Goal: Task Accomplishment & Management: Manage account settings

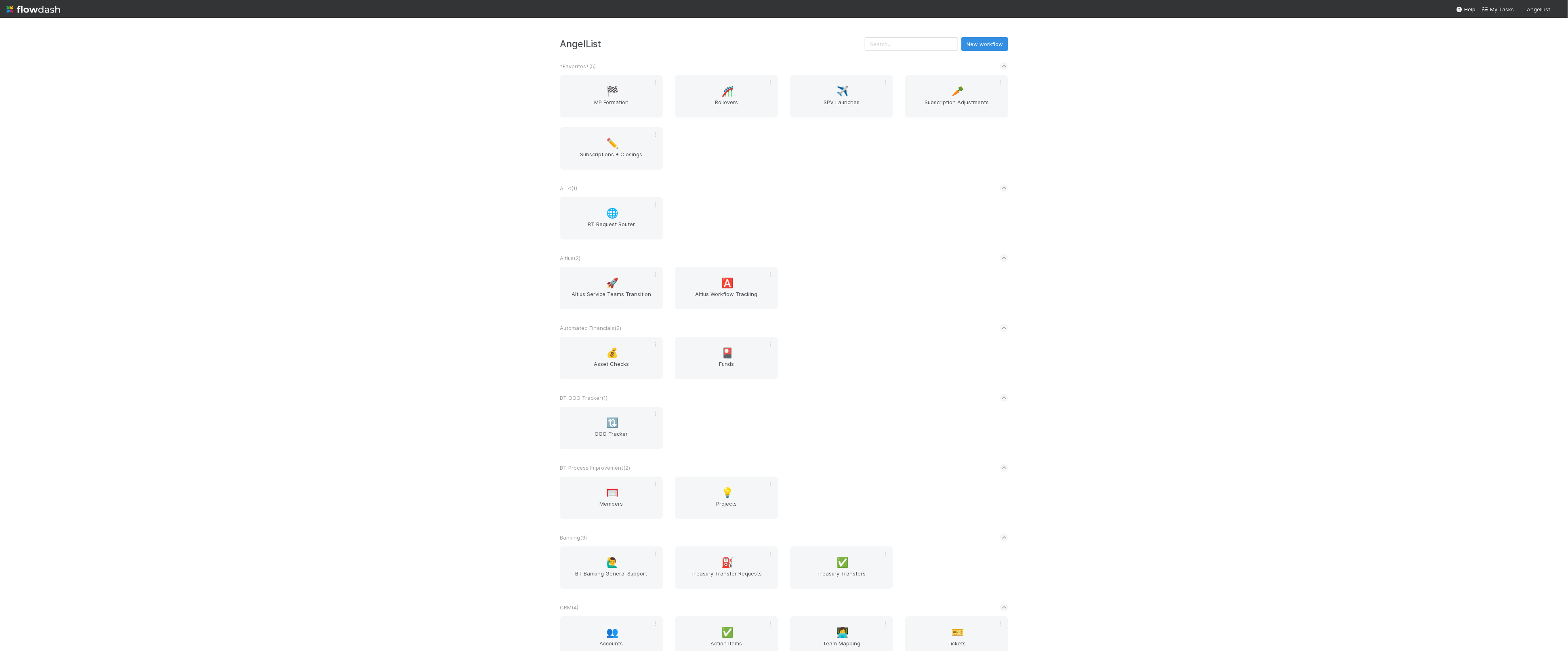
click at [755, 156] on div "🏁 MP Formation 🎢 Rollovers ✈️ SPV Launches 🥕 Subscription Adjustments ✏️ Subscr…" at bounding box center [784, 127] width 460 height 104
click at [810, 79] on div "✈️ SPV Launches" at bounding box center [841, 96] width 103 height 43
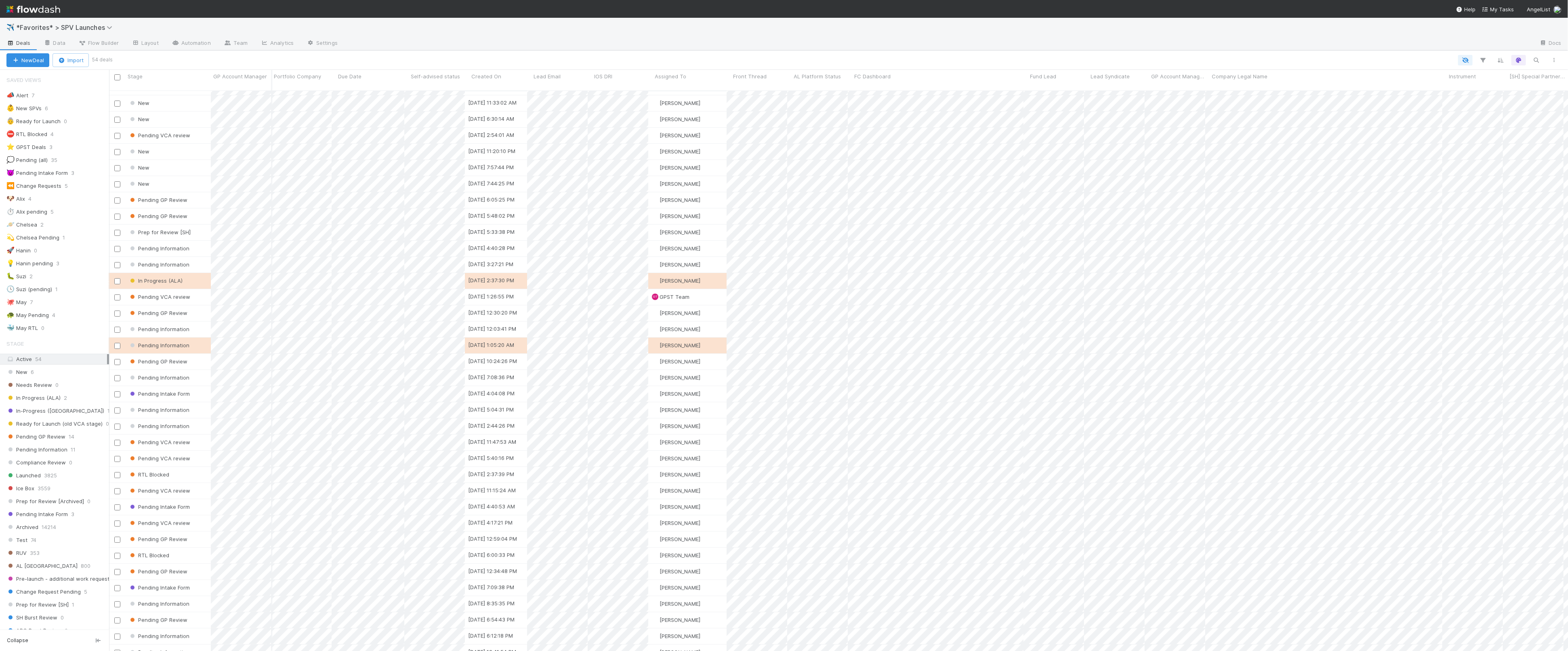
scroll to position [0, 4]
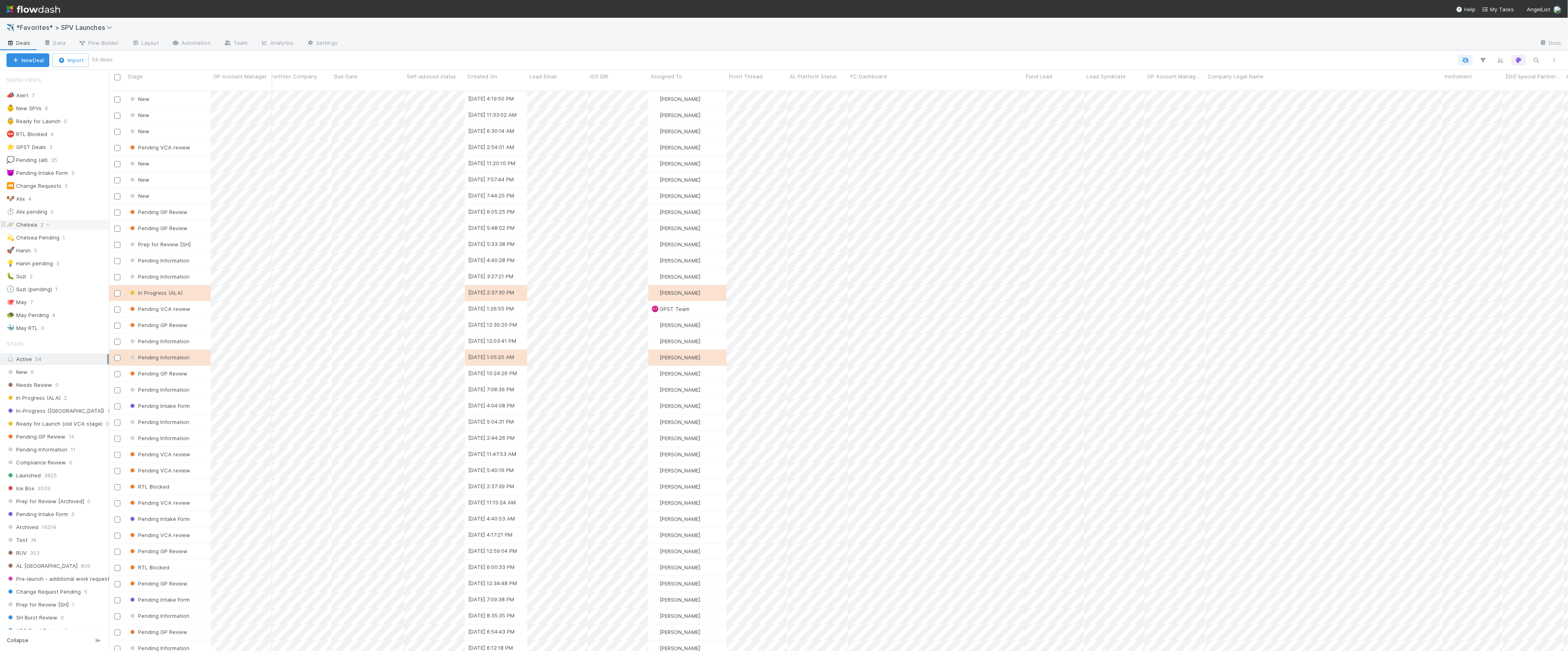
click at [62, 229] on div "🪐 Chelsea 2" at bounding box center [57, 225] width 103 height 10
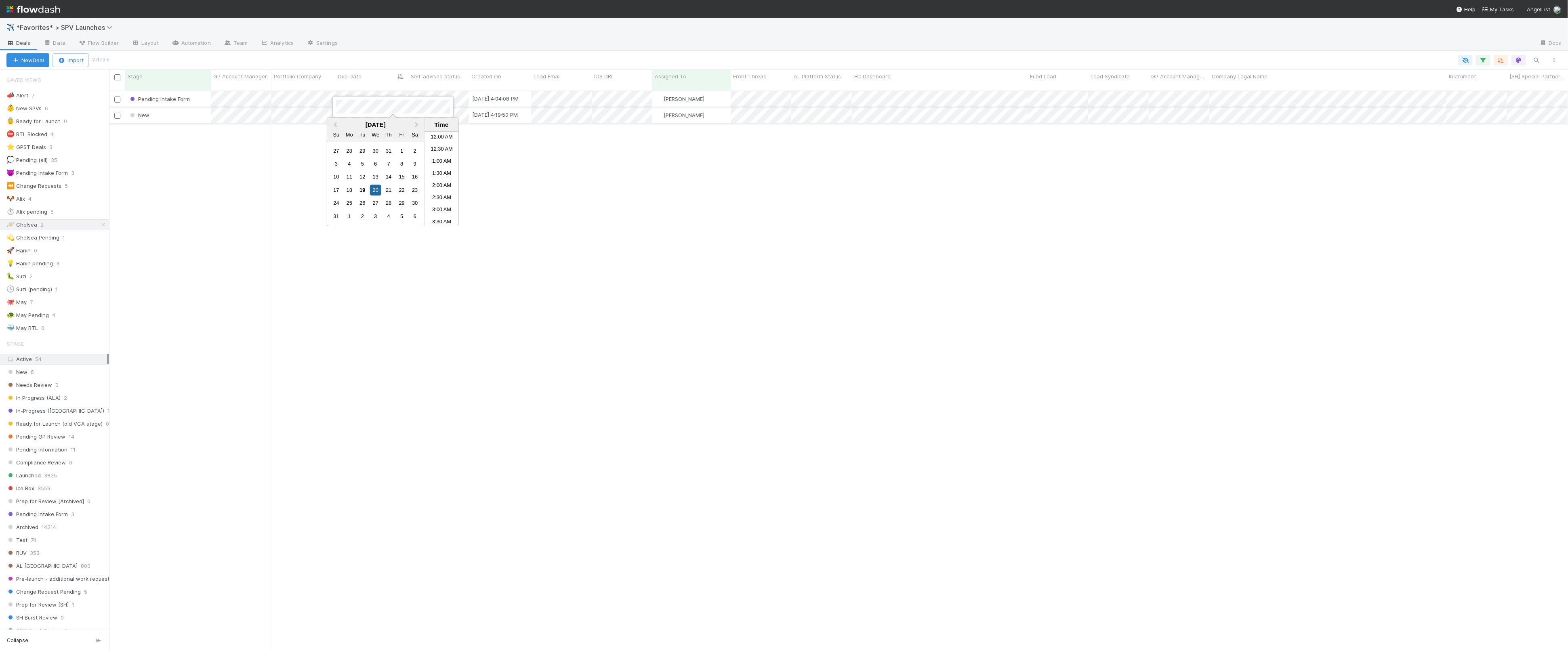
scroll to position [346, 0]
click at [248, 104] on div at bounding box center [784, 326] width 1568 height 651
click at [671, 112] on span "[PERSON_NAME]" at bounding box center [684, 115] width 41 height 6
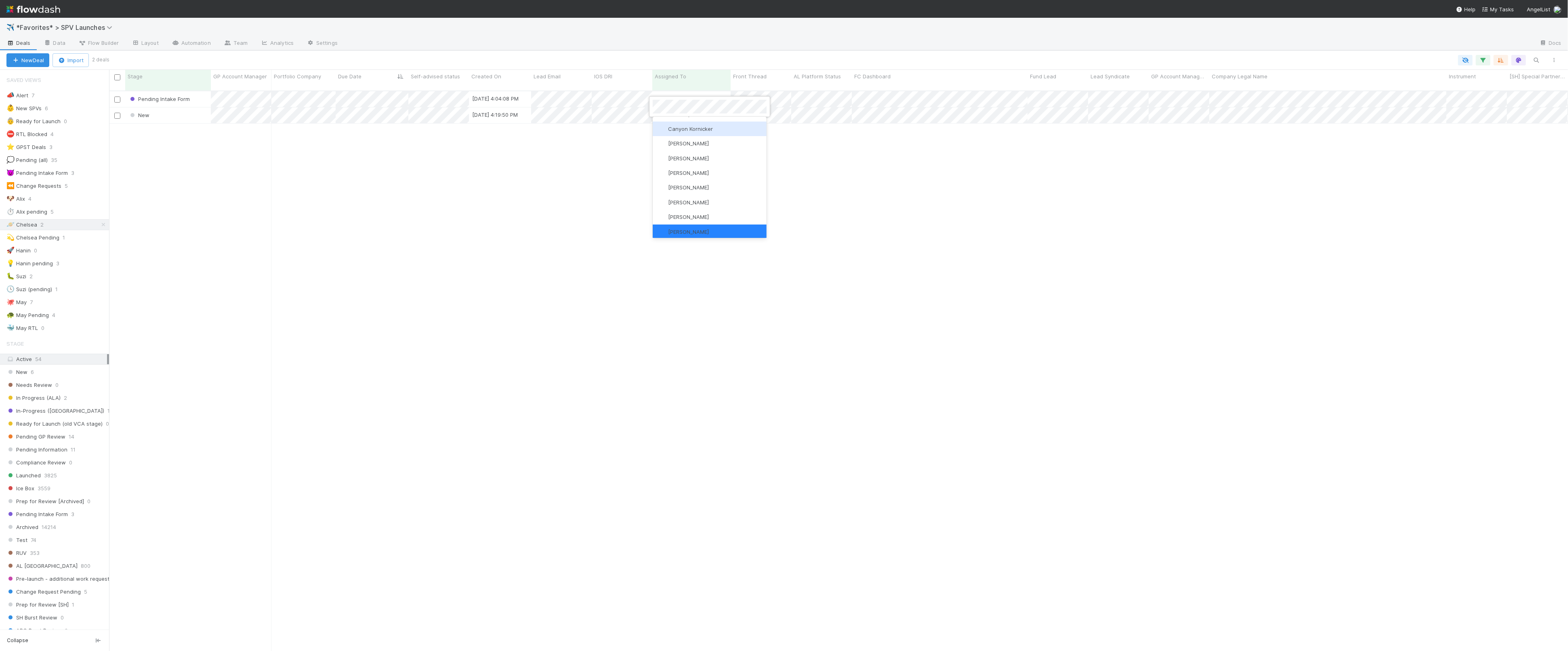
scroll to position [0, 0]
click at [712, 141] on span "you" at bounding box center [716, 140] width 9 height 6
click at [52, 197] on div "🐶 Alix 5" at bounding box center [57, 199] width 103 height 10
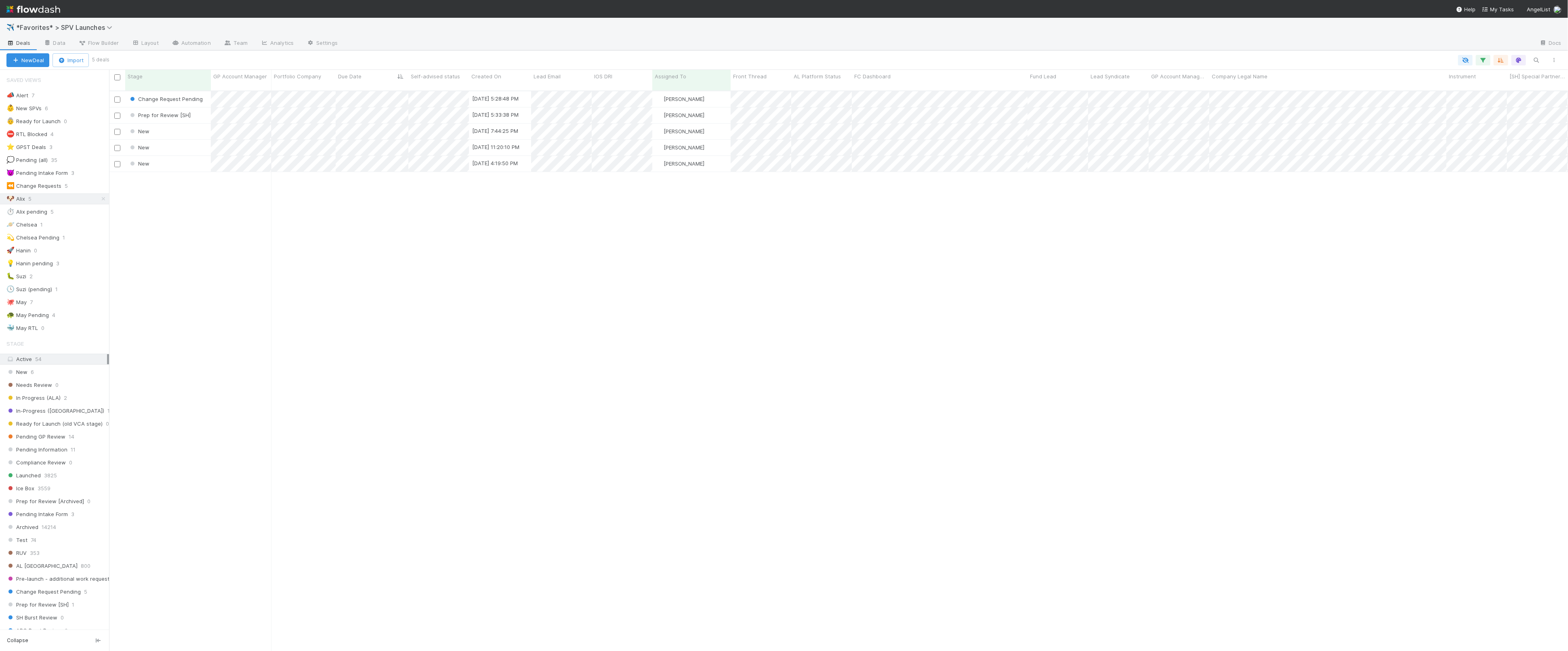
scroll to position [567, 1459]
click at [320, 176] on div "Change Request Pending 8/7/25, 5:28:48 PM Alix Hashagen 0 0 0 0 0 0 0 1 1 0 0 P…" at bounding box center [838, 374] width 1459 height 567
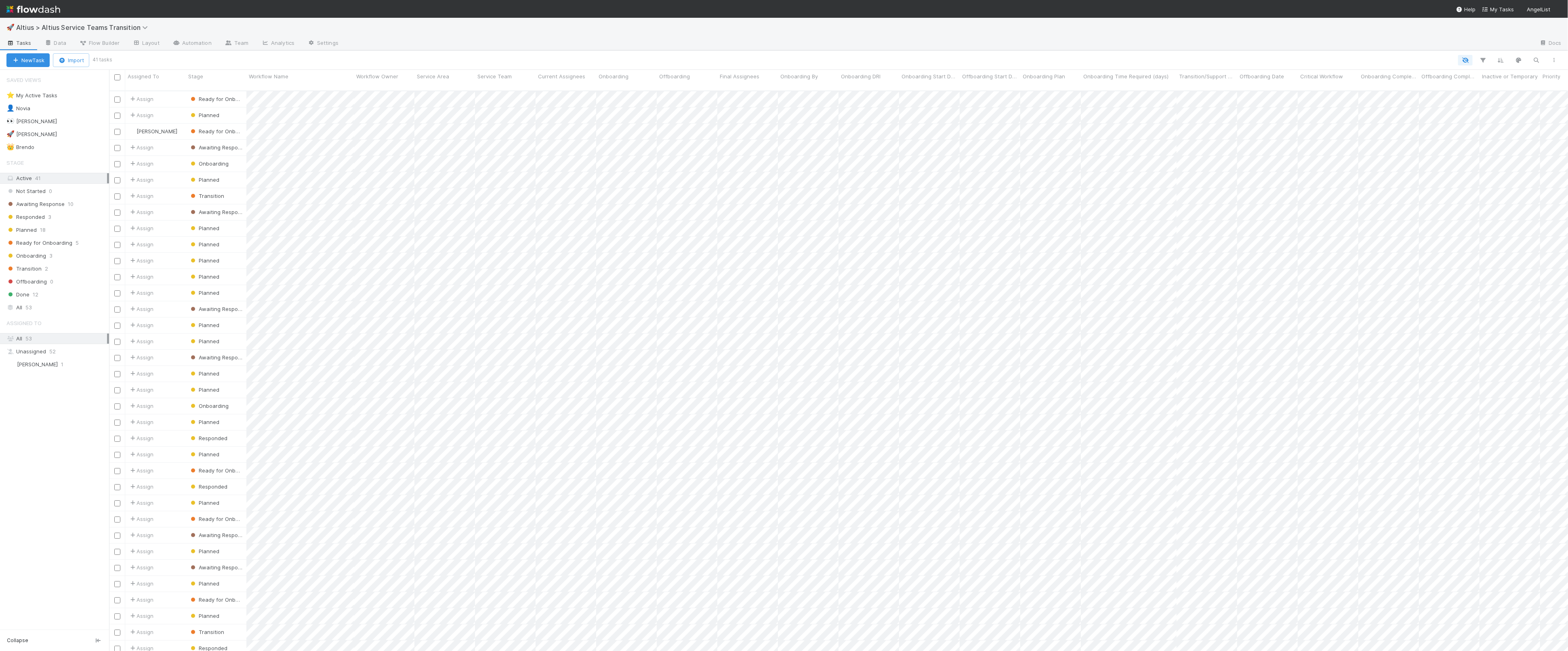
scroll to position [567, 1459]
click at [36, 316] on div "Saved Views ⭐ My Active Tasks 0 👤 Novia 12 👀 Michael 8 🚀 William 11 👑 Brendo 3 …" at bounding box center [55, 350] width 109 height 560
click at [38, 313] on div "All 53" at bounding box center [57, 307] width 101 height 10
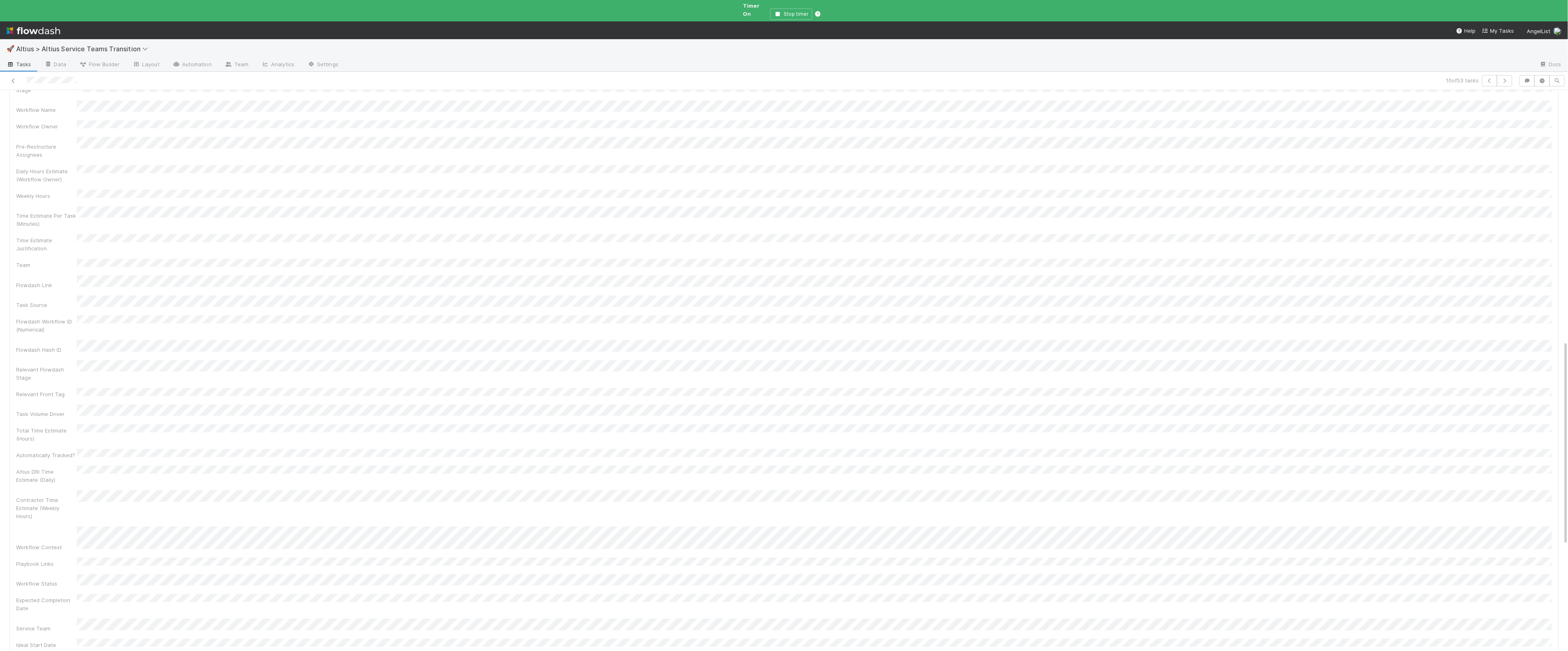
scroll to position [697, 0]
click at [52, 45] on span "Altius > Altius Service Teams Transition" at bounding box center [84, 49] width 136 height 8
click at [75, 118] on div "✈️ *Favorites* > SPV Launches" at bounding box center [105, 121] width 192 height 8
click at [751, 8] on button "Stop timer" at bounding box center [747, 14] width 42 height 11
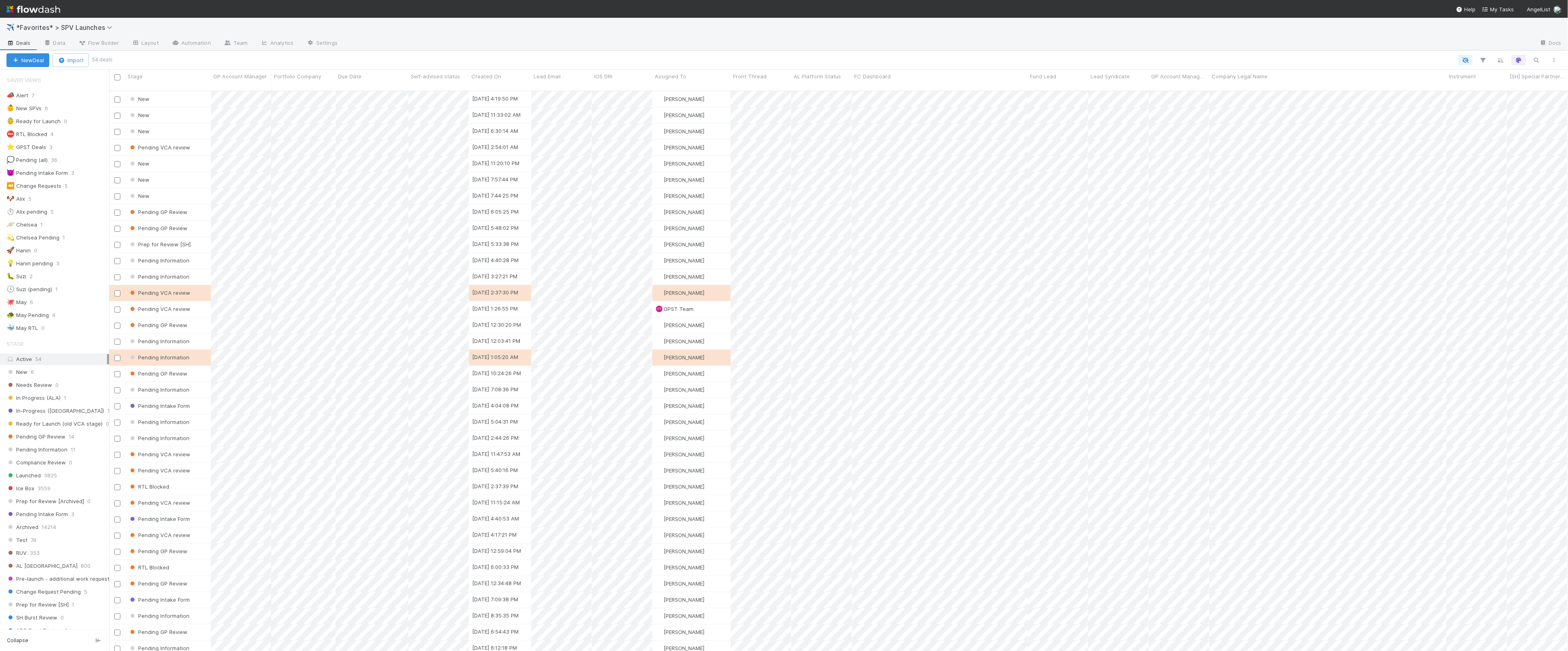
scroll to position [567, 1459]
click at [52, 200] on div "🐶 Alix 5" at bounding box center [57, 199] width 103 height 10
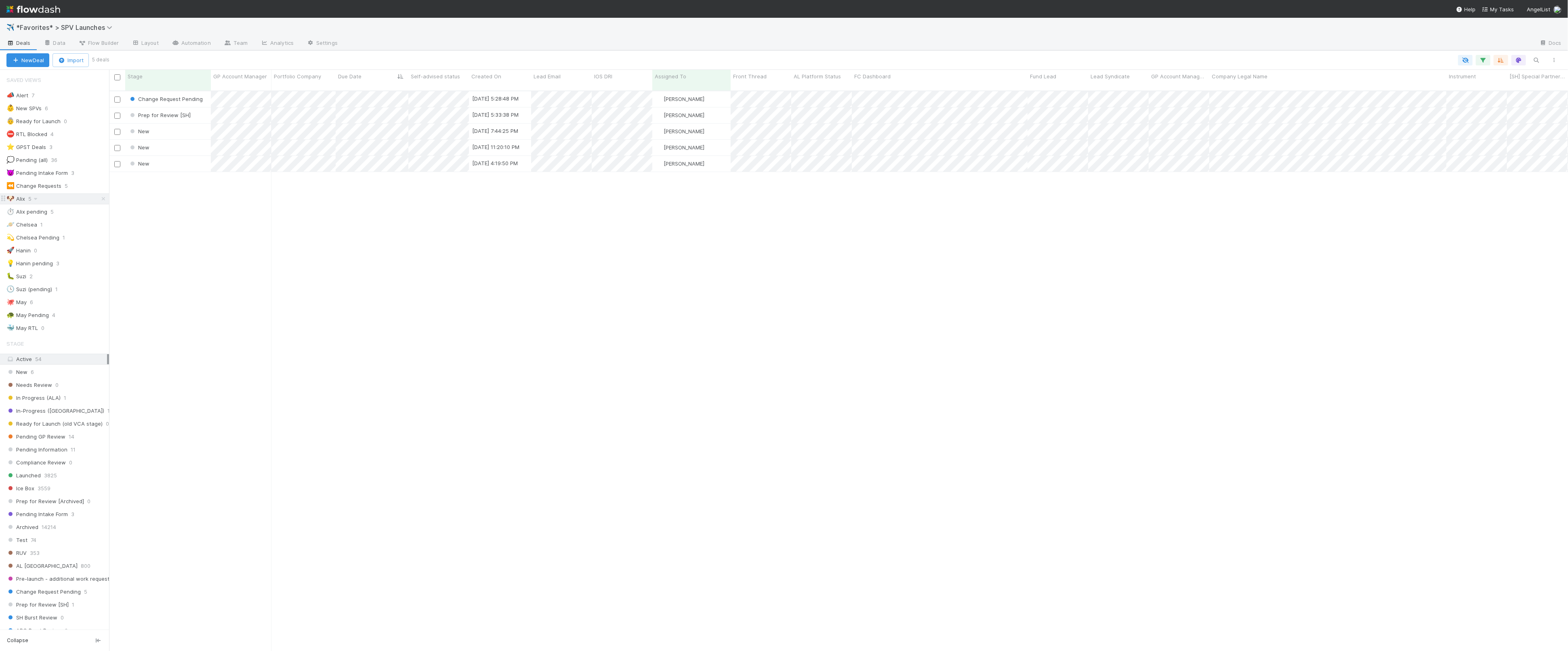
scroll to position [567, 1459]
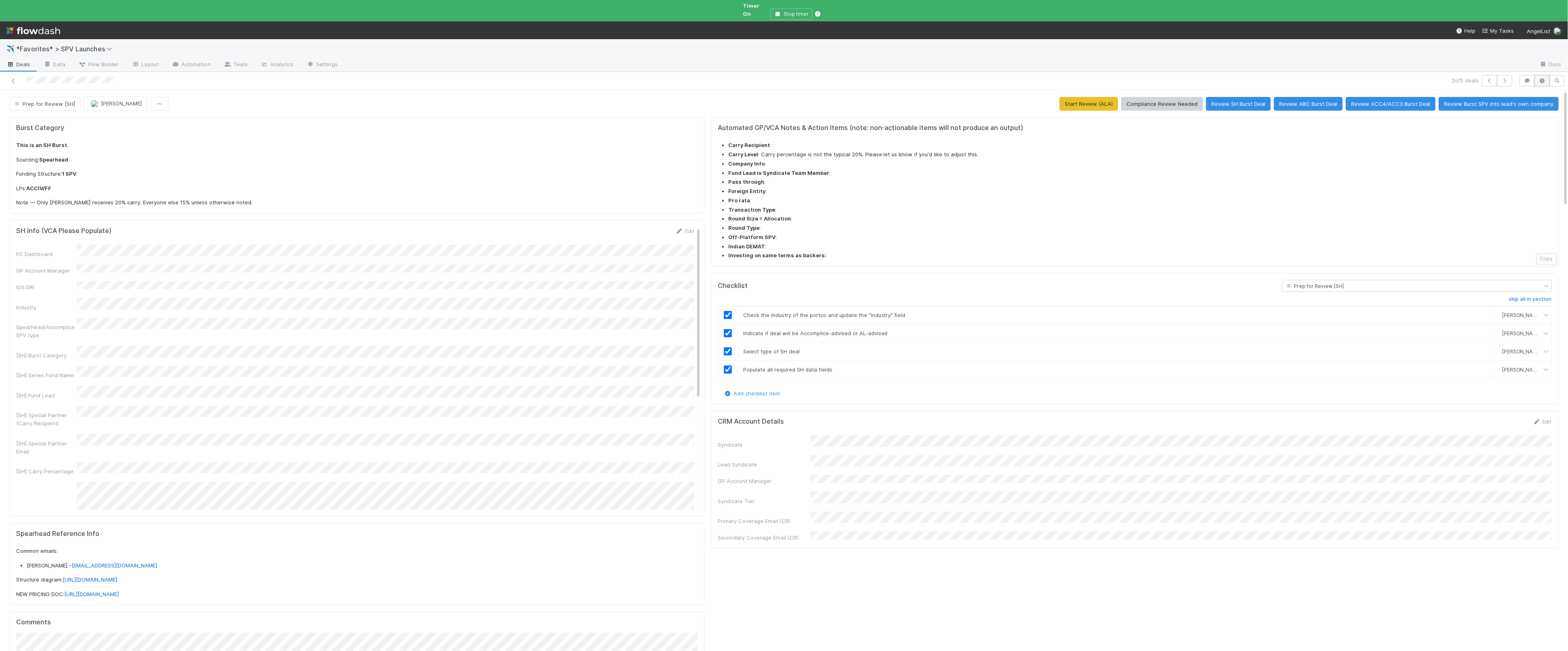
click at [1538, 78] on button "button" at bounding box center [1542, 80] width 15 height 11
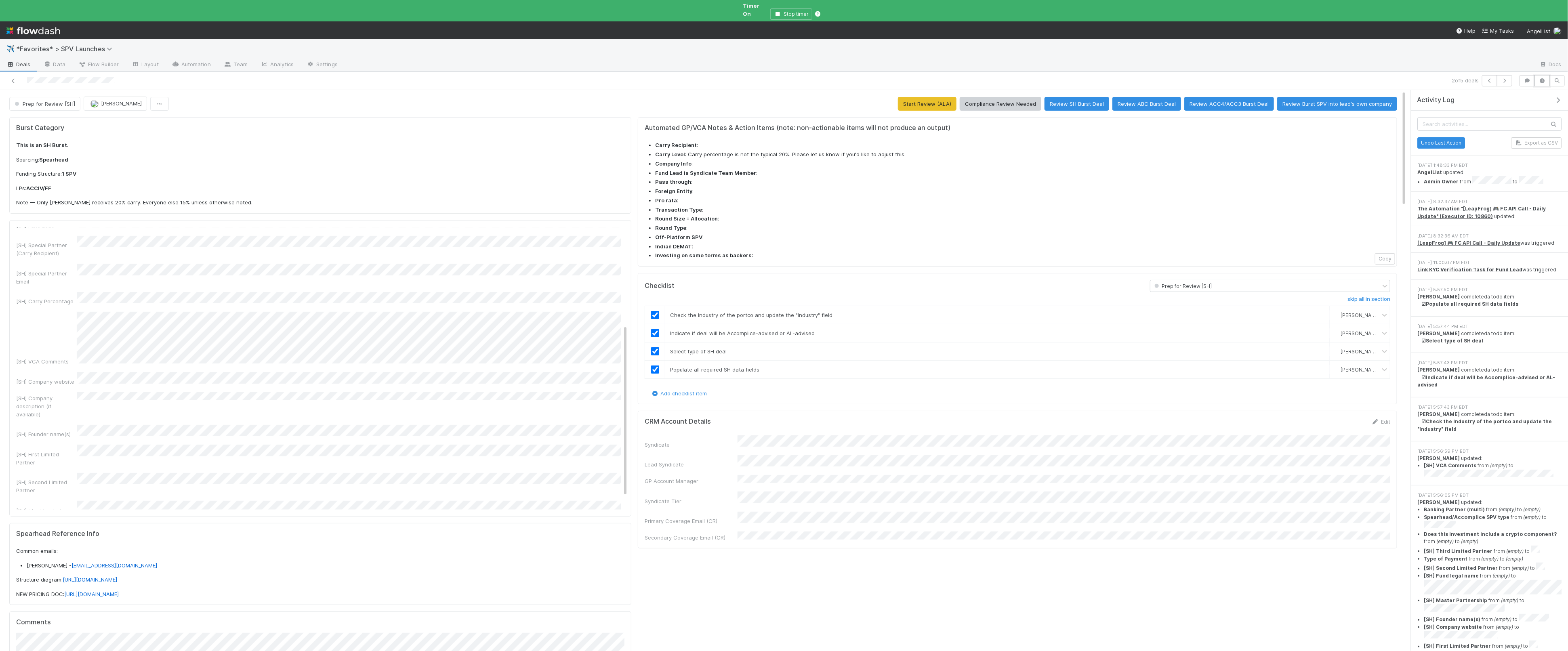
scroll to position [182, 0]
click at [69, 101] on span "Prep for Review [SH]" at bounding box center [43, 104] width 62 height 6
click at [85, 147] on div "In Progress (ALA)" at bounding box center [63, 146] width 114 height 15
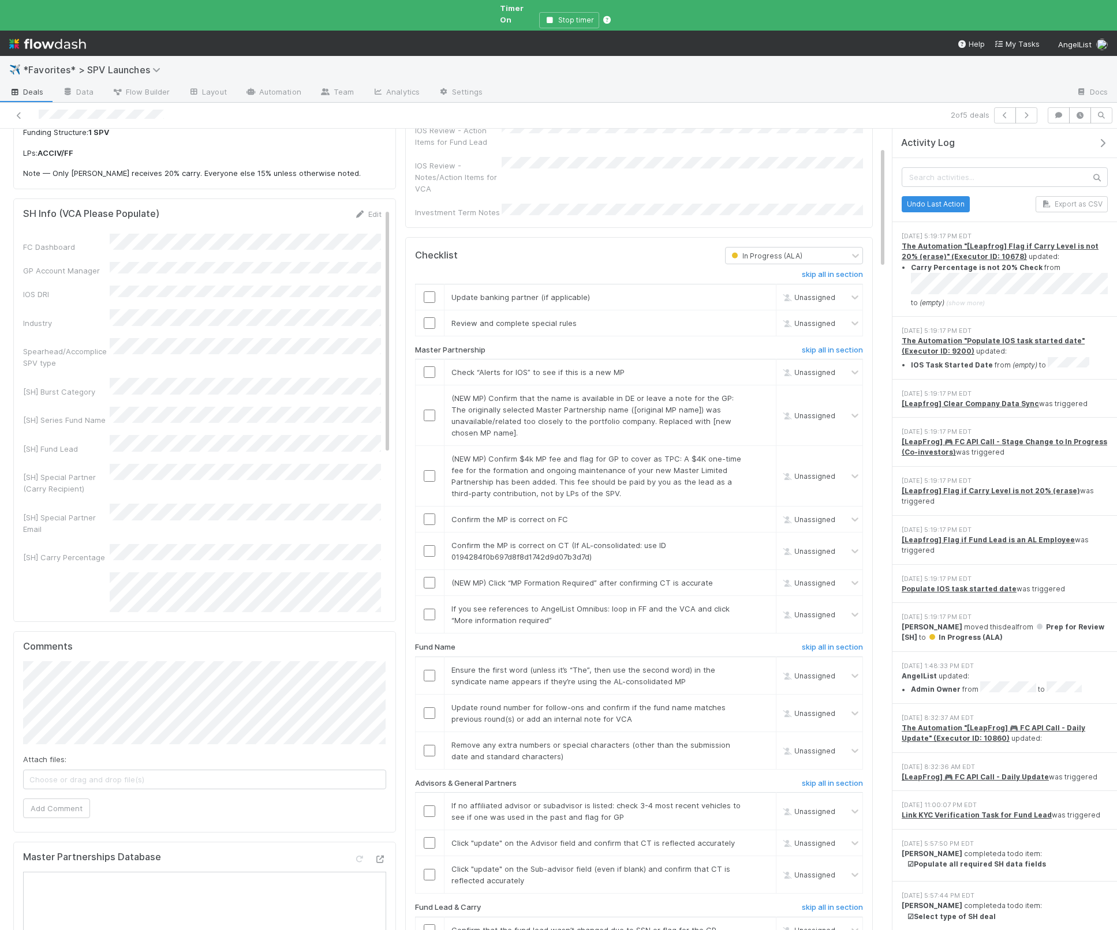
click at [1103, 139] on icon "button" at bounding box center [1103, 143] width 12 height 9
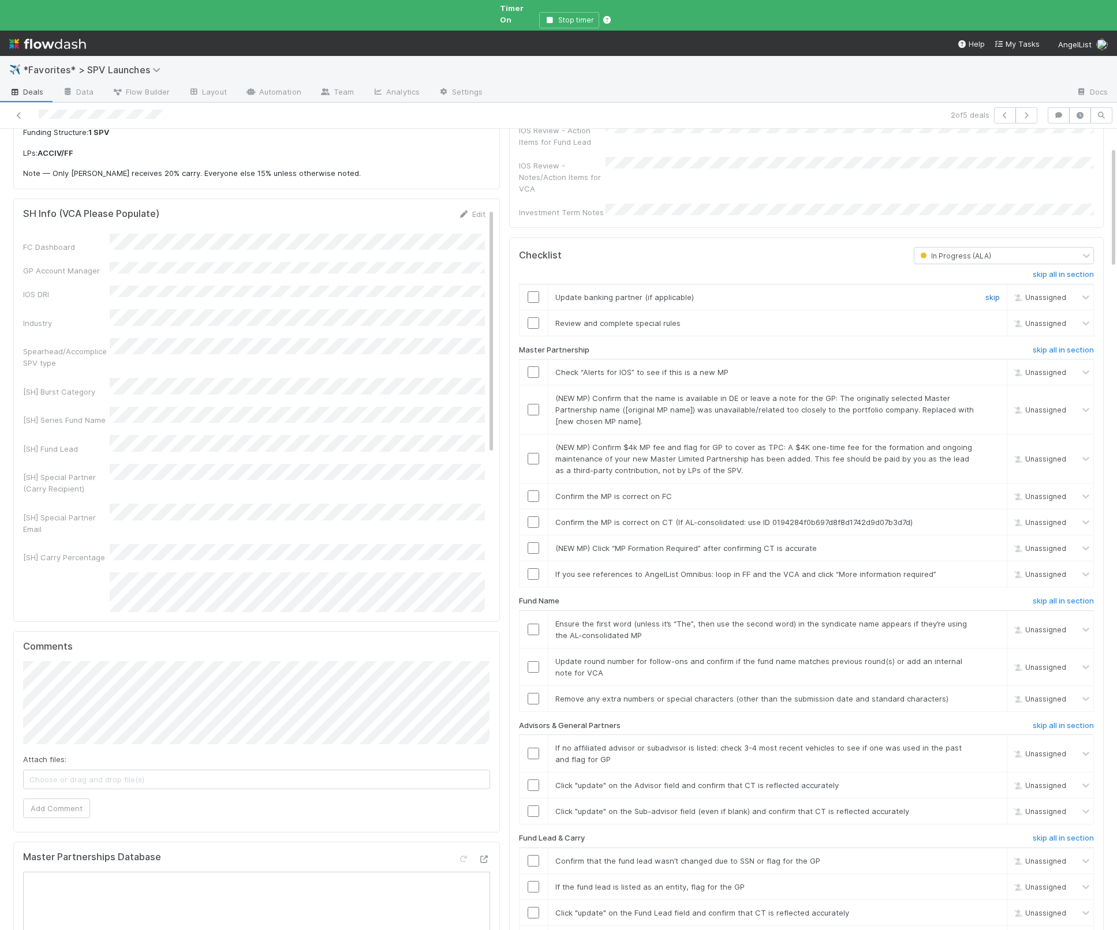
click at [991, 293] on link "skip" at bounding box center [992, 297] width 14 height 9
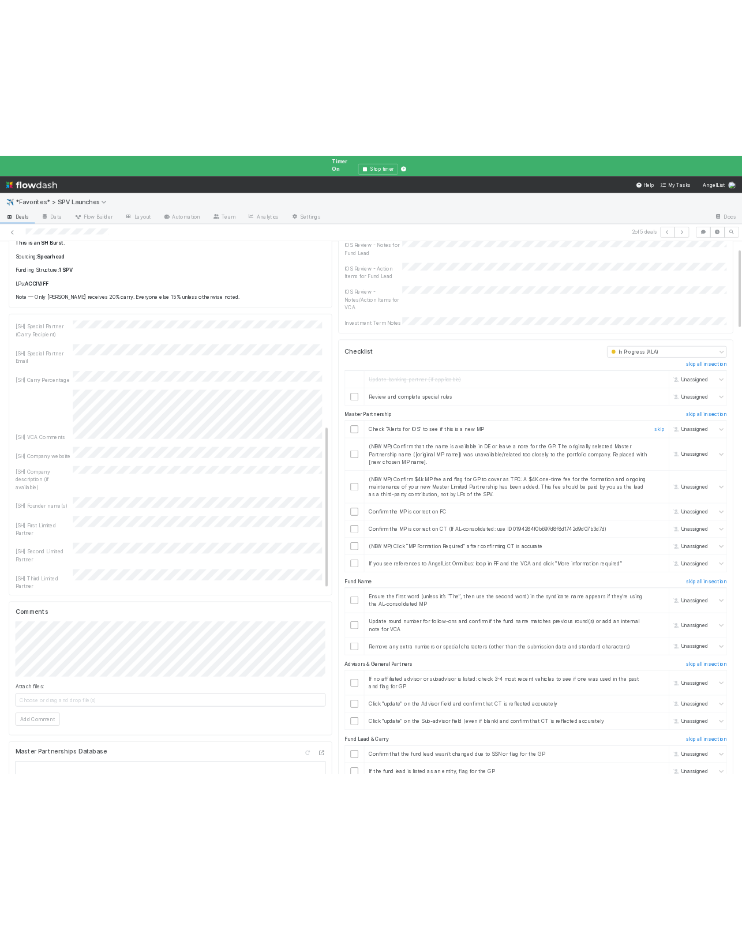
scroll to position [69, 0]
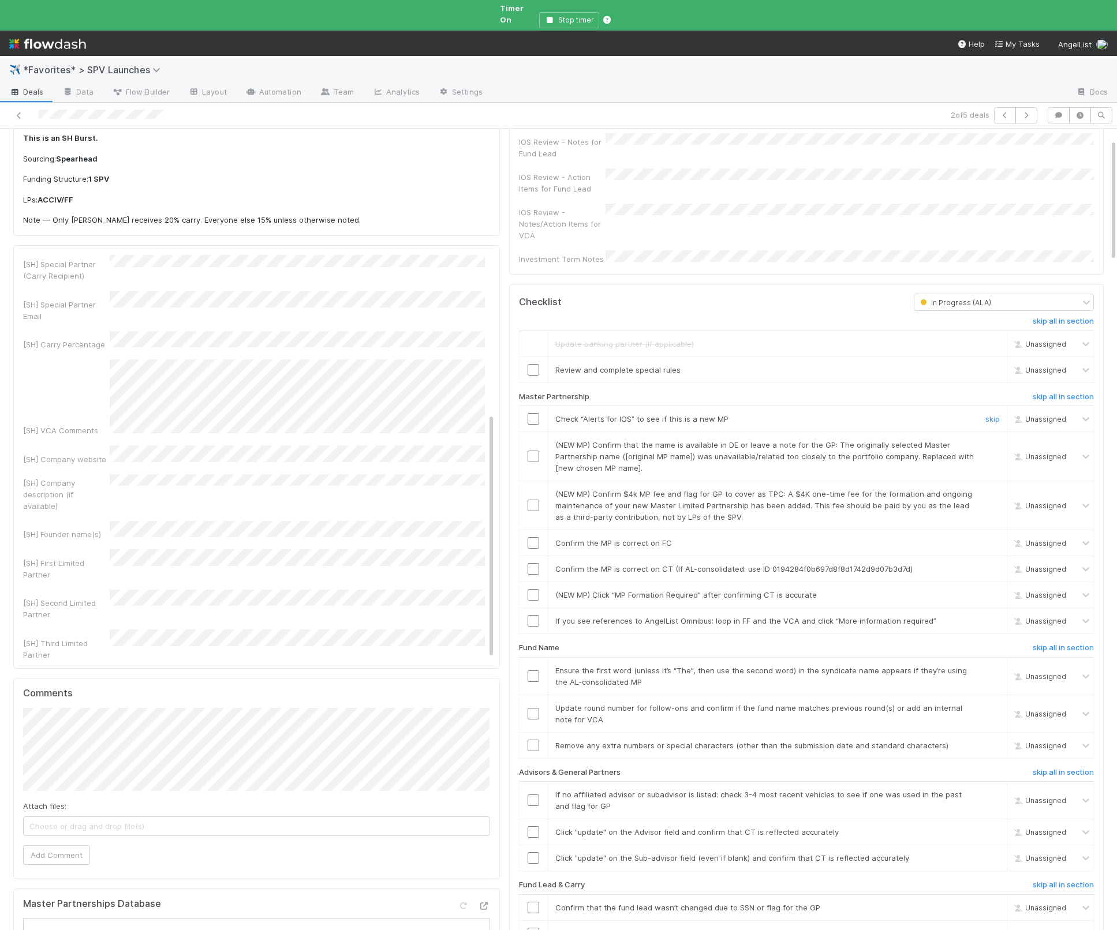
drag, startPoint x: 532, startPoint y: 399, endPoint x: 639, endPoint y: 417, distance: 108.7
click at [532, 413] on input "checkbox" at bounding box center [534, 419] width 12 height 12
click at [986, 440] on link "skip" at bounding box center [992, 444] width 14 height 9
drag, startPoint x: 992, startPoint y: 474, endPoint x: 656, endPoint y: 529, distance: 340.4
click at [992, 489] on link "skip" at bounding box center [992, 493] width 14 height 9
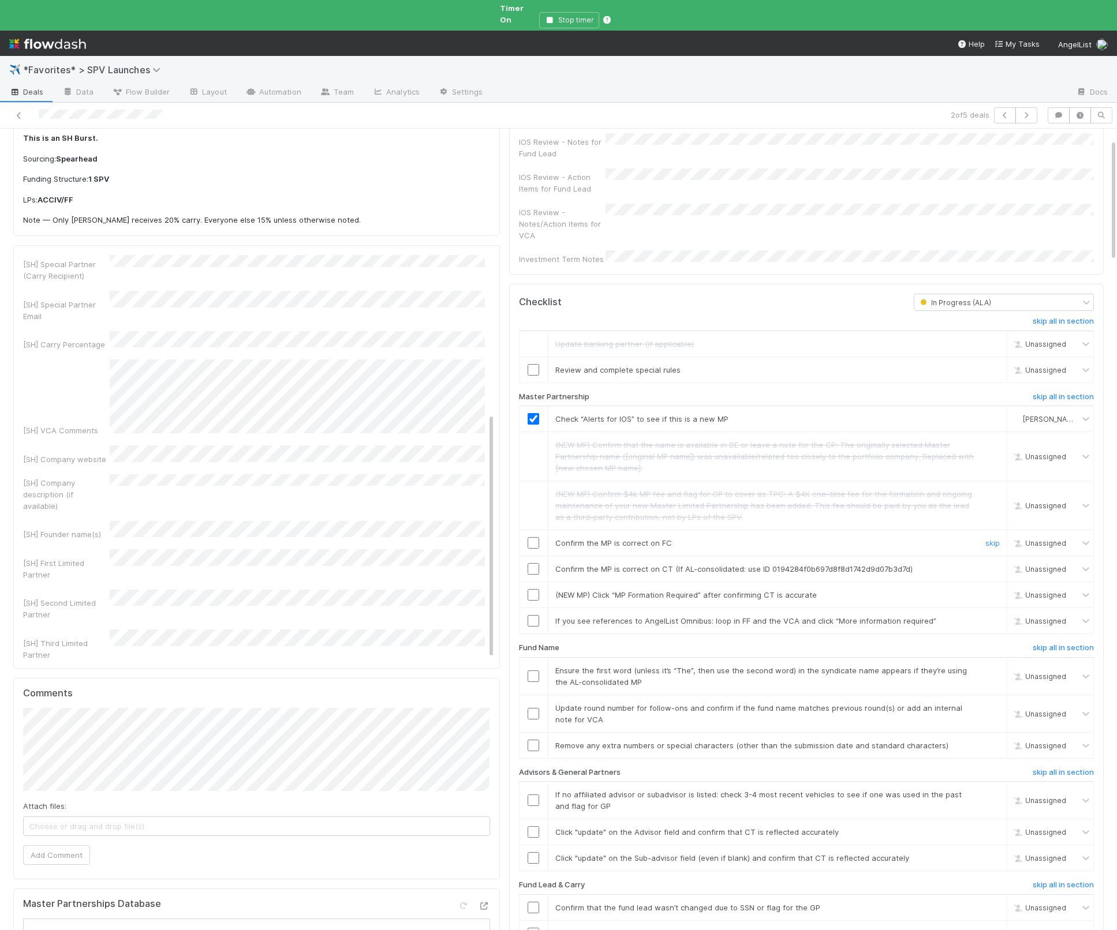
click at [529, 537] on input "checkbox" at bounding box center [534, 543] width 12 height 12
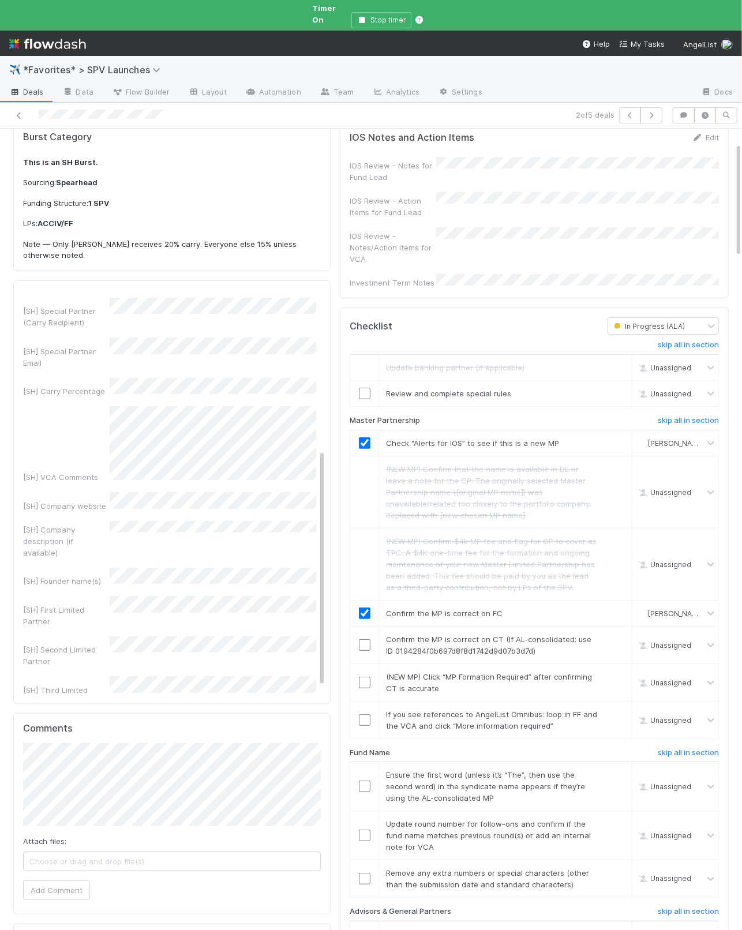
scroll to position [271, 0]
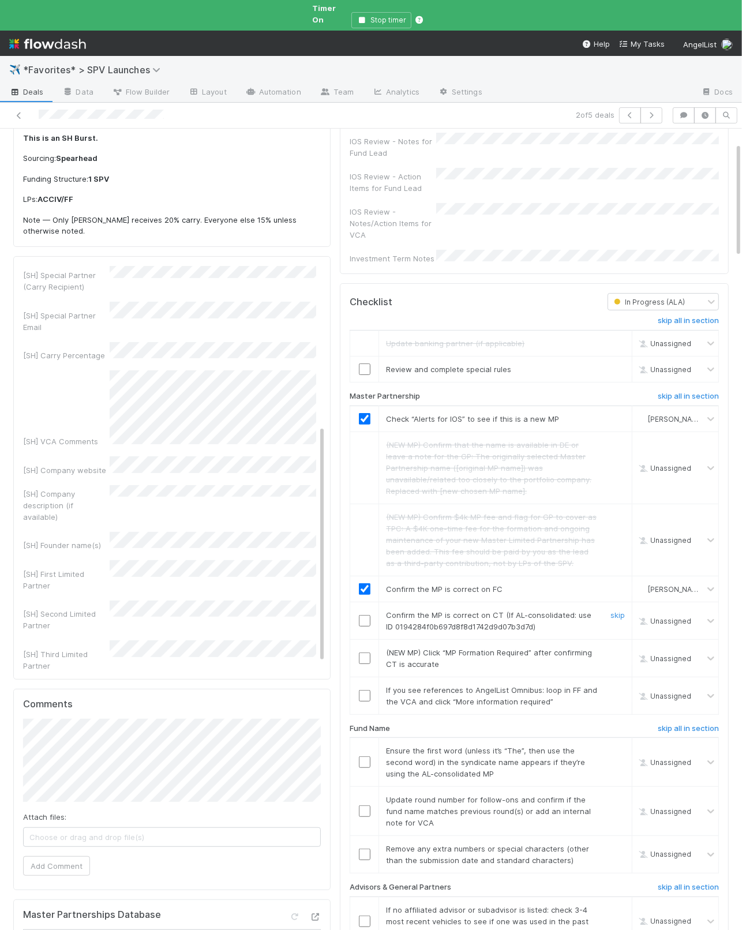
drag, startPoint x: 385, startPoint y: 617, endPoint x: 368, endPoint y: 607, distance: 19.9
click at [384, 617] on td "Confirm the MP is correct on CT (If AL-consolidated: use ID 0194284f0b697d8f8d1…" at bounding box center [505, 621] width 253 height 38
click at [364, 615] on input "checkbox" at bounding box center [365, 621] width 12 height 12
click at [618, 648] on link "skip" at bounding box center [618, 652] width 14 height 9
drag, startPoint x: 619, startPoint y: 671, endPoint x: 604, endPoint y: 609, distance: 63.1
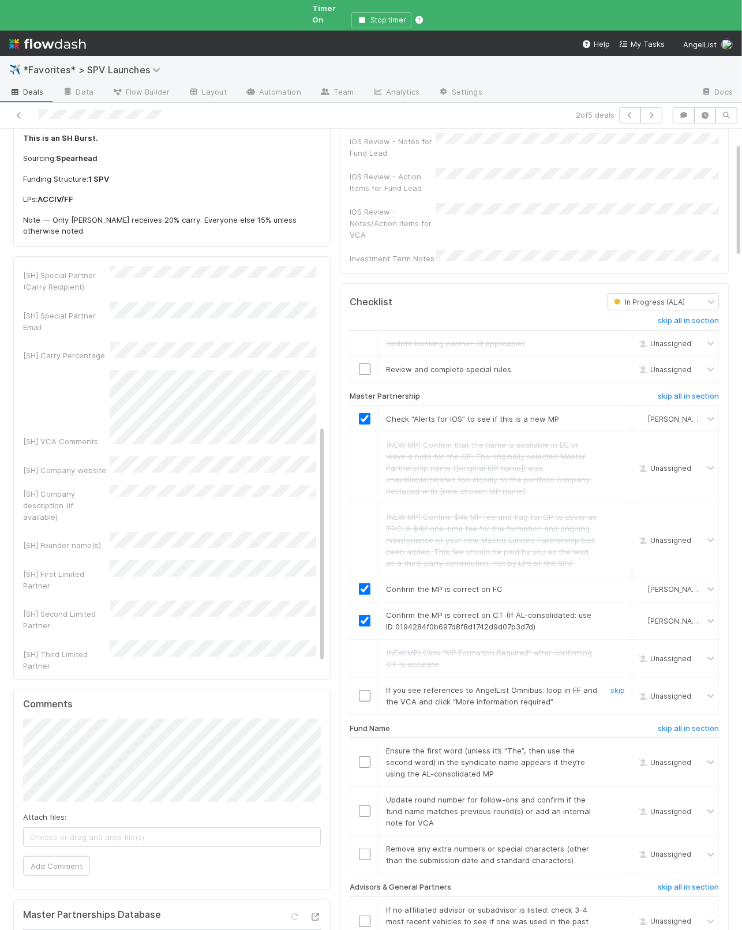
click at [619, 686] on link "skip" at bounding box center [618, 690] width 14 height 9
click at [693, 724] on h6 "skip all in section" at bounding box center [688, 728] width 61 height 9
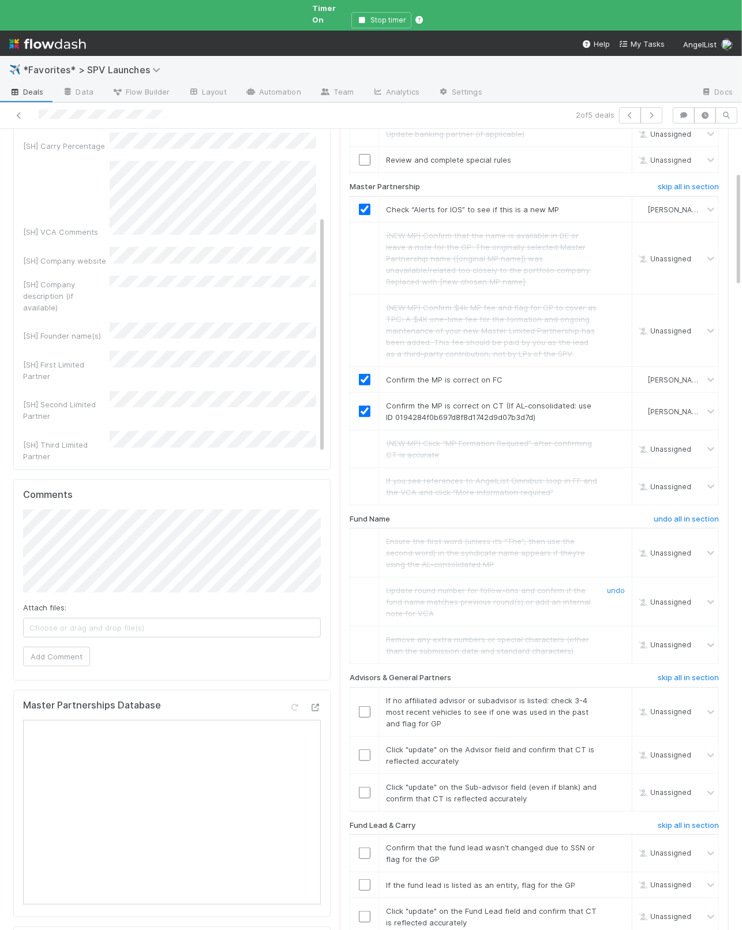
scroll to position [309, 0]
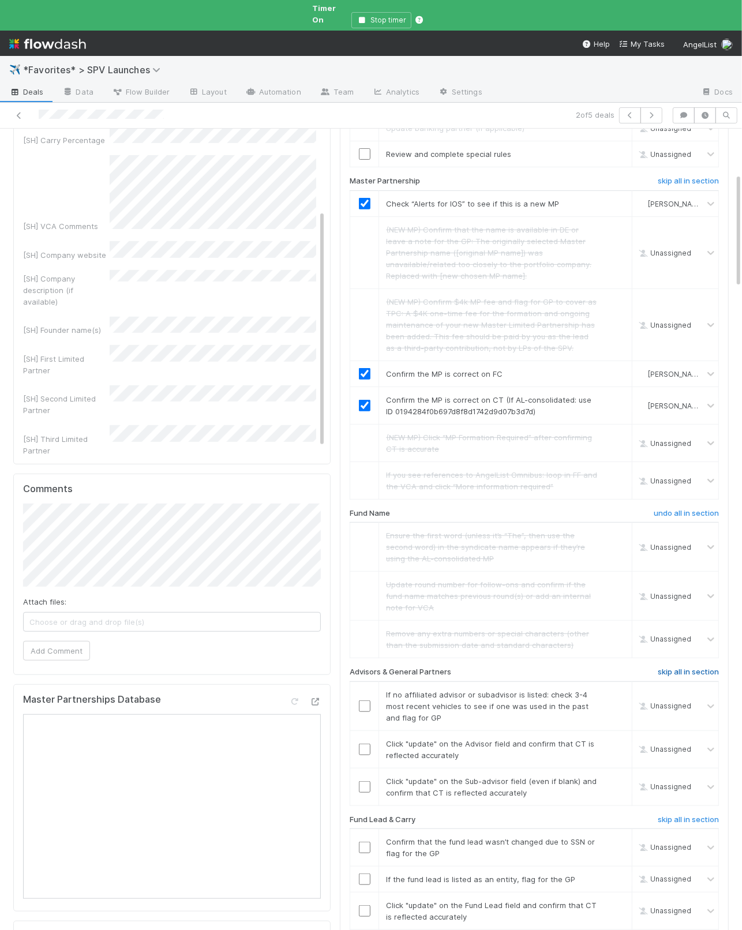
click at [674, 668] on h6 "skip all in section" at bounding box center [688, 672] width 61 height 9
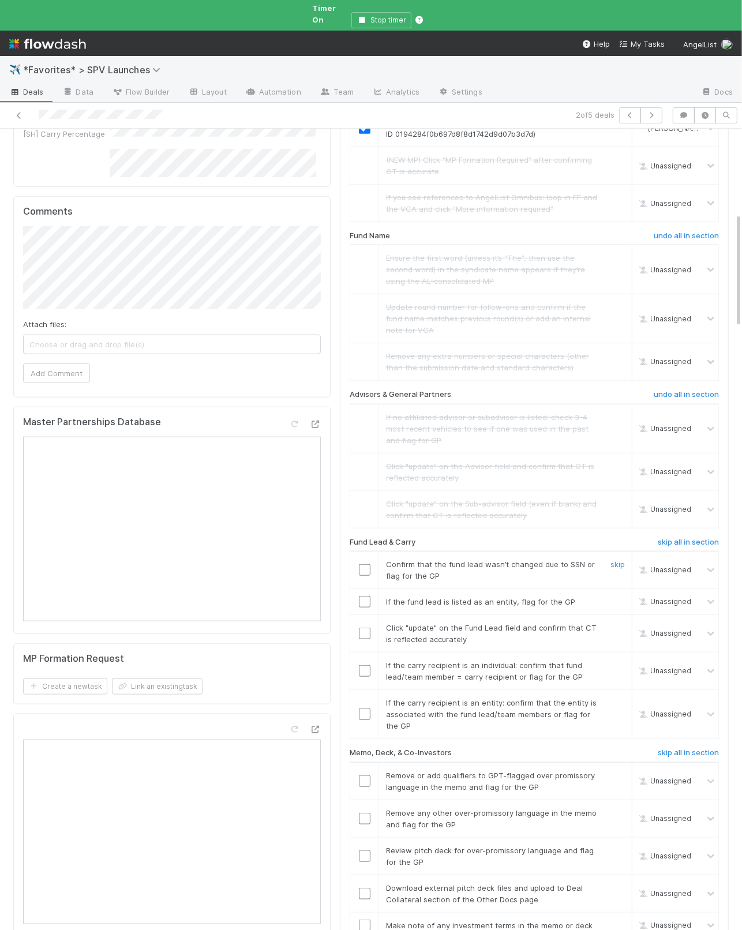
scroll to position [593, 0]
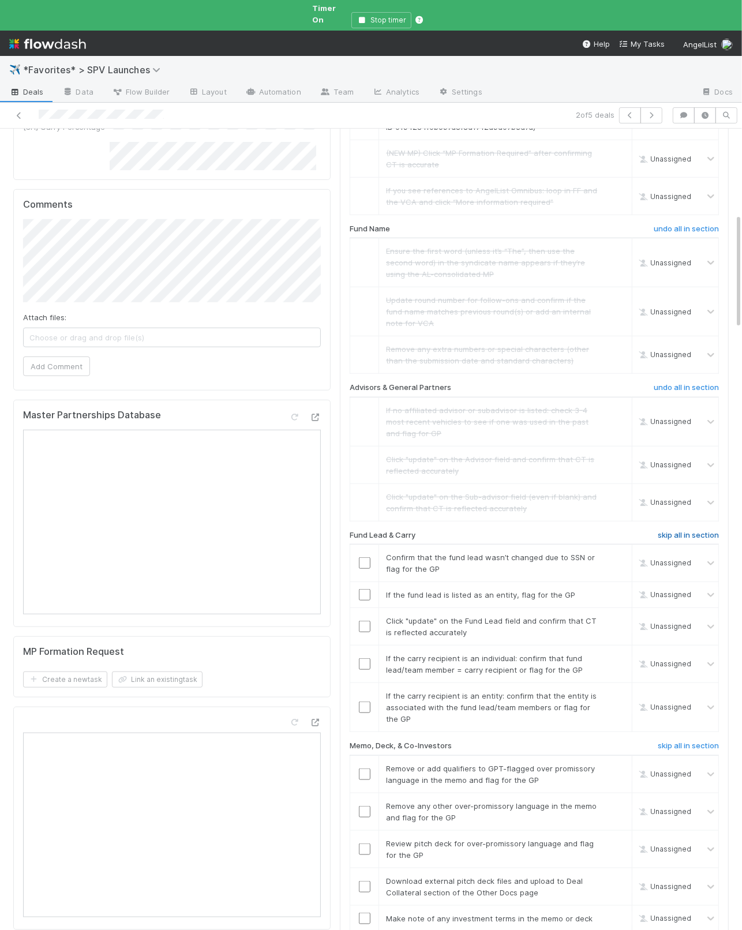
click at [676, 531] on h6 "skip all in section" at bounding box center [688, 535] width 61 height 9
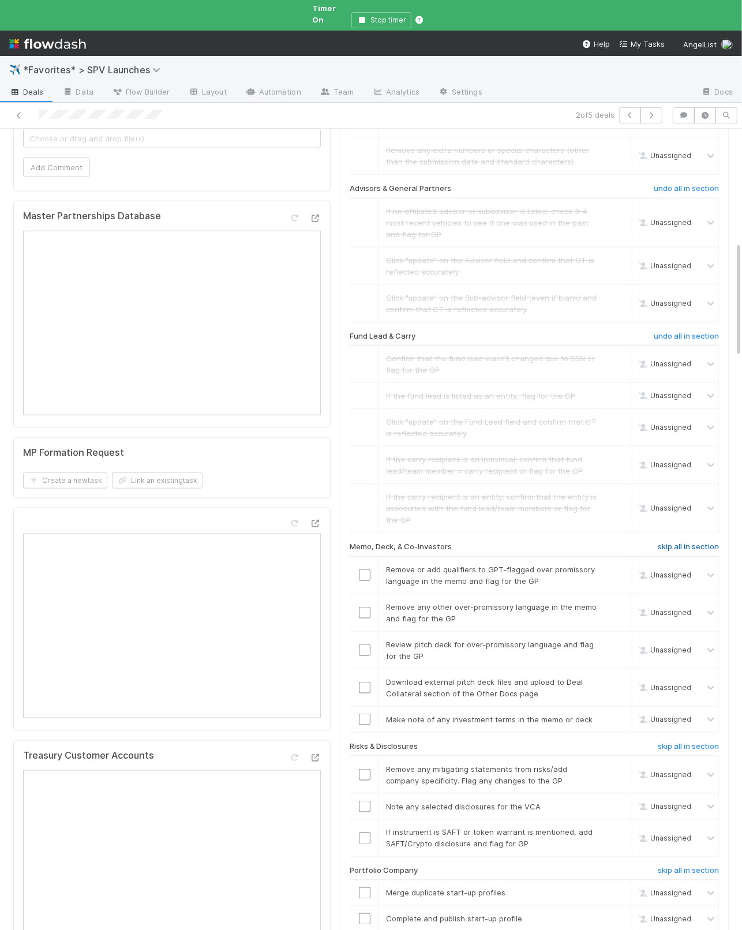
click at [675, 543] on h6 "skip all in section" at bounding box center [688, 547] width 61 height 9
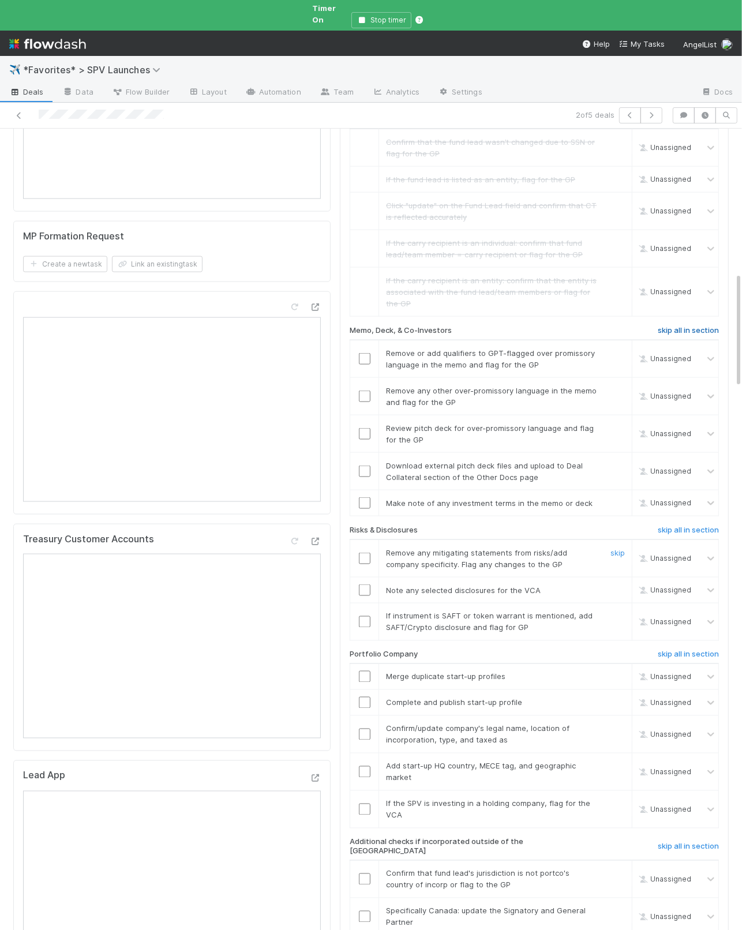
scroll to position [1011, 0]
click at [669, 523] on h6 "skip all in section" at bounding box center [688, 527] width 61 height 9
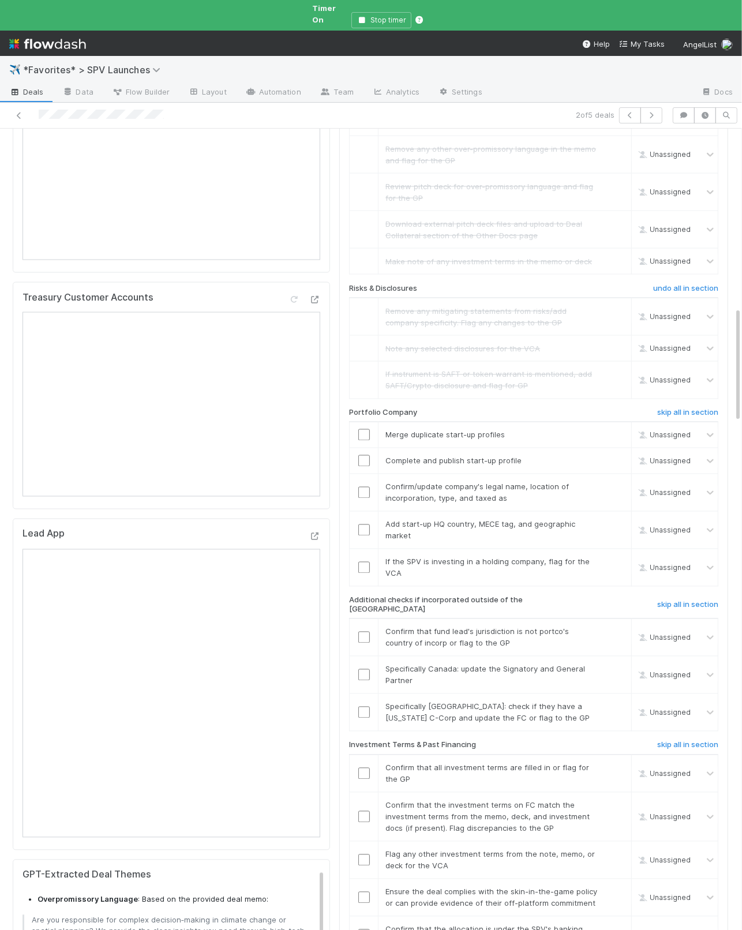
scroll to position [1254, 0]
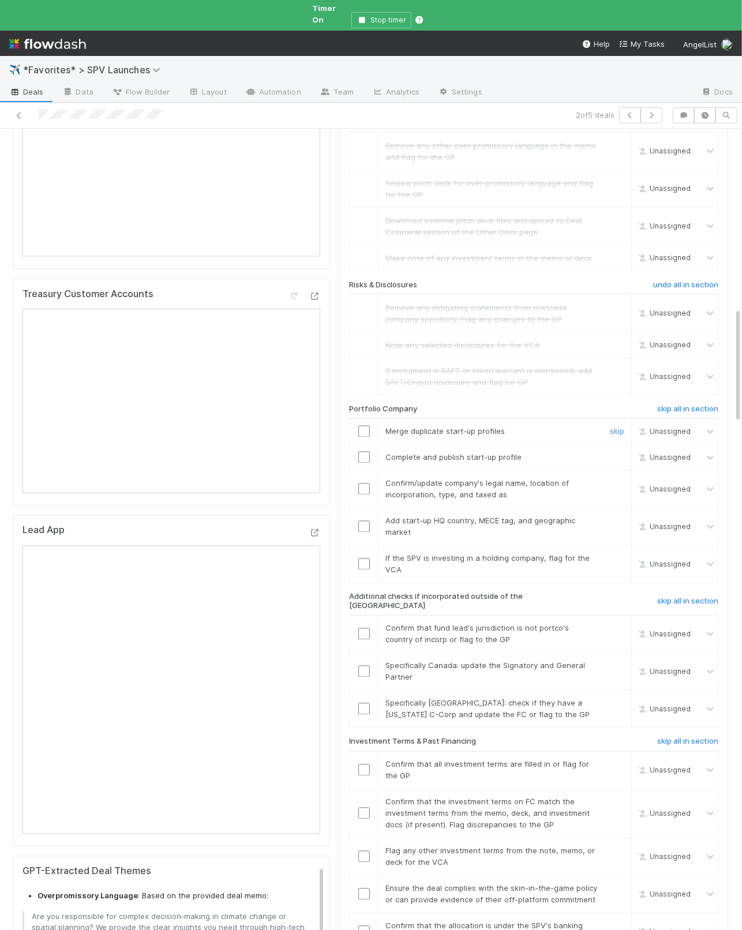
drag, startPoint x: 620, startPoint y: 414, endPoint x: 620, endPoint y: 436, distance: 21.9
click at [619, 427] on link "skip" at bounding box center [617, 431] width 14 height 9
click at [616, 453] on link "skip" at bounding box center [617, 457] width 14 height 9
click at [362, 484] on input "checkbox" at bounding box center [364, 490] width 12 height 12
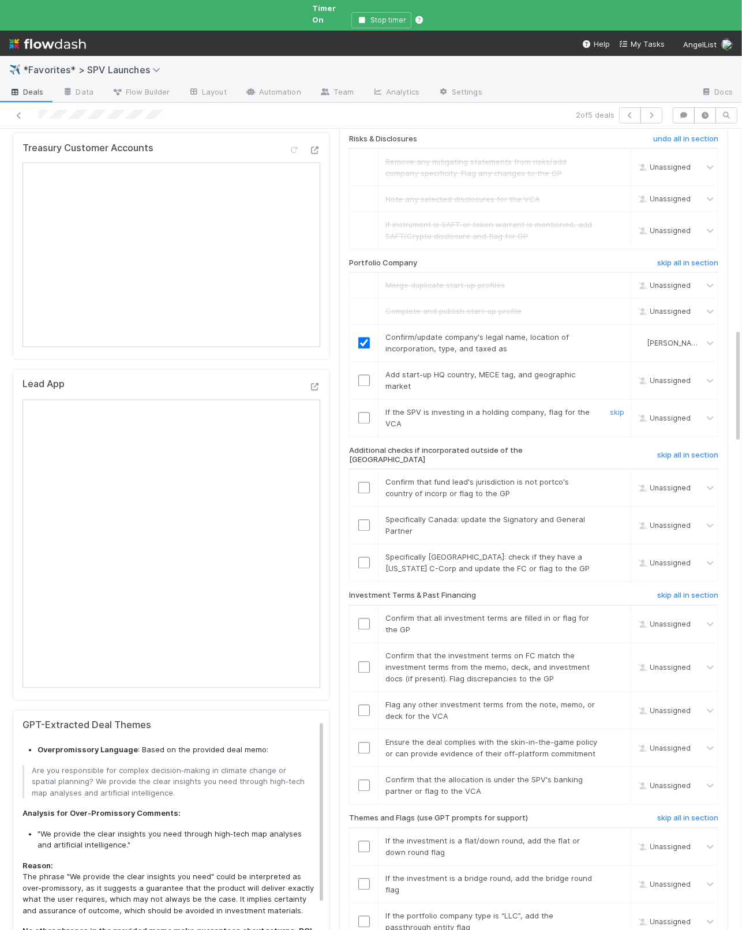
scroll to position [1408, 0]
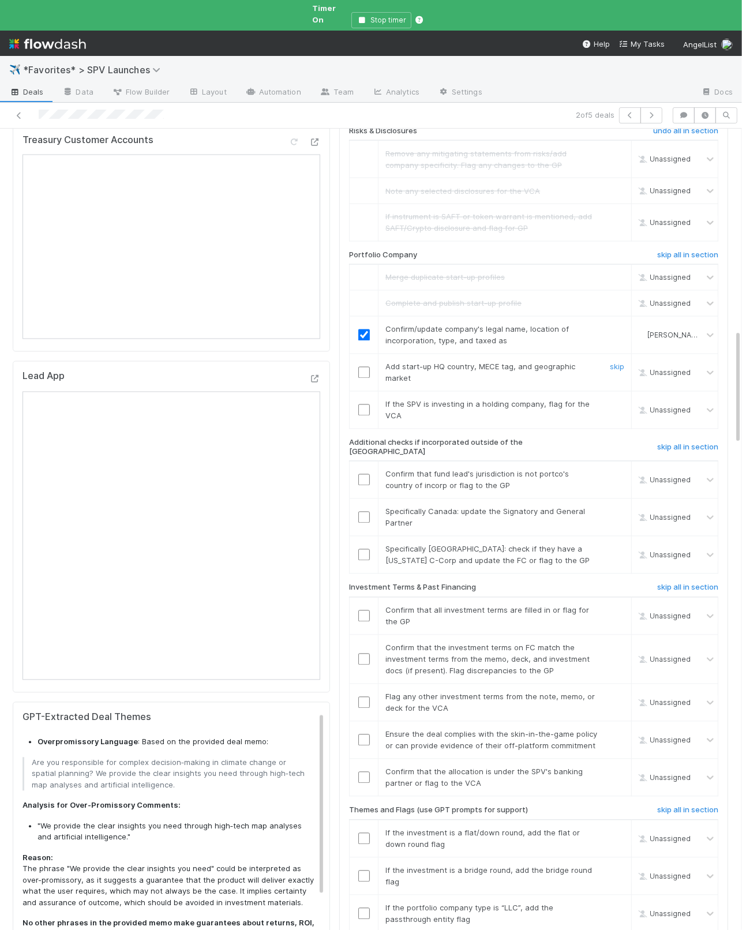
drag, startPoint x: 362, startPoint y: 360, endPoint x: 487, endPoint y: 375, distance: 125.6
click at [362, 367] on input "checkbox" at bounding box center [364, 373] width 12 height 12
click at [617, 400] on link "skip" at bounding box center [617, 404] width 14 height 9
click at [677, 443] on h6 "skip all in section" at bounding box center [687, 447] width 61 height 9
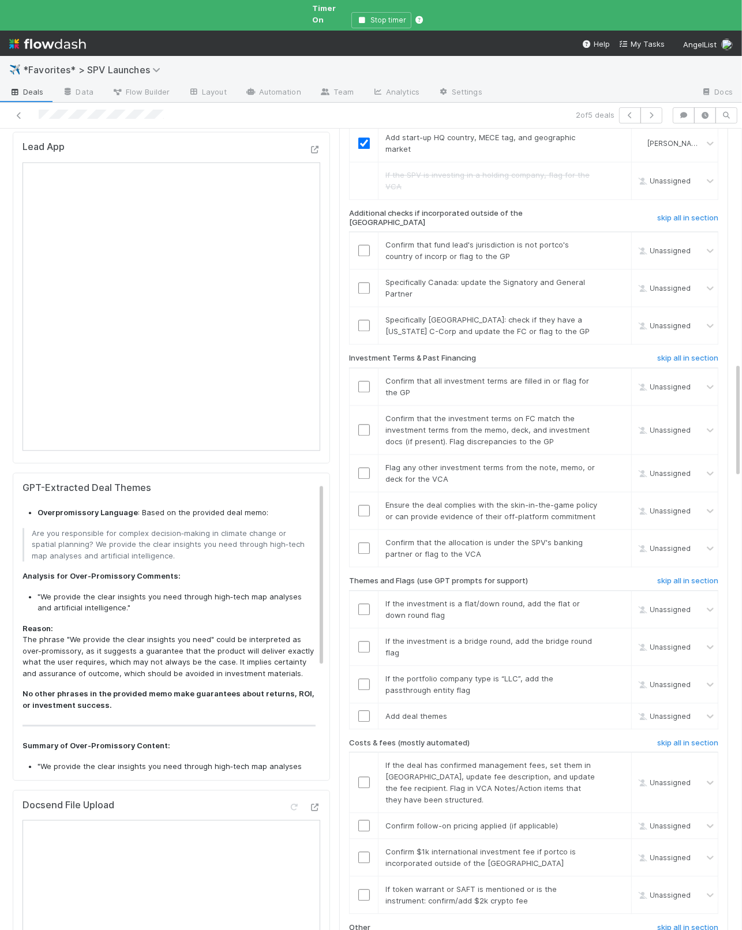
scroll to position [1645, 0]
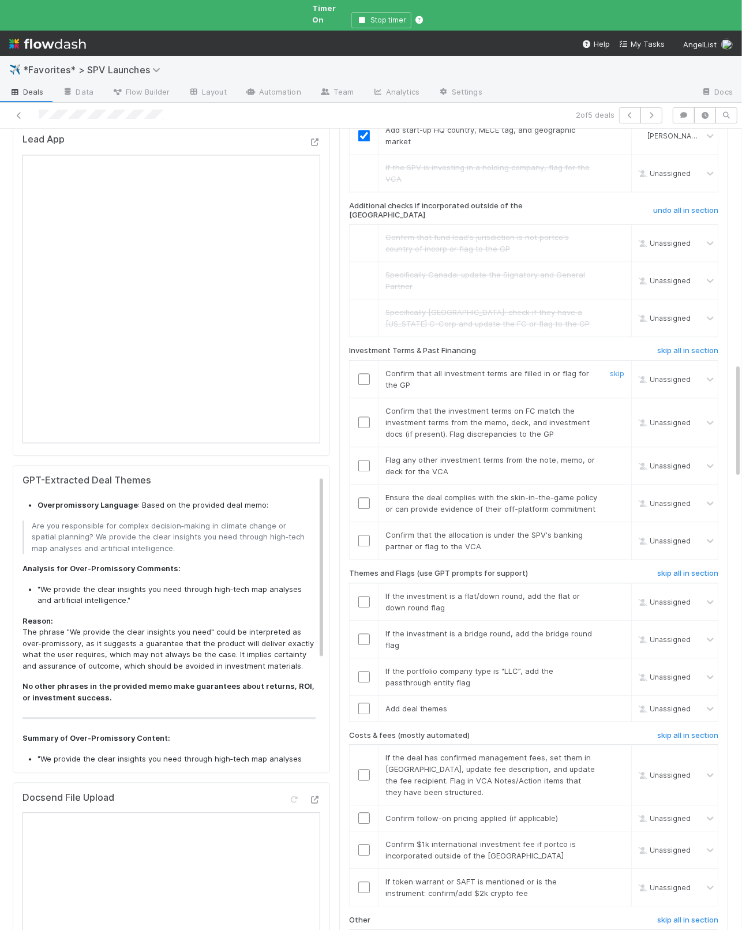
click at [365, 373] on input "checkbox" at bounding box center [364, 379] width 12 height 12
drag, startPoint x: 614, startPoint y: 387, endPoint x: 616, endPoint y: 412, distance: 24.9
click at [614, 406] on link "skip" at bounding box center [617, 410] width 14 height 9
drag, startPoint x: 618, startPoint y: 435, endPoint x: 632, endPoint y: 435, distance: 14.4
click at [618, 455] on link "skip" at bounding box center [617, 459] width 14 height 9
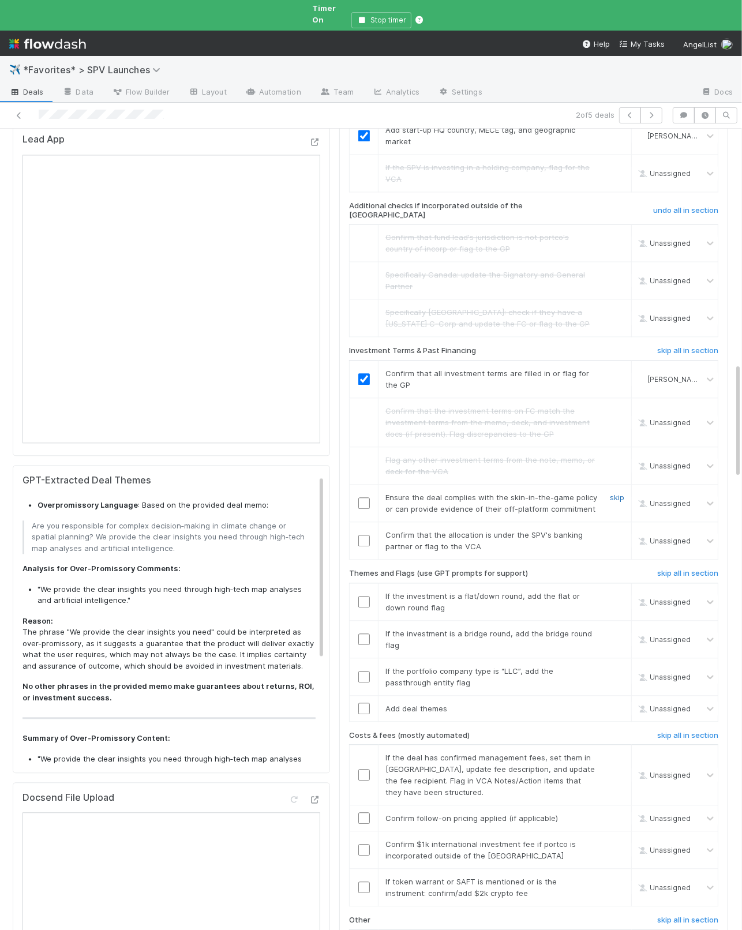
click at [617, 493] on link "skip" at bounding box center [617, 497] width 14 height 9
click at [369, 535] on input "checkbox" at bounding box center [364, 541] width 12 height 12
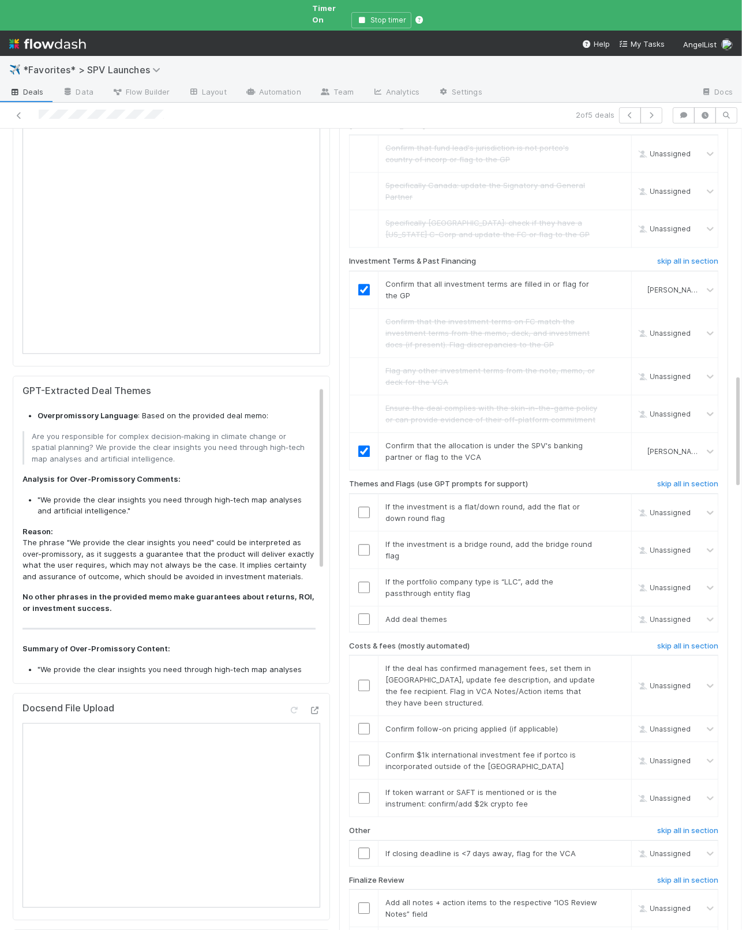
scroll to position [1782, 0]
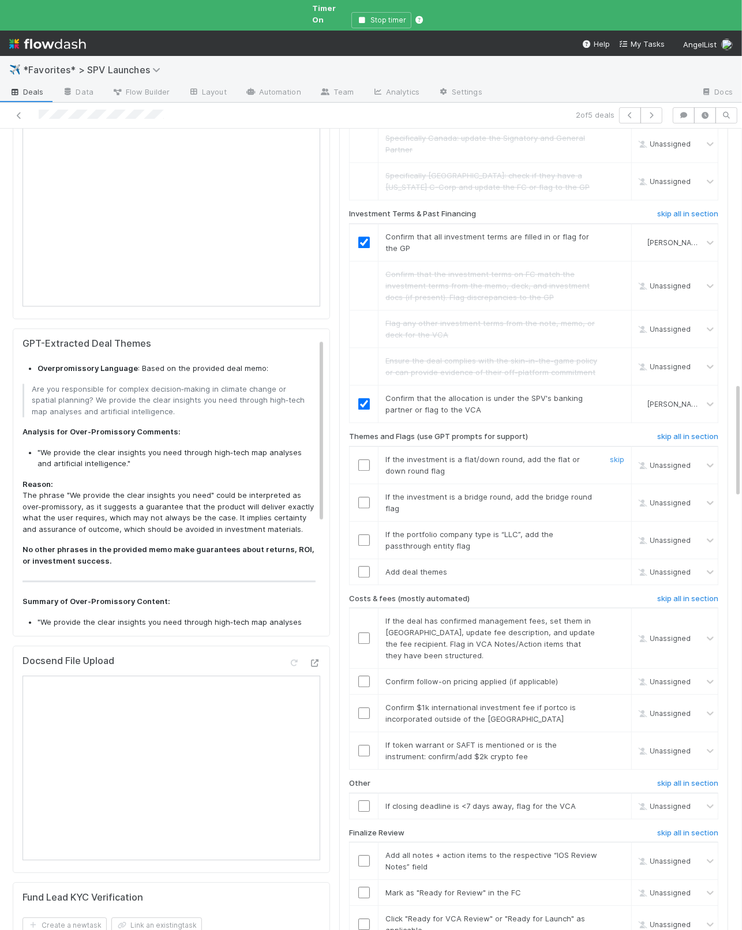
drag, startPoint x: 615, startPoint y: 436, endPoint x: 616, endPoint y: 469, distance: 32.3
click at [615, 455] on link "skip" at bounding box center [617, 459] width 14 height 9
click at [616, 492] on link "skip" at bounding box center [617, 496] width 14 height 9
click at [614, 530] on link "skip" at bounding box center [617, 534] width 14 height 9
drag, startPoint x: 361, startPoint y: 548, endPoint x: 507, endPoint y: 566, distance: 147.1
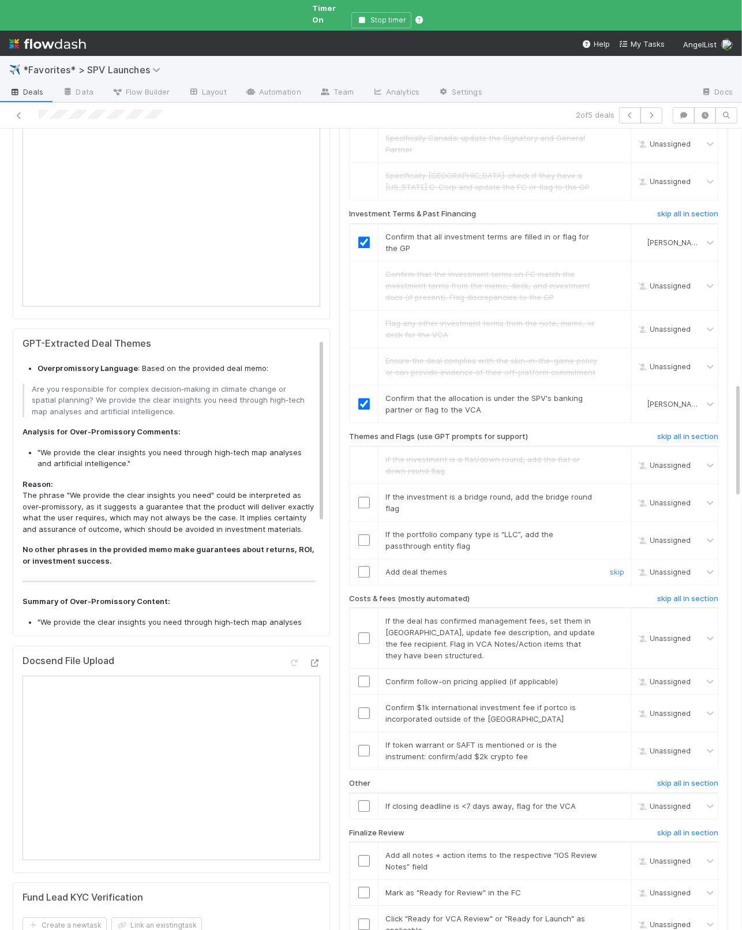
click at [361, 566] on input "checkbox" at bounding box center [364, 572] width 12 height 12
click at [675, 594] on h6 "skip all in section" at bounding box center [687, 598] width 61 height 9
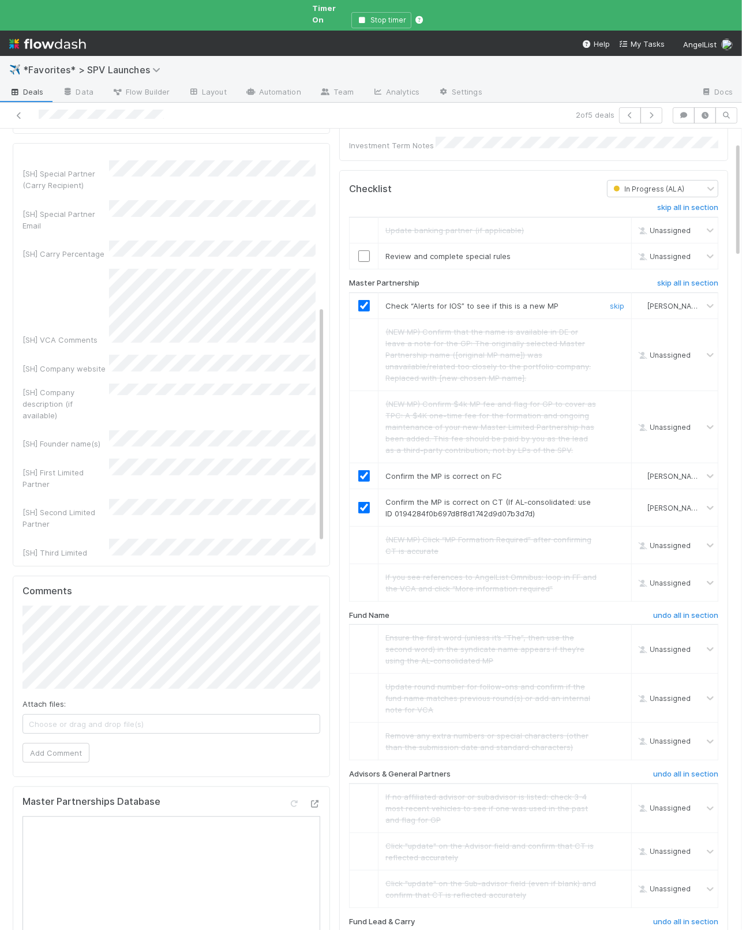
scroll to position [0, 0]
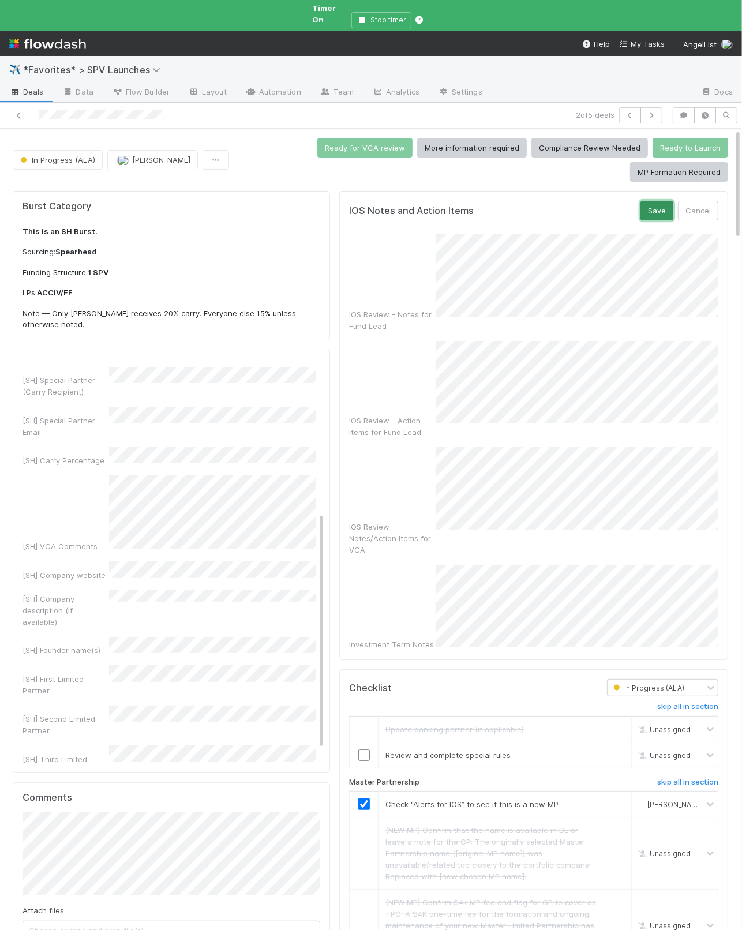
click at [665, 208] on button "Save" at bounding box center [657, 211] width 33 height 20
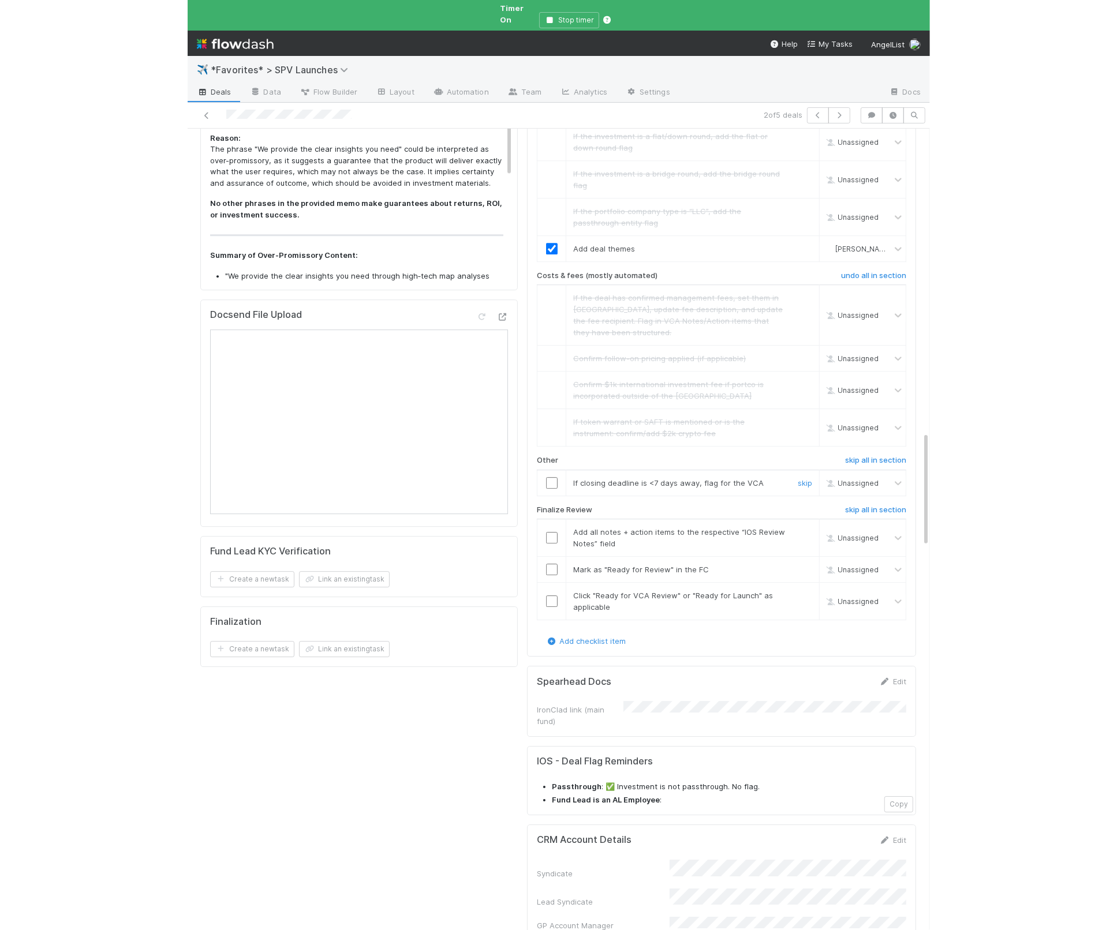
scroll to position [2130, 0]
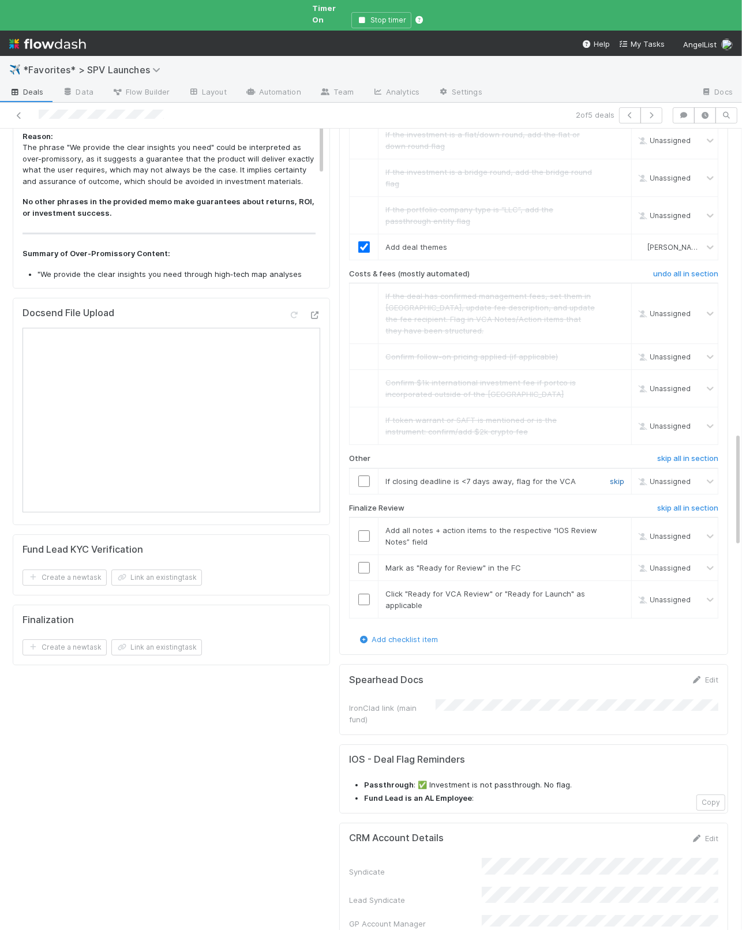
click at [619, 477] on link "skip" at bounding box center [617, 481] width 14 height 9
click at [364, 530] on input "checkbox" at bounding box center [364, 536] width 12 height 12
click at [366, 562] on input "checkbox" at bounding box center [364, 568] width 12 height 12
click at [364, 594] on input "checkbox" at bounding box center [364, 600] width 12 height 12
checkbox input "true"
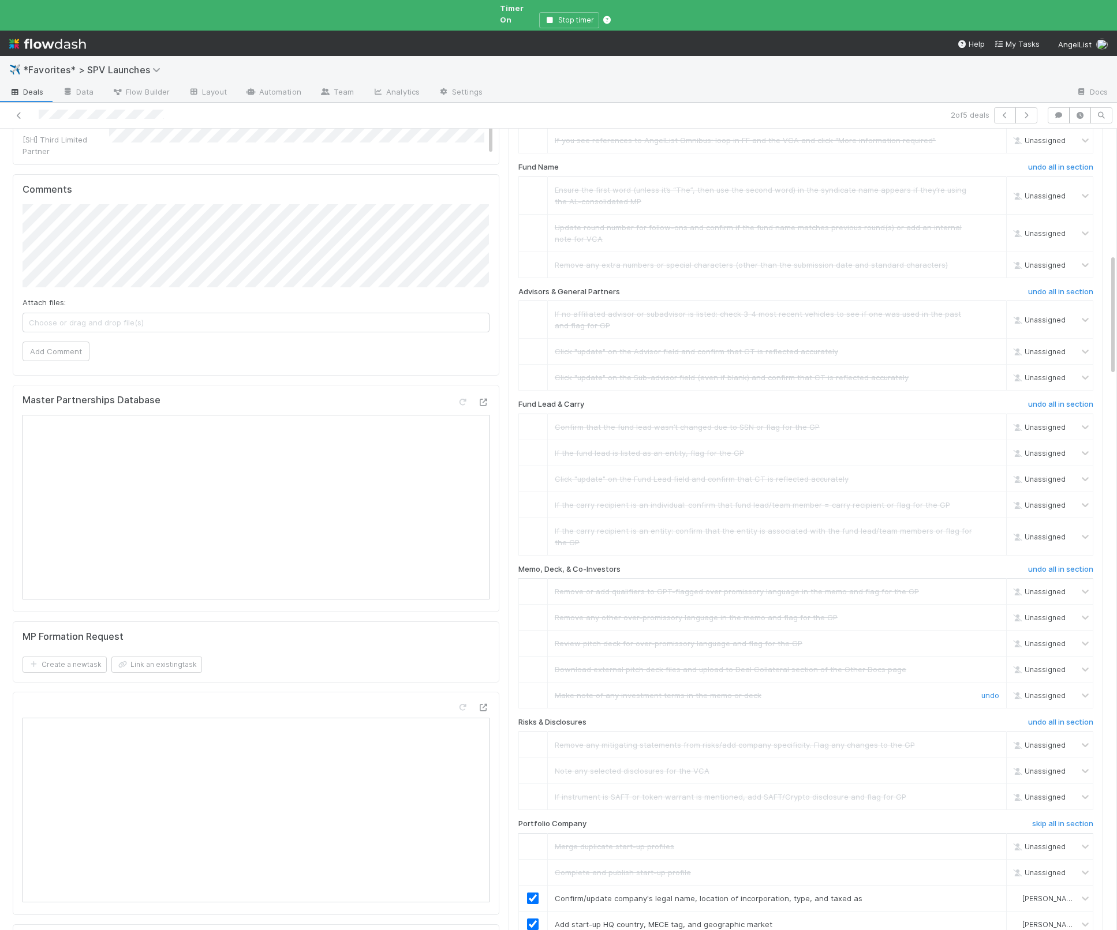
scroll to position [0, 0]
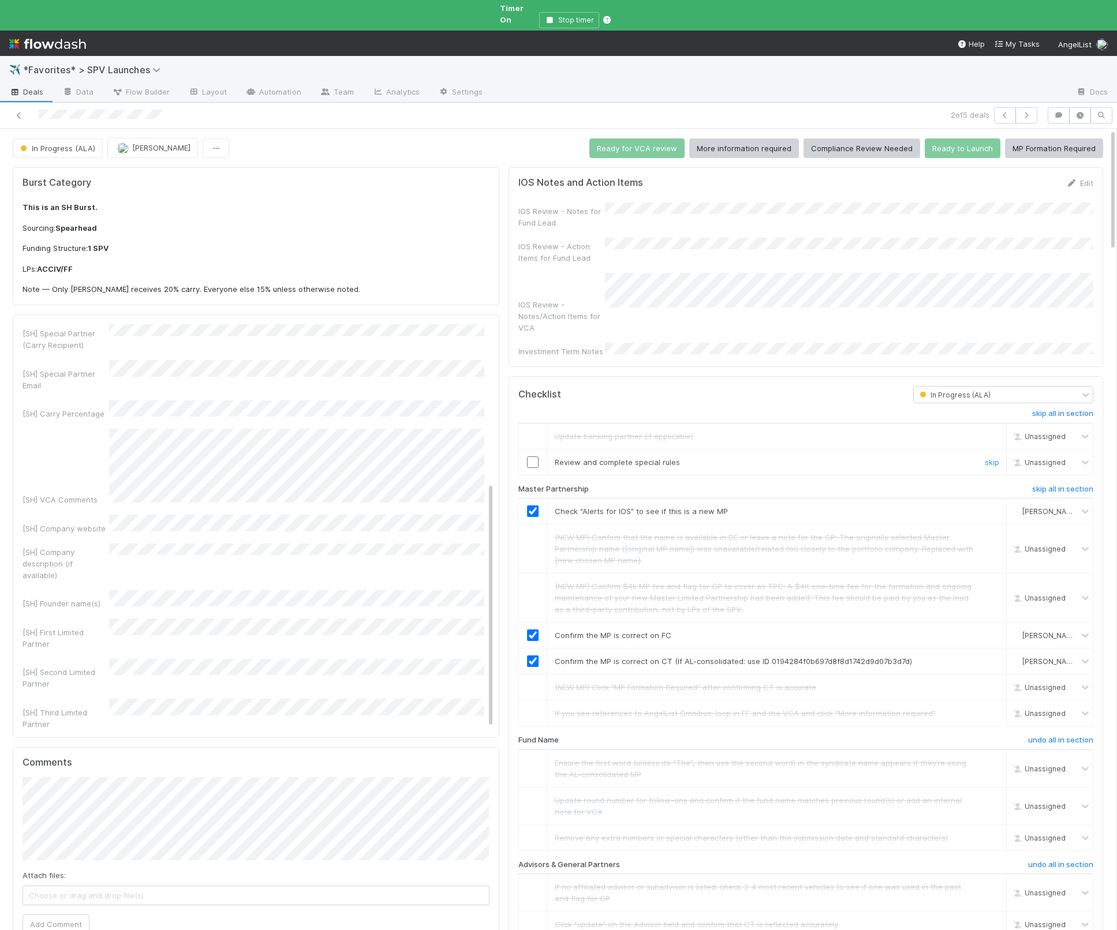
click at [532, 457] on input "checkbox" at bounding box center [533, 463] width 12 height 12
click at [975, 145] on button "Ready to Launch" at bounding box center [963, 149] width 76 height 20
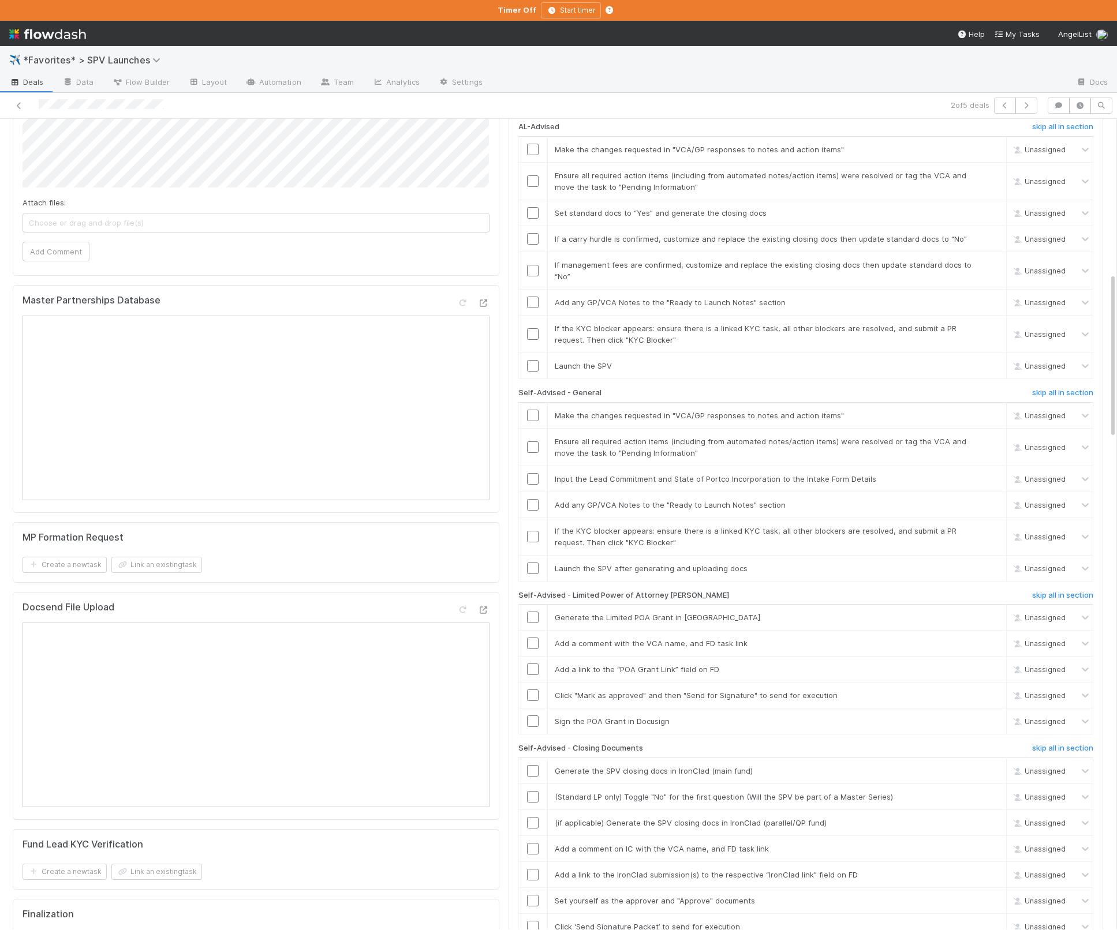
scroll to position [771, 0]
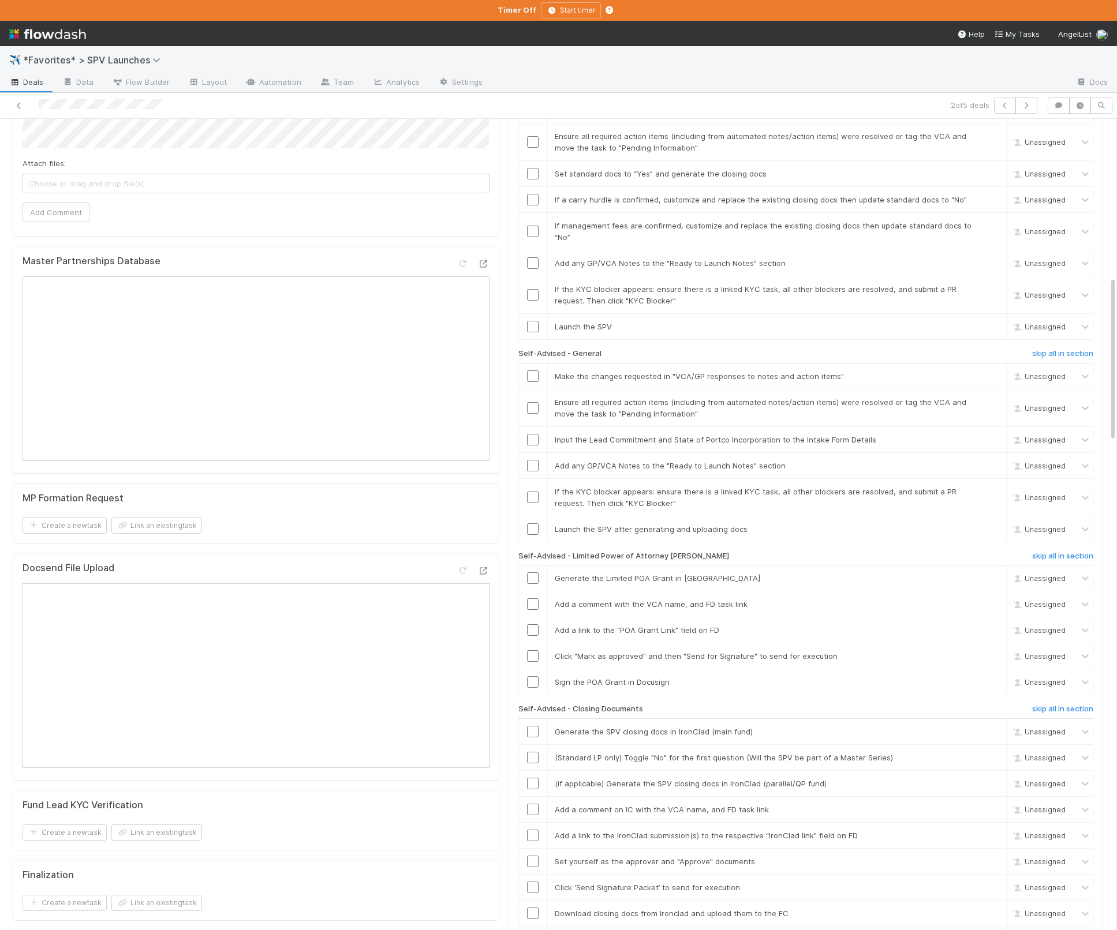
drag, startPoint x: 1046, startPoint y: 282, endPoint x: 1052, endPoint y: 306, distance: 25.1
click at [1046, 282] on div "AL-Advised skip all in section Make the changes requested in "VCA/GP responses …" at bounding box center [805, 522] width 575 height 890
drag, startPoint x: 1048, startPoint y: 287, endPoint x: 1046, endPoint y: 327, distance: 39.3
click at [1048, 349] on h6 "skip all in section" at bounding box center [1062, 353] width 61 height 9
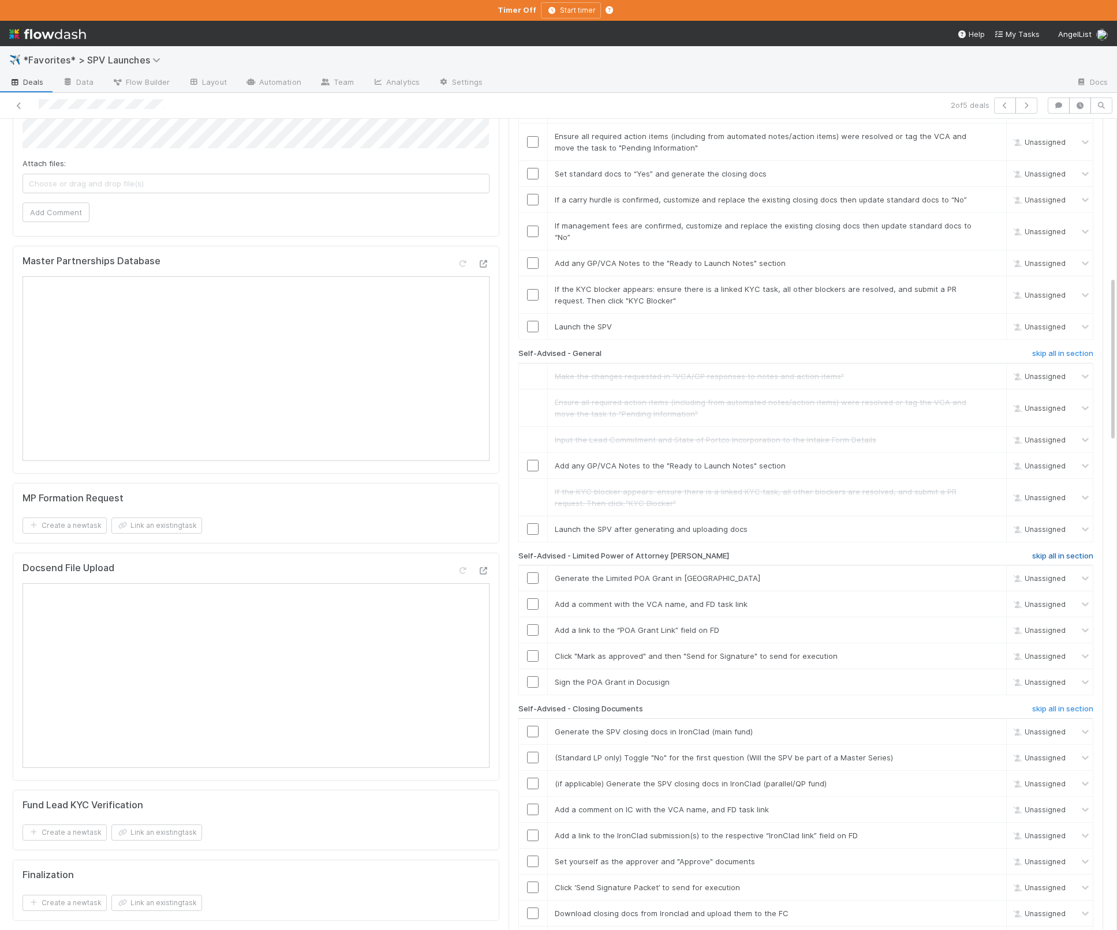
click at [1065, 552] on h6 "skip all in section" at bounding box center [1062, 556] width 61 height 9
click at [1071, 705] on h6 "skip all in section" at bounding box center [1062, 709] width 61 height 9
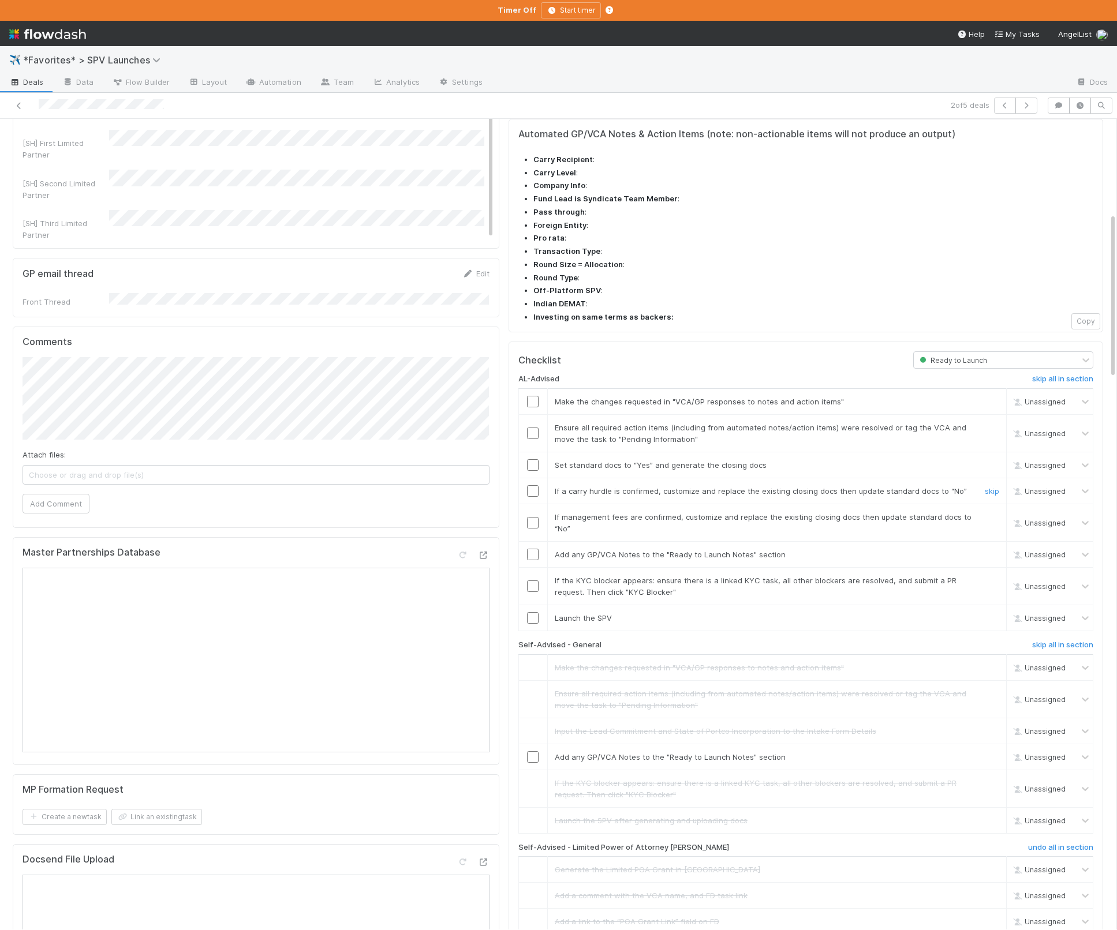
scroll to position [460, 0]
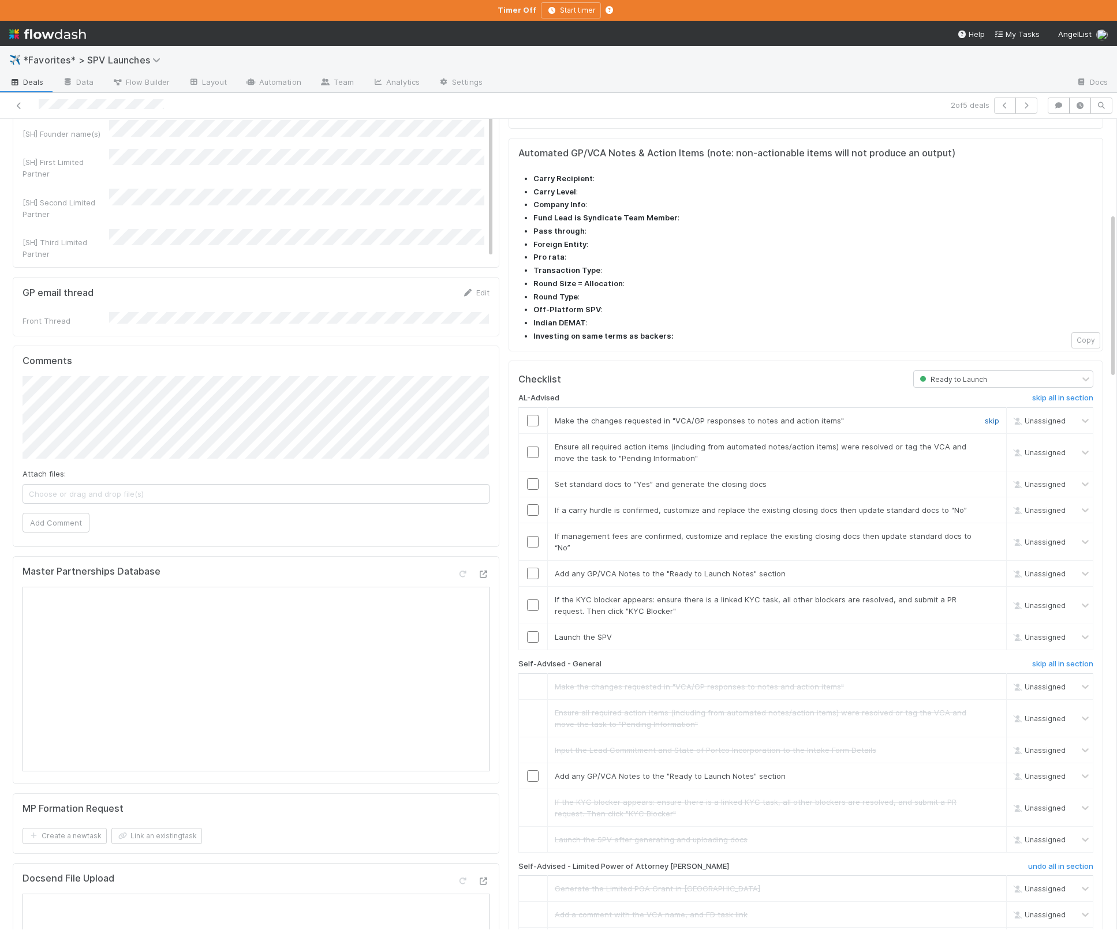
click at [986, 416] on link "skip" at bounding box center [992, 420] width 14 height 9
click at [529, 447] on input "checkbox" at bounding box center [533, 453] width 12 height 12
drag, startPoint x: 533, startPoint y: 421, endPoint x: 579, endPoint y: 424, distance: 45.7
click at [533, 478] on input "checkbox" at bounding box center [533, 484] width 12 height 12
click at [994, 506] on link "skip" at bounding box center [992, 510] width 14 height 9
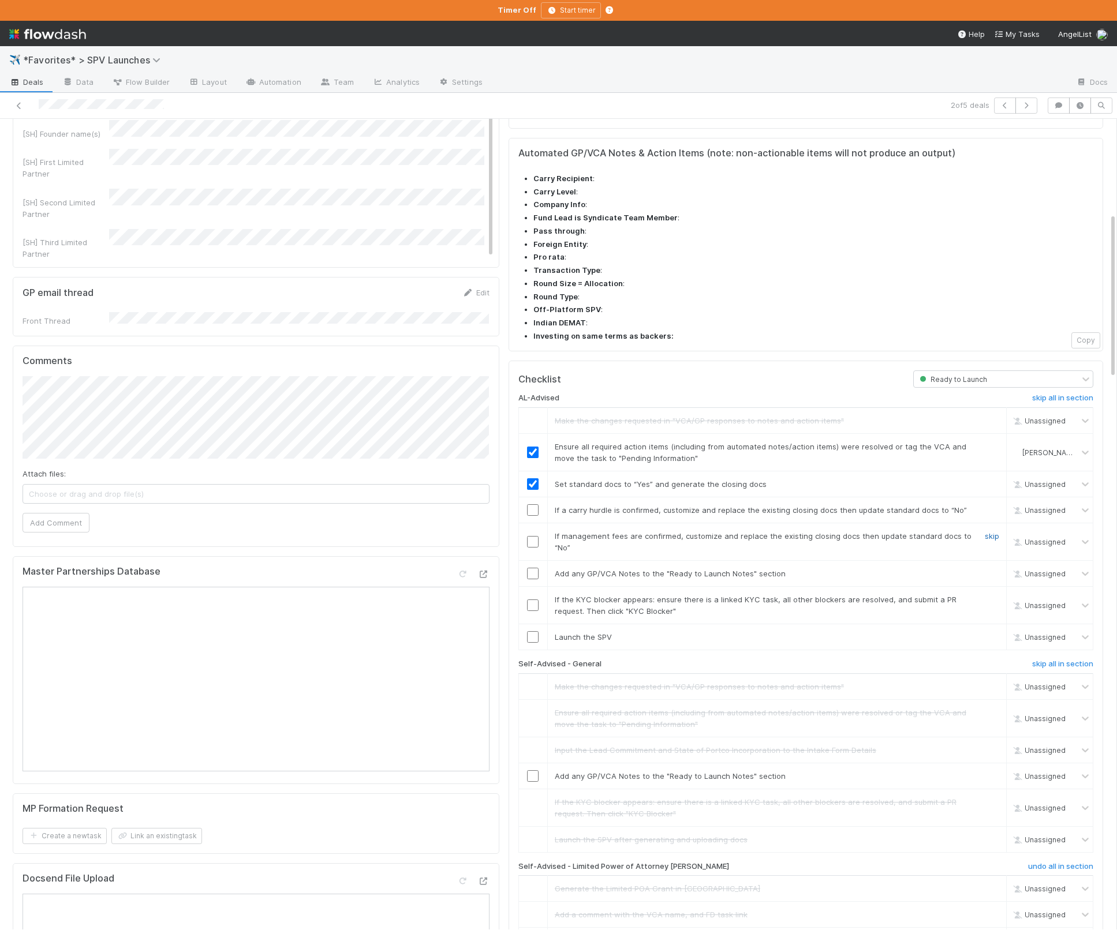
click at [992, 532] on link "skip" at bounding box center [992, 536] width 14 height 9
checkbox input "true"
click at [528, 568] on input "checkbox" at bounding box center [533, 574] width 12 height 12
drag, startPoint x: 913, startPoint y: 480, endPoint x: 938, endPoint y: 515, distance: 42.9
click at [913, 530] on div "If management fees are confirmed, customize and replace the existing closing do…" at bounding box center [759, 541] width 427 height 23
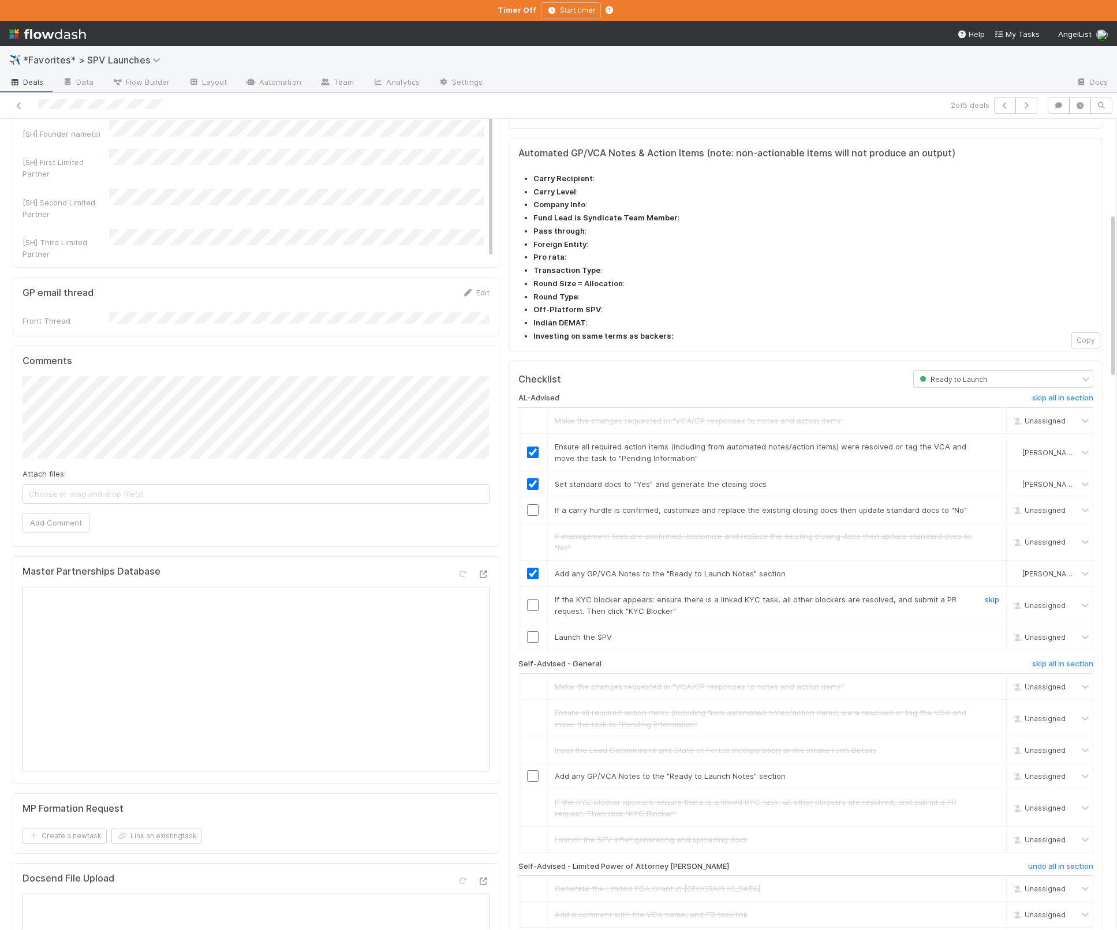
drag, startPoint x: 988, startPoint y: 529, endPoint x: 639, endPoint y: 581, distance: 352.5
click at [988, 595] on link "skip" at bounding box center [992, 599] width 14 height 9
click at [538, 631] on input "checkbox" at bounding box center [533, 637] width 12 height 12
click at [992, 772] on link "skip" at bounding box center [992, 776] width 14 height 9
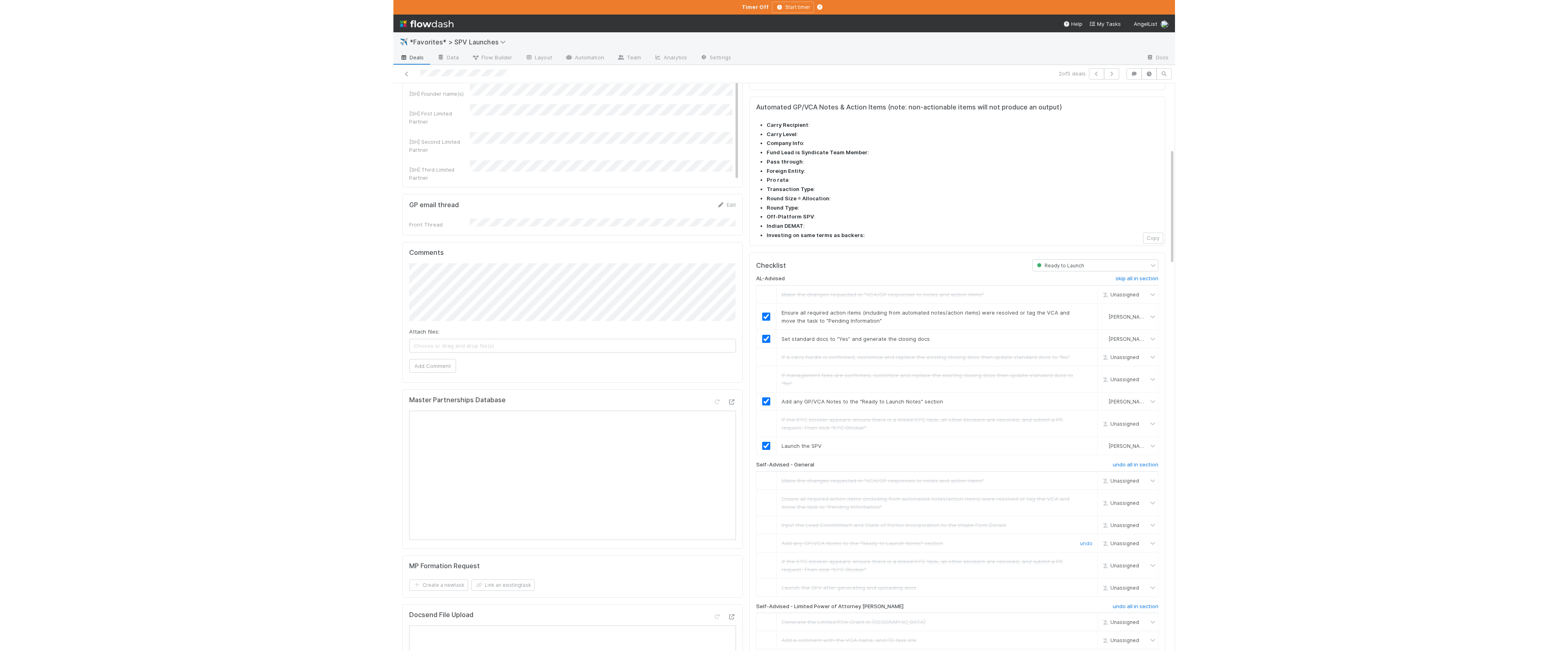
scroll to position [0, 0]
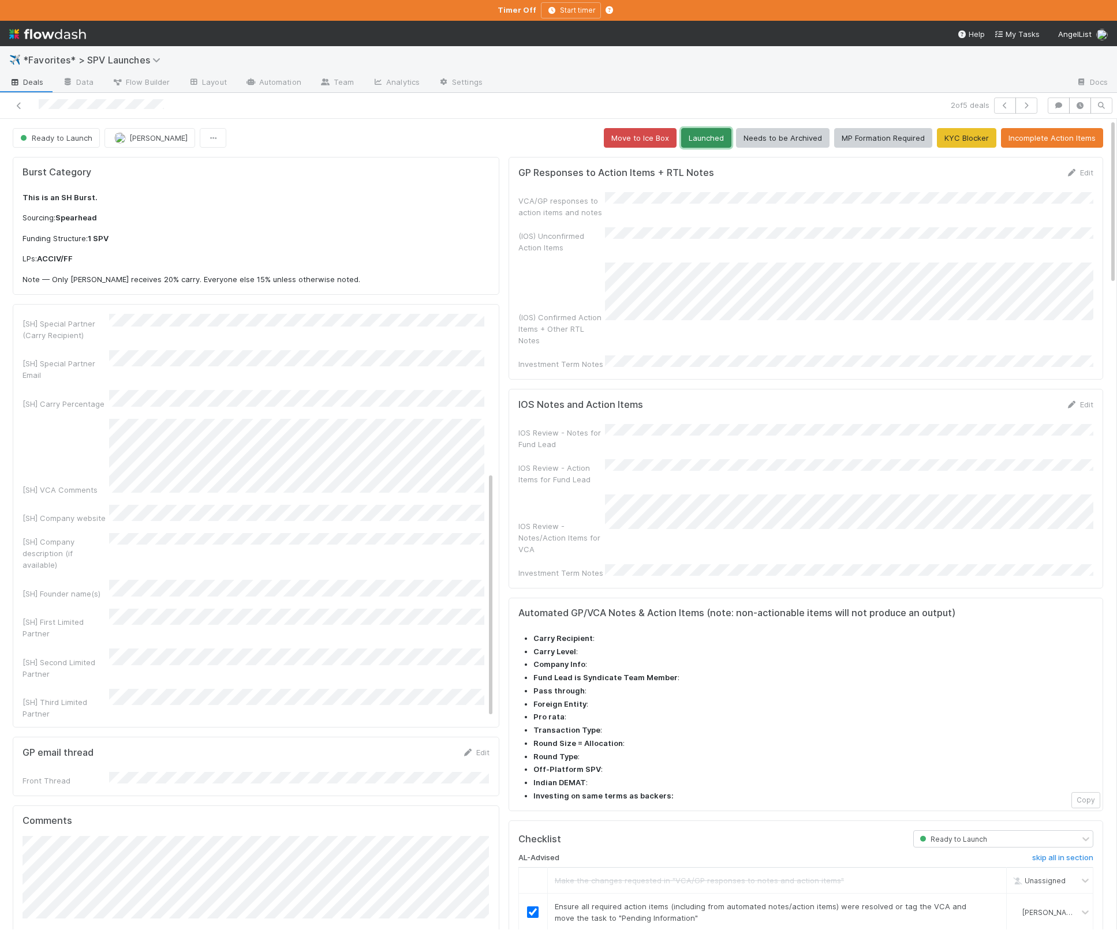
click at [712, 147] on button "Launched" at bounding box center [706, 138] width 50 height 20
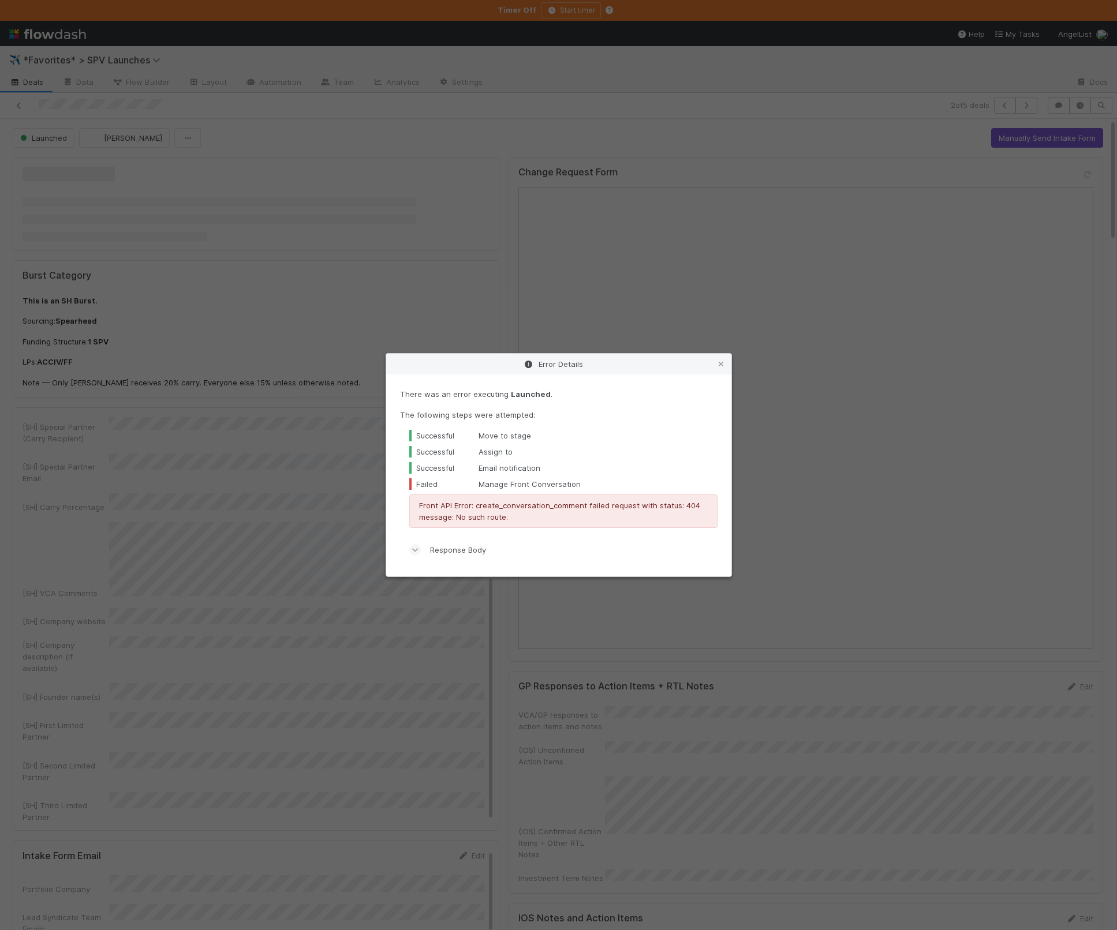
click at [388, 166] on div "Error Details There was an error executing Launched . The following steps were …" at bounding box center [558, 465] width 1117 height 930
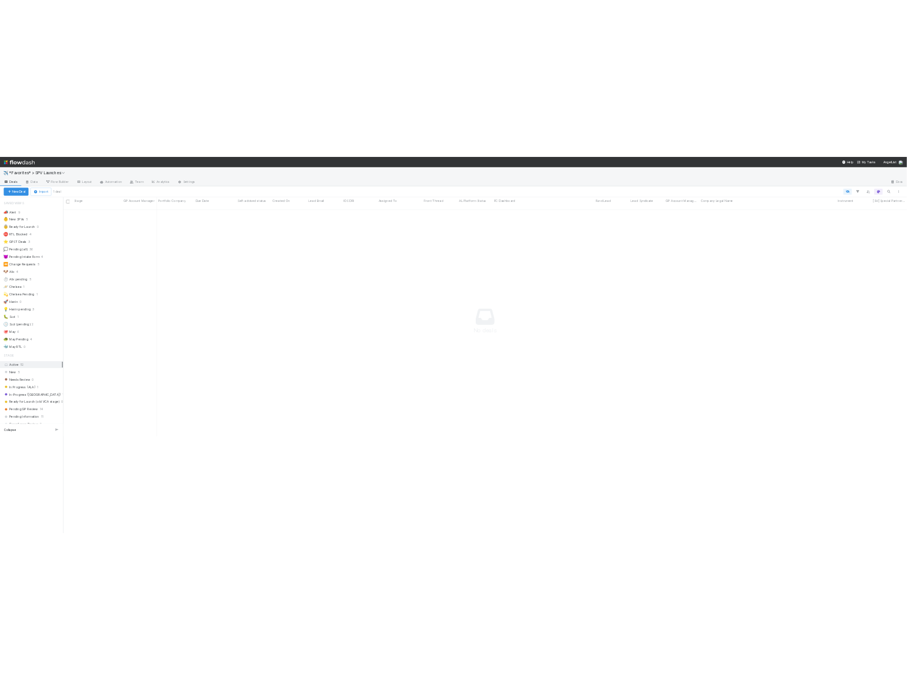
scroll to position [570, 751]
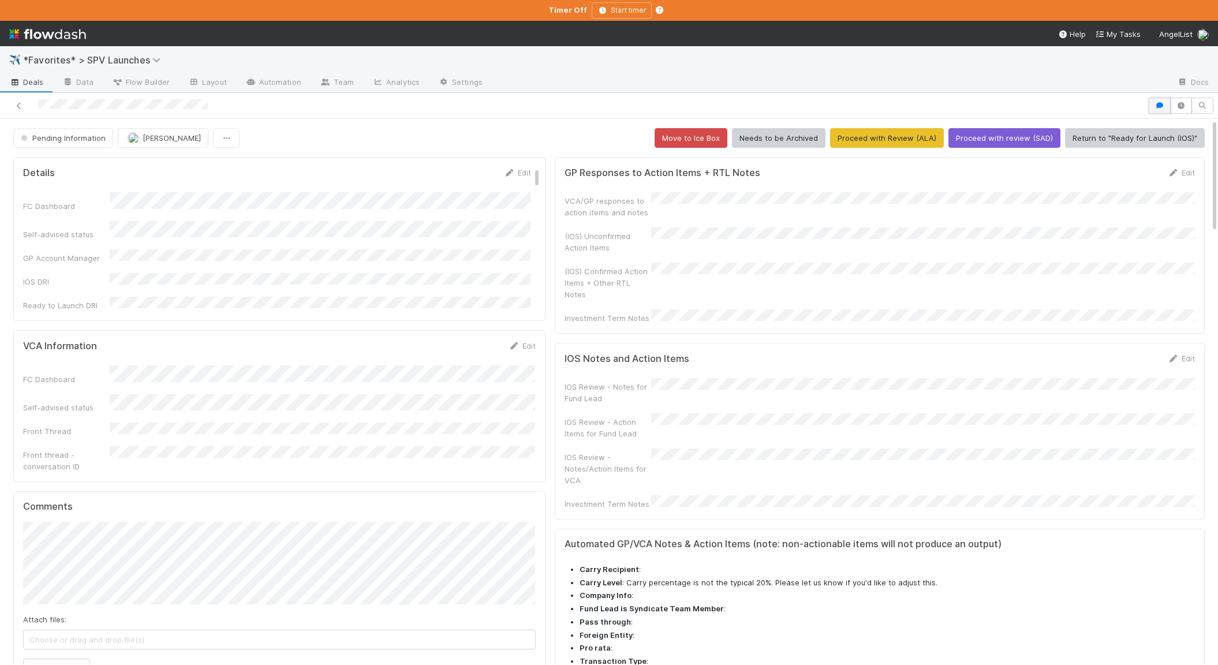
click at [1168, 106] on button "button" at bounding box center [1160, 106] width 22 height 16
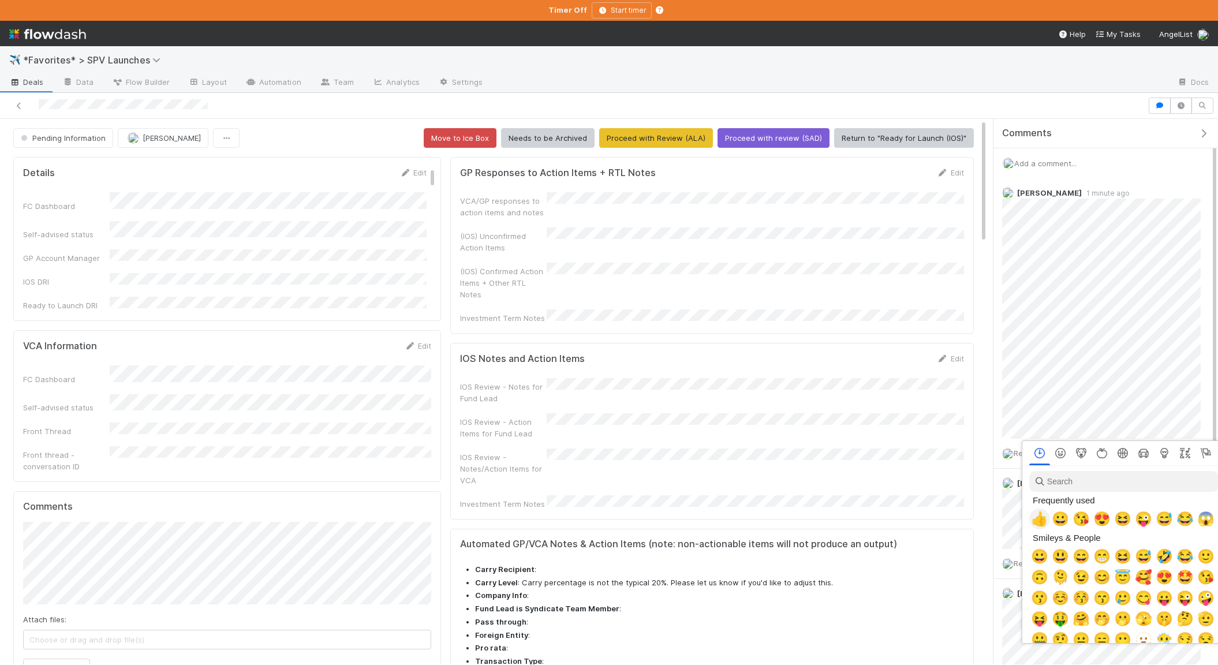
click at [1038, 519] on span "👍" at bounding box center [1039, 519] width 17 height 16
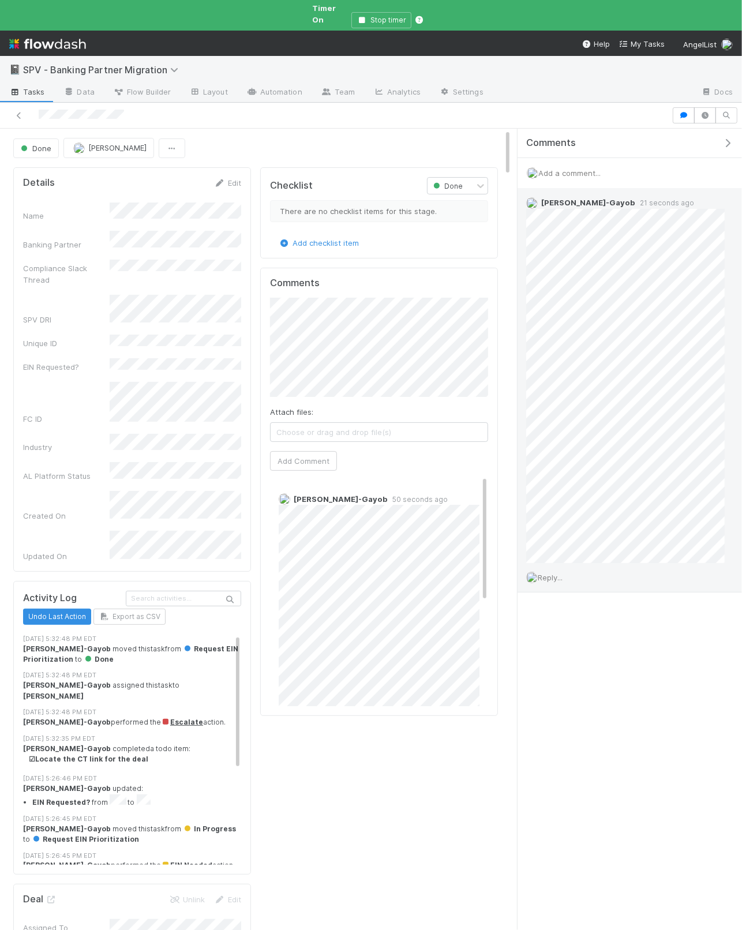
click at [556, 573] on span "Reply..." at bounding box center [550, 577] width 25 height 9
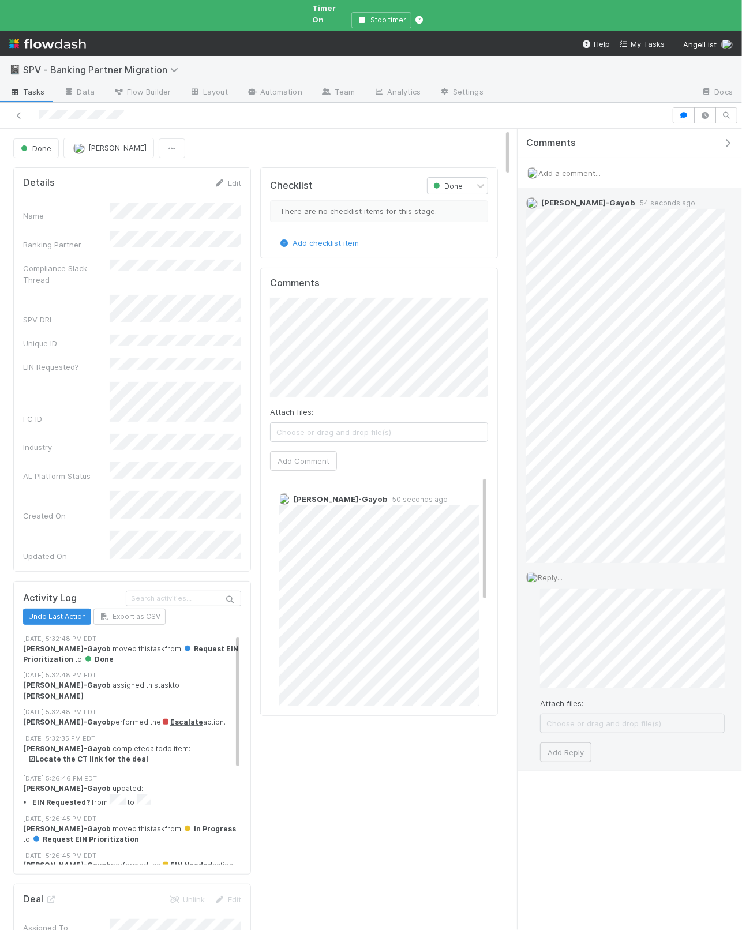
click at [567, 664] on div "Attach files: Choose or drag and drop file(s) Add Reply" at bounding box center [632, 675] width 185 height 173
click at [569, 664] on button "Add Reply" at bounding box center [565, 753] width 51 height 20
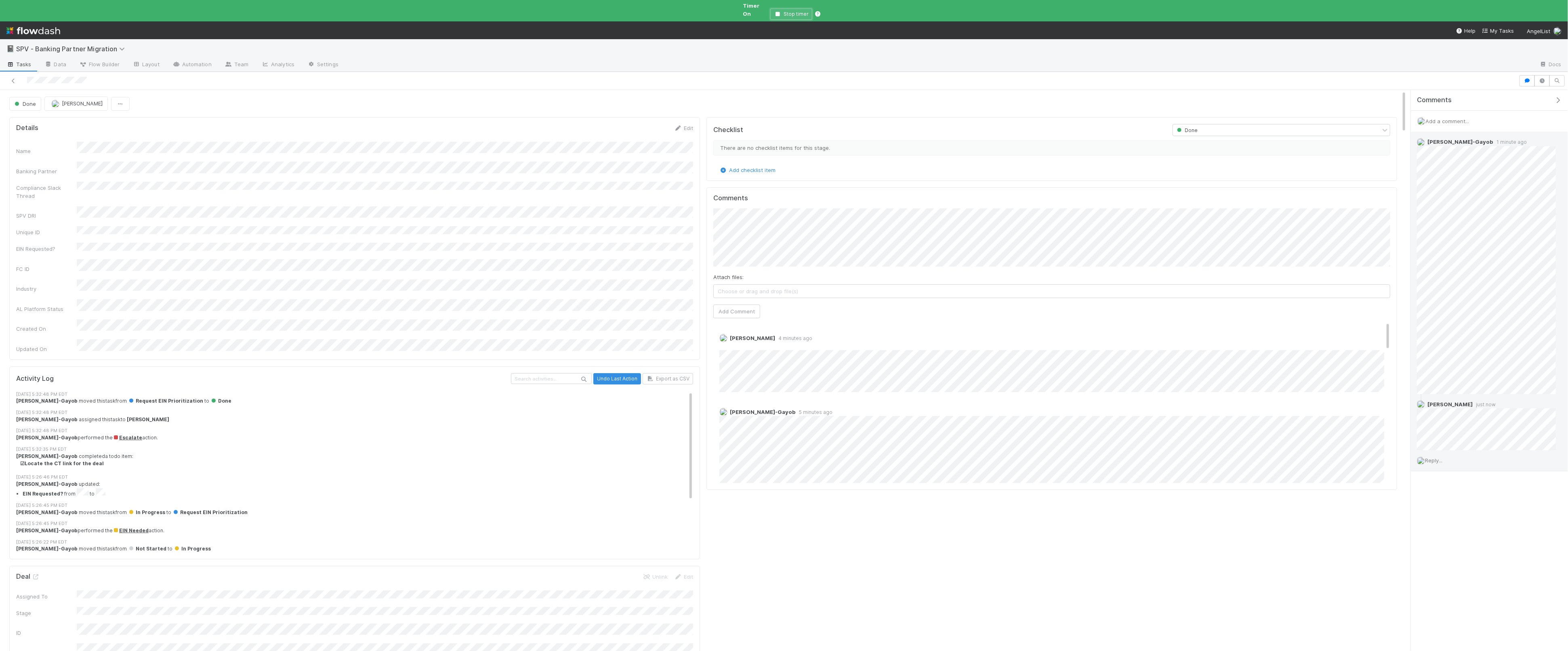
click at [772, 8] on button "Stop timer" at bounding box center [791, 14] width 42 height 11
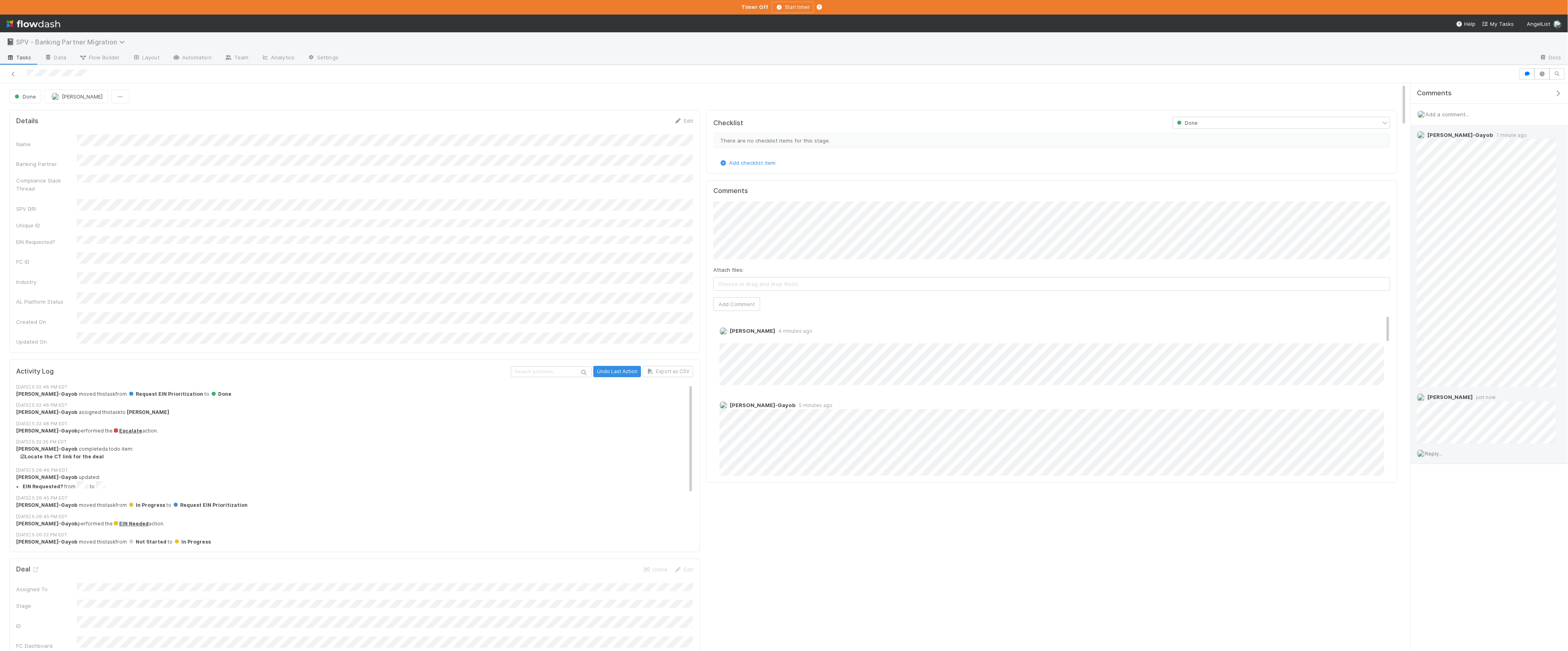
click at [89, 40] on span "SPV - Banking Partner Migration" at bounding box center [72, 42] width 113 height 8
click at [71, 119] on div "✈️ *Favorites* > SPV Launches" at bounding box center [105, 121] width 192 height 8
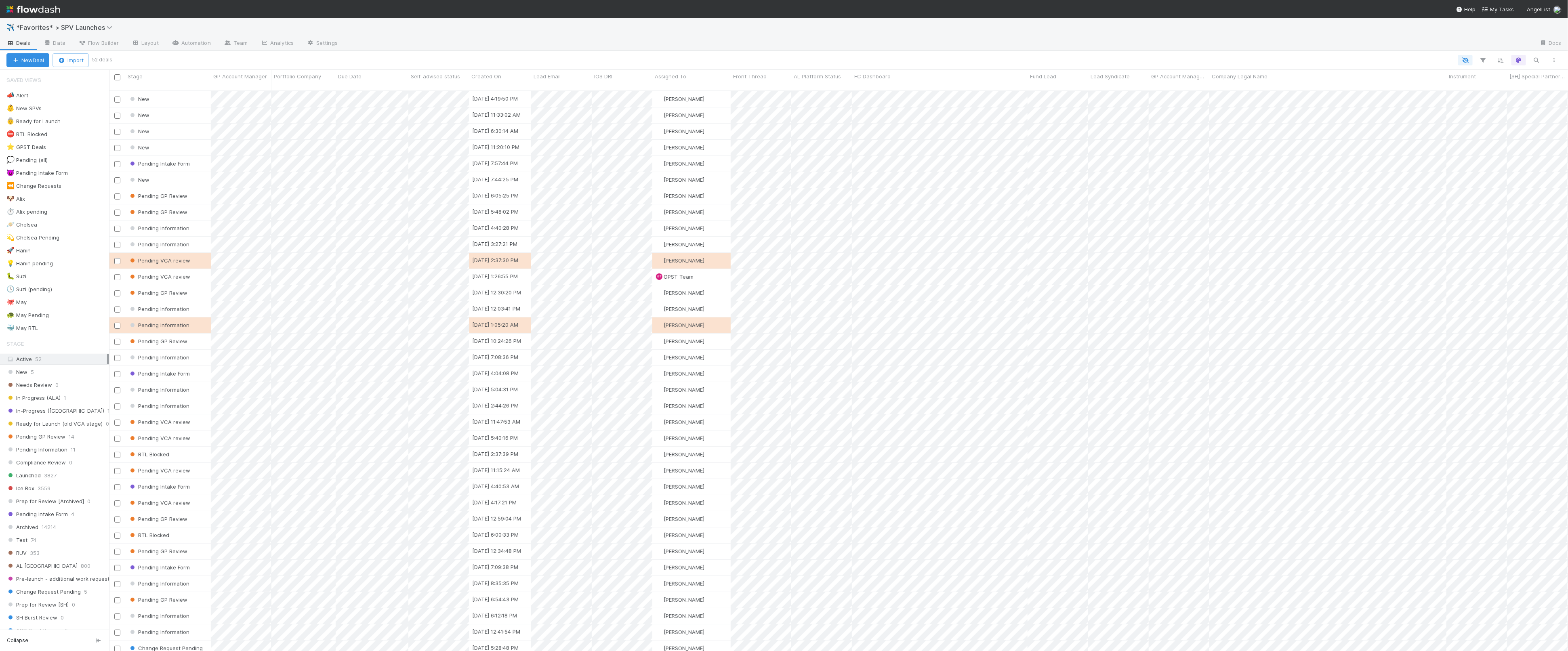
scroll to position [1, 1]
click at [83, 200] on div "🐶 Alix 4" at bounding box center [57, 199] width 103 height 10
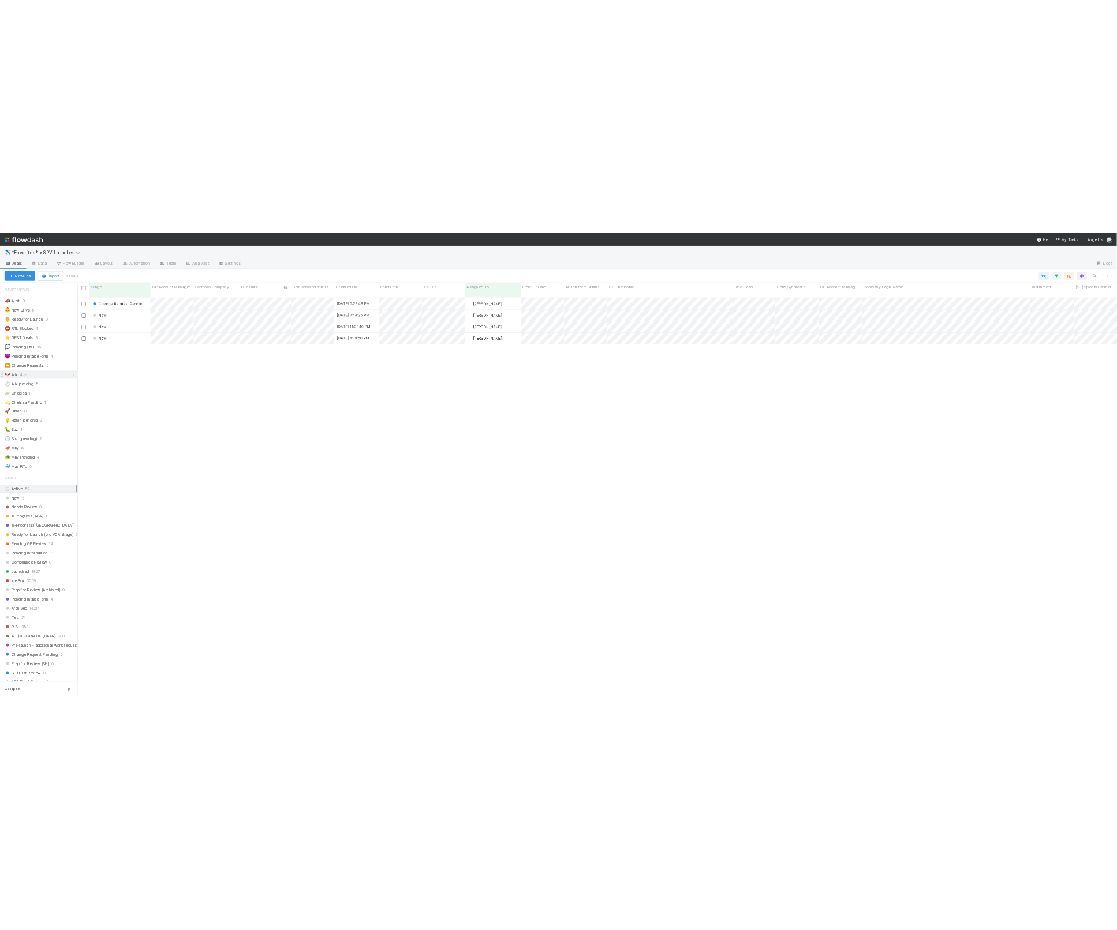
scroll to position [810, 2085]
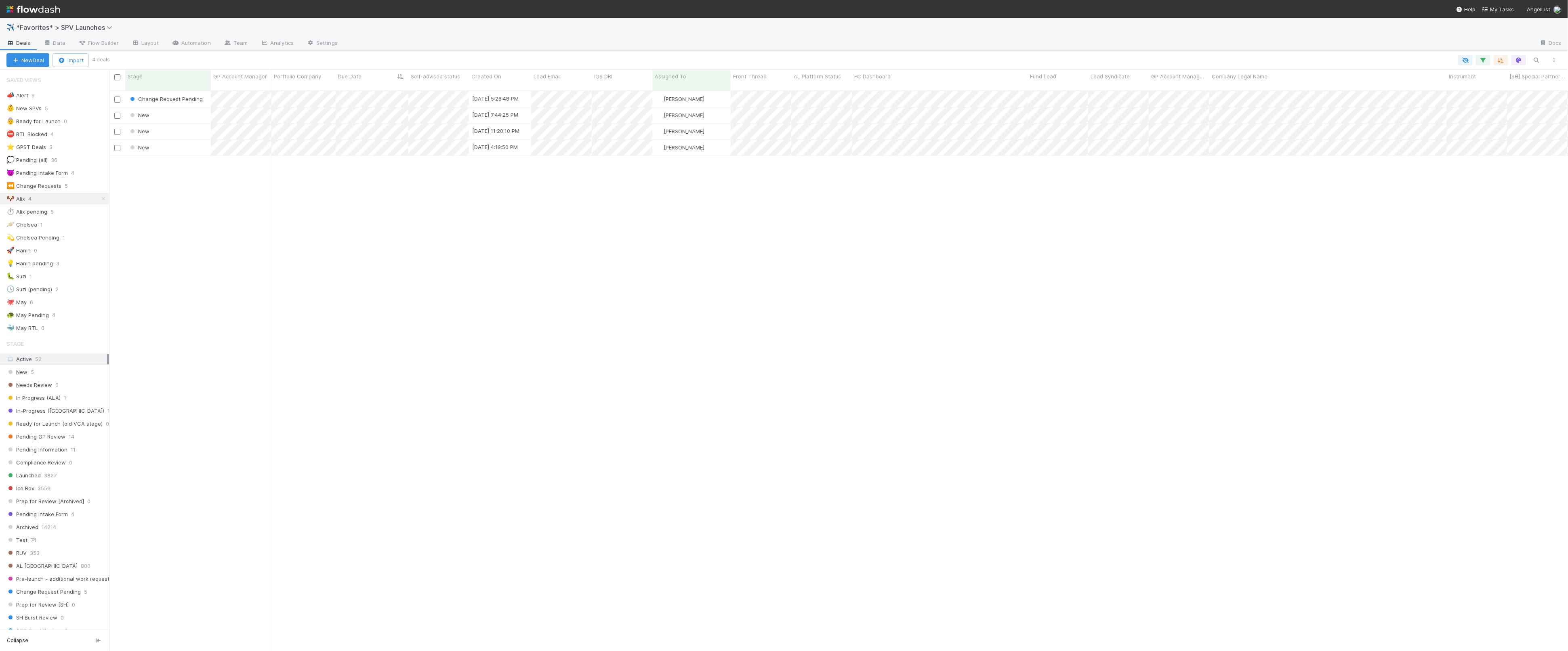
click at [383, 201] on div "Change Request Pending 8/7/25, 5:28:48 PM Alix Hashagen 0 0 0 0 0 0 0 1 1 0 0 N…" at bounding box center [838, 374] width 1459 height 567
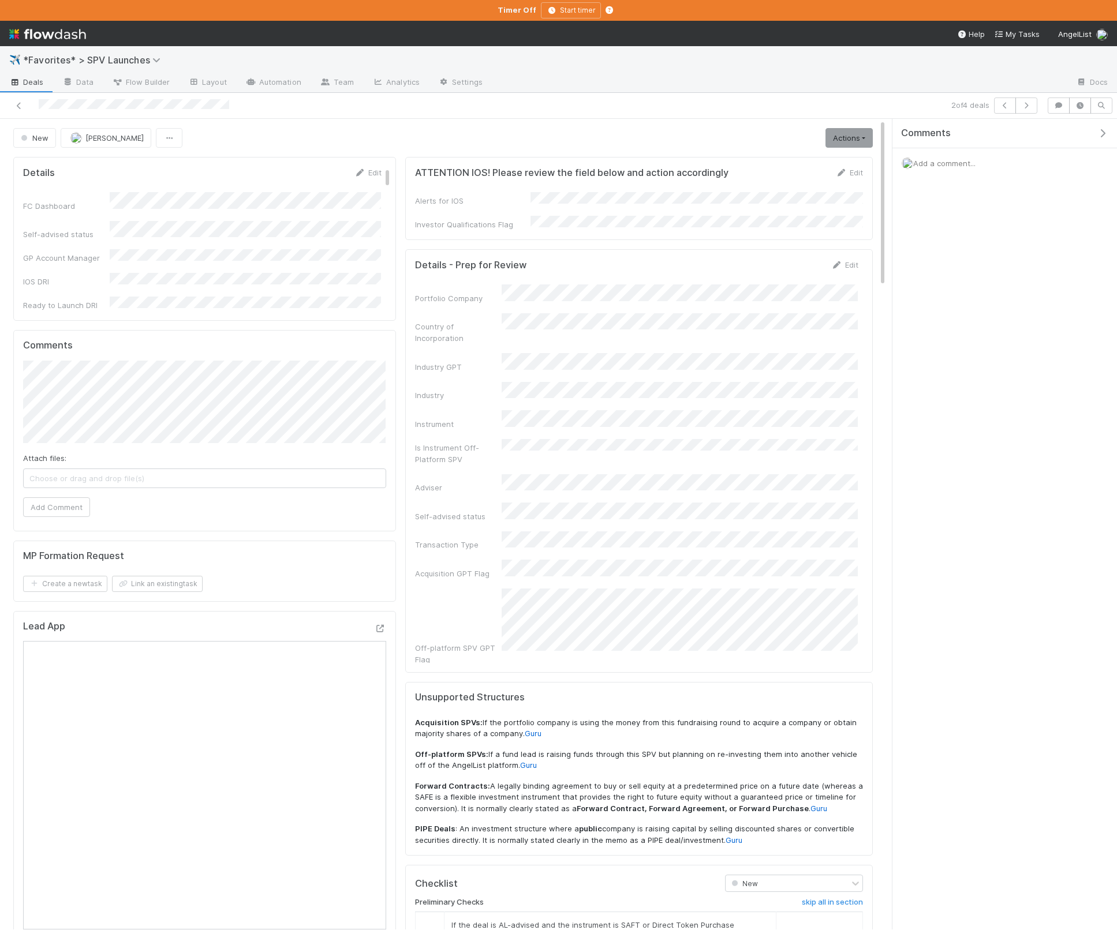
click at [1105, 129] on icon "button" at bounding box center [1103, 133] width 12 height 9
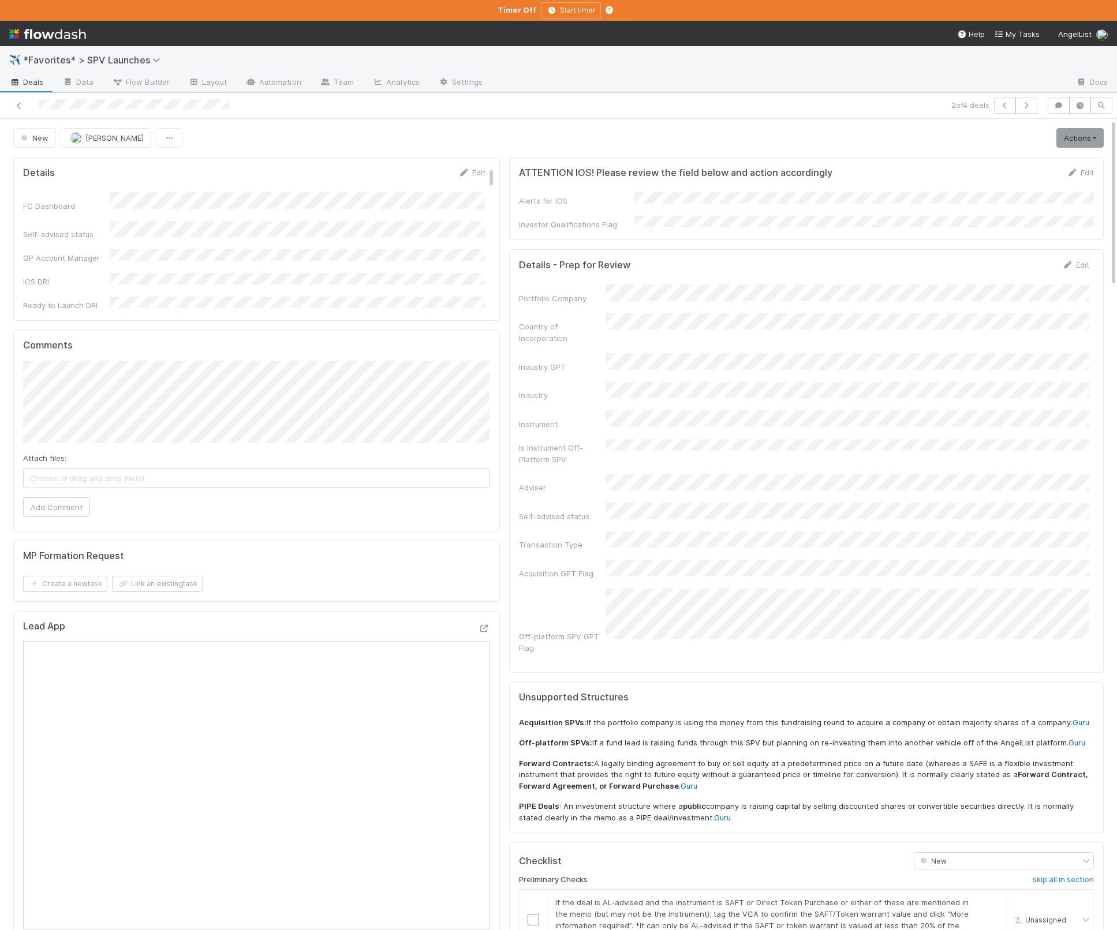
click at [510, 169] on div "ATTENTION IOS! Please review the field below and action accordingly Edit" at bounding box center [806, 173] width 592 height 12
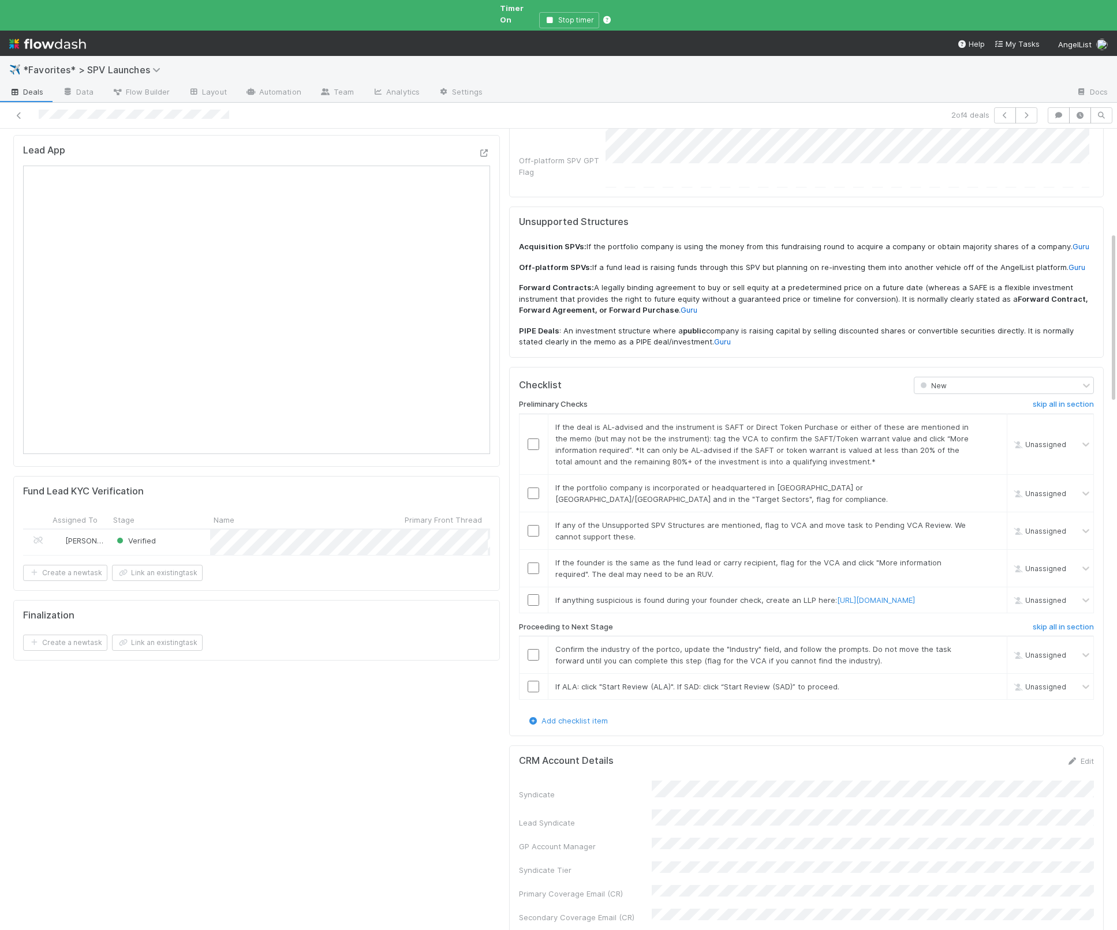
scroll to position [507, 0]
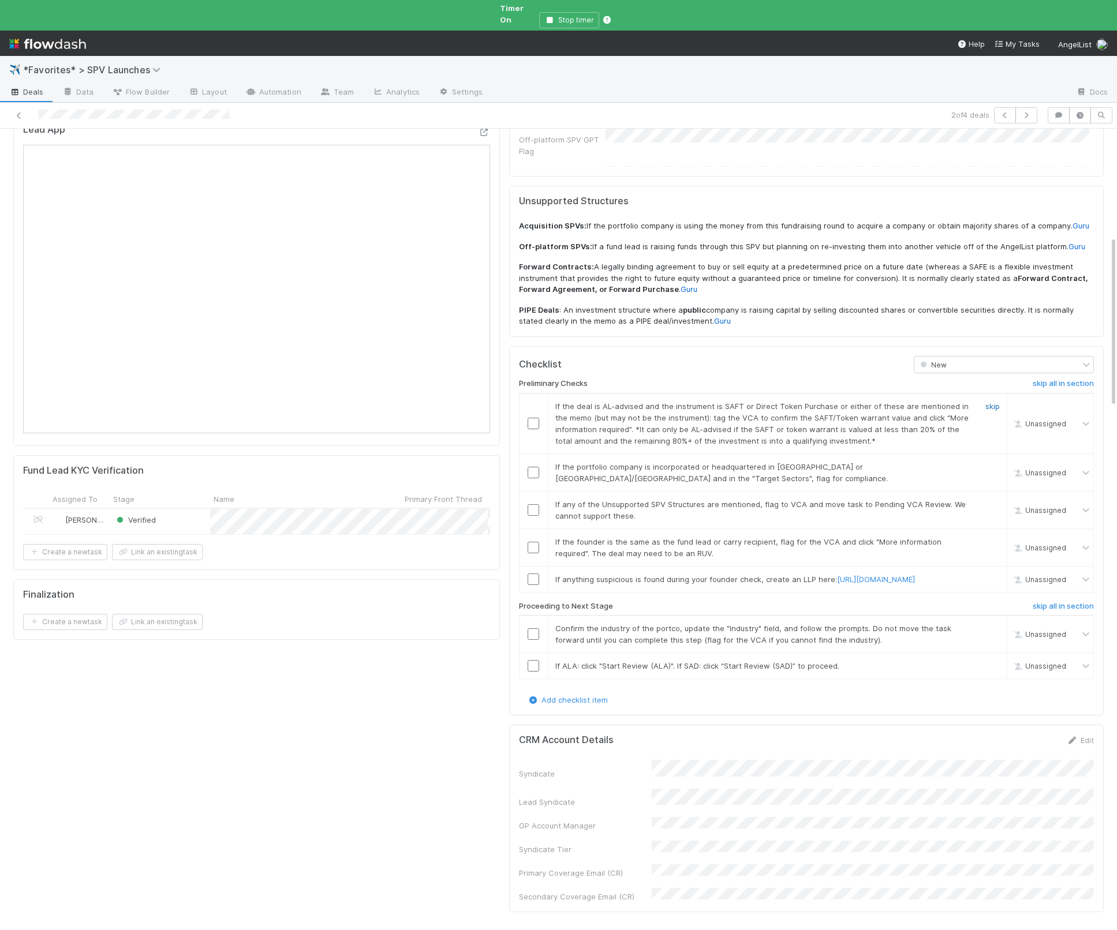
click at [991, 402] on link "skip" at bounding box center [992, 406] width 14 height 9
click at [994, 462] on link "skip" at bounding box center [992, 466] width 14 height 9
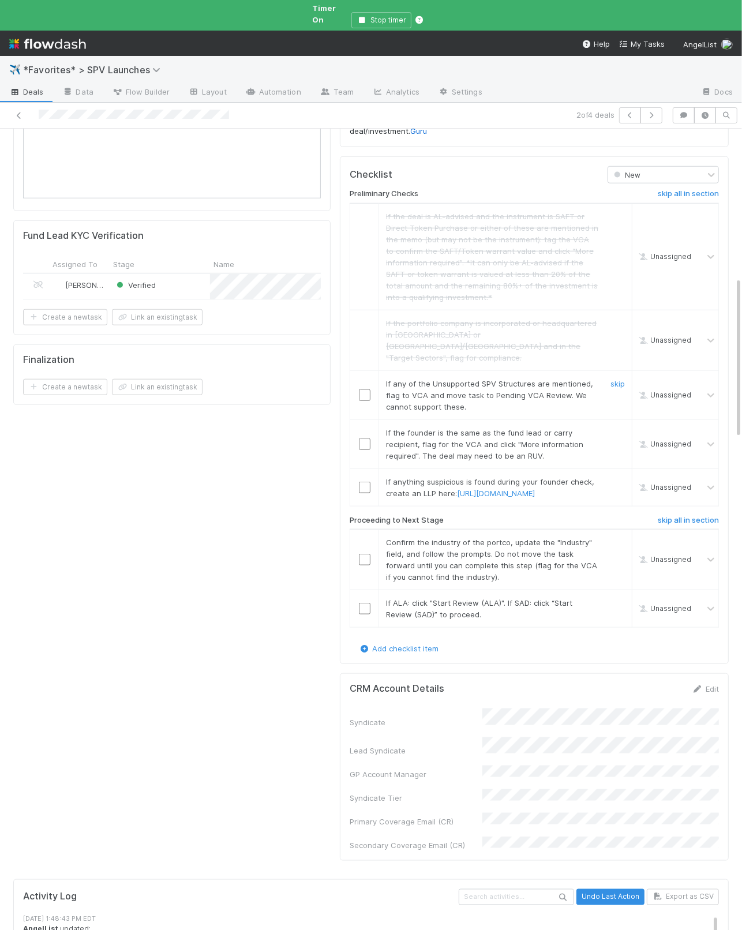
scroll to position [759, 0]
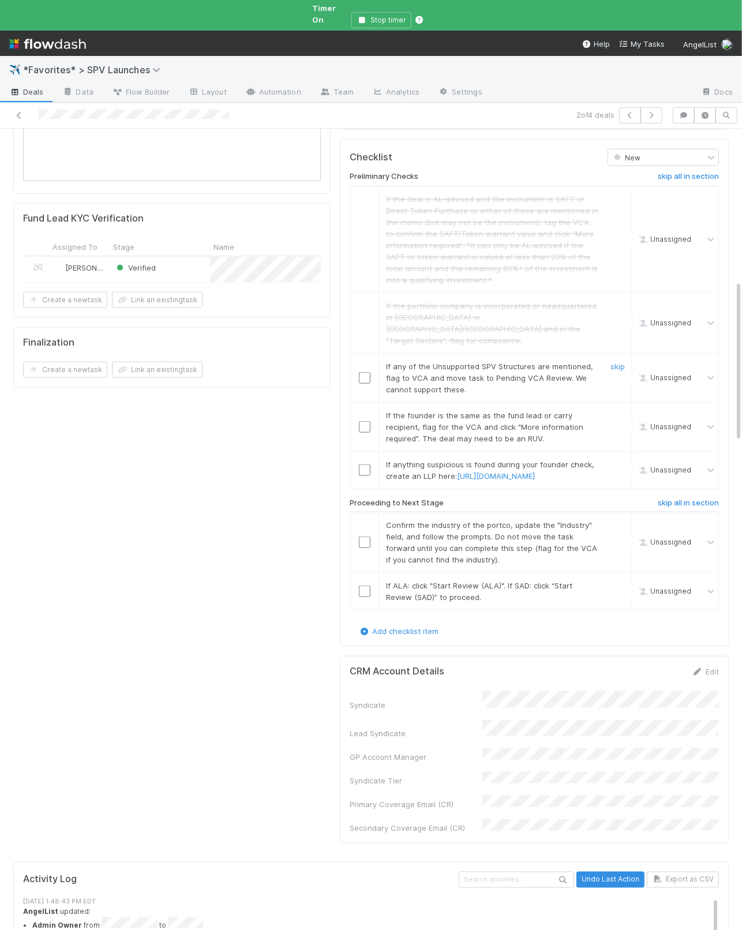
click at [610, 361] on div "skip" at bounding box center [616, 378] width 35 height 35
click at [618, 362] on link "skip" at bounding box center [618, 366] width 14 height 9
click at [612, 411] on link "skip" at bounding box center [618, 415] width 14 height 9
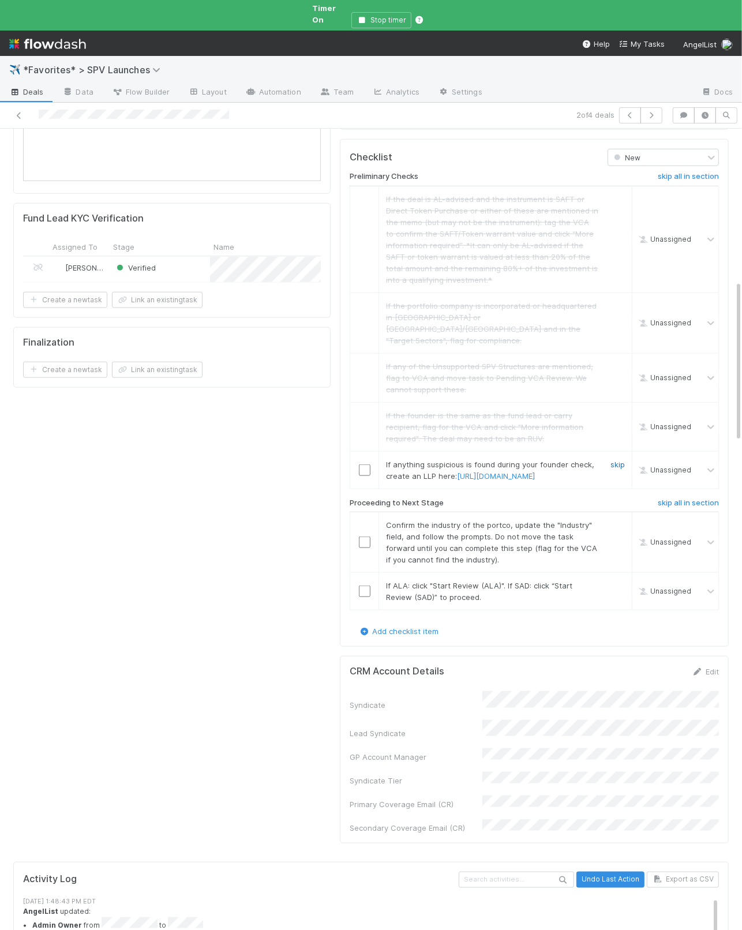
click at [615, 460] on link "skip" at bounding box center [618, 464] width 14 height 9
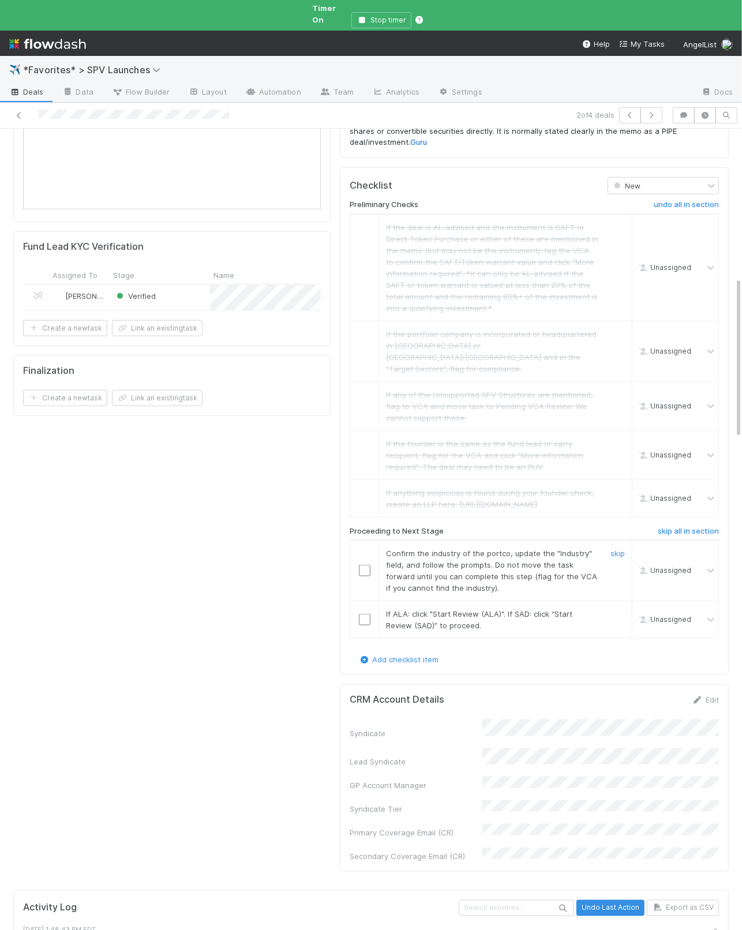
scroll to position [742, 0]
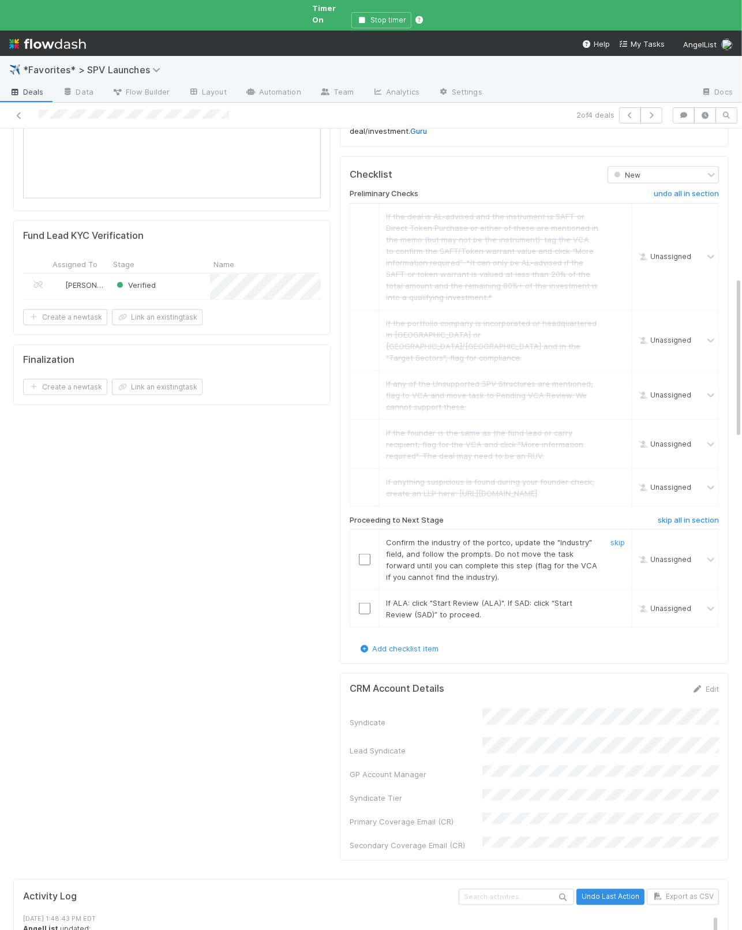
click at [364, 554] on input "checkbox" at bounding box center [365, 560] width 12 height 12
click at [361, 603] on input "checkbox" at bounding box center [365, 609] width 12 height 12
drag, startPoint x: 318, startPoint y: 545, endPoint x: 327, endPoint y: 547, distance: 9.0
click at [320, 546] on div "Details Edit FC Dashboard Self-advised status GP Account Manager IOS DRI Ready …" at bounding box center [172, 148] width 327 height 1454
click at [365, 554] on input "checkbox" at bounding box center [365, 560] width 12 height 12
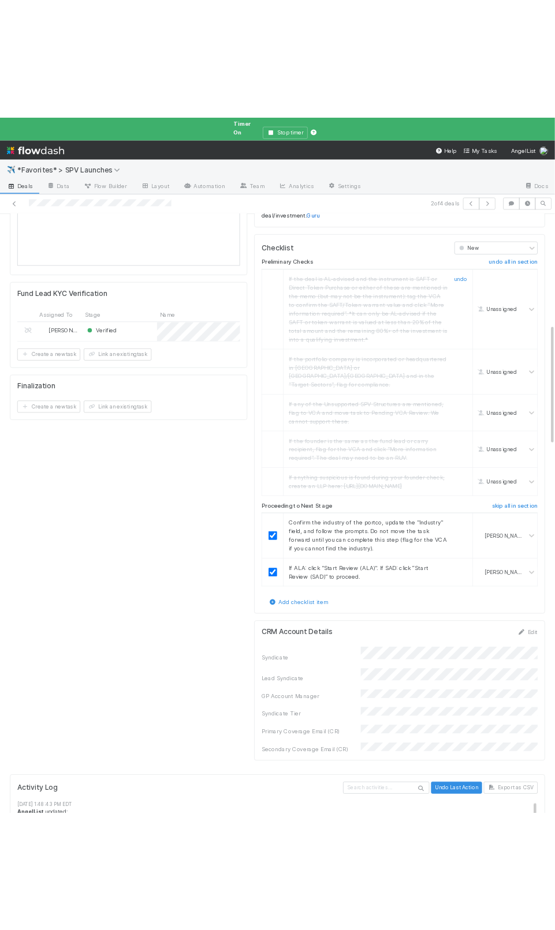
scroll to position [0, 0]
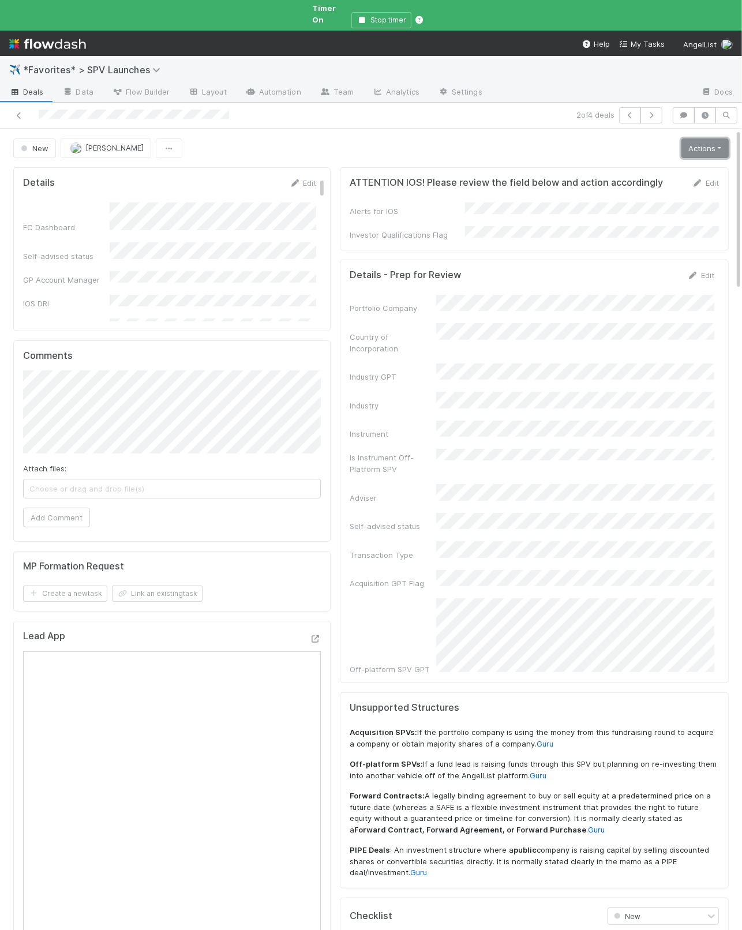
click at [702, 139] on link "Actions" at bounding box center [705, 149] width 47 height 20
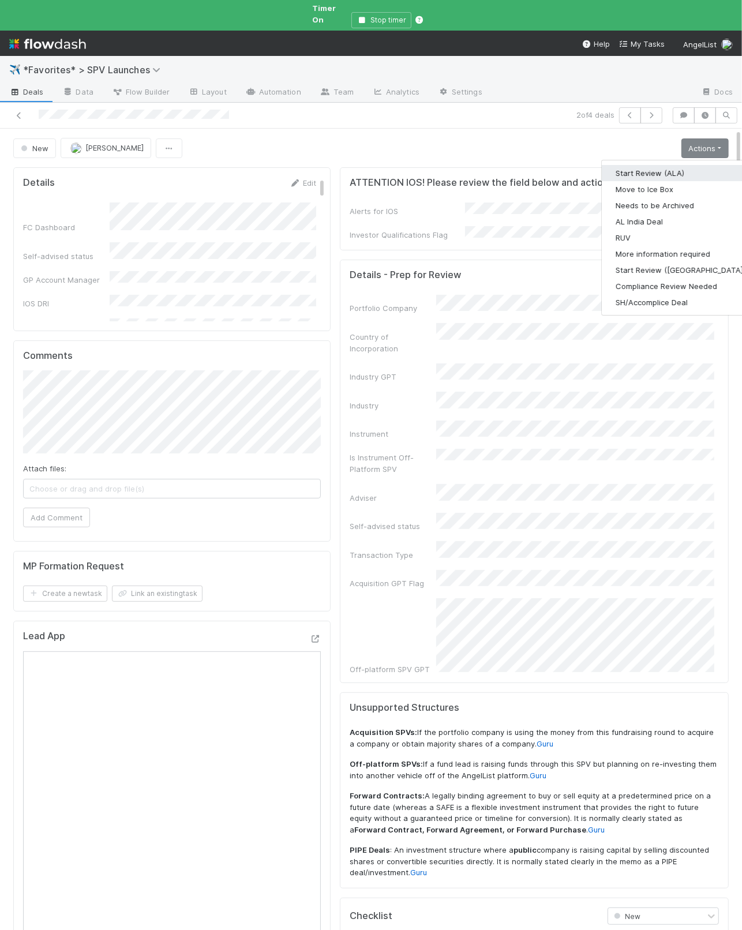
click at [679, 165] on button "Start Review (ALA)" at bounding box center [681, 173] width 158 height 16
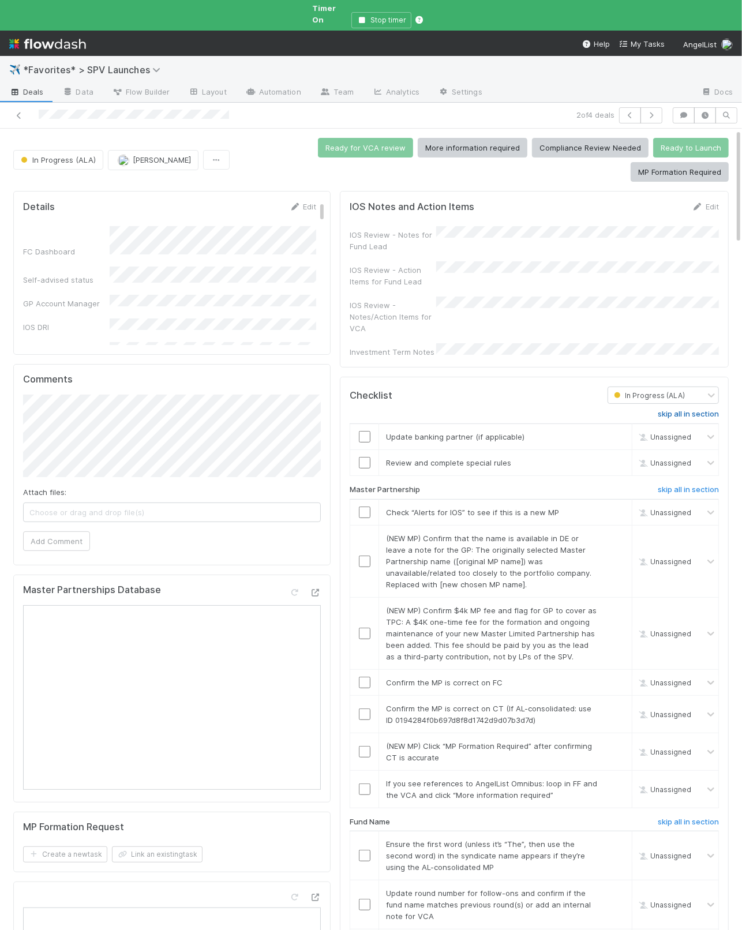
click at [679, 410] on h6 "skip all in section" at bounding box center [688, 414] width 61 height 9
click at [369, 507] on input "checkbox" at bounding box center [365, 513] width 12 height 12
drag, startPoint x: 618, startPoint y: 519, endPoint x: 618, endPoint y: 540, distance: 21.4
click at [618, 534] on link "skip" at bounding box center [618, 538] width 14 height 9
click at [620, 606] on link "skip" at bounding box center [618, 610] width 14 height 9
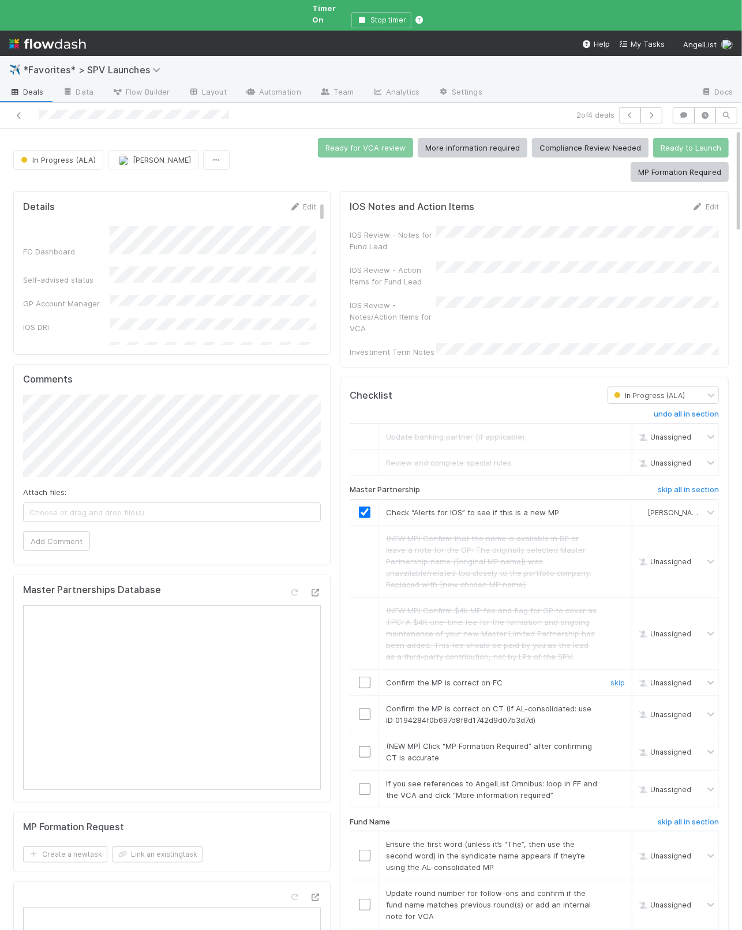
click at [358, 664] on div at bounding box center [364, 683] width 28 height 12
click at [365, 664] on input "checkbox" at bounding box center [365, 683] width 12 height 12
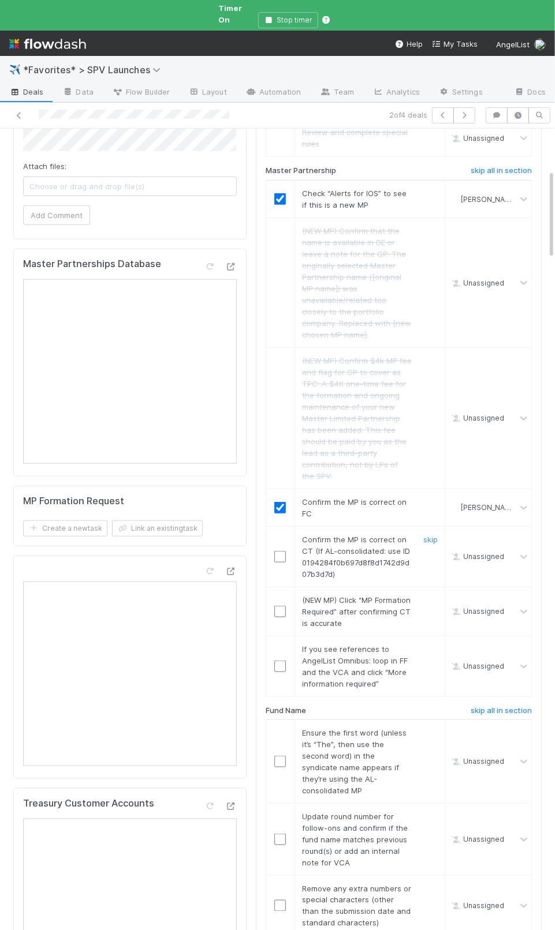
scroll to position [371, 0]
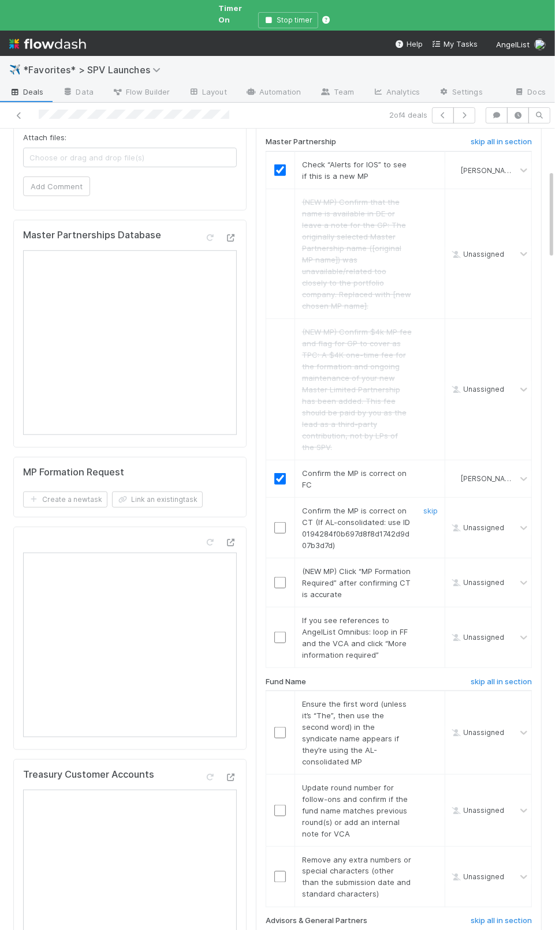
drag, startPoint x: 338, startPoint y: 505, endPoint x: 301, endPoint y: 507, distance: 36.4
click at [338, 506] on span "Confirm the MP is correct on CT (If AL-consolidated: use ID 0194284f0b697d8f8d1…" at bounding box center [356, 528] width 108 height 44
click at [282, 522] on input "checkbox" at bounding box center [280, 528] width 12 height 12
drag, startPoint x: 430, startPoint y: 551, endPoint x: 428, endPoint y: 590, distance: 39.9
click at [430, 567] on link "skip" at bounding box center [430, 571] width 14 height 9
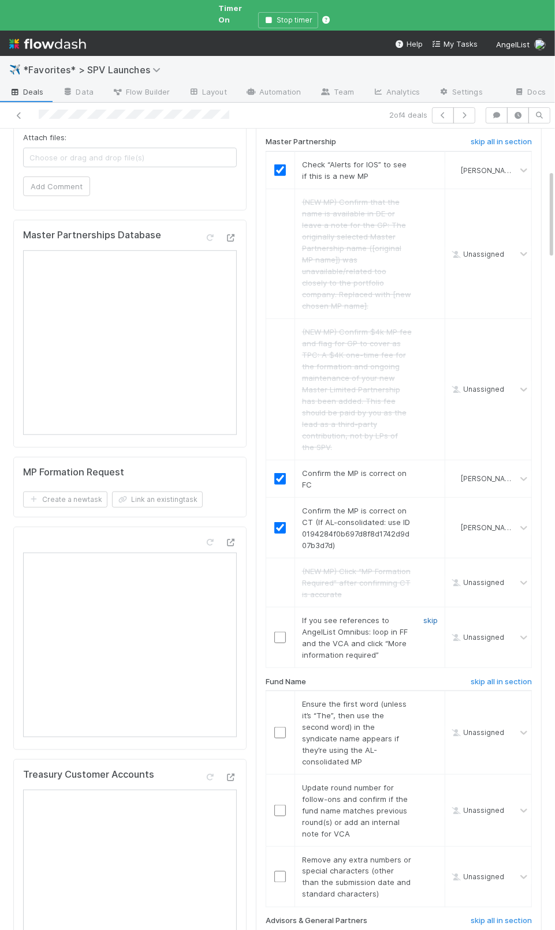
click at [429, 616] on link "skip" at bounding box center [430, 620] width 14 height 9
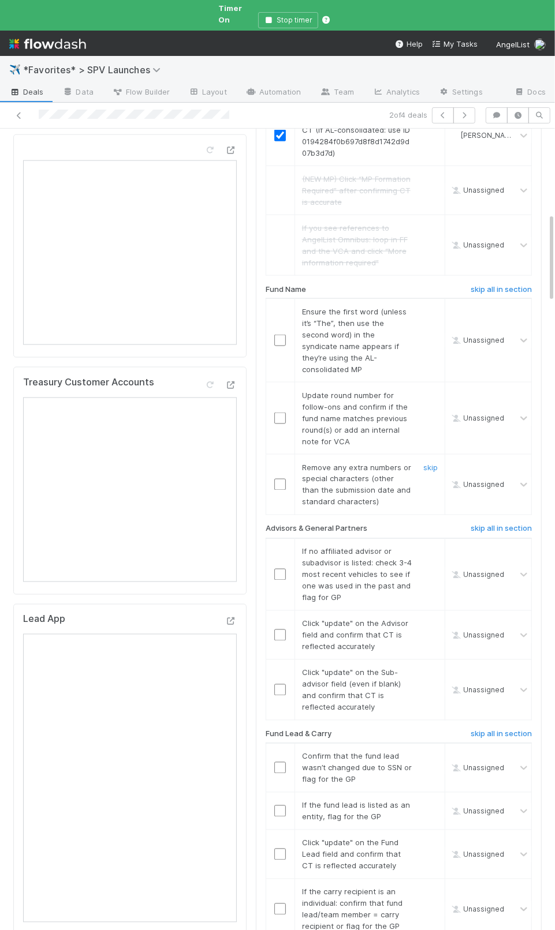
scroll to position [766, 0]
click at [278, 332] on input "checkbox" at bounding box center [280, 338] width 12 height 12
click at [432, 388] on link "skip" at bounding box center [430, 392] width 14 height 9
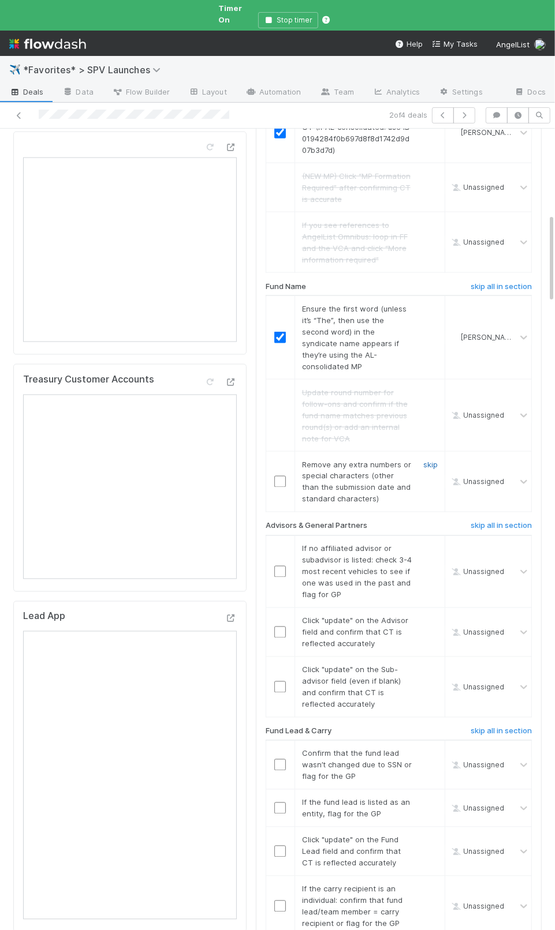
click at [430, 460] on link "skip" at bounding box center [430, 464] width 14 height 9
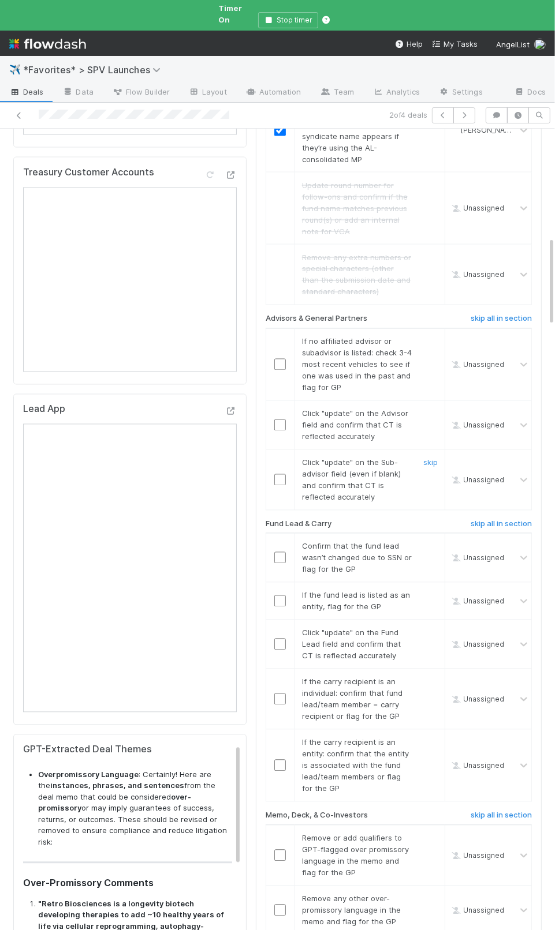
scroll to position [974, 0]
click at [429, 336] on link "skip" at bounding box center [430, 340] width 14 height 9
click at [285, 420] on input "checkbox" at bounding box center [280, 426] width 12 height 12
click at [280, 476] on input "checkbox" at bounding box center [280, 482] width 12 height 12
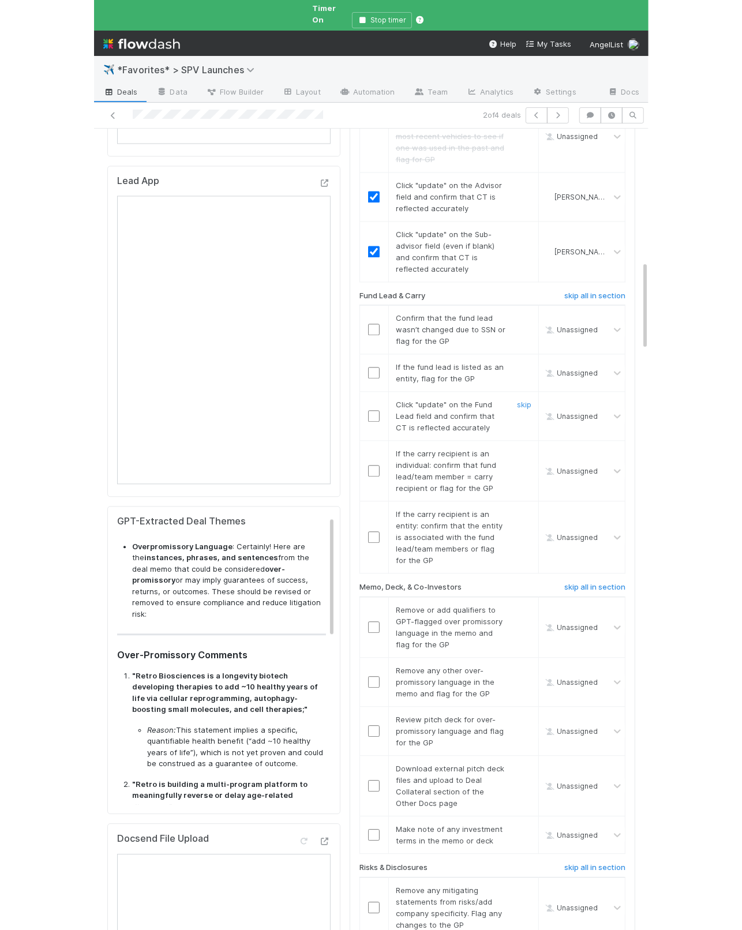
scroll to position [1210, 0]
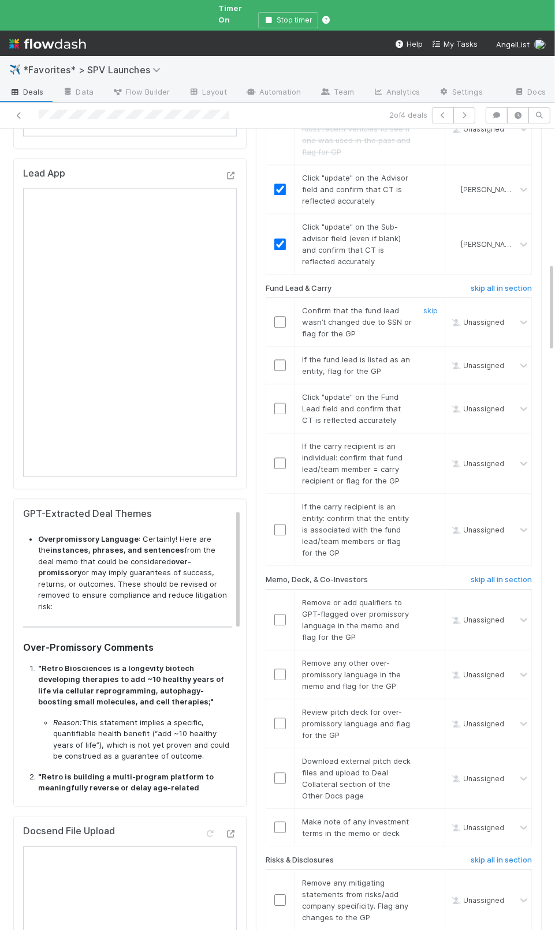
click at [278, 316] on input "checkbox" at bounding box center [280, 322] width 12 height 12
click at [431, 355] on link "skip" at bounding box center [430, 359] width 14 height 9
drag, startPoint x: 343, startPoint y: 393, endPoint x: 285, endPoint y: 392, distance: 58.3
click at [342, 393] on span "Click "update" on the Fund Lead field and confirm that CT is reflected accurate…" at bounding box center [351, 408] width 99 height 32
click at [277, 403] on input "checkbox" at bounding box center [280, 409] width 12 height 12
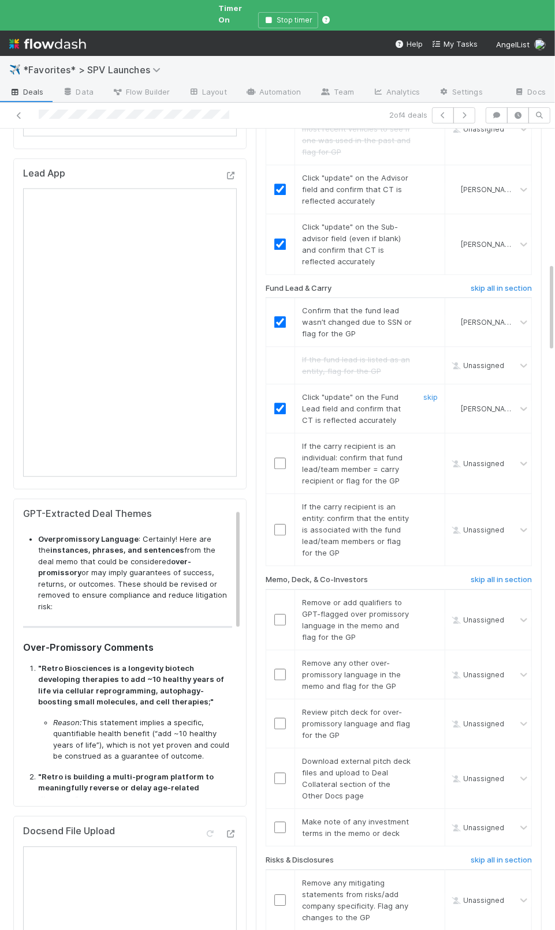
click at [395, 459] on td "If the carry recipient is an individual: confirm that fund lead/team member = c…" at bounding box center [369, 463] width 150 height 61
click at [373, 442] on span "If the carry recipient is an individual: confirm that fund lead/team member = c…" at bounding box center [352, 464] width 100 height 44
click at [431, 442] on link "skip" at bounding box center [430, 446] width 14 height 9
drag, startPoint x: 297, startPoint y: 529, endPoint x: 287, endPoint y: 506, distance: 25.8
click at [297, 528] on div "If the carry recipient is an entity: confirm that the entity is associated with…" at bounding box center [352, 530] width 118 height 58
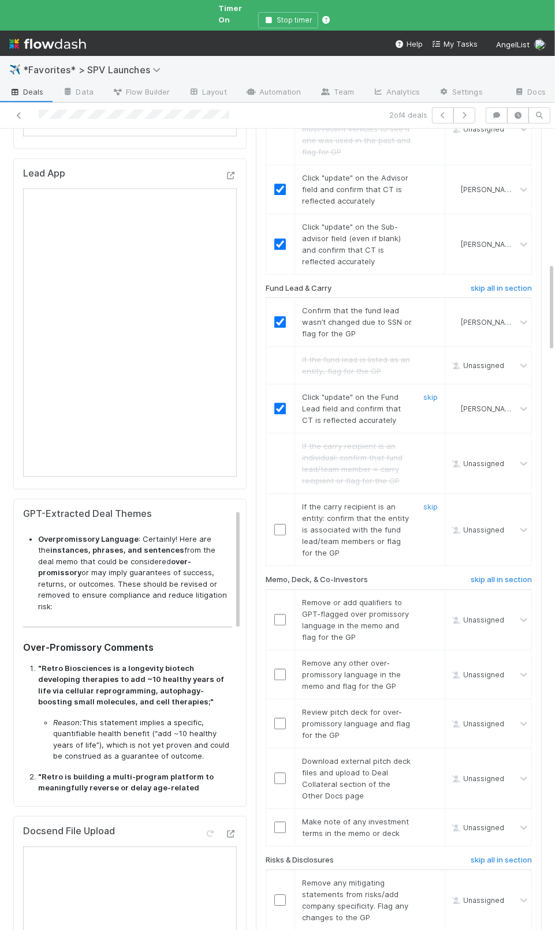
click at [285, 524] on input "checkbox" at bounding box center [280, 530] width 12 height 12
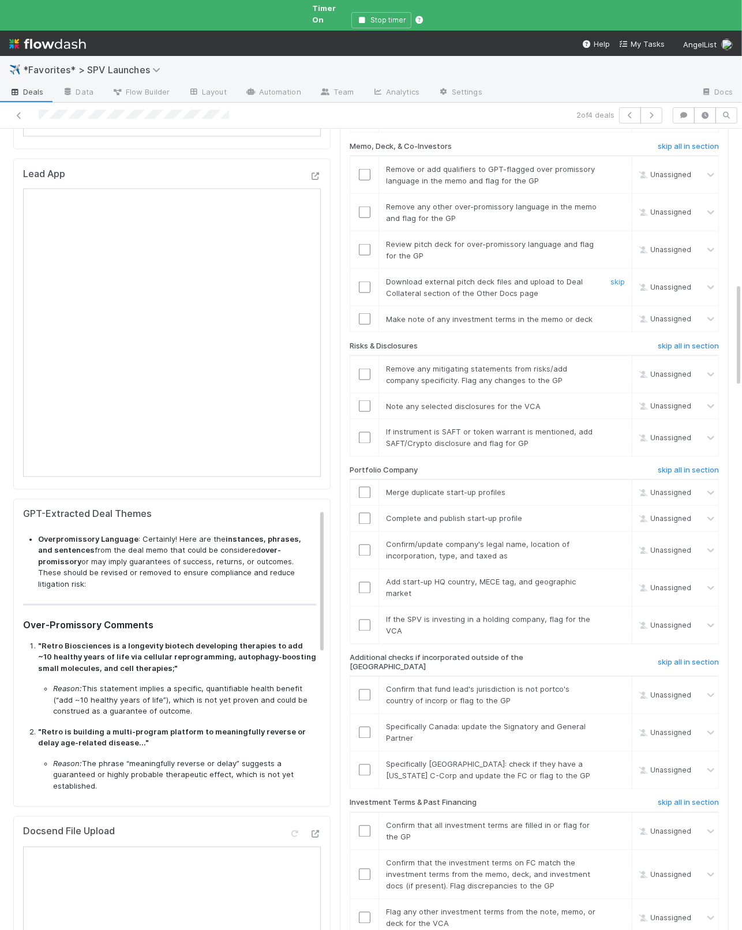
scroll to position [0, 0]
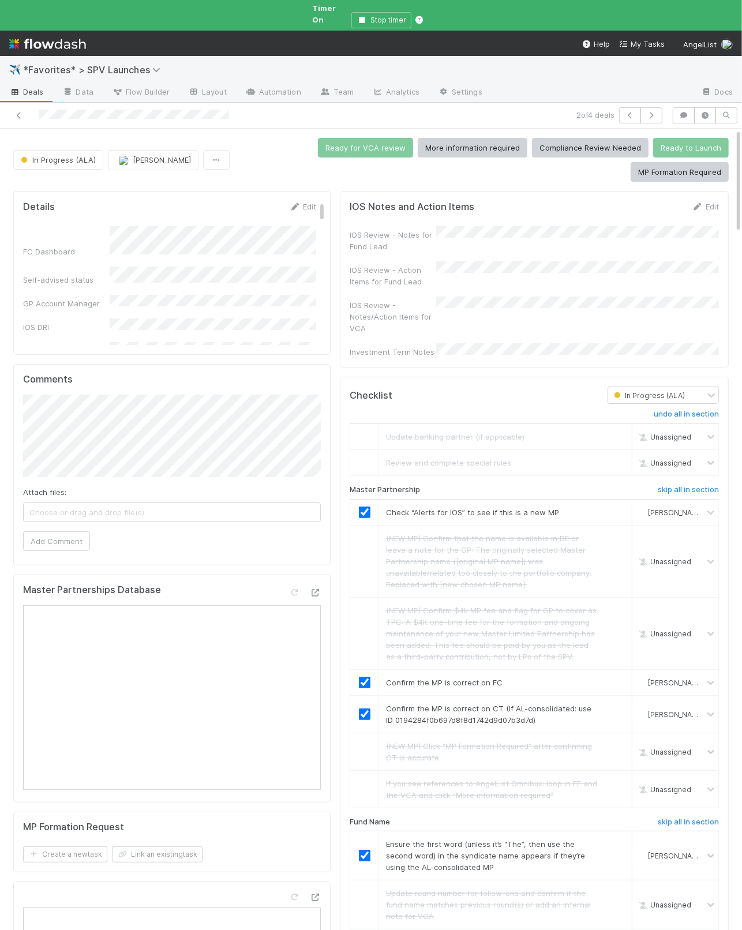
click at [386, 300] on div "IOS Review - Notes/Action Items for VCA" at bounding box center [393, 317] width 87 height 35
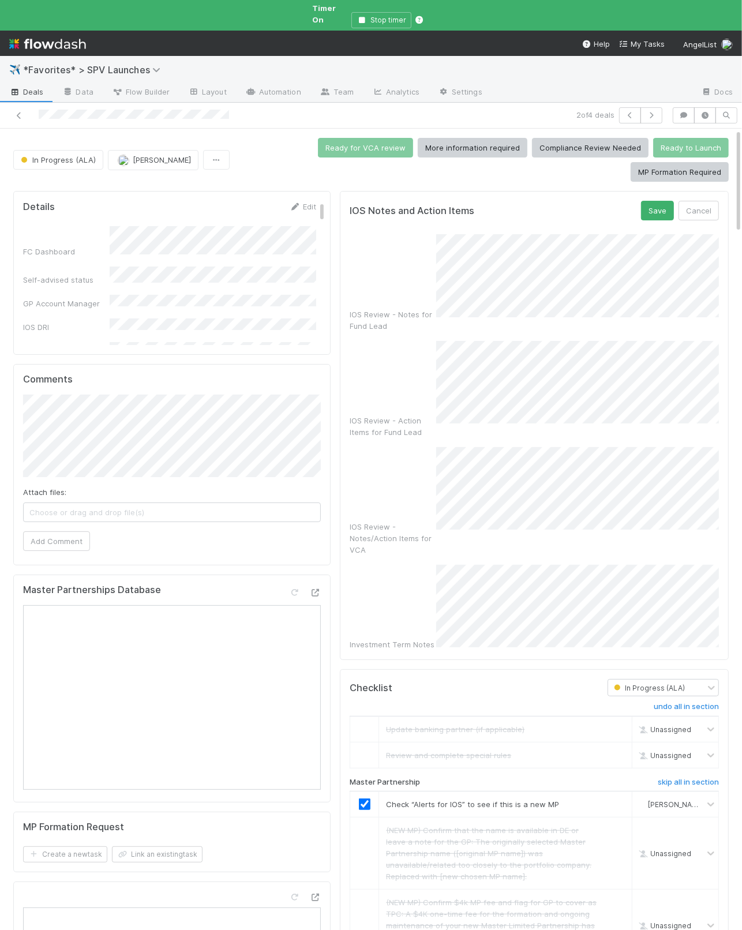
click at [576, 584] on div "IOS Notes and Action Items Save Cancel IOS Review - Notes for Fund Lead IOS Rev…" at bounding box center [534, 425] width 389 height 469
click at [661, 207] on button "Save" at bounding box center [657, 211] width 33 height 20
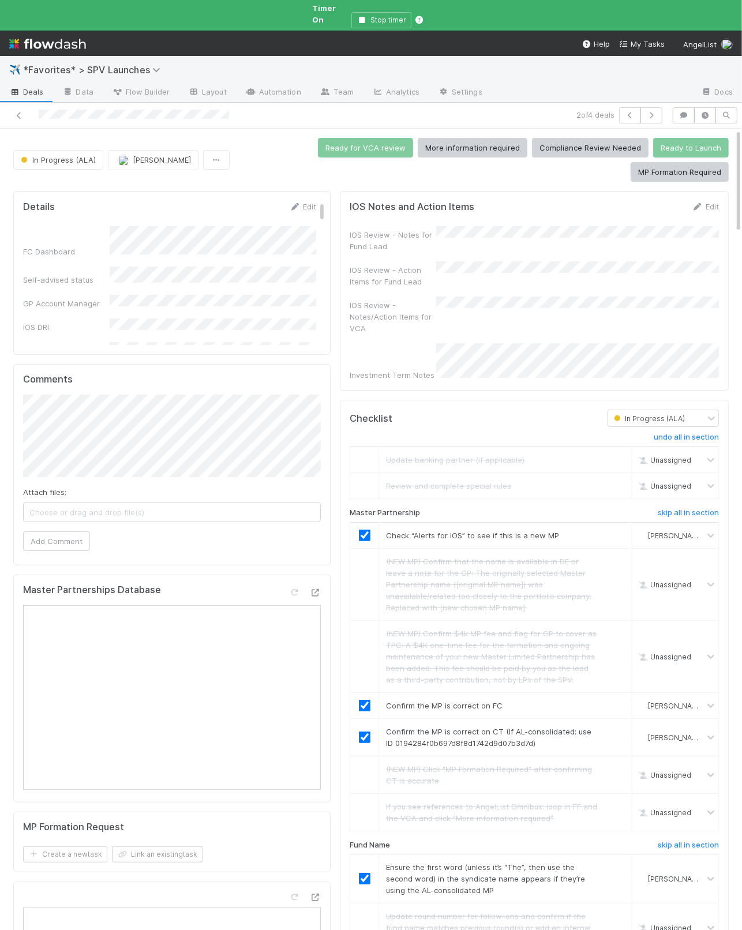
click at [540, 314] on div "IOS Review - Notes/Action Items for VCA" at bounding box center [534, 316] width 369 height 38
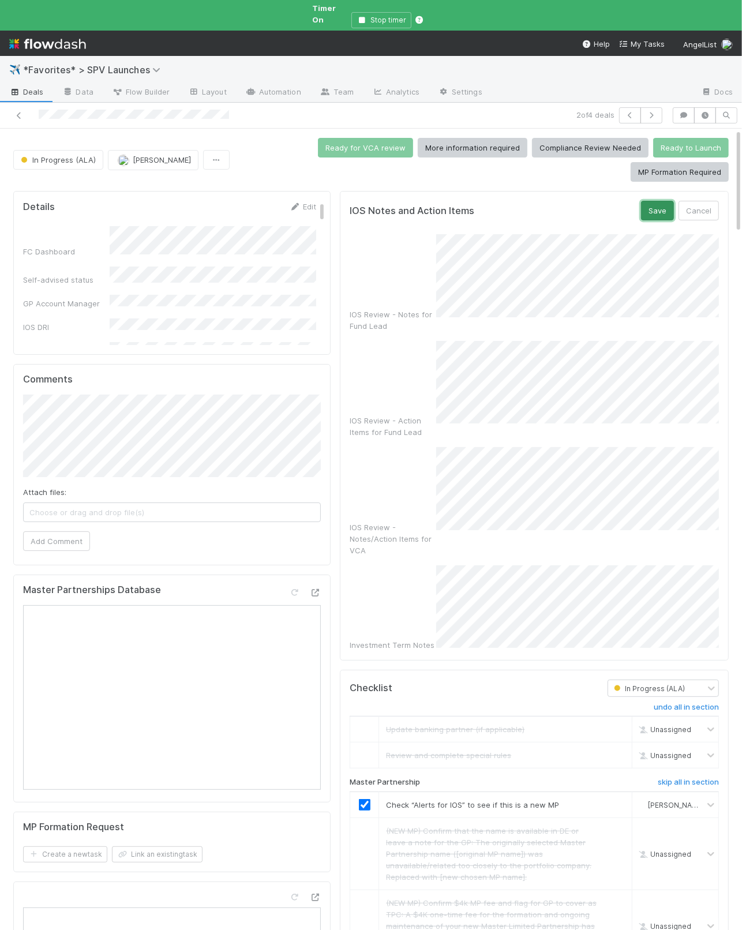
click at [660, 201] on button "Save" at bounding box center [657, 211] width 33 height 20
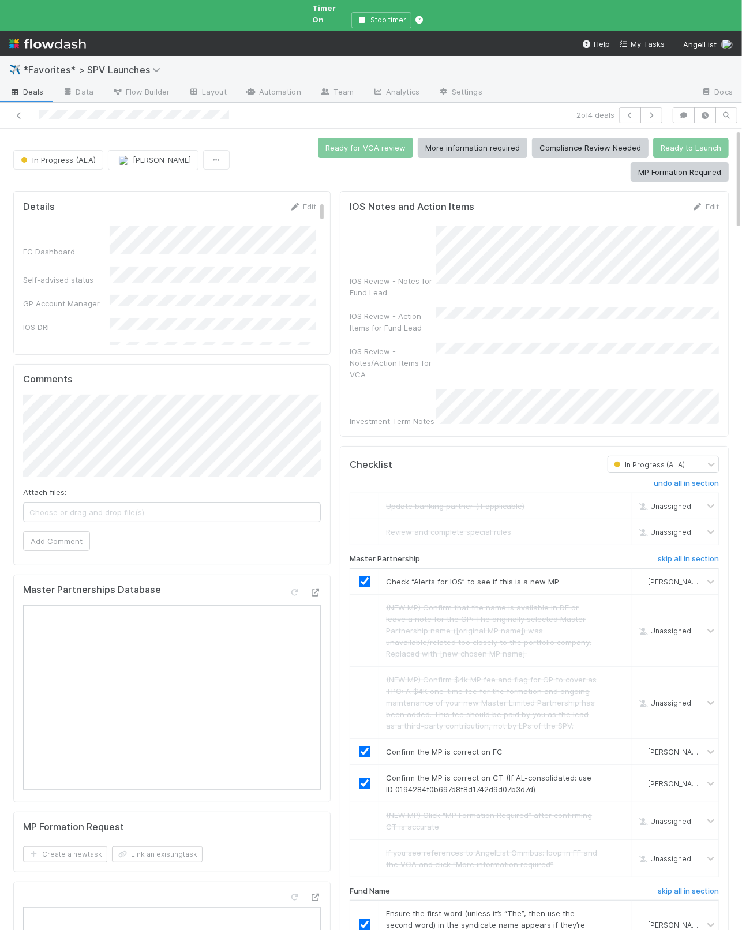
click at [635, 284] on div "IOS Review - Notes for Fund Lead IOS Review - Action Items for Fund Lead IOS Re…" at bounding box center [534, 326] width 369 height 201
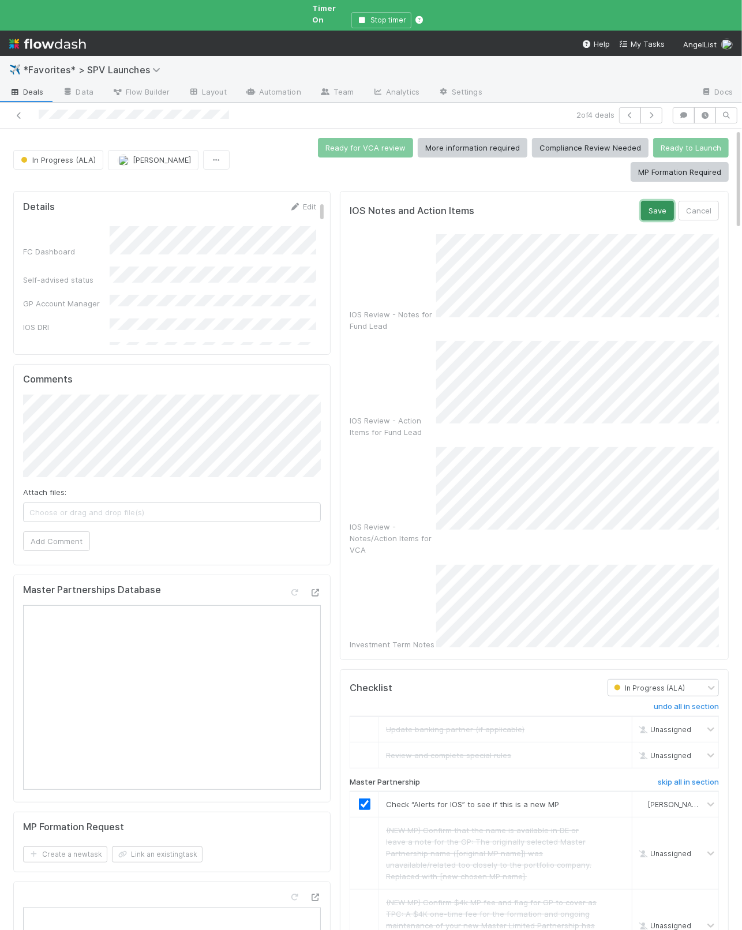
drag, startPoint x: 655, startPoint y: 195, endPoint x: 678, endPoint y: 207, distance: 25.8
click at [655, 201] on button "Save" at bounding box center [657, 211] width 33 height 20
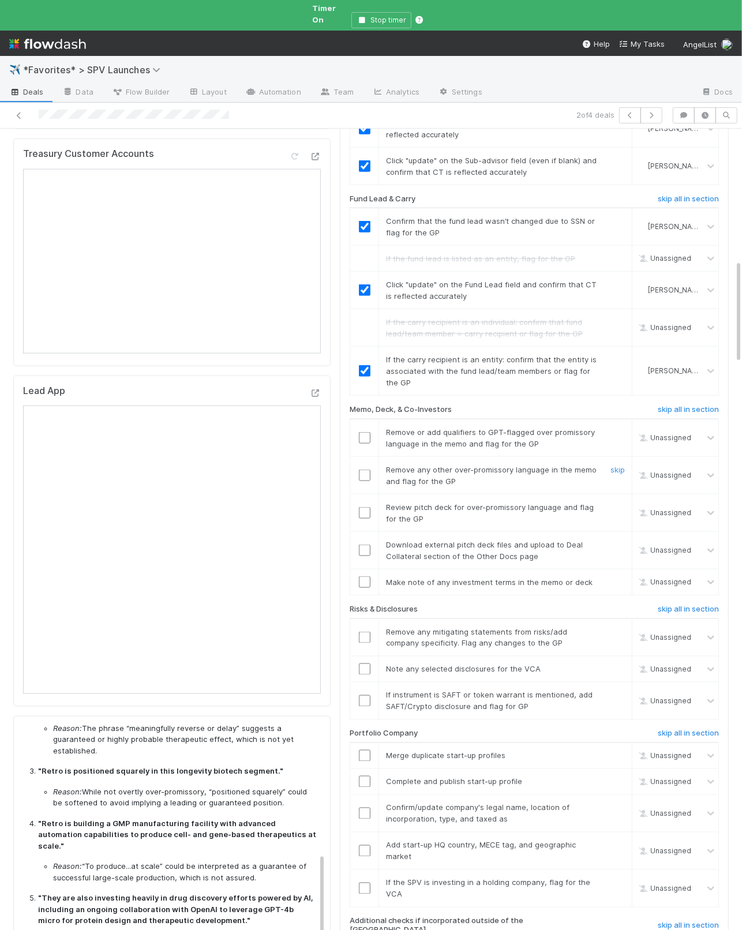
scroll to position [956, 0]
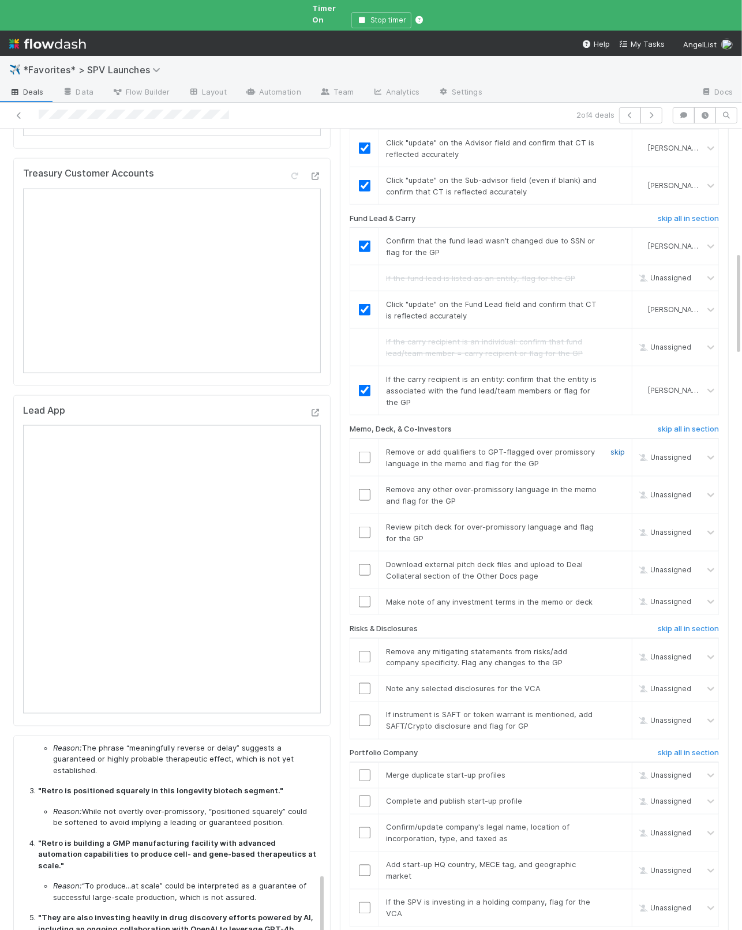
click at [619, 447] on link "skip" at bounding box center [618, 451] width 14 height 9
click at [612, 485] on link "skip" at bounding box center [618, 489] width 14 height 9
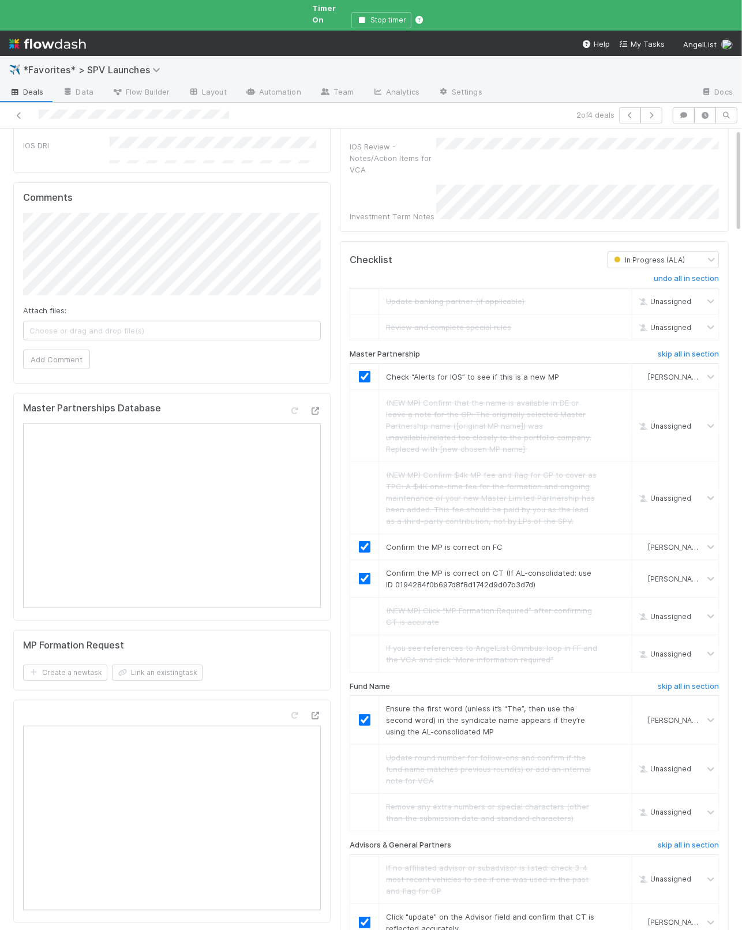
scroll to position [0, 0]
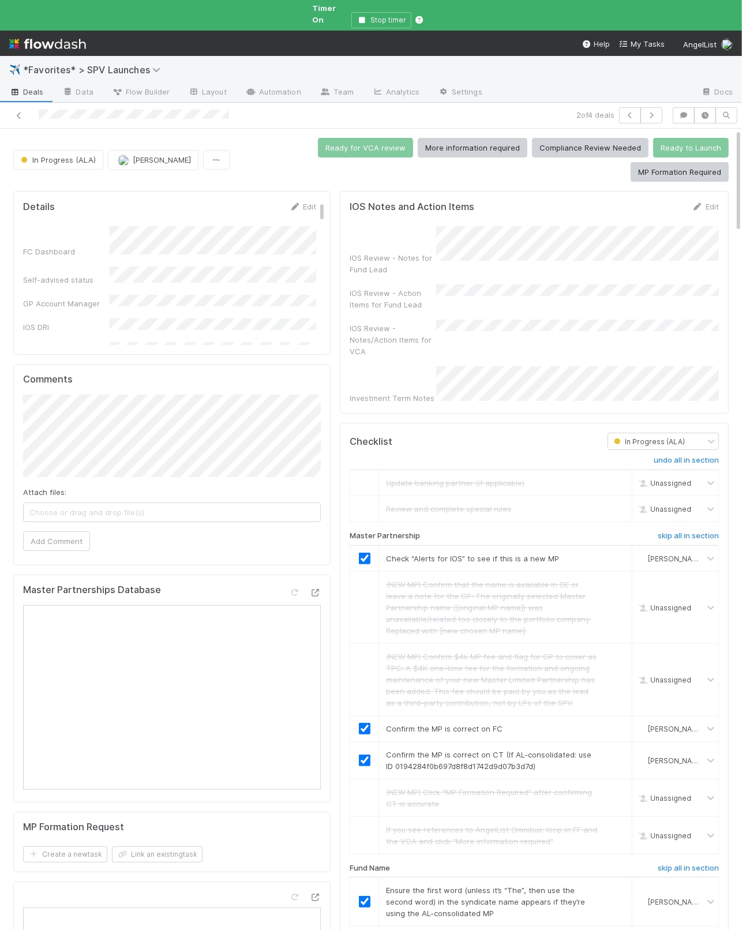
click at [528, 285] on div "IOS Review - Action Items for Fund Lead" at bounding box center [534, 298] width 369 height 26
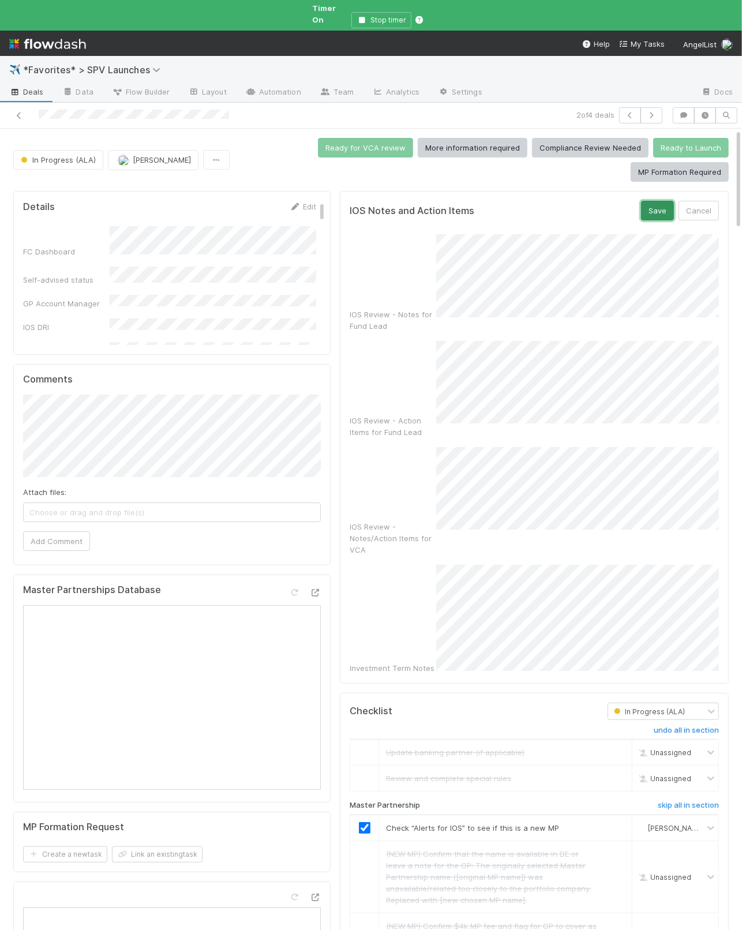
click at [655, 208] on button "Save" at bounding box center [657, 211] width 33 height 20
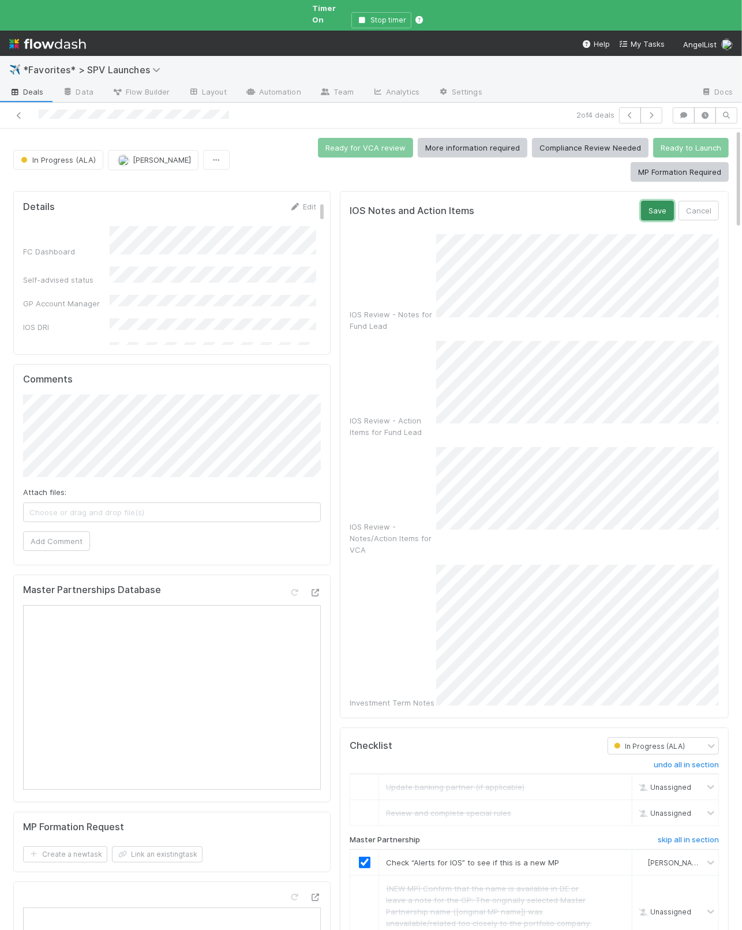
click at [649, 203] on button "Save" at bounding box center [657, 211] width 33 height 20
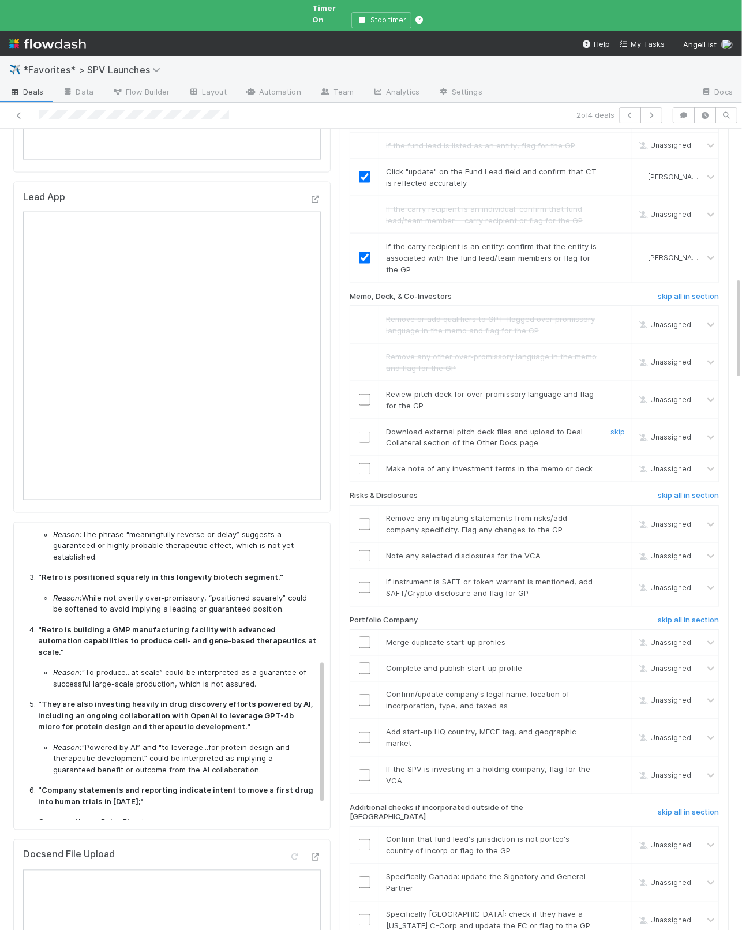
scroll to position [1173, 0]
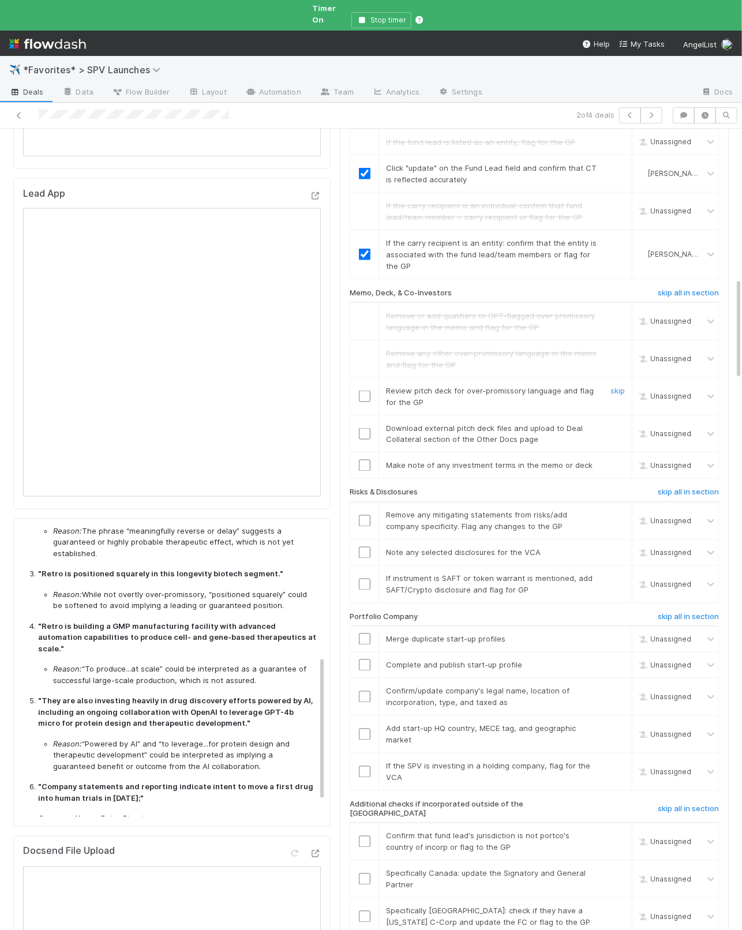
drag, startPoint x: 362, startPoint y: 369, endPoint x: 370, endPoint y: 371, distance: 8.4
click at [362, 391] on input "checkbox" at bounding box center [365, 397] width 12 height 12
click at [619, 424] on link "skip" at bounding box center [618, 428] width 14 height 9
click at [369, 460] on input "checkbox" at bounding box center [365, 466] width 12 height 12
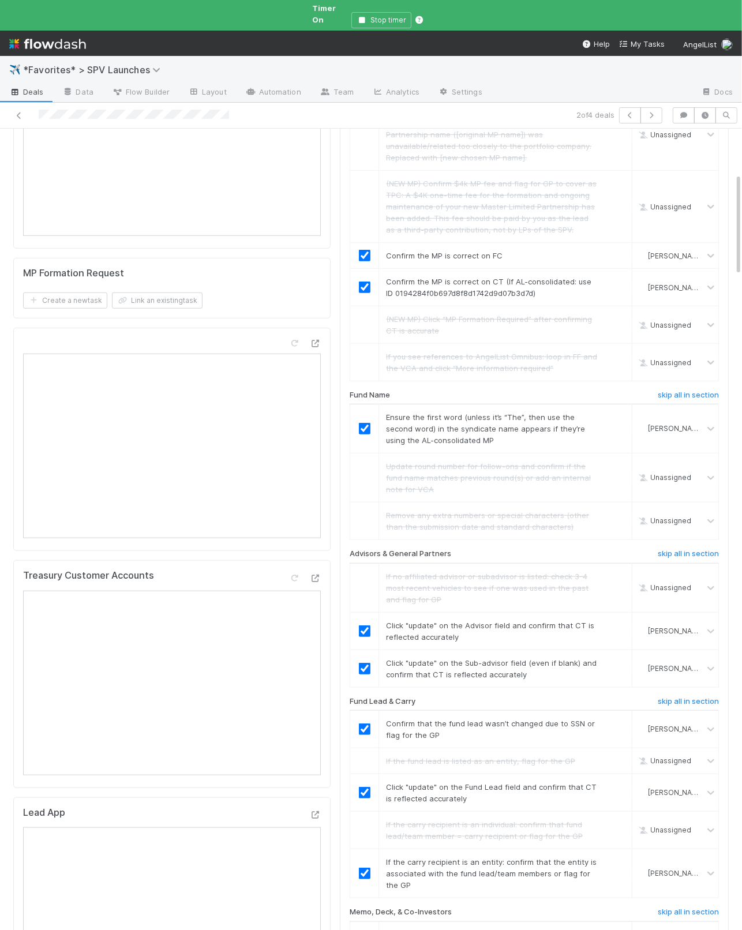
scroll to position [0, 0]
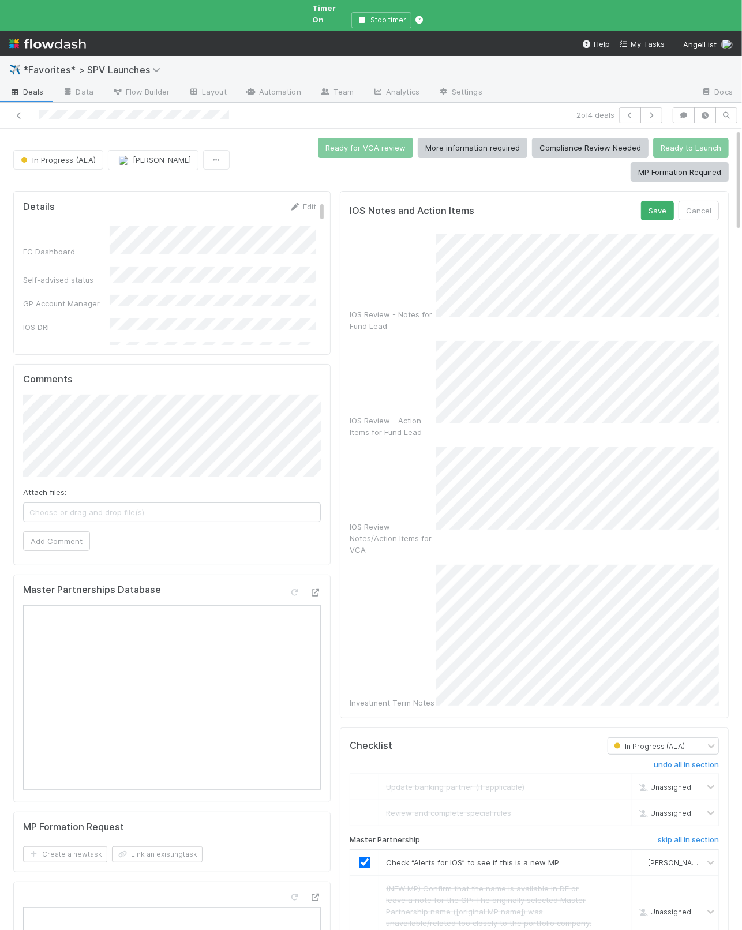
click at [668, 215] on form "IOS Notes and Action Items Save Cancel IOS Review - Notes for Fund Lead IOS Rev…" at bounding box center [534, 454] width 369 height 507
click at [659, 211] on button "Save" at bounding box center [657, 211] width 33 height 20
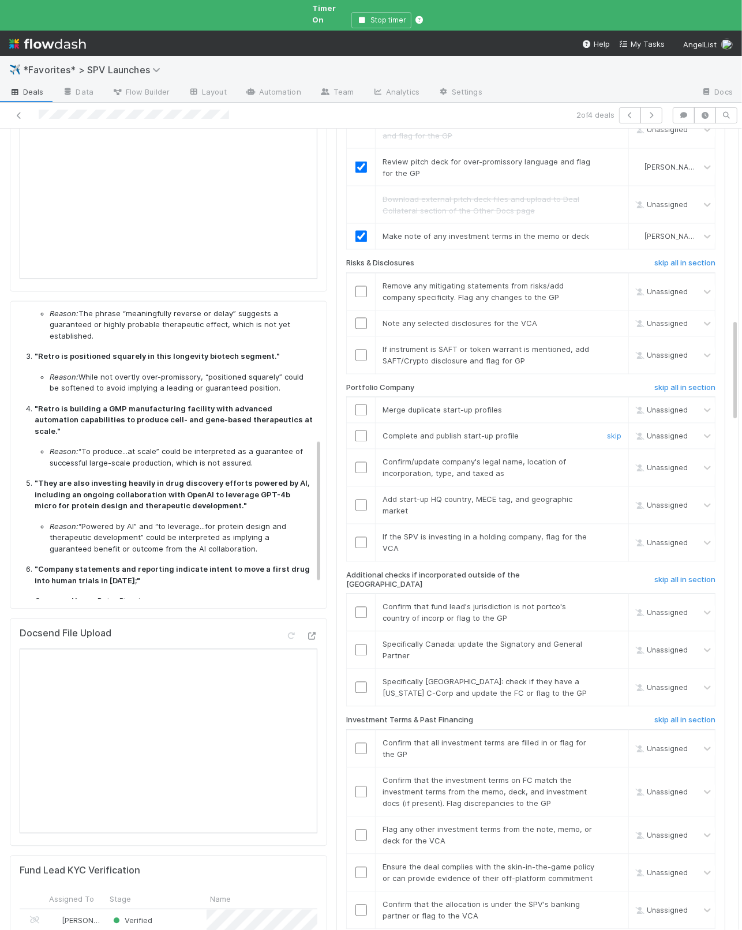
scroll to position [1375, 0]
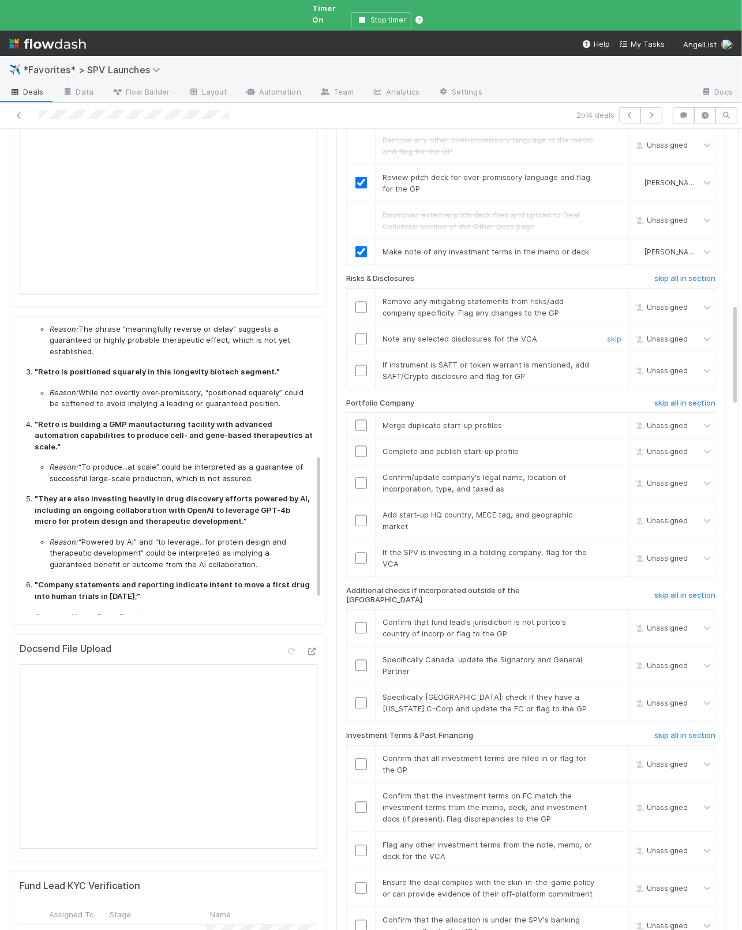
drag, startPoint x: 401, startPoint y: 298, endPoint x: 383, endPoint y: 289, distance: 19.6
click at [401, 326] on td "Note any selected disclosures for the VCA skip" at bounding box center [502, 339] width 253 height 26
click at [365, 302] on input "checkbox" at bounding box center [362, 308] width 12 height 12
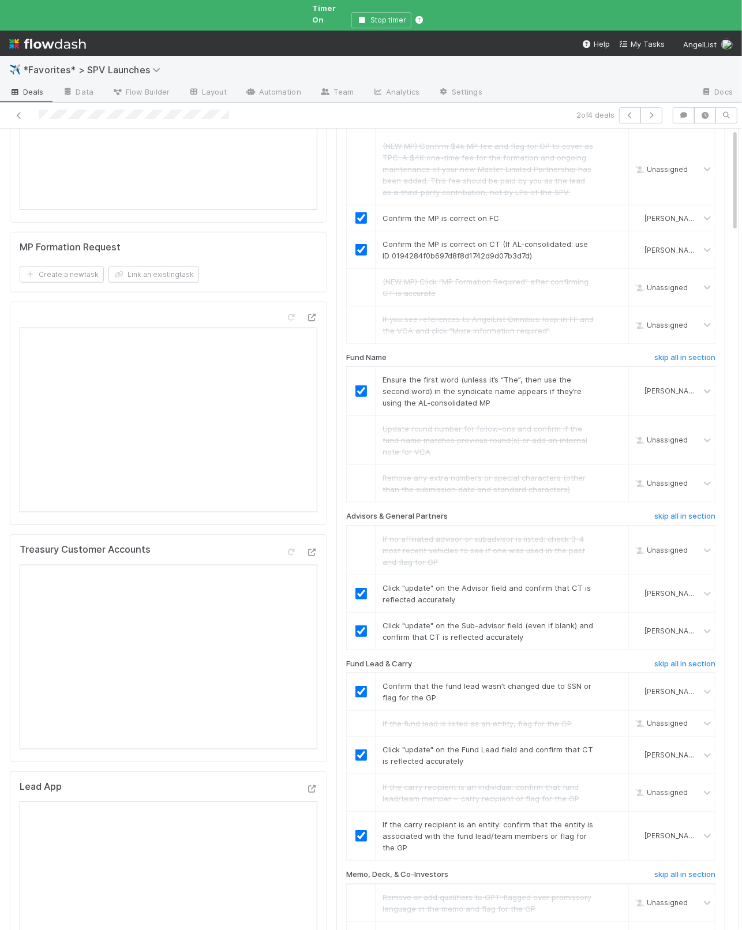
scroll to position [0, 0]
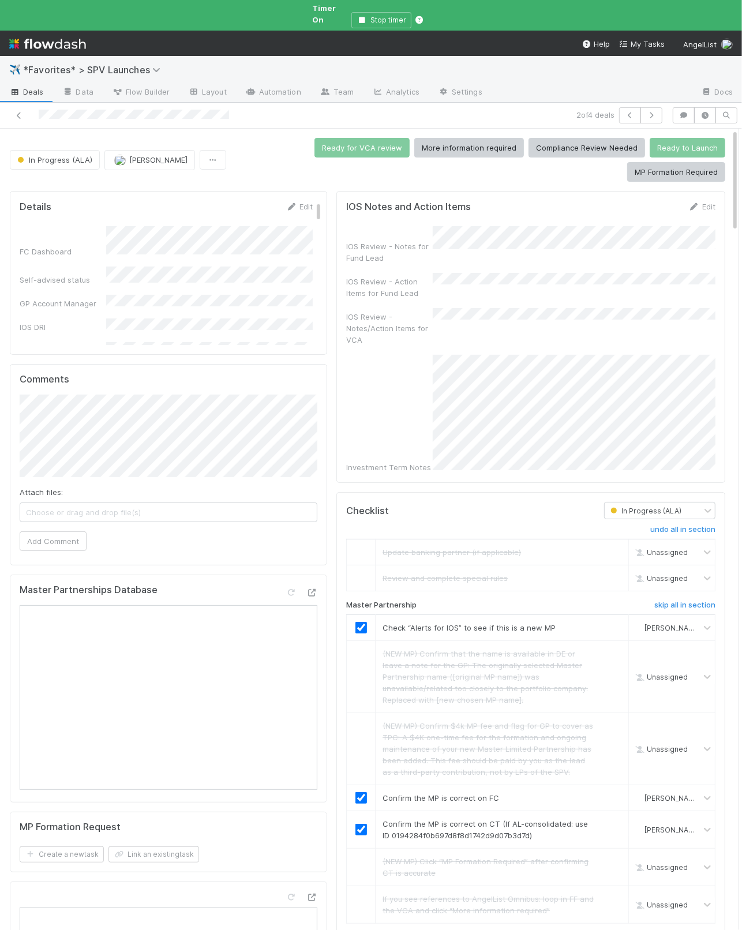
click at [474, 308] on div "IOS Review - Notes/Action Items for VCA" at bounding box center [530, 327] width 369 height 38
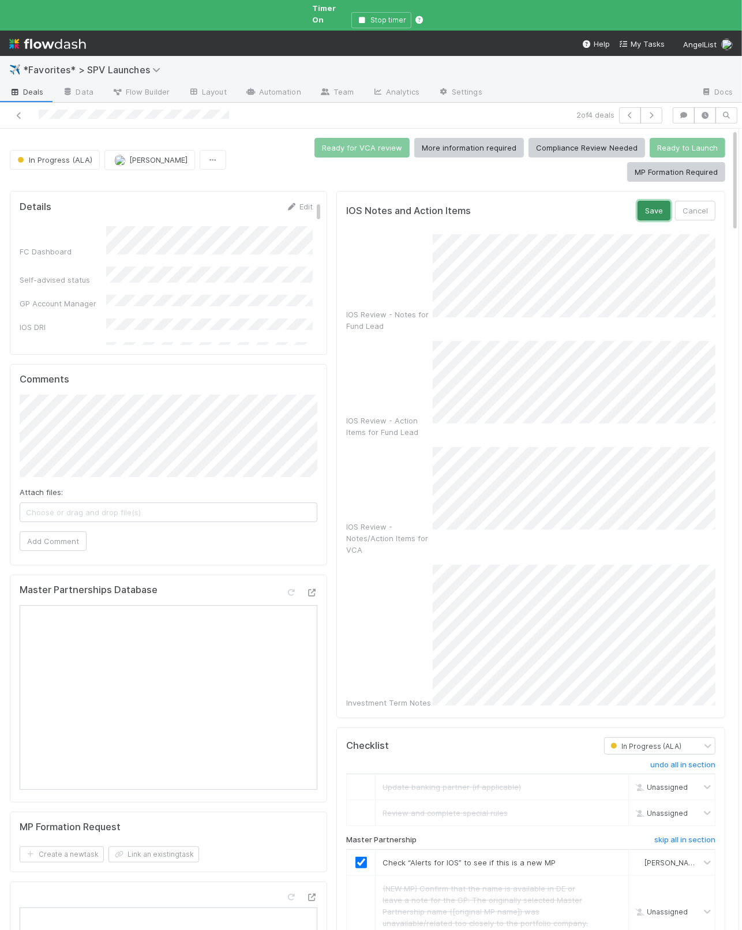
click at [646, 210] on button "Save" at bounding box center [654, 211] width 33 height 20
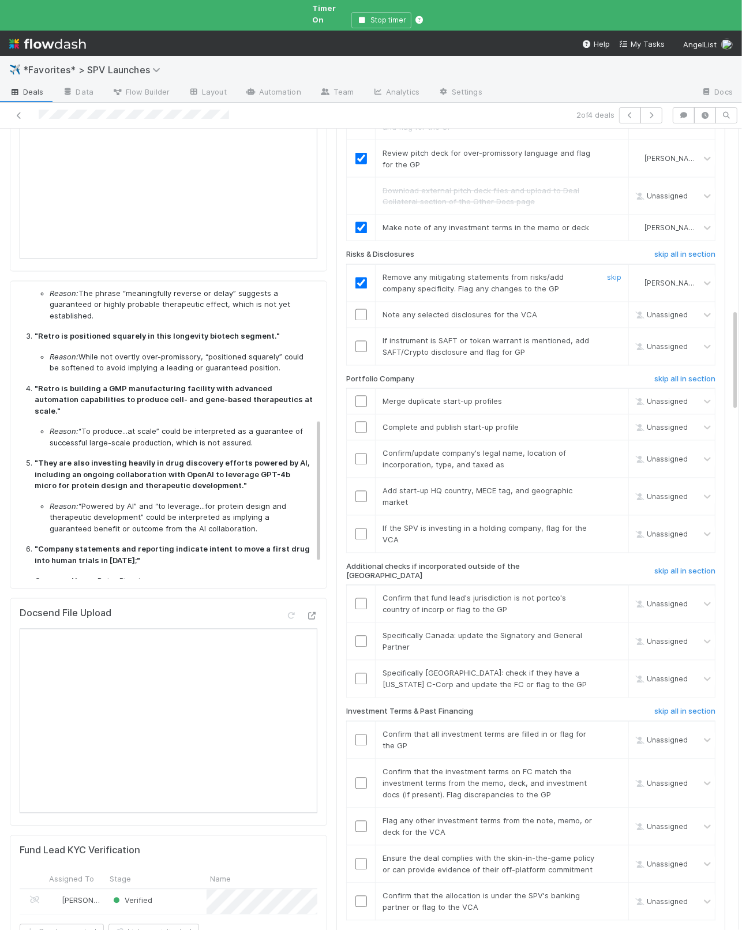
scroll to position [1409, 0]
click at [362, 311] on input "checkbox" at bounding box center [362, 317] width 12 height 12
click at [609, 338] on link "skip" at bounding box center [614, 342] width 14 height 9
drag, startPoint x: 616, startPoint y: 362, endPoint x: 618, endPoint y: 375, distance: 13.3
click at [616, 399] on link "skip" at bounding box center [614, 403] width 14 height 9
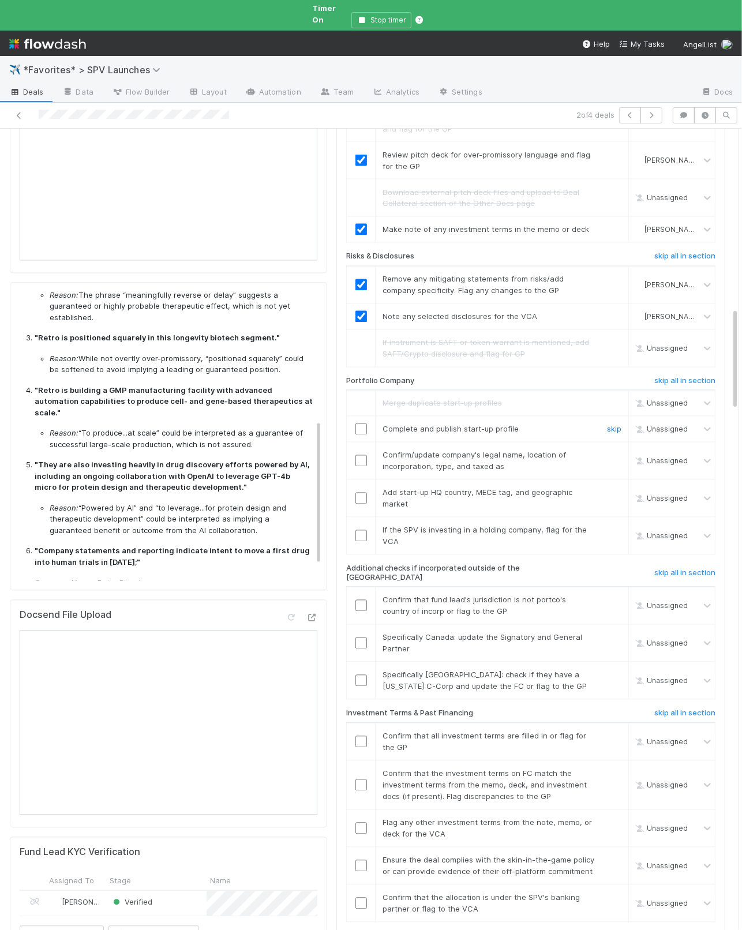
click at [612, 425] on link "skip" at bounding box center [614, 429] width 14 height 9
click at [400, 450] on div "Confirm/update company's legal name, location of incorporation, type, and taxed…" at bounding box center [485, 461] width 222 height 23
click at [361, 455] on input "checkbox" at bounding box center [362, 461] width 12 height 12
checkbox input "true"
drag, startPoint x: 402, startPoint y: 468, endPoint x: 391, endPoint y: 465, distance: 11.2
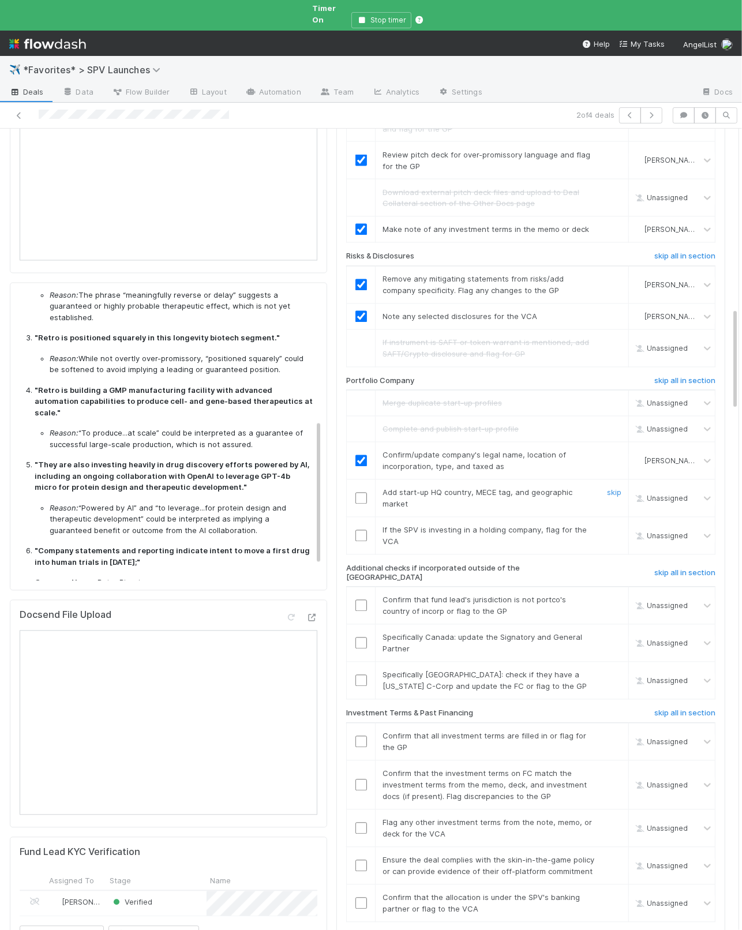
click at [402, 488] on span "Add start-up HQ country, MECE tag, and geographic market" at bounding box center [478, 498] width 190 height 21
click at [361, 493] on input "checkbox" at bounding box center [362, 499] width 12 height 12
drag, startPoint x: 614, startPoint y: 491, endPoint x: 614, endPoint y: 510, distance: 19.6
click at [614, 526] on link "skip" at bounding box center [614, 530] width 14 height 9
click at [664, 569] on h6 "skip all in section" at bounding box center [685, 573] width 61 height 9
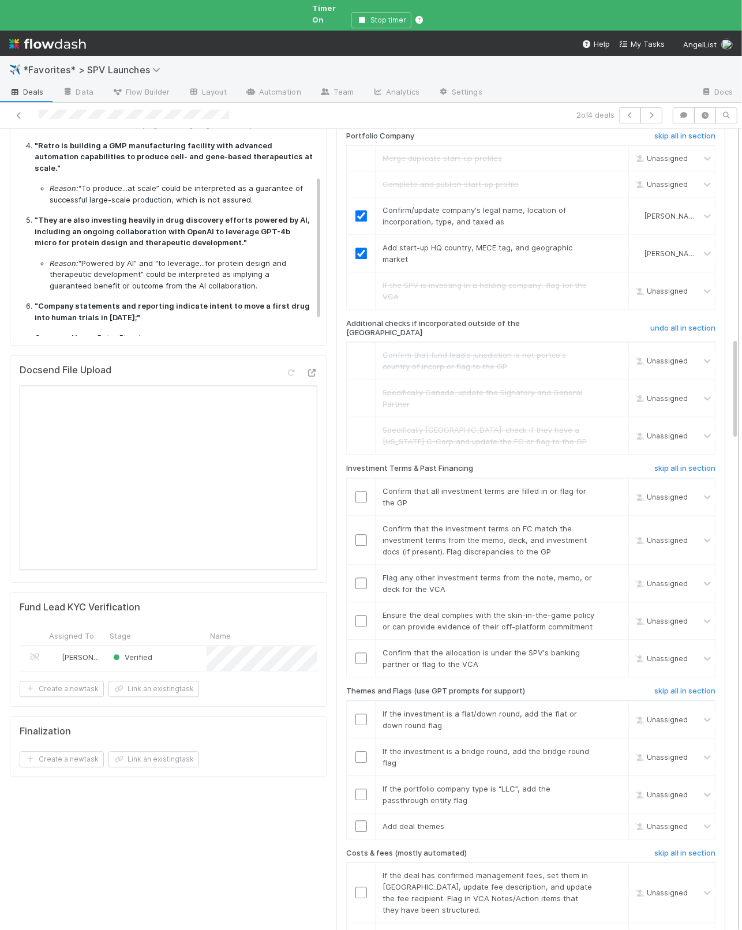
scroll to position [1671, 0]
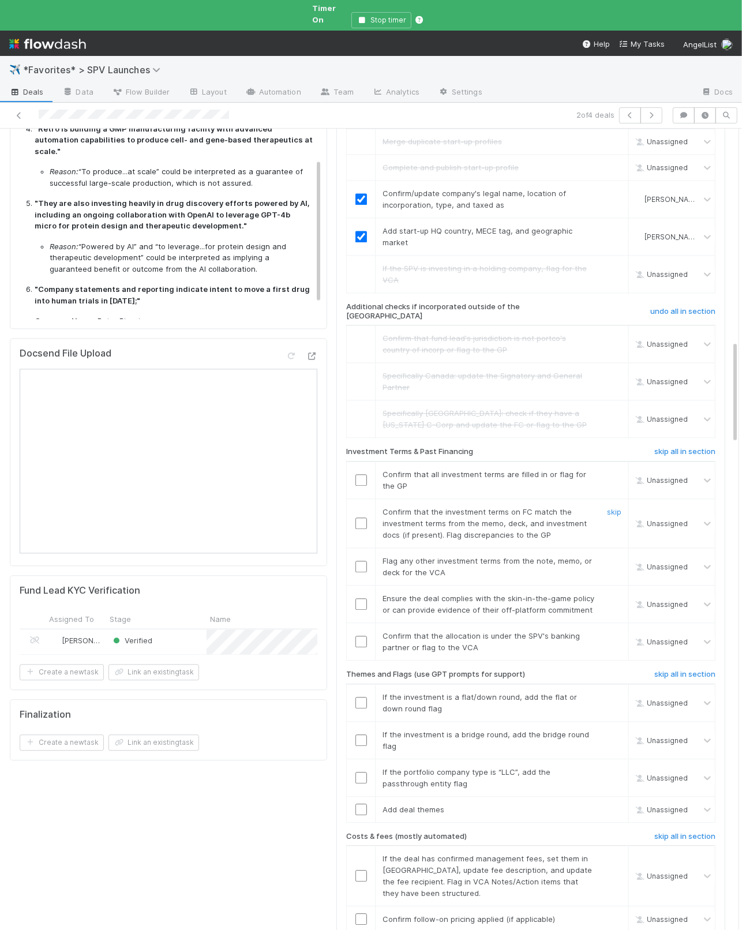
drag, startPoint x: 385, startPoint y: 461, endPoint x: 369, endPoint y: 437, distance: 27.9
click at [385, 507] on span "Confirm that the investment terms on FC match the investment terms from the mem…" at bounding box center [485, 523] width 204 height 32
click at [362, 474] on input "checkbox" at bounding box center [362, 480] width 12 height 12
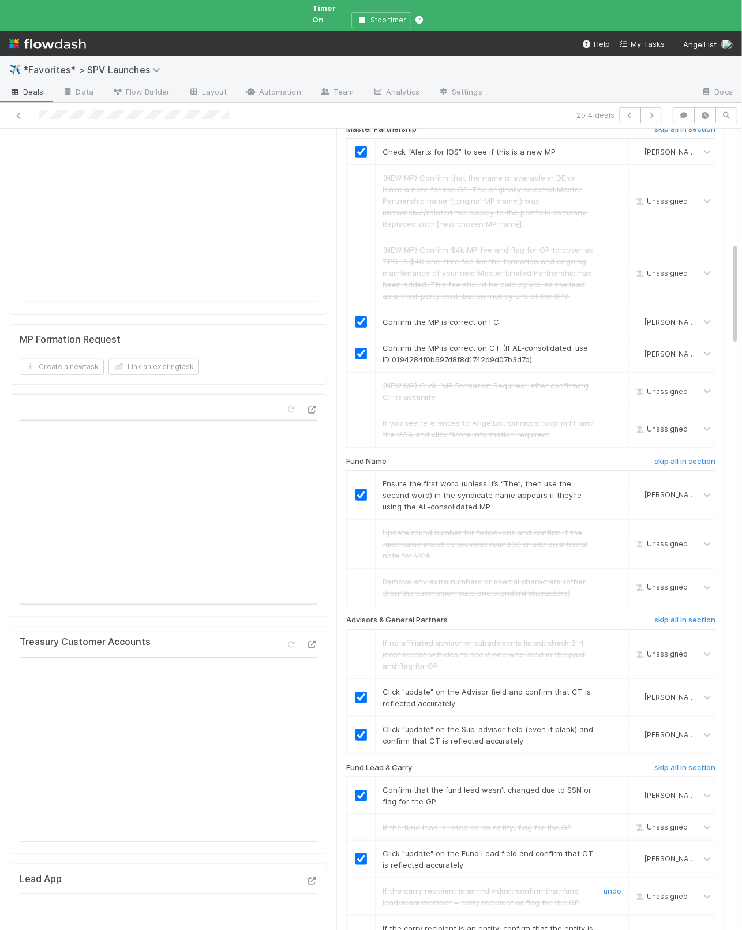
scroll to position [0, 0]
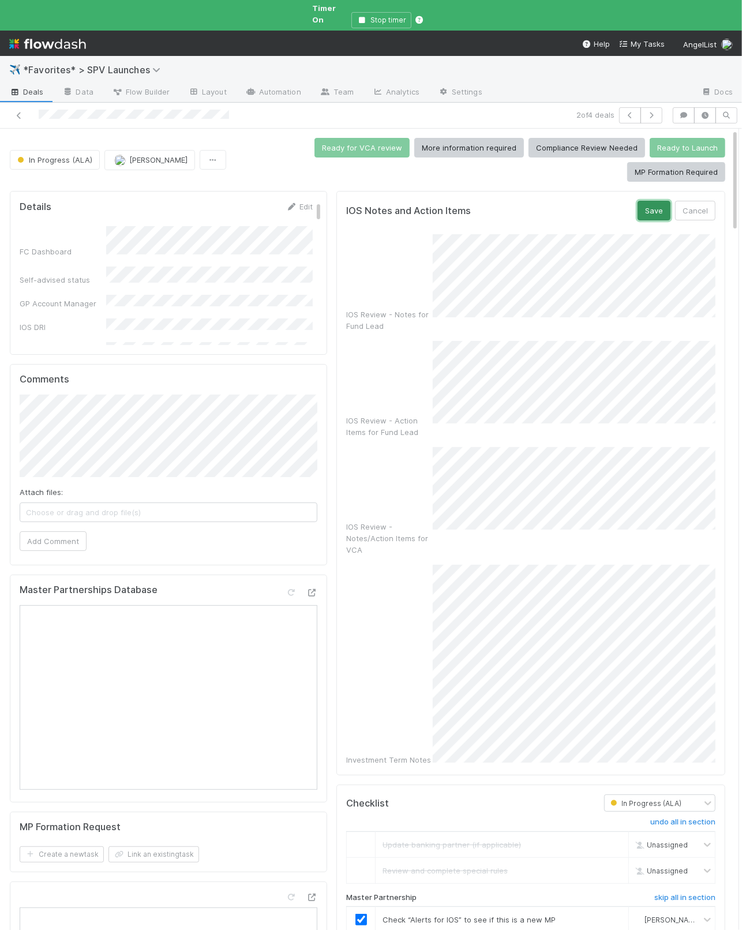
click at [641, 201] on button "Save" at bounding box center [654, 211] width 33 height 20
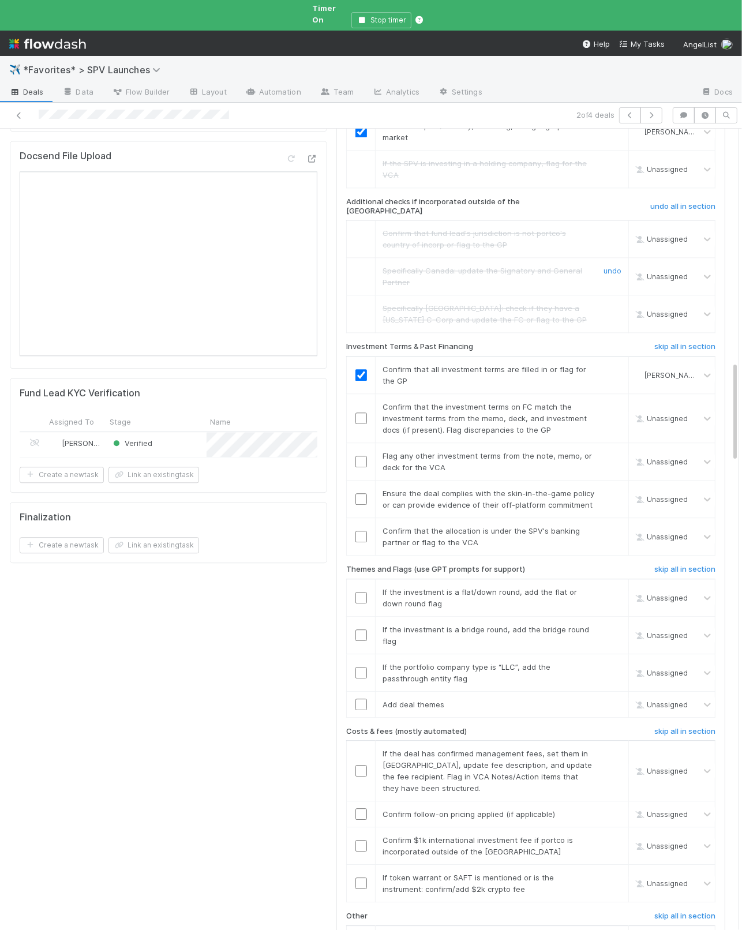
scroll to position [1886, 0]
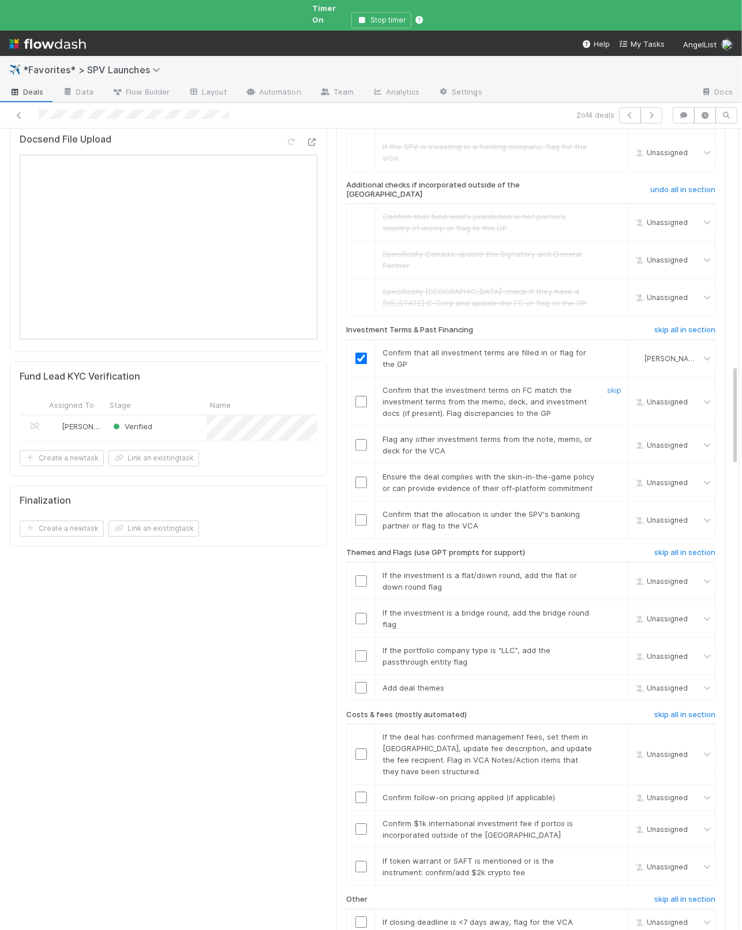
click at [560, 384] on div "Confirm that the investment terms on FC match the investment terms from the mem…" at bounding box center [485, 401] width 222 height 35
click at [360, 396] on input "checkbox" at bounding box center [362, 402] width 12 height 12
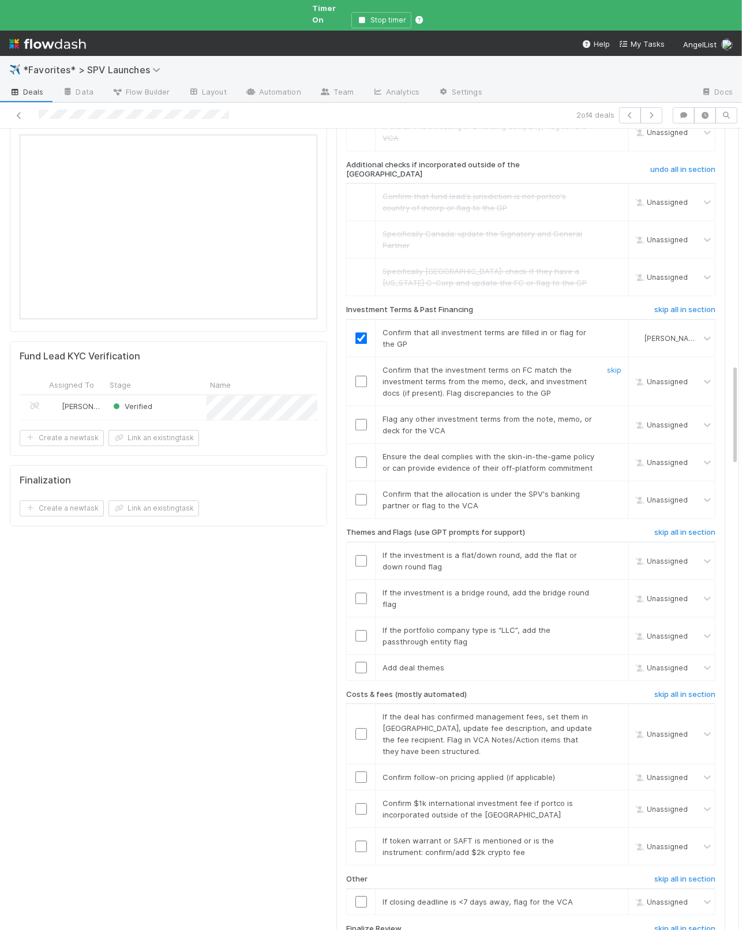
scroll to position [1874, 0]
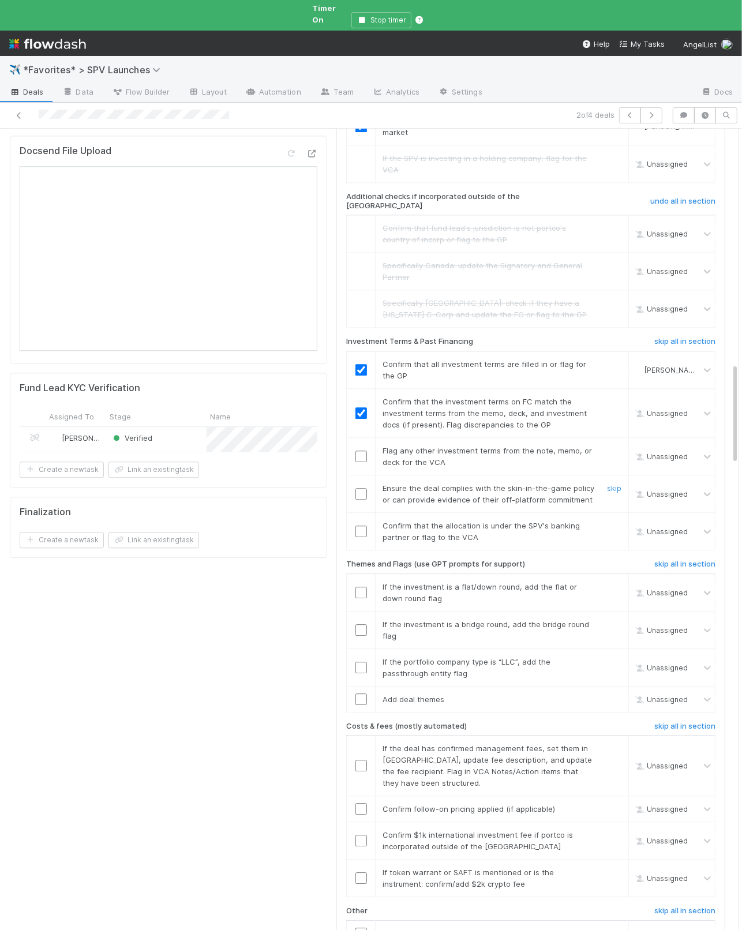
checkbox input "true"
drag, startPoint x: 388, startPoint y: 456, endPoint x: 369, endPoint y: 454, distance: 19.8
click at [384, 484] on span "Ensure the deal complies with the skin-in-the-game policy or can provide eviden…" at bounding box center [489, 494] width 212 height 21
drag, startPoint x: 361, startPoint y: 450, endPoint x: 356, endPoint y: 489, distance: 39.7
click at [361, 488] on input "checkbox" at bounding box center [362, 494] width 12 height 12
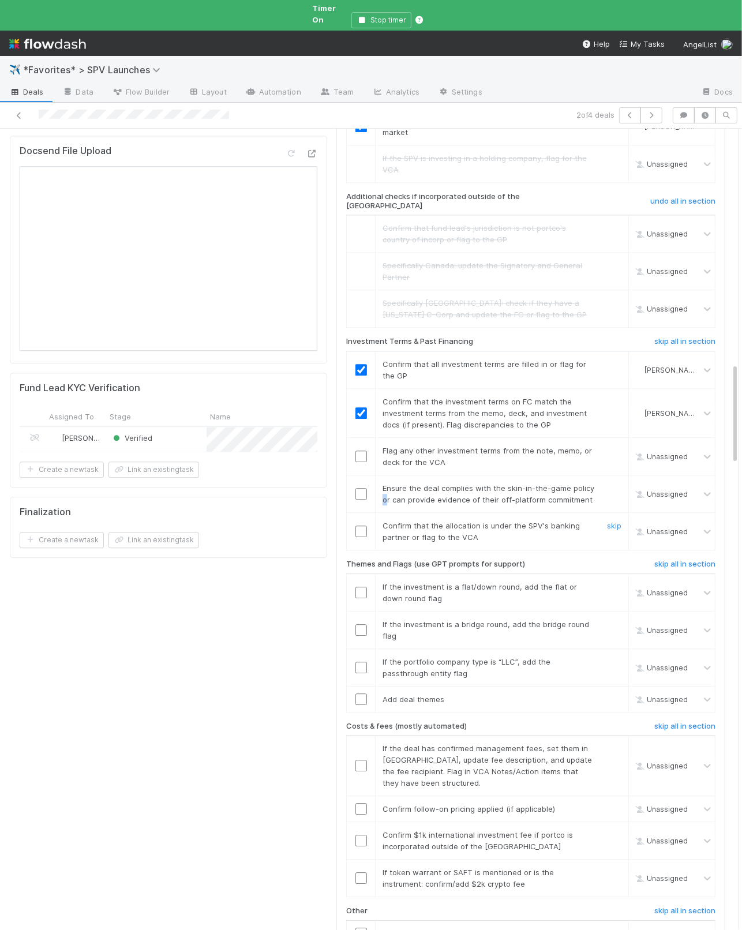
click at [360, 526] on input "checkbox" at bounding box center [362, 532] width 12 height 12
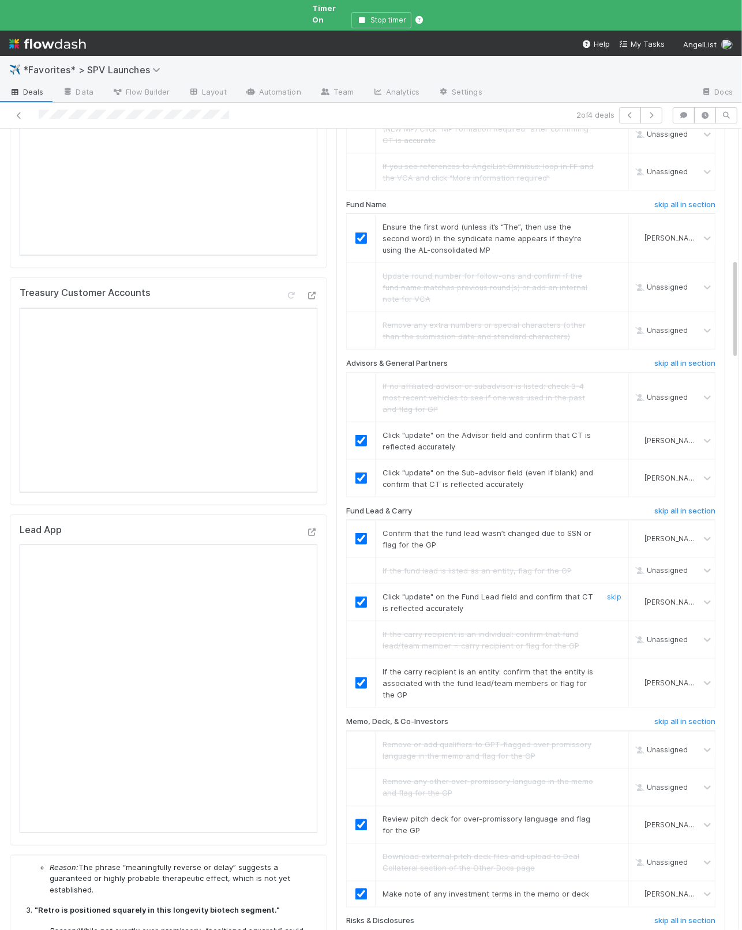
scroll to position [0, 0]
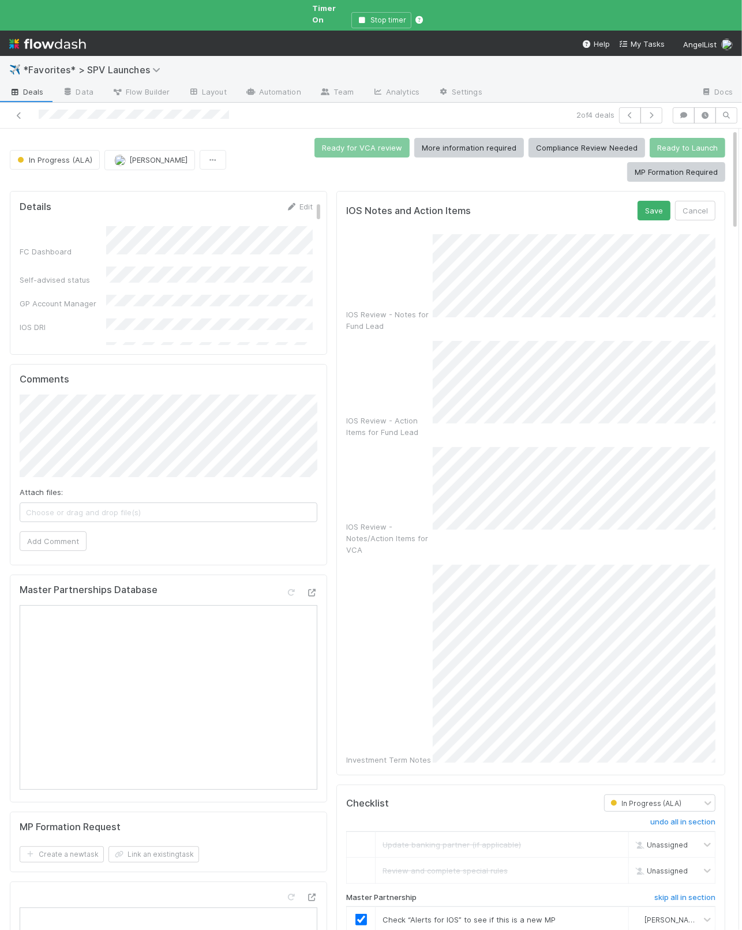
checkbox input "true"
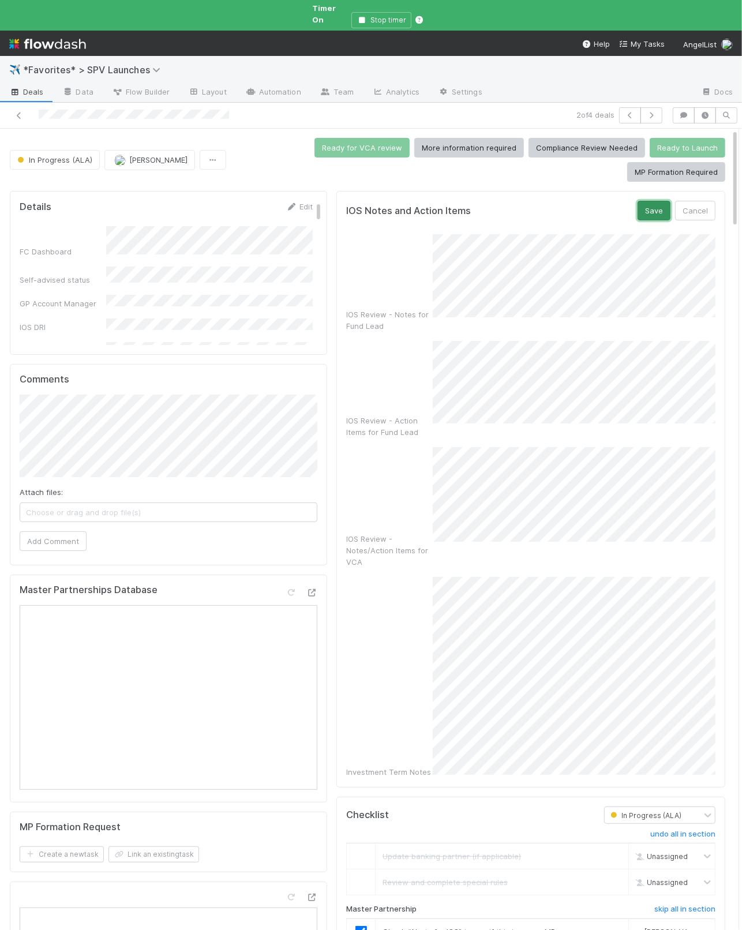
click at [655, 202] on button "Save" at bounding box center [654, 211] width 33 height 20
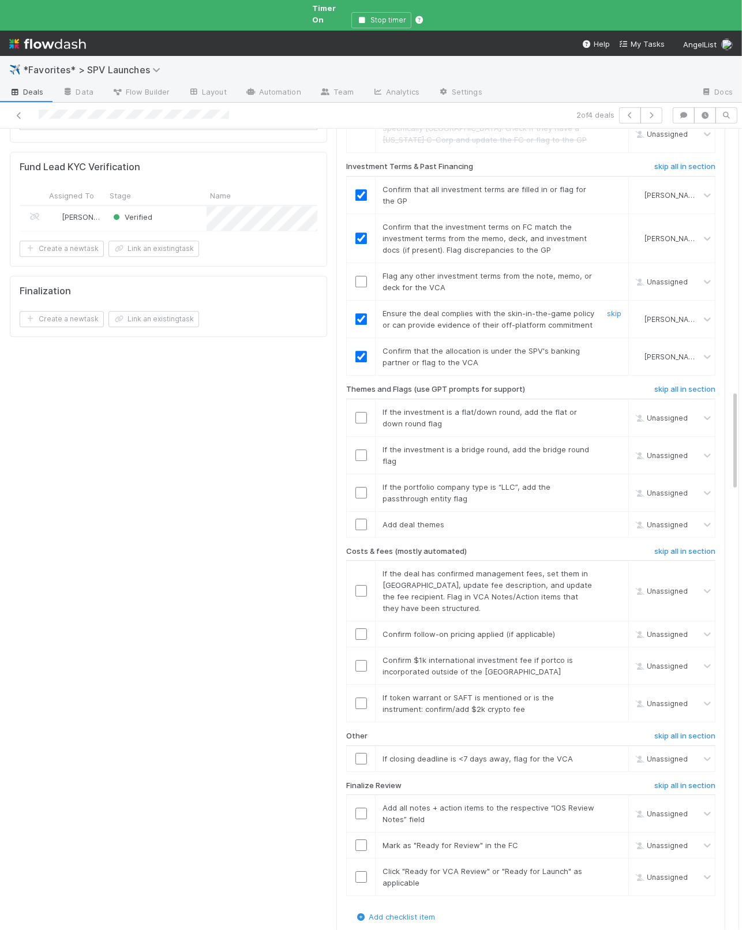
scroll to position [2111, 0]
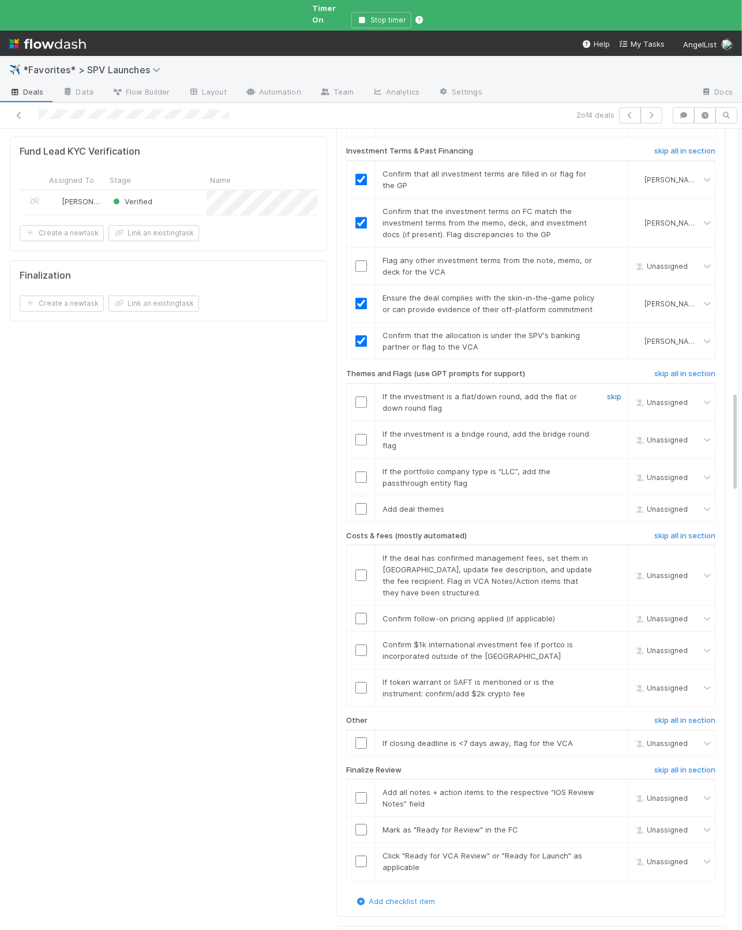
click at [609, 392] on link "skip" at bounding box center [614, 396] width 14 height 9
click at [610, 429] on link "skip" at bounding box center [614, 433] width 14 height 9
click at [615, 467] on link "skip" at bounding box center [614, 471] width 14 height 9
click at [360, 503] on input "checkbox" at bounding box center [362, 509] width 12 height 12
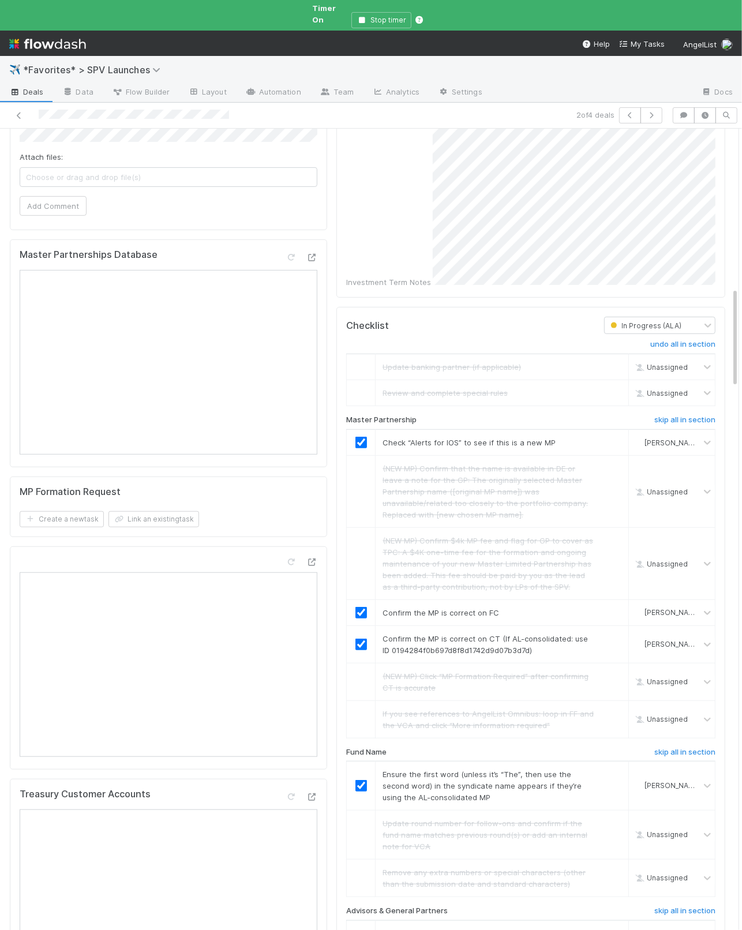
scroll to position [0, 0]
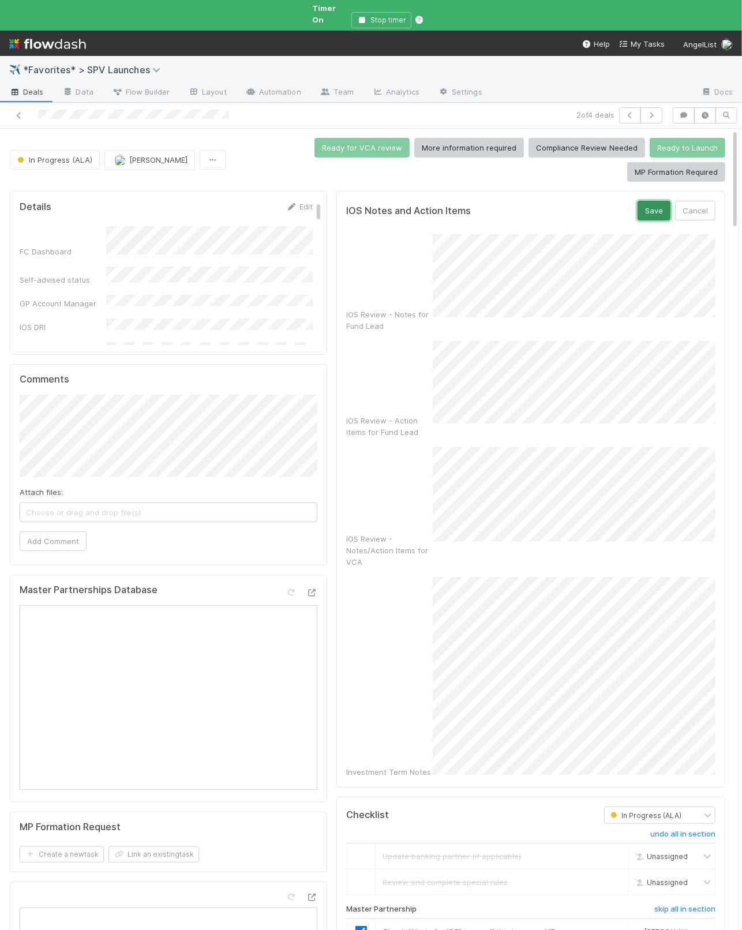
click at [646, 202] on button "Save" at bounding box center [654, 211] width 33 height 20
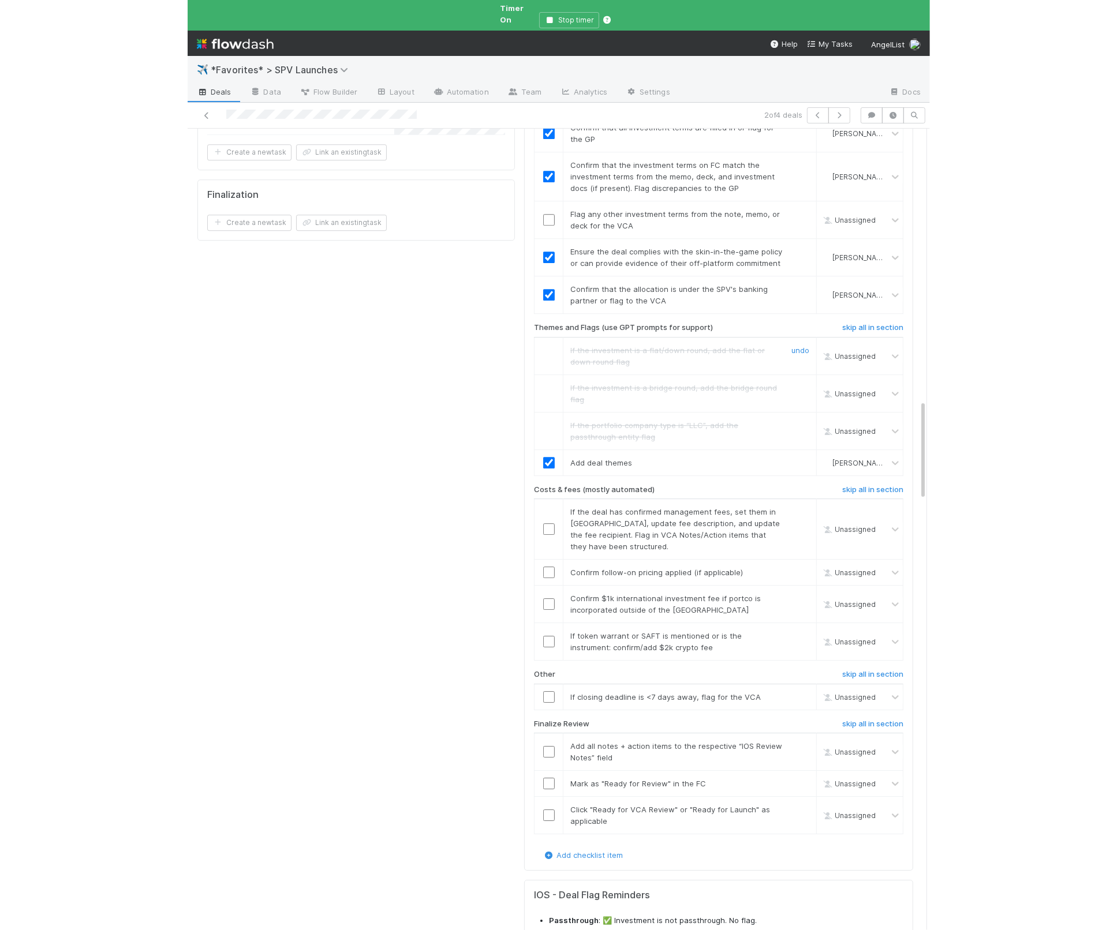
scroll to position [2194, 0]
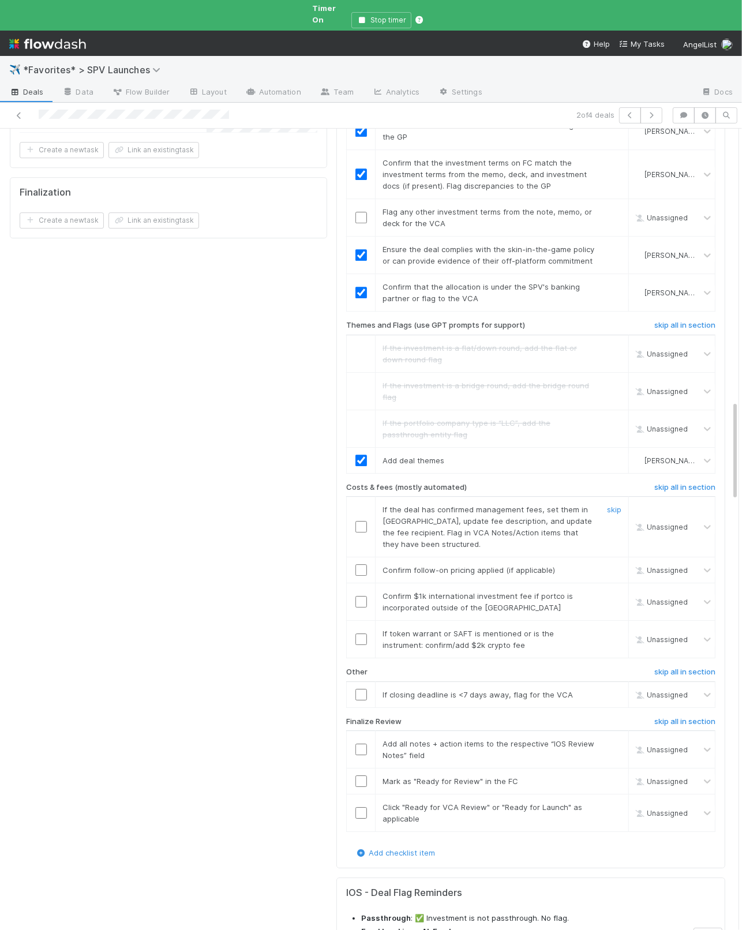
drag, startPoint x: 614, startPoint y: 441, endPoint x: 614, endPoint y: 450, distance: 9.2
click at [614, 505] on link "skip" at bounding box center [614, 509] width 14 height 9
click at [614, 566] on link "skip" at bounding box center [614, 570] width 14 height 9
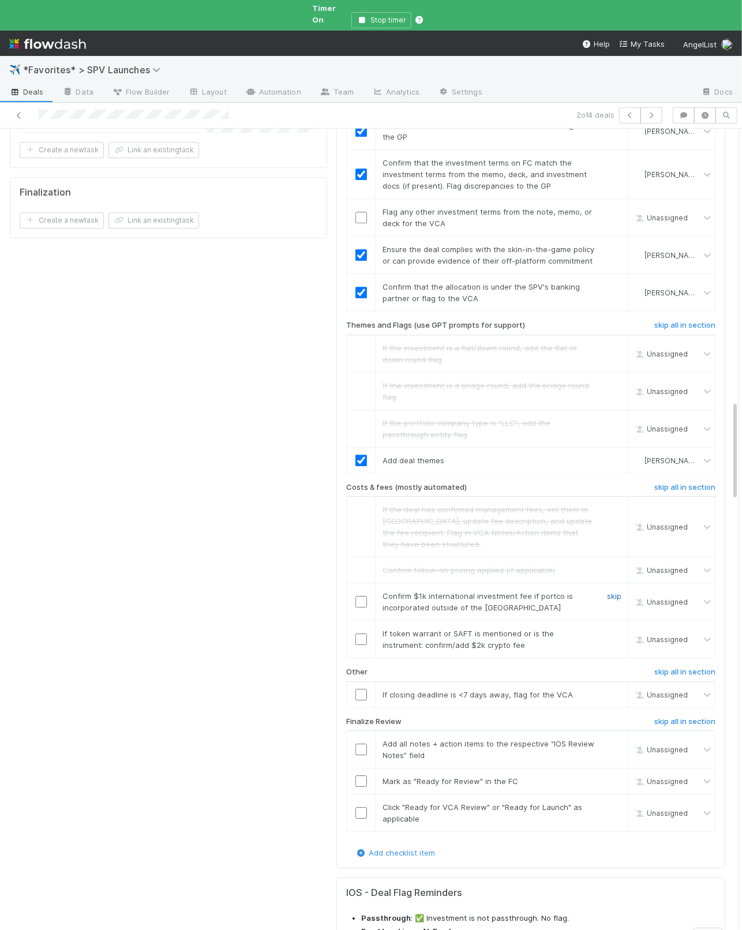
click at [615, 592] on link "skip" at bounding box center [614, 596] width 14 height 9
click at [615, 629] on link "skip" at bounding box center [614, 633] width 14 height 9
click at [617, 664] on link "skip" at bounding box center [614, 694] width 14 height 9
drag, startPoint x: 361, startPoint y: 671, endPoint x: 364, endPoint y: 704, distance: 32.5
click at [361, 664] on input "checkbox" at bounding box center [362, 750] width 12 height 12
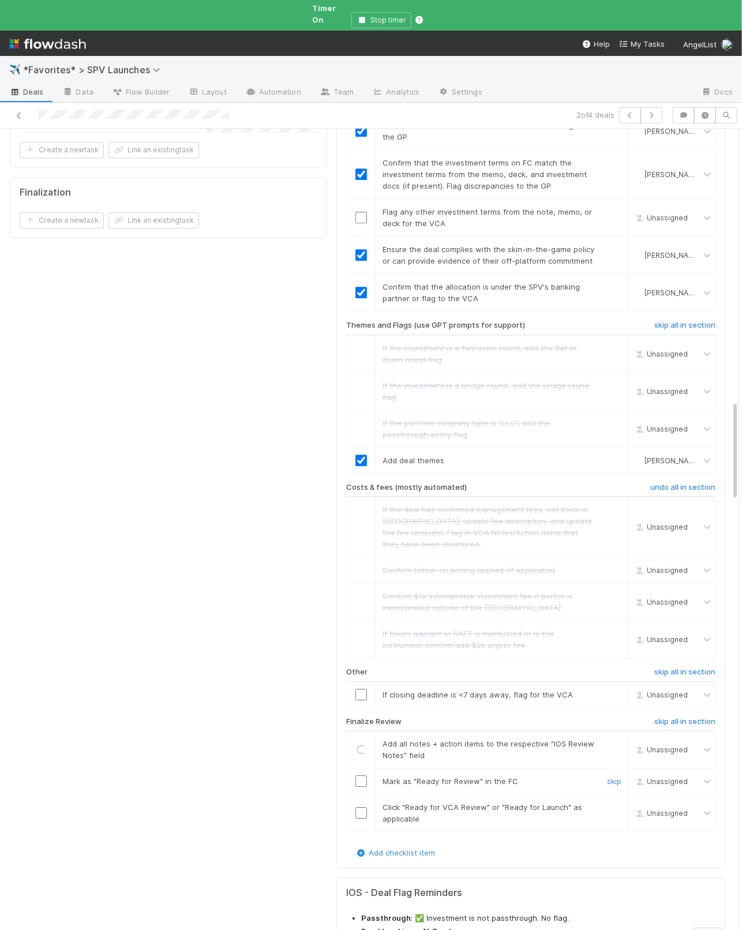
click at [364, 664] on input "checkbox" at bounding box center [362, 782] width 12 height 12
click at [356, 664] on input "checkbox" at bounding box center [362, 813] width 12 height 12
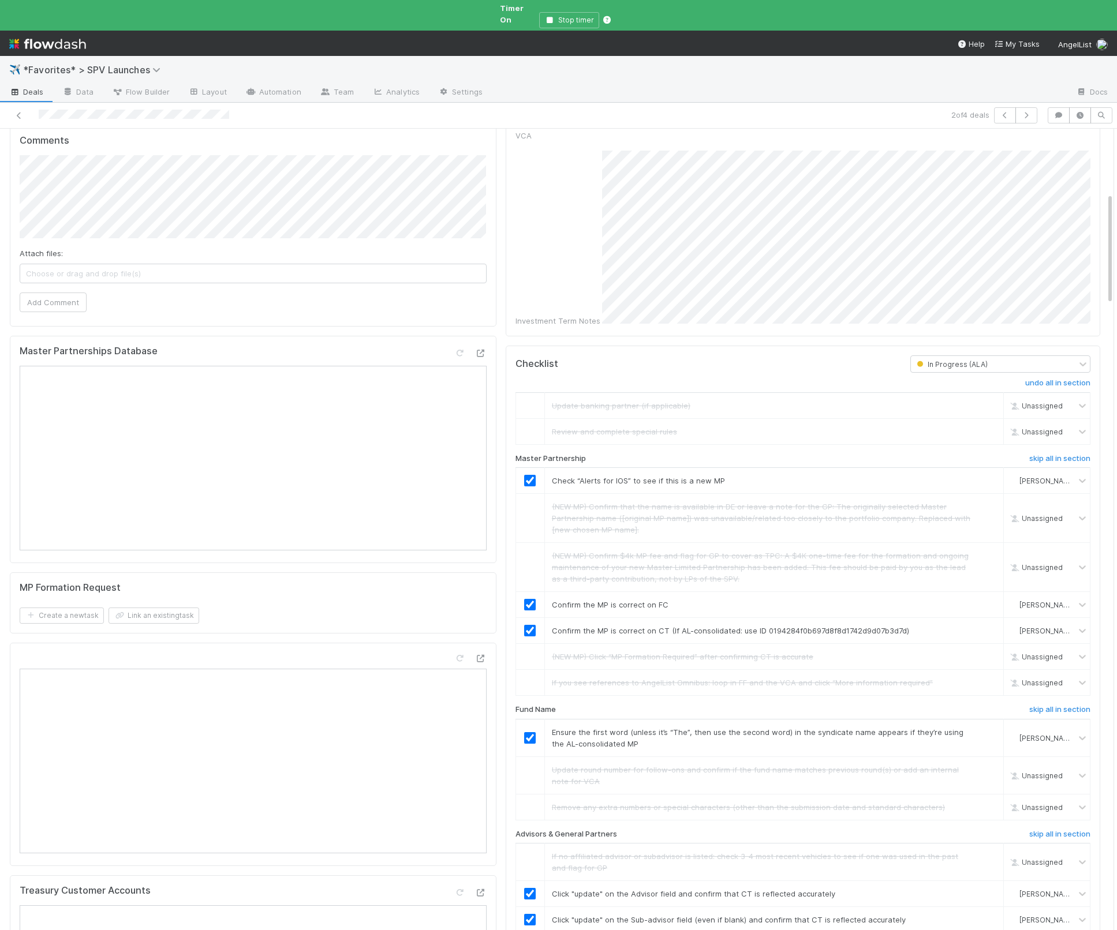
scroll to position [0, 0]
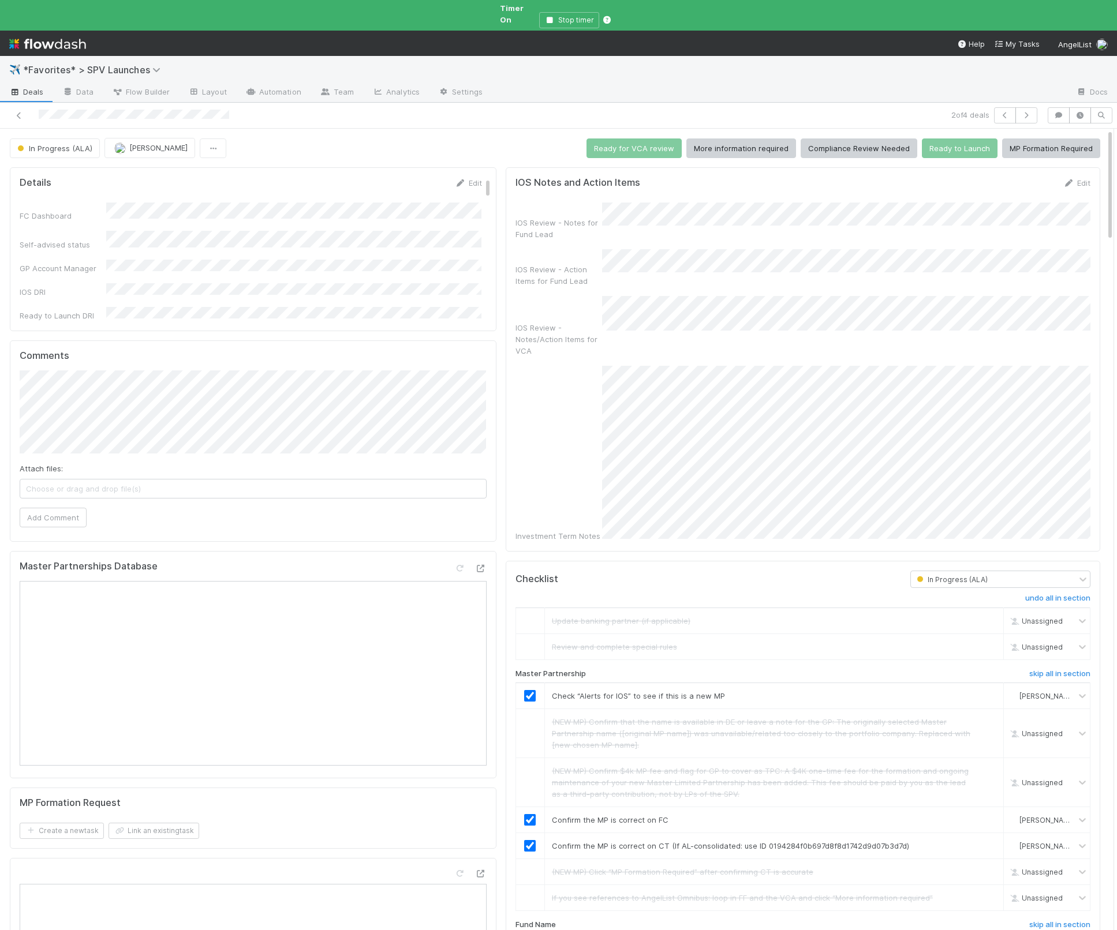
checkbox input "true"
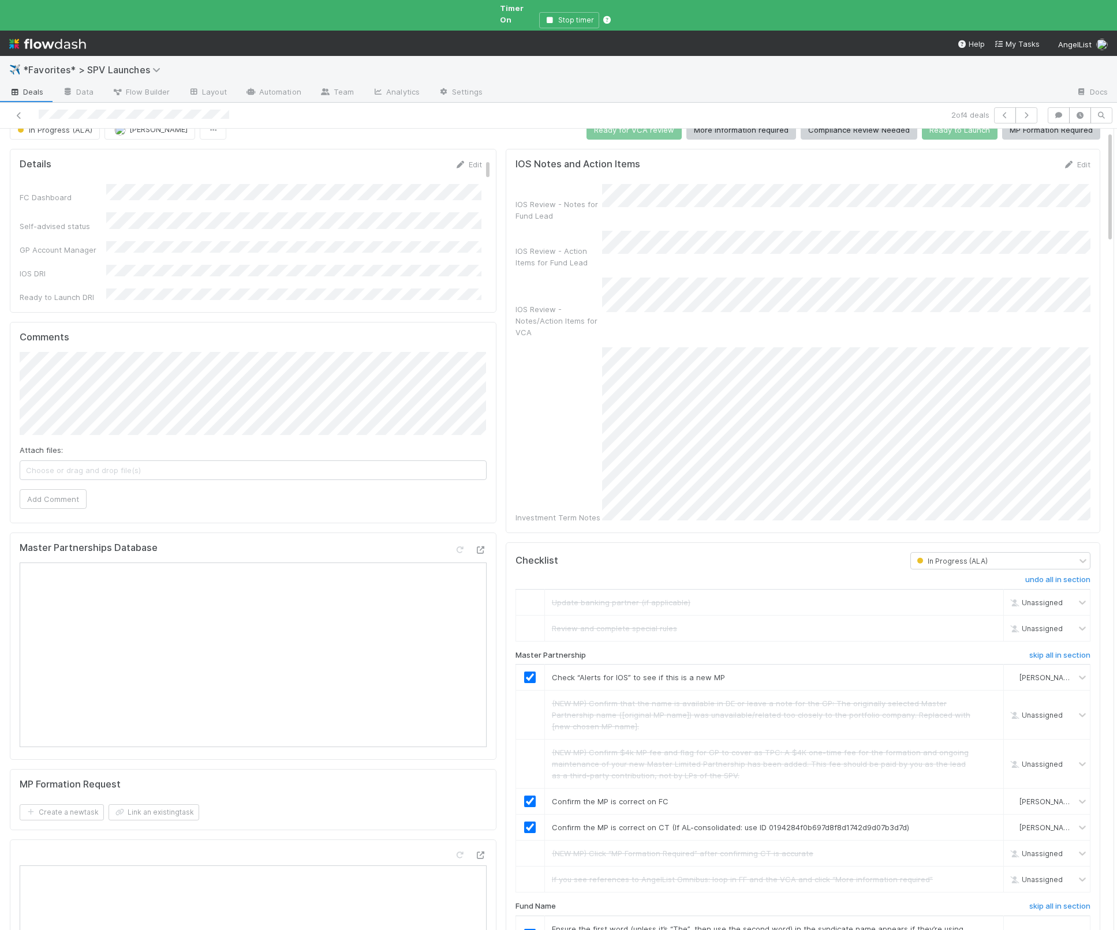
scroll to position [21, 0]
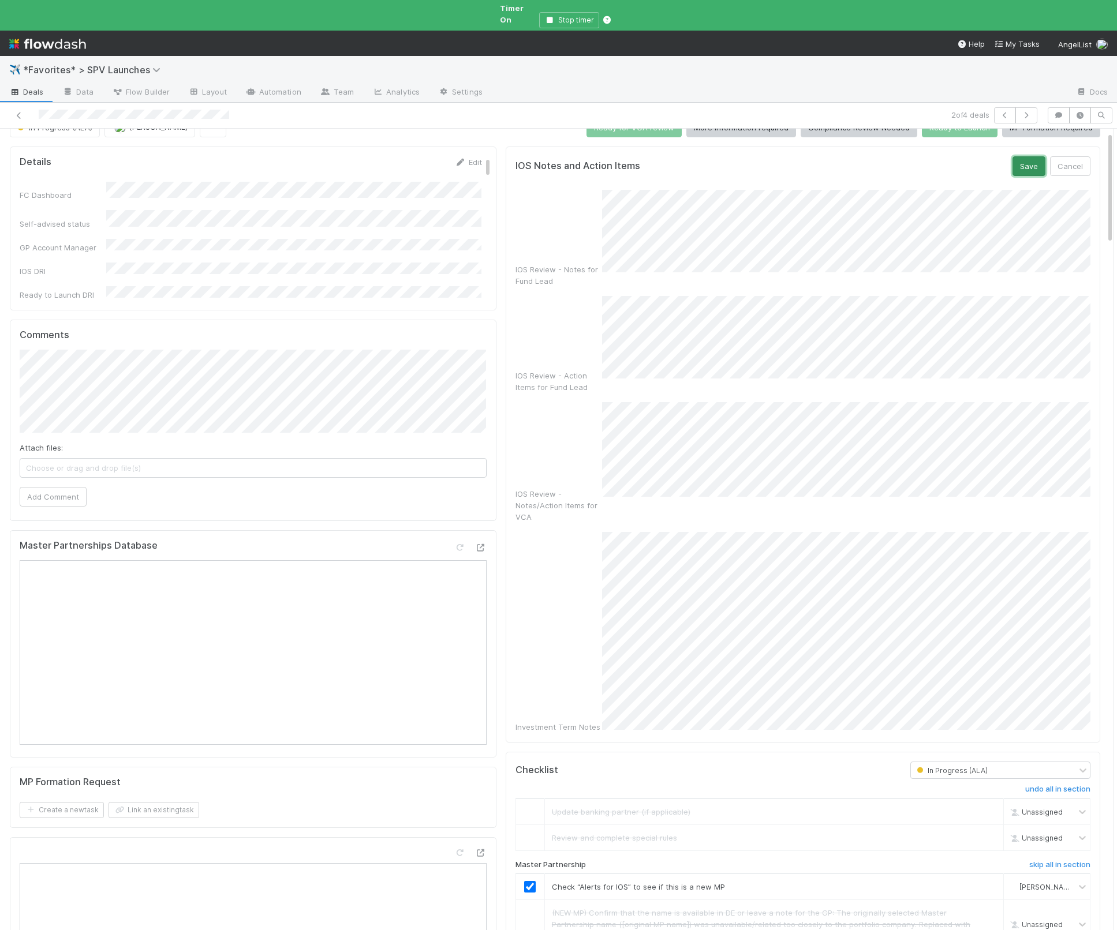
click at [1030, 156] on button "Save" at bounding box center [1028, 166] width 33 height 20
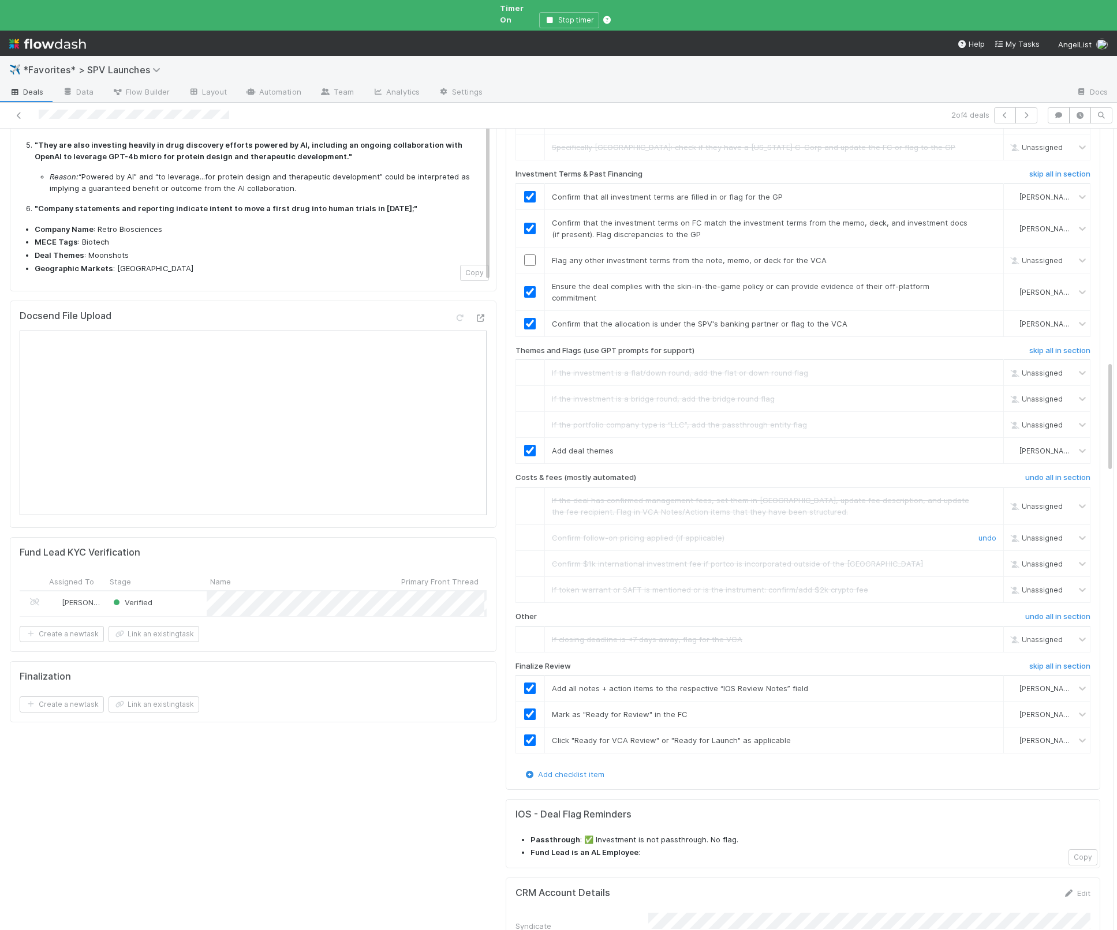
scroll to position [1687, 0]
click at [530, 253] on input "checkbox" at bounding box center [530, 259] width 12 height 12
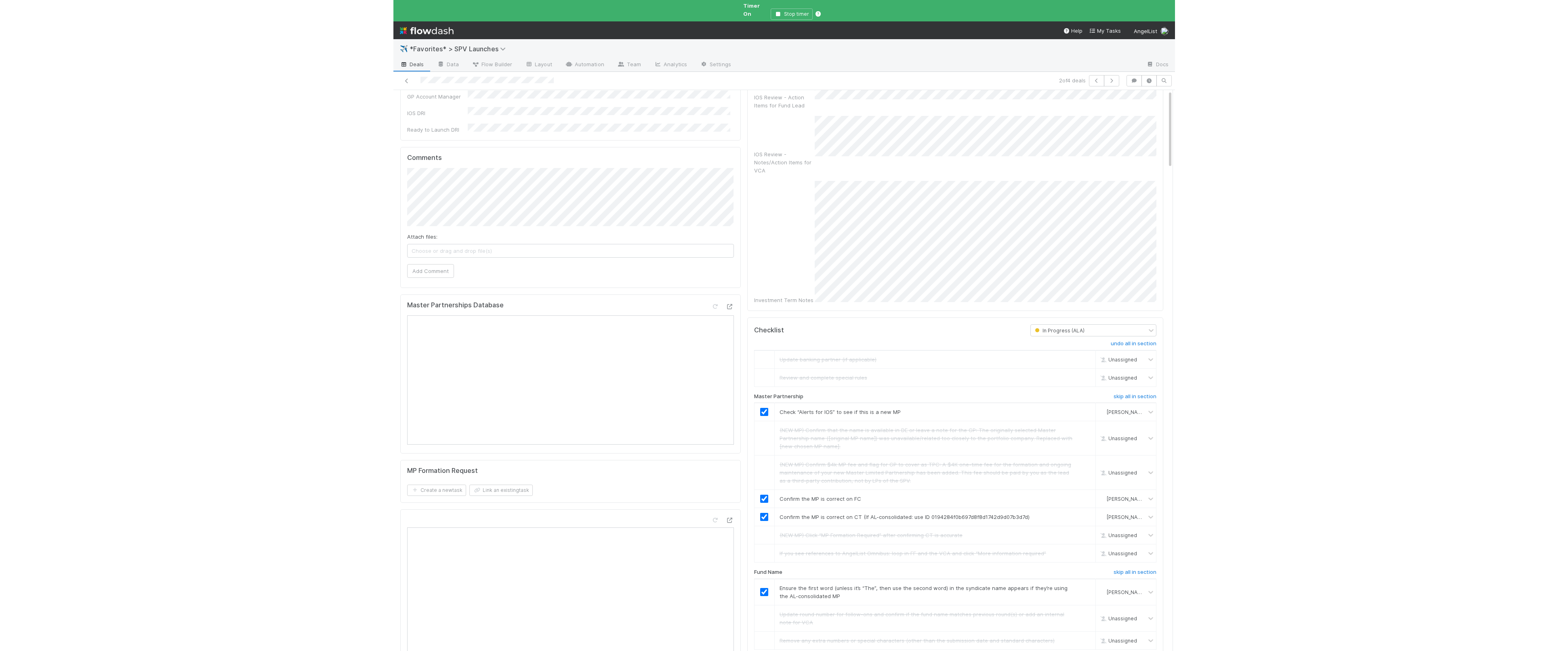
scroll to position [0, 0]
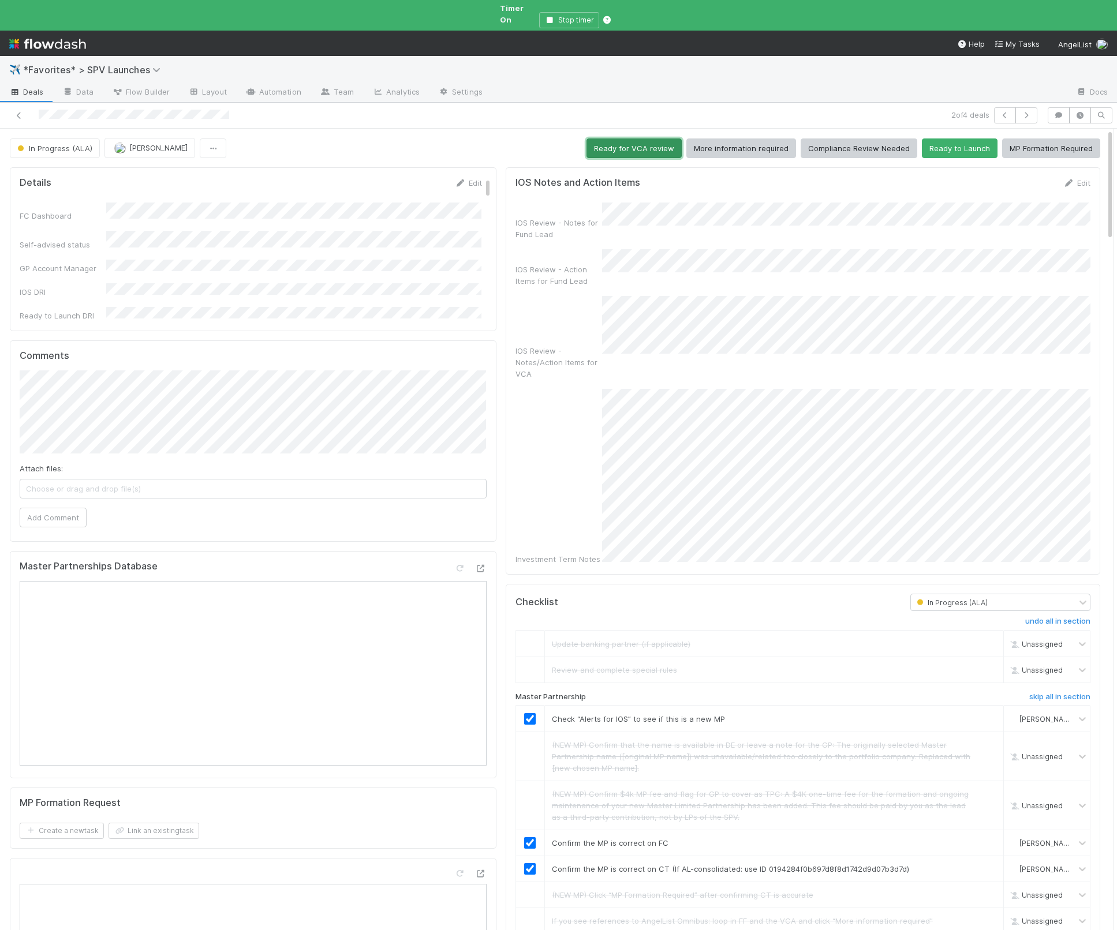
click at [634, 143] on button "Ready for VCA review" at bounding box center [633, 149] width 95 height 20
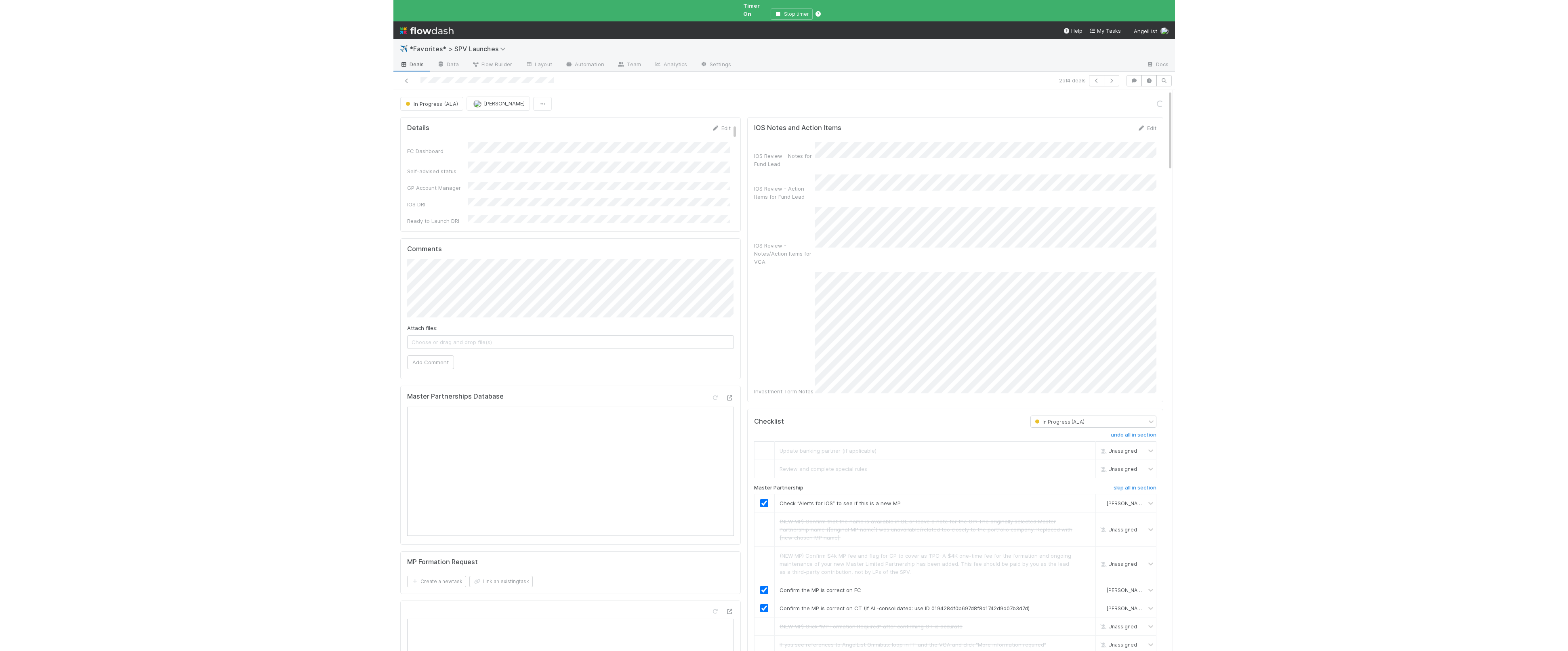
scroll to position [64, 0]
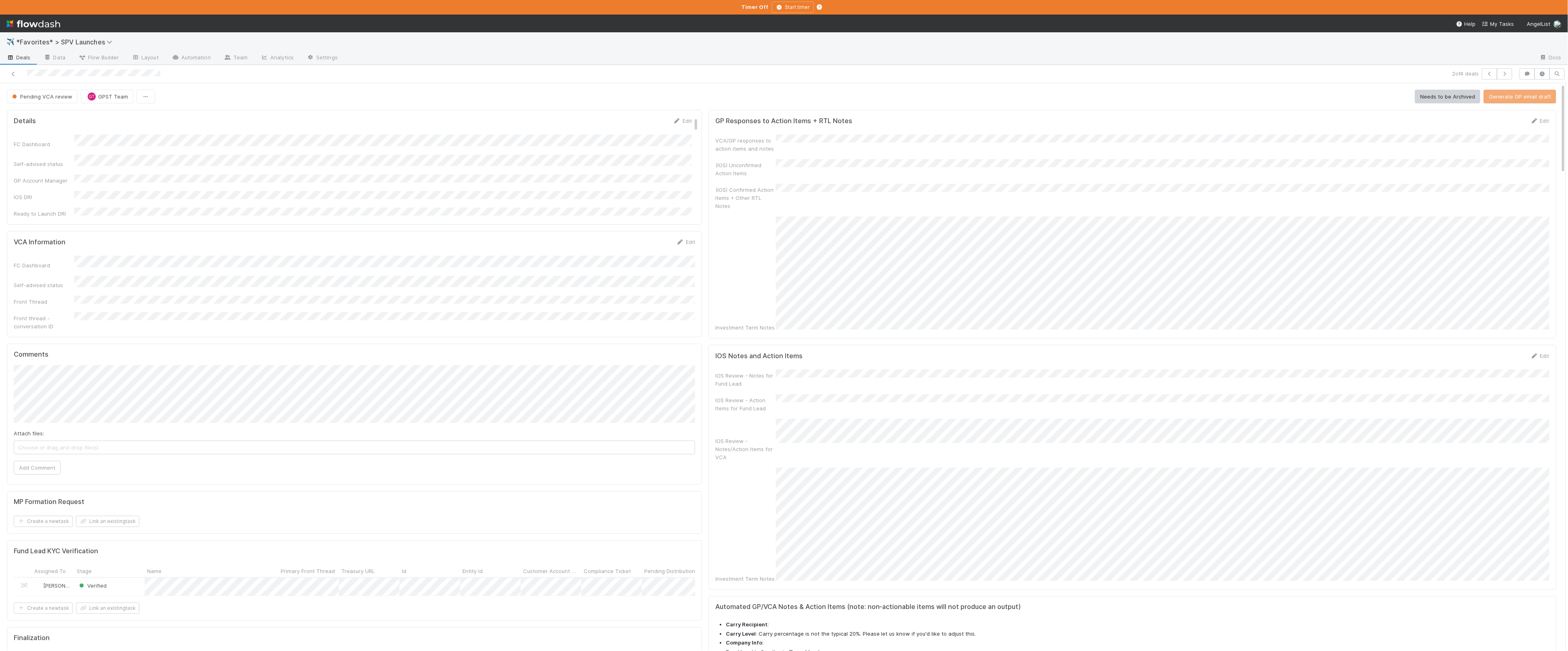
click at [20, 61] on span "Deals" at bounding box center [18, 57] width 24 height 8
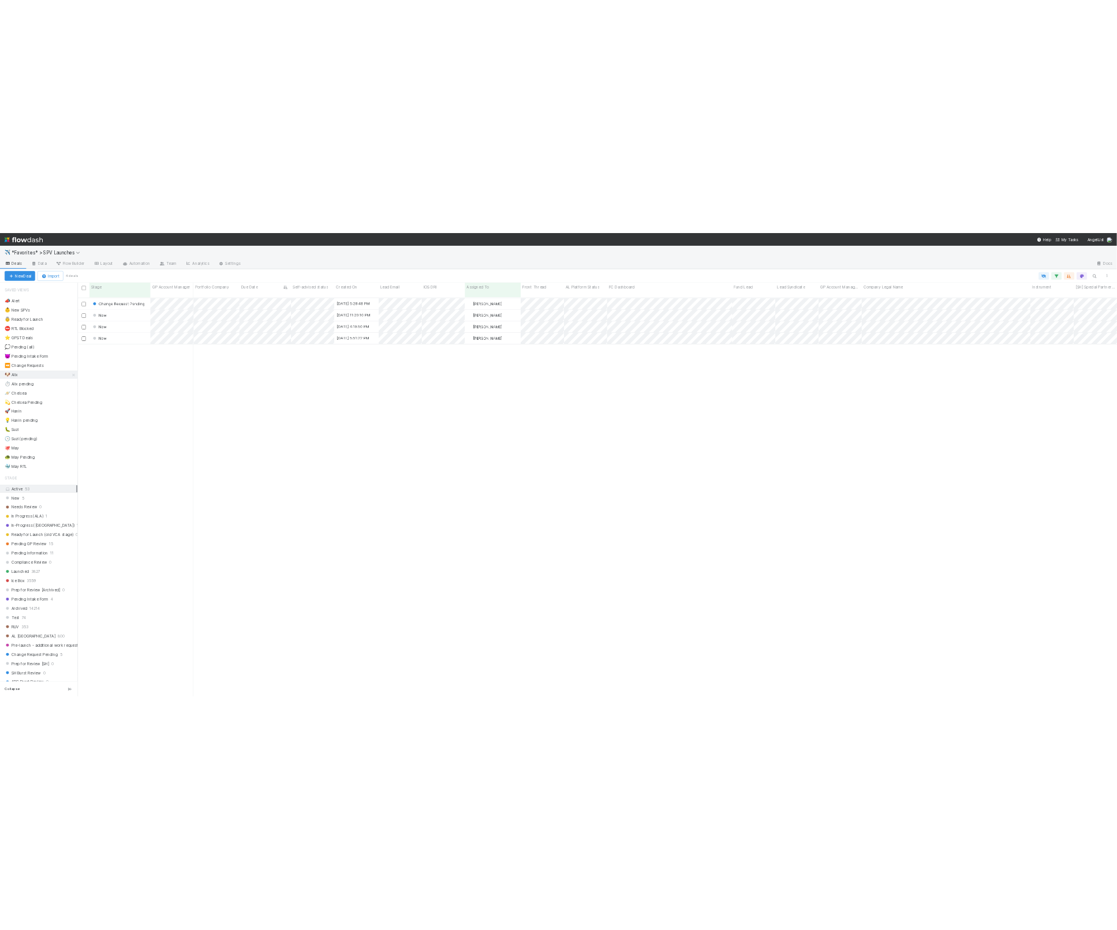
scroll to position [810, 2085]
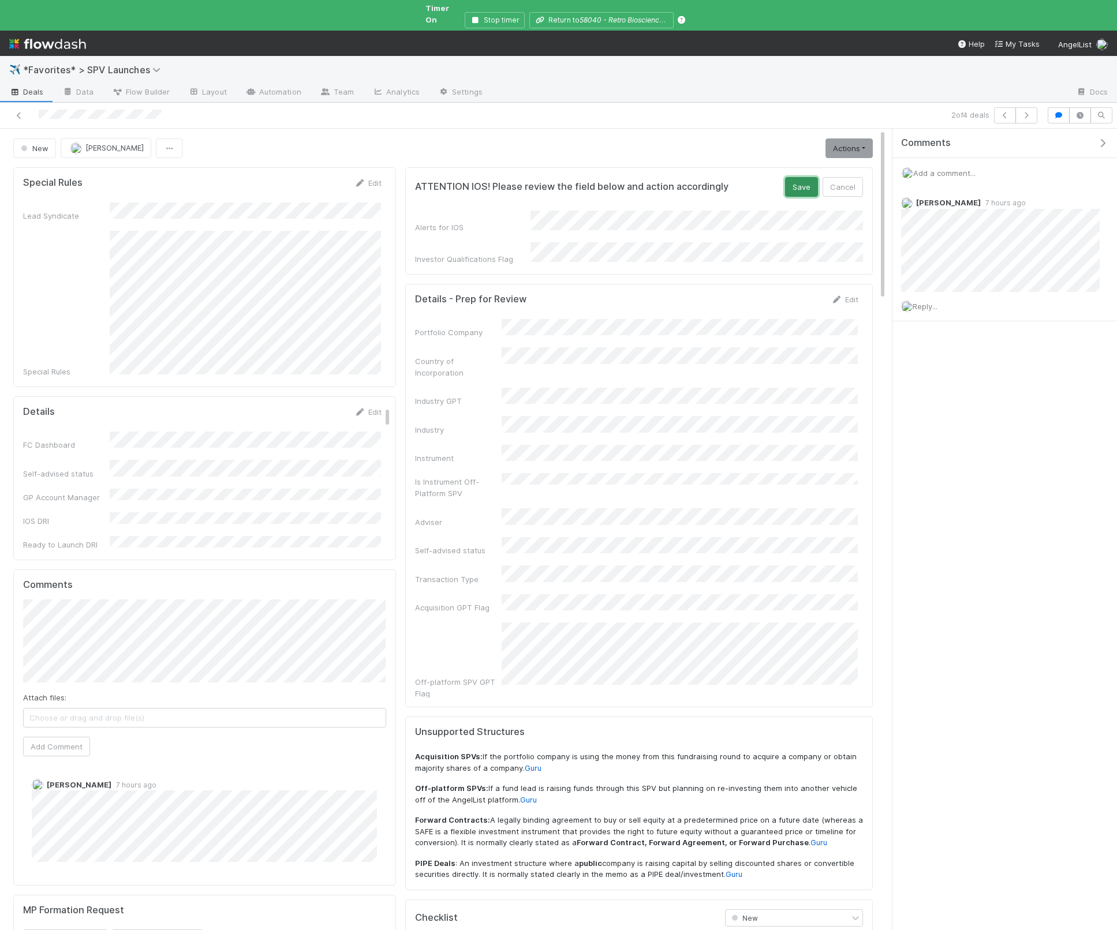
click at [792, 177] on button "Save" at bounding box center [801, 187] width 33 height 20
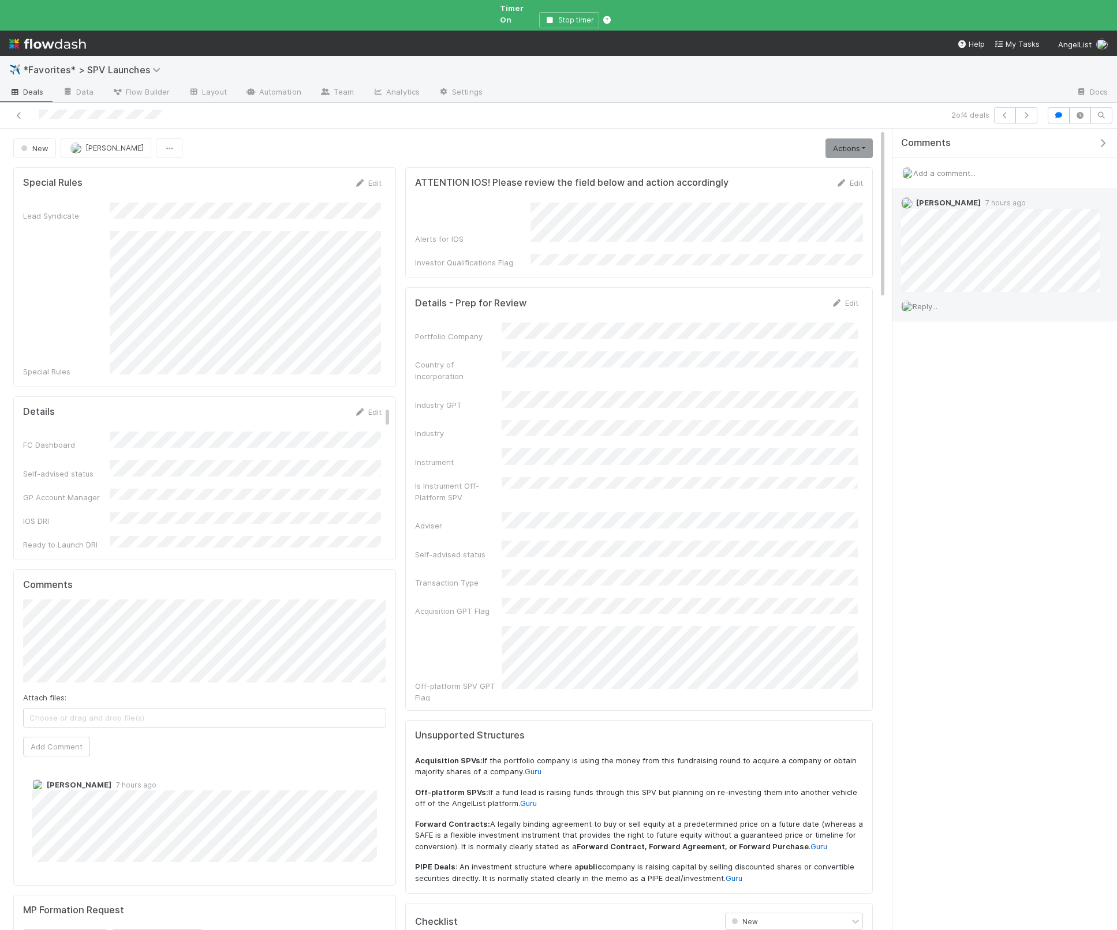
click at [970, 386] on div "Comments Add a comment... Ethan Braren 7 hours ago Reply..." at bounding box center [1004, 534] width 225 height 811
drag, startPoint x: 1104, startPoint y: 135, endPoint x: 1113, endPoint y: 138, distance: 10.2
click at [1104, 139] on icon "button" at bounding box center [1103, 143] width 12 height 9
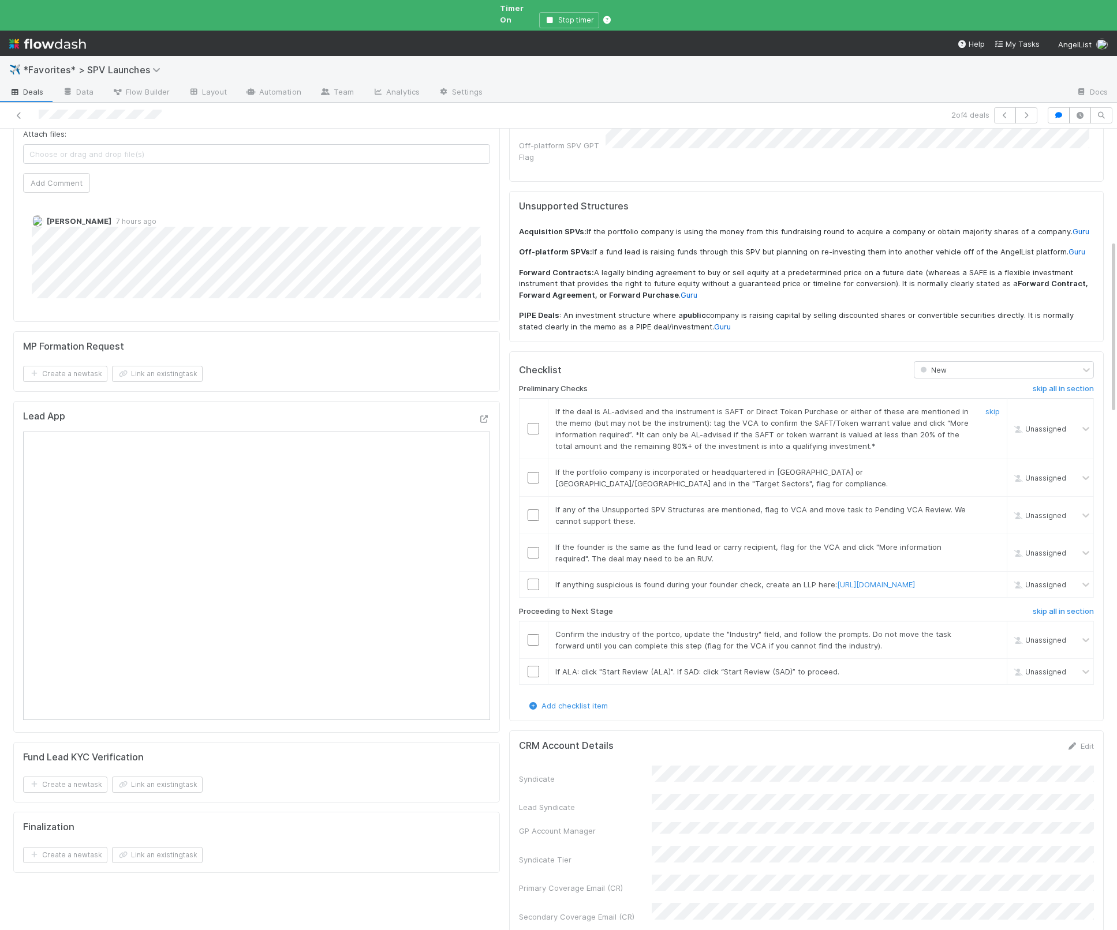
scroll to position [598, 0]
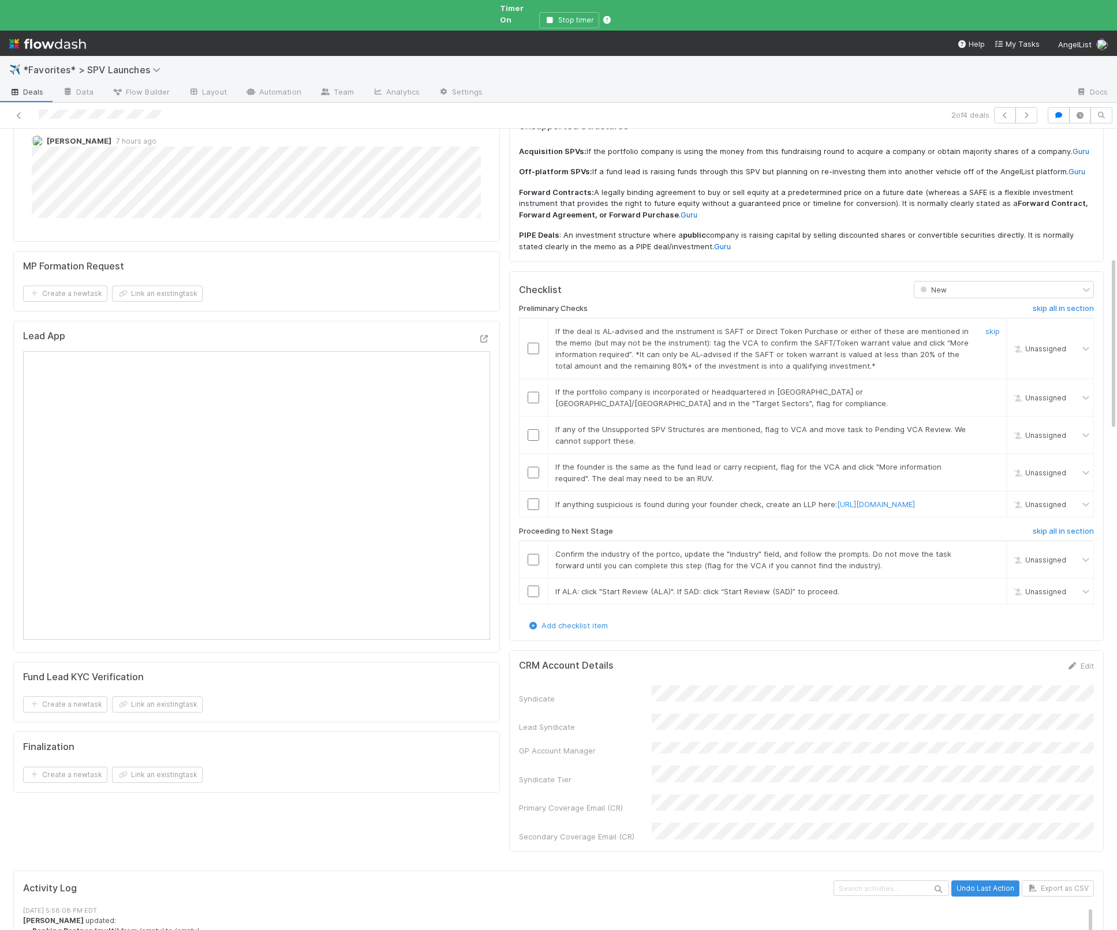
drag, startPoint x: 992, startPoint y: 283, endPoint x: 1058, endPoint y: 290, distance: 66.1
click at [992, 327] on link "skip" at bounding box center [992, 331] width 14 height 9
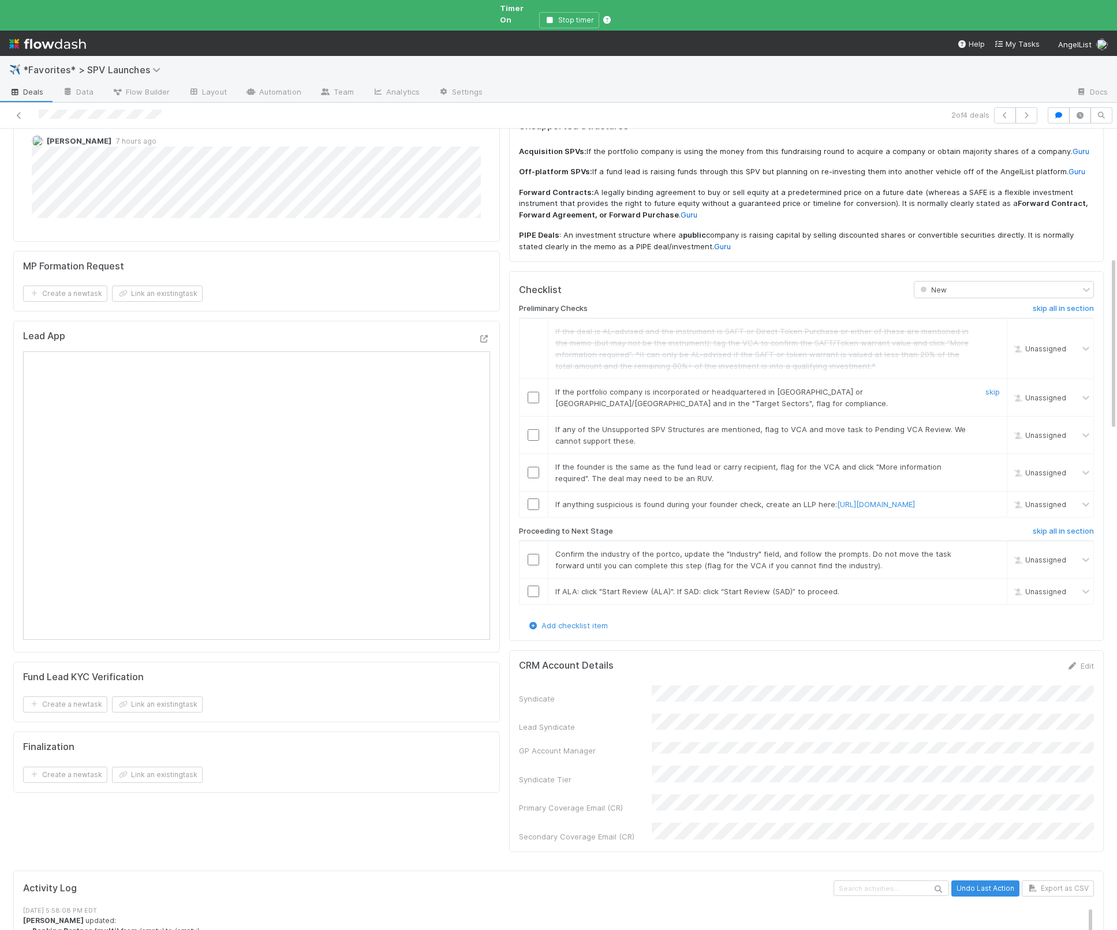
click at [894, 379] on td "If the portfolio company is incorporated or headquartered in China or Hong Kong…" at bounding box center [777, 398] width 459 height 38
click at [988, 387] on link "skip" at bounding box center [992, 391] width 14 height 9
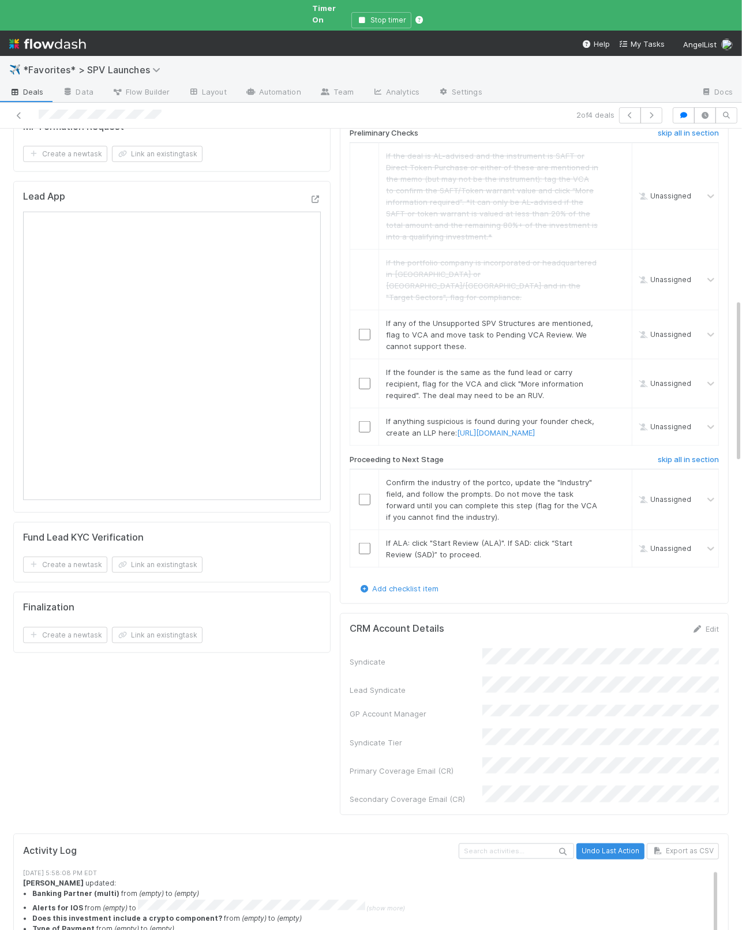
scroll to position [846, 0]
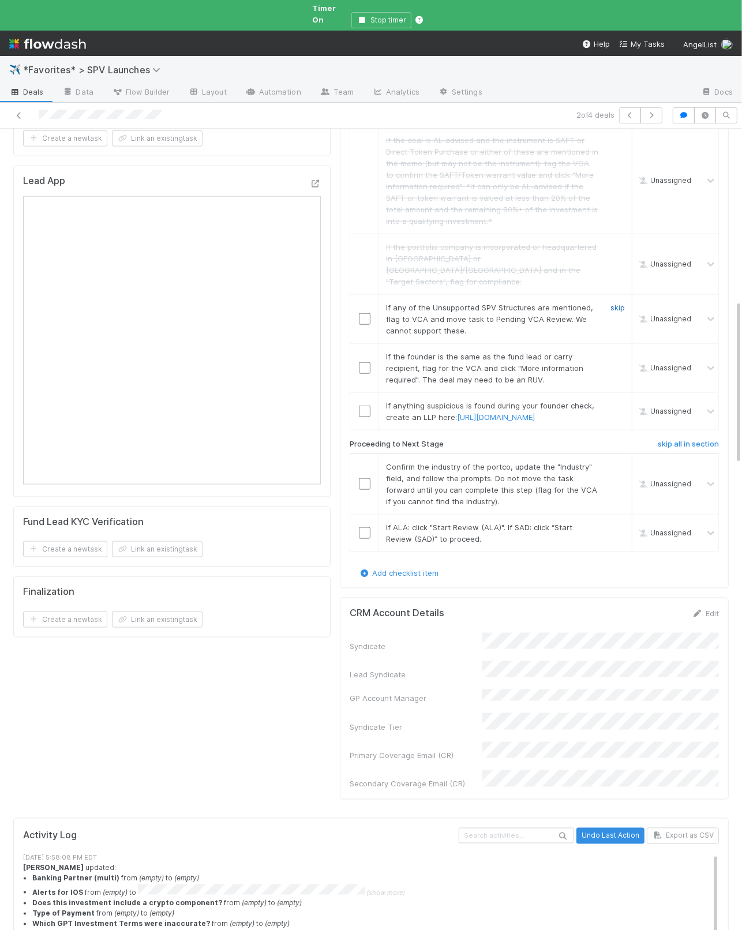
click at [613, 303] on link "skip" at bounding box center [618, 307] width 14 height 9
click at [619, 352] on link "skip" at bounding box center [618, 356] width 14 height 9
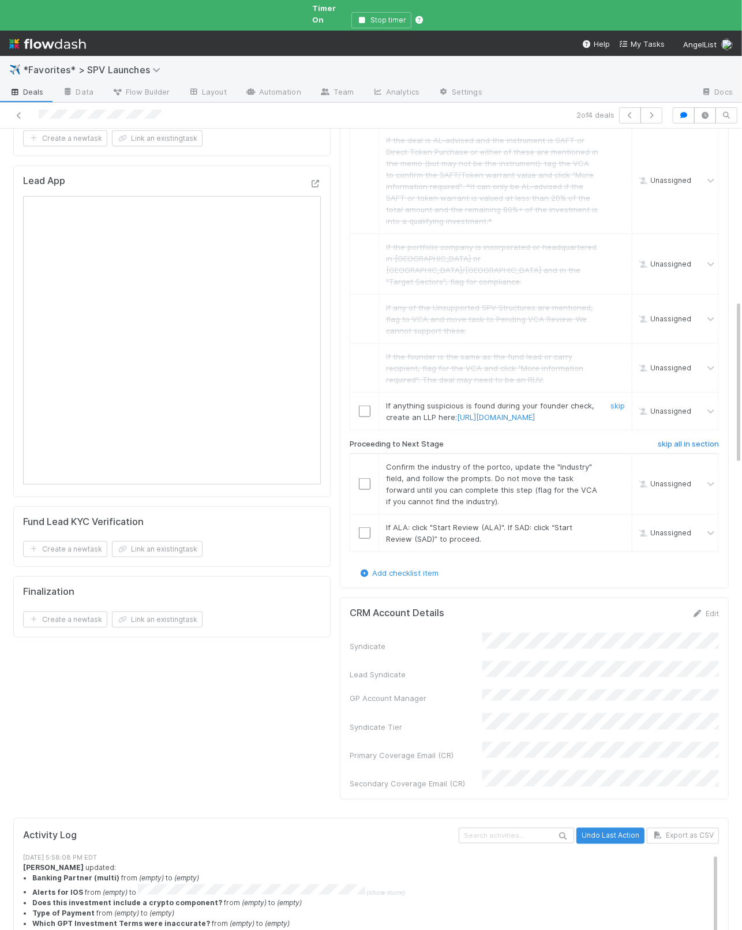
click at [620, 401] on link "skip" at bounding box center [618, 405] width 14 height 9
click at [366, 479] on input "checkbox" at bounding box center [365, 484] width 12 height 12
click at [365, 528] on input "checkbox" at bounding box center [365, 534] width 12 height 12
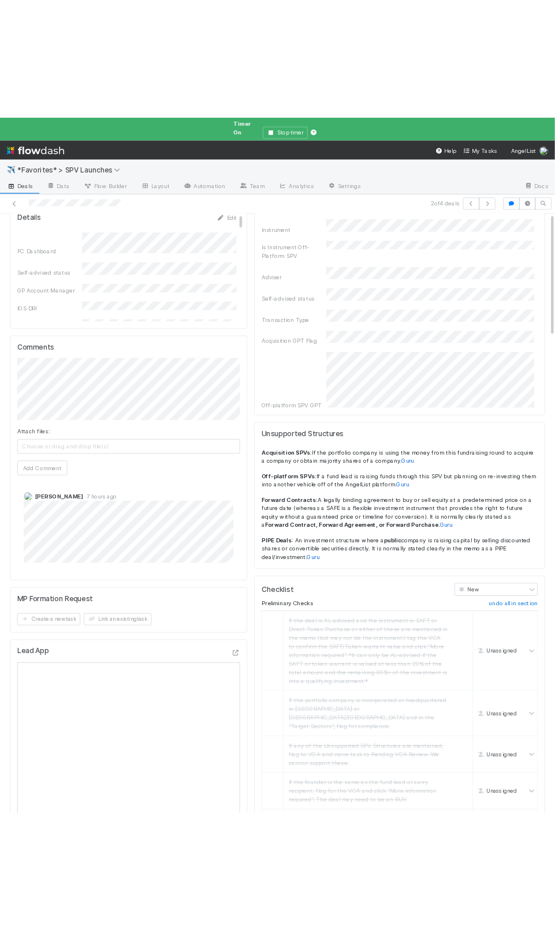
scroll to position [0, 0]
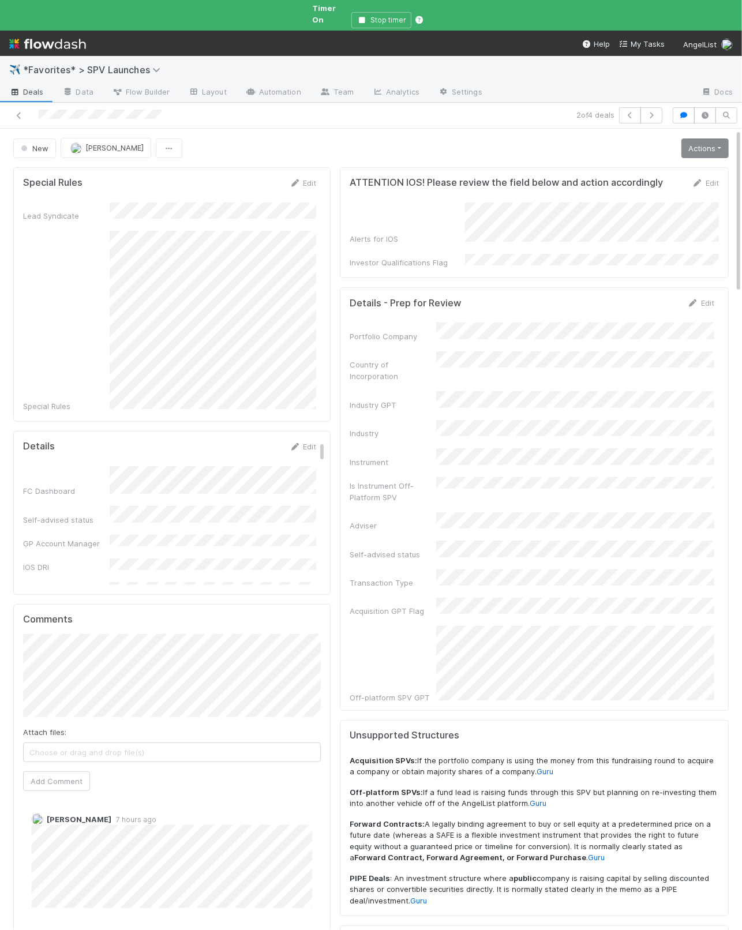
click at [728, 140] on div "New Alix Hashagen Actions Start Review (ALA) Move to Ice Box Needs to be Archiv…" at bounding box center [371, 148] width 733 height 20
click at [721, 141] on link "Actions" at bounding box center [705, 149] width 47 height 20
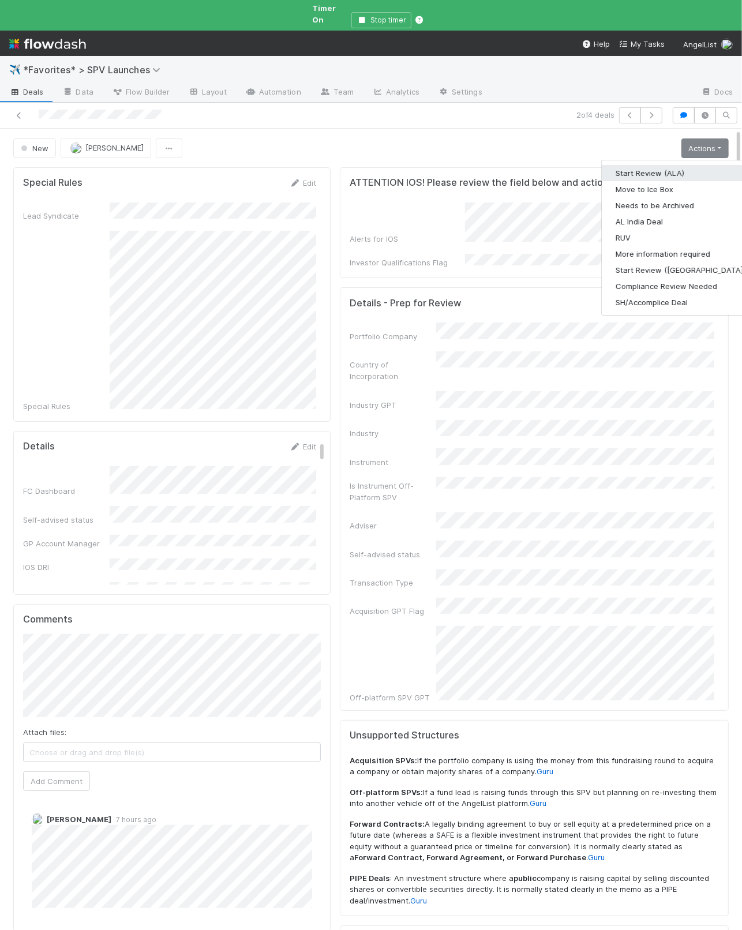
click at [693, 165] on button "Start Review (ALA)" at bounding box center [681, 173] width 158 height 16
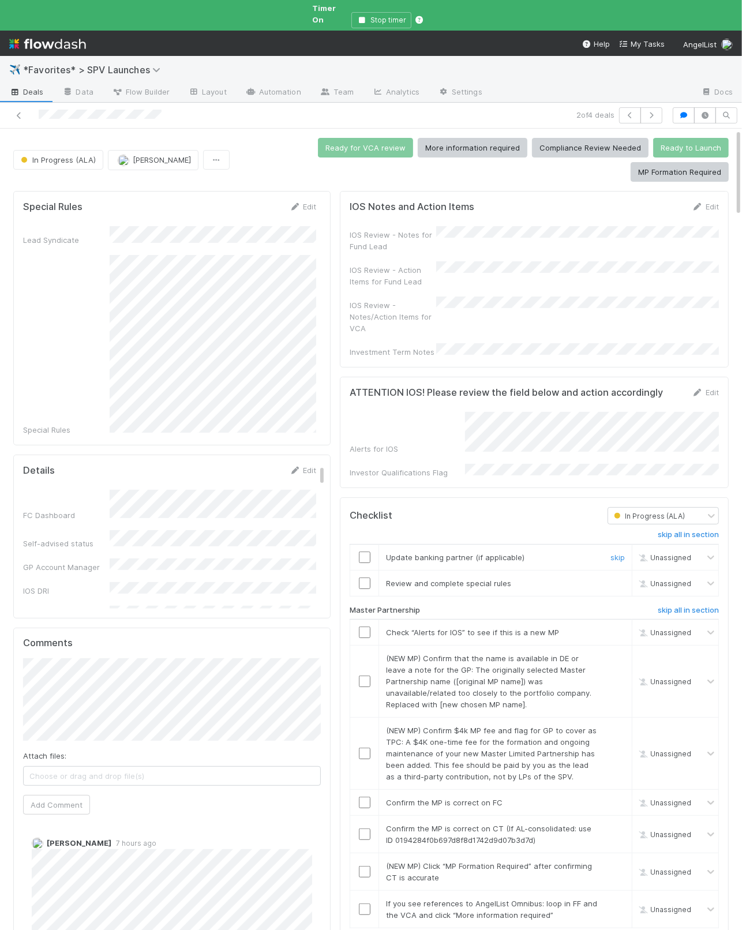
click at [624, 552] on div "skip" at bounding box center [616, 558] width 35 height 12
click at [617, 553] on link "skip" at bounding box center [618, 557] width 14 height 9
click at [362, 627] on input "checkbox" at bounding box center [365, 633] width 12 height 12
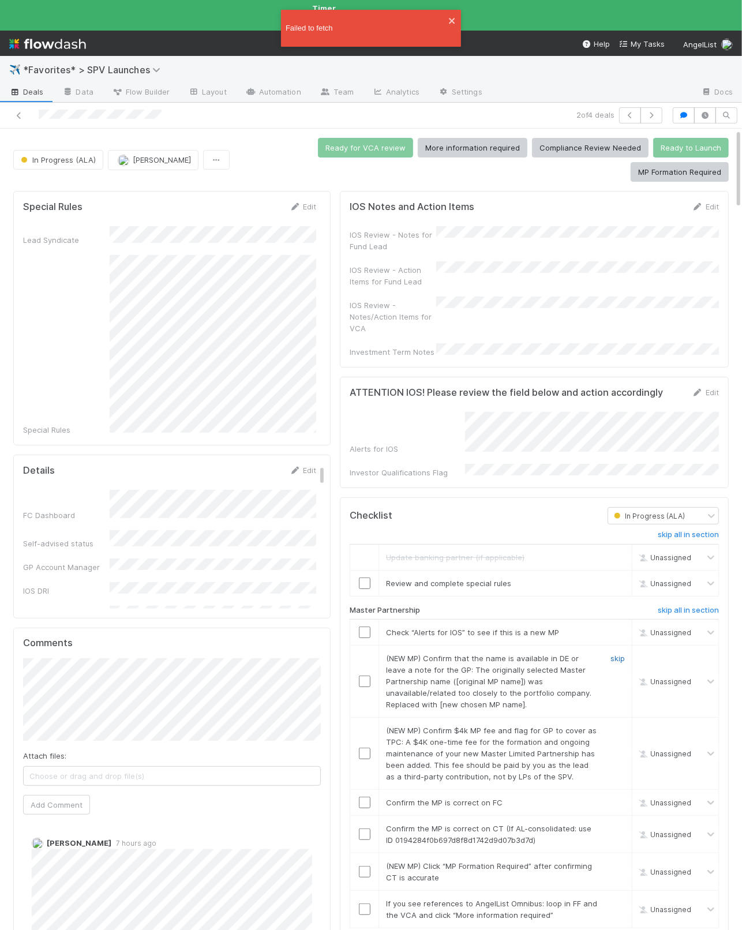
click at [617, 654] on link "skip" at bounding box center [618, 658] width 14 height 9
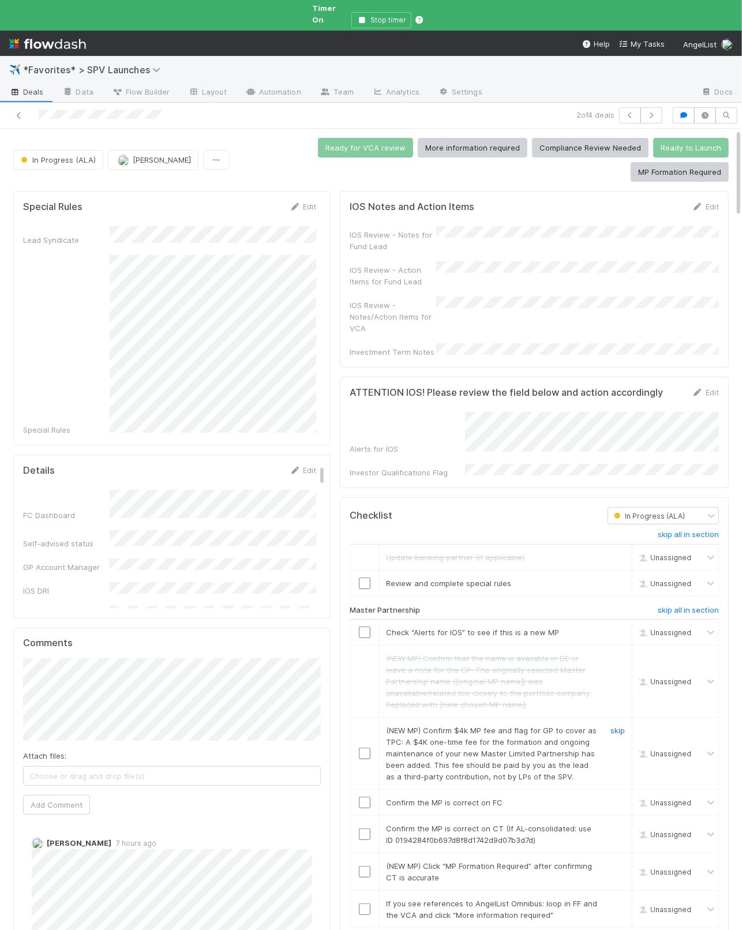
click at [614, 664] on link "skip" at bounding box center [618, 730] width 14 height 9
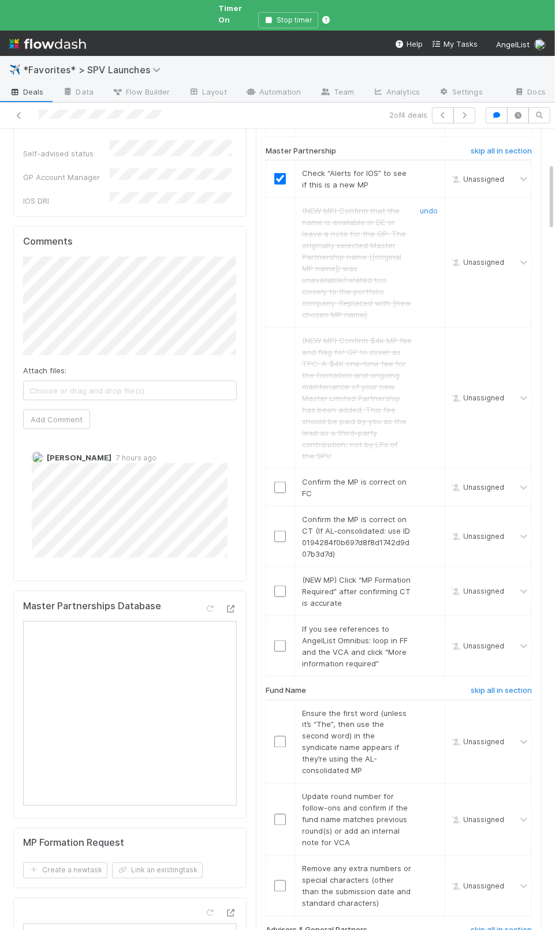
checkbox input "true"
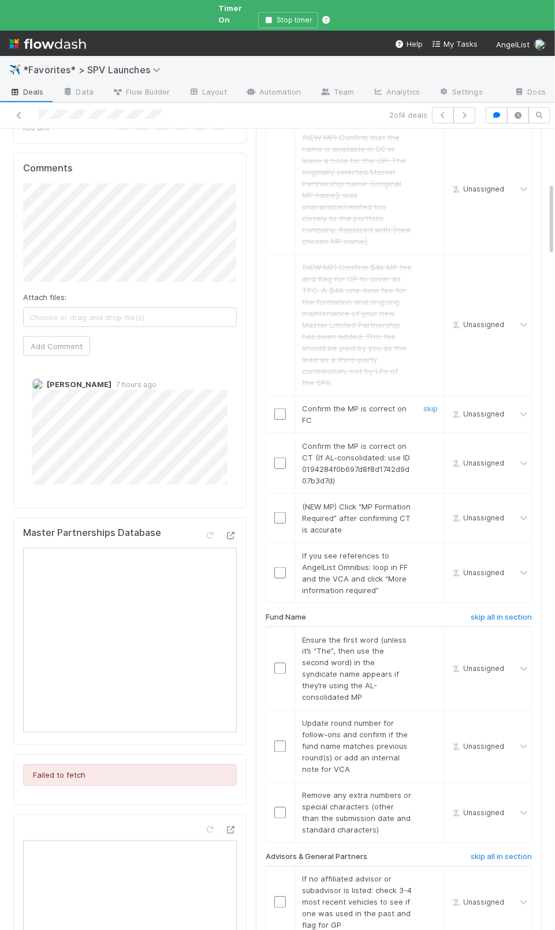
drag, startPoint x: 341, startPoint y: 403, endPoint x: 290, endPoint y: 391, distance: 52.2
click at [330, 402] on td "Confirm the MP is correct on FC skip" at bounding box center [369, 415] width 150 height 38
click at [270, 409] on div at bounding box center [280, 415] width 28 height 12
click at [281, 409] on input "checkbox" at bounding box center [280, 415] width 12 height 12
click at [274, 458] on input "checkbox" at bounding box center [280, 464] width 12 height 12
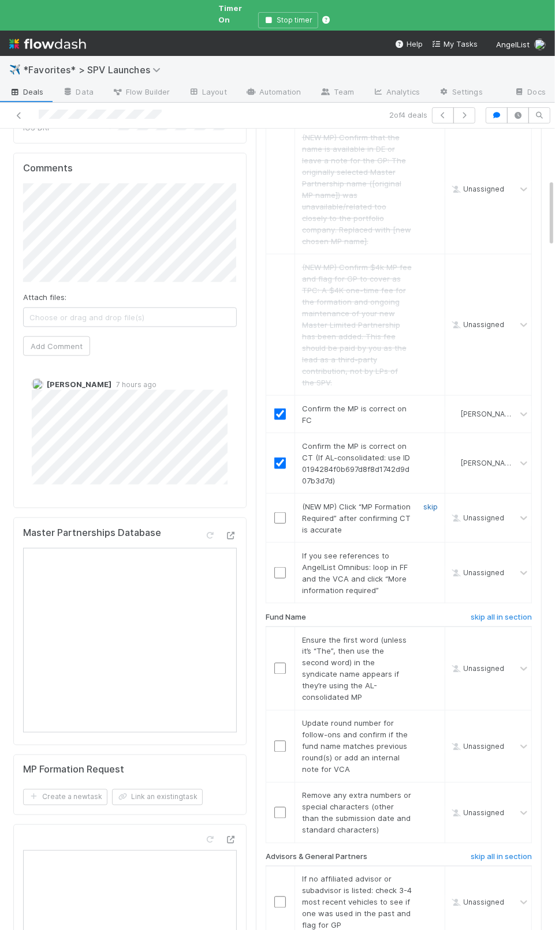
click at [431, 502] on link "skip" at bounding box center [430, 506] width 14 height 9
click at [431, 551] on link "skip" at bounding box center [430, 555] width 14 height 9
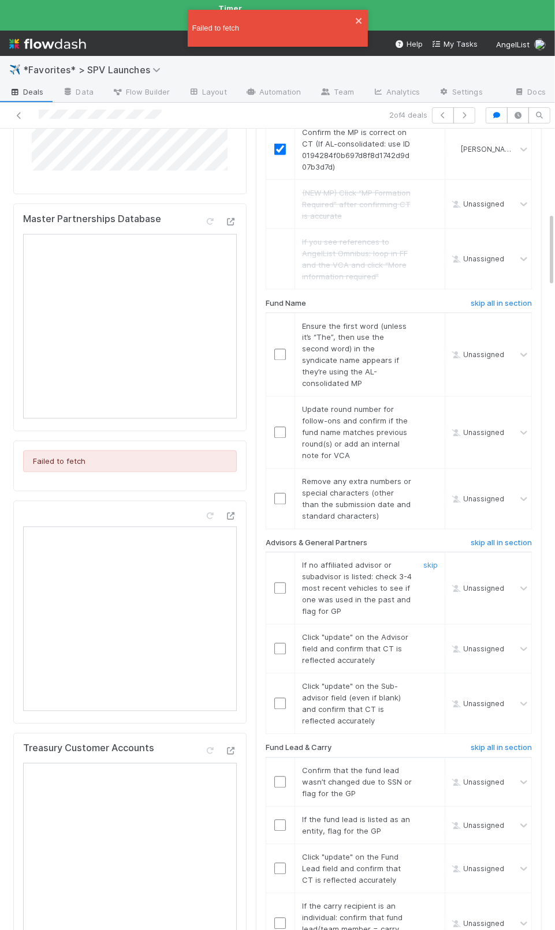
scroll to position [907, 0]
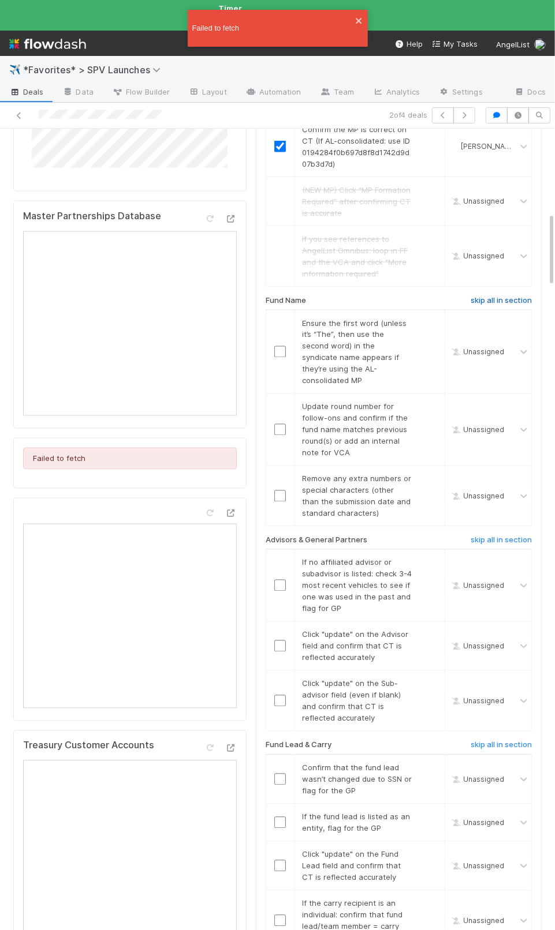
click at [489, 296] on h6 "skip all in section" at bounding box center [500, 300] width 61 height 9
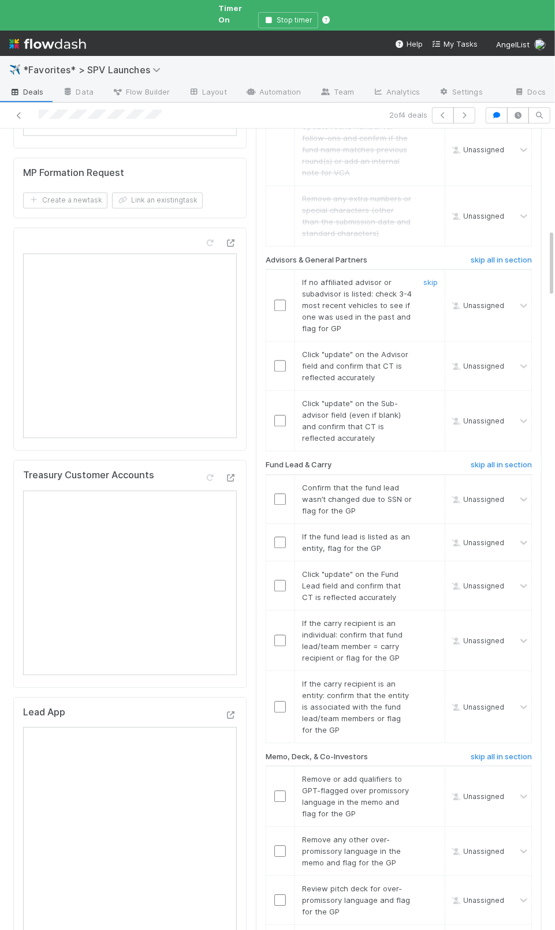
scroll to position [1200, 0]
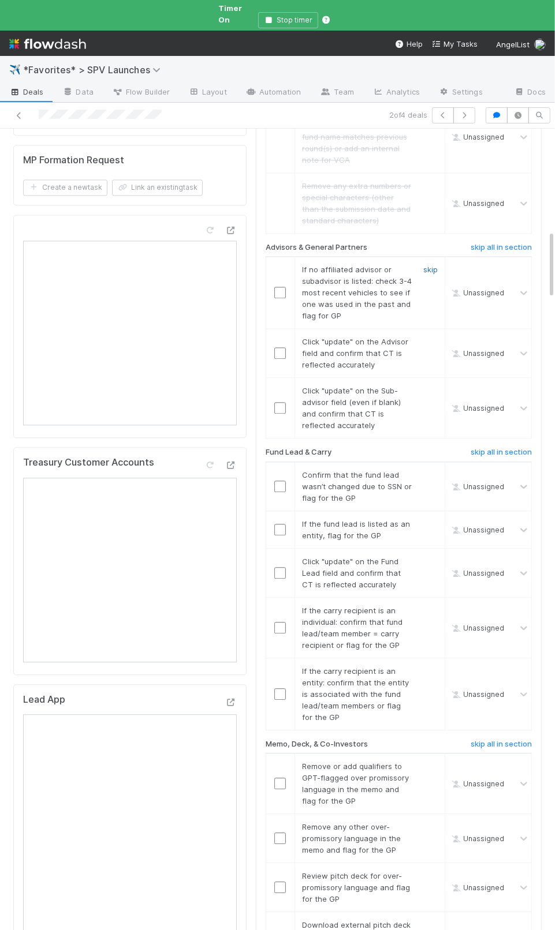
click at [429, 265] on link "skip" at bounding box center [430, 269] width 14 height 9
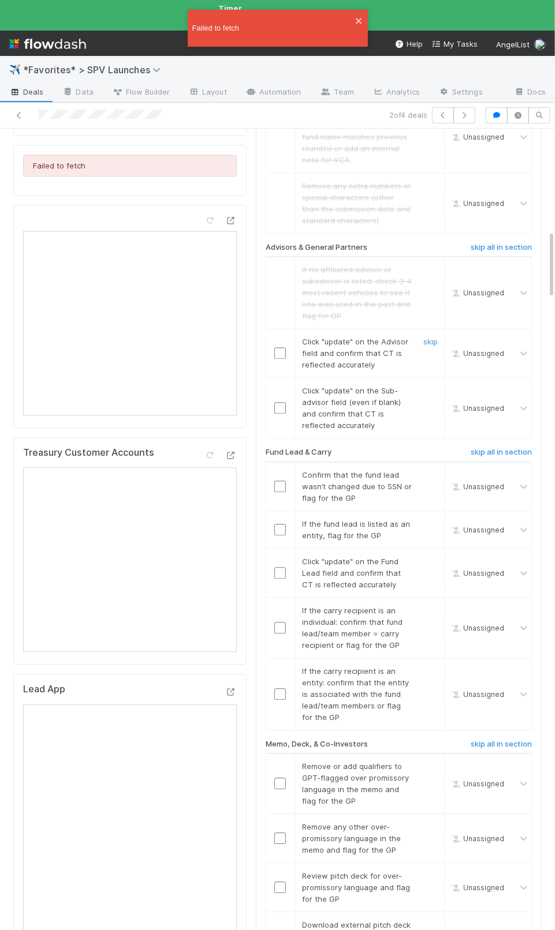
click at [285, 347] on input "checkbox" at bounding box center [280, 353] width 12 height 12
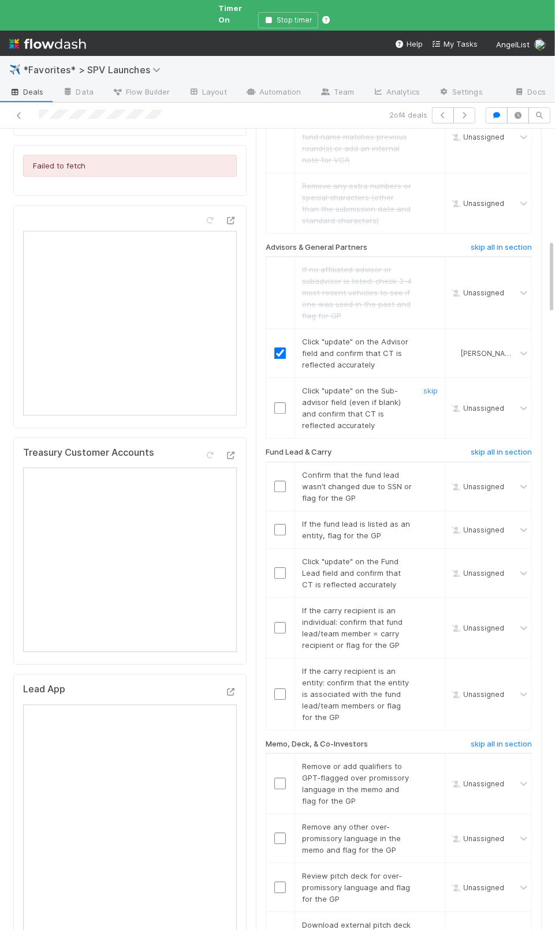
click at [281, 402] on input "checkbox" at bounding box center [280, 408] width 12 height 12
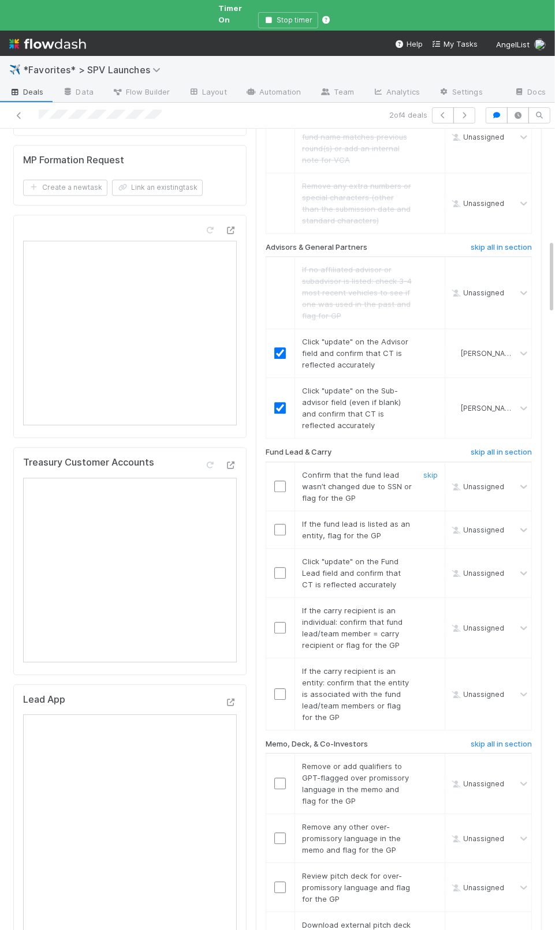
click at [282, 481] on input "checkbox" at bounding box center [280, 487] width 12 height 12
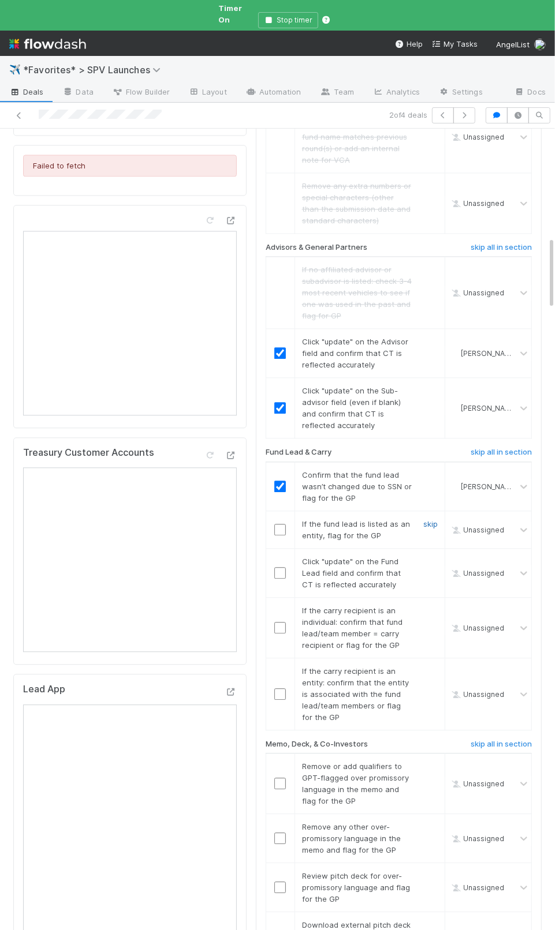
click at [432, 519] on link "skip" at bounding box center [430, 523] width 14 height 9
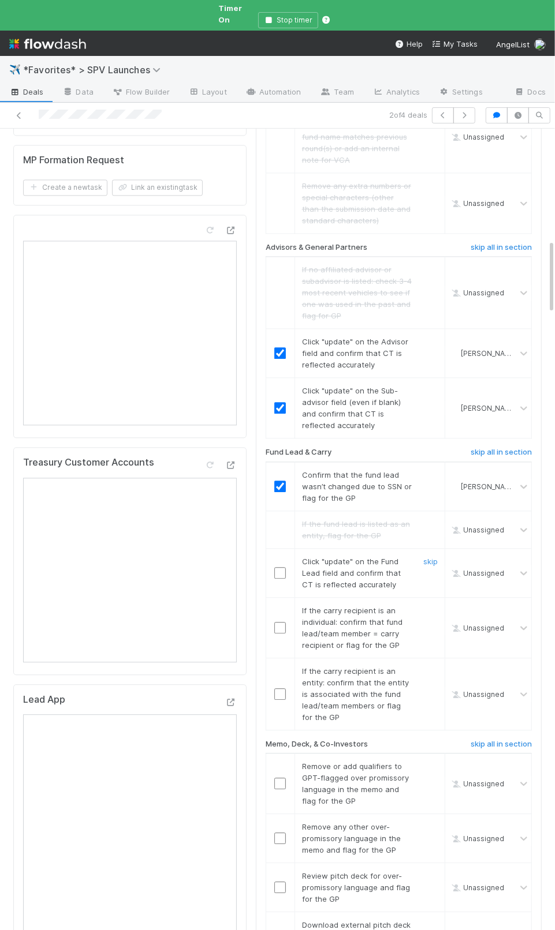
click at [284, 567] on input "checkbox" at bounding box center [280, 573] width 12 height 12
drag, startPoint x: 431, startPoint y: 575, endPoint x: 543, endPoint y: 573, distance: 112.0
click at [431, 606] on link "skip" at bounding box center [430, 610] width 14 height 9
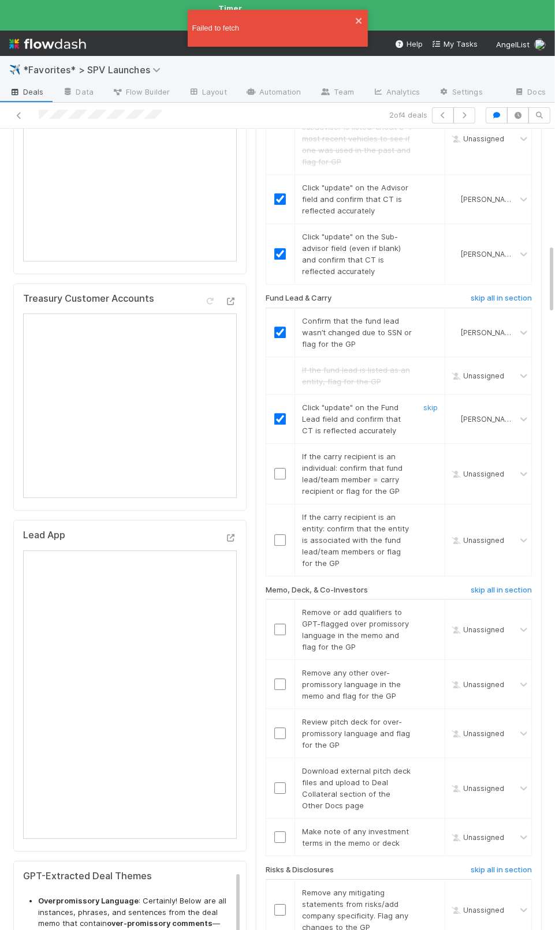
scroll to position [1364, 0]
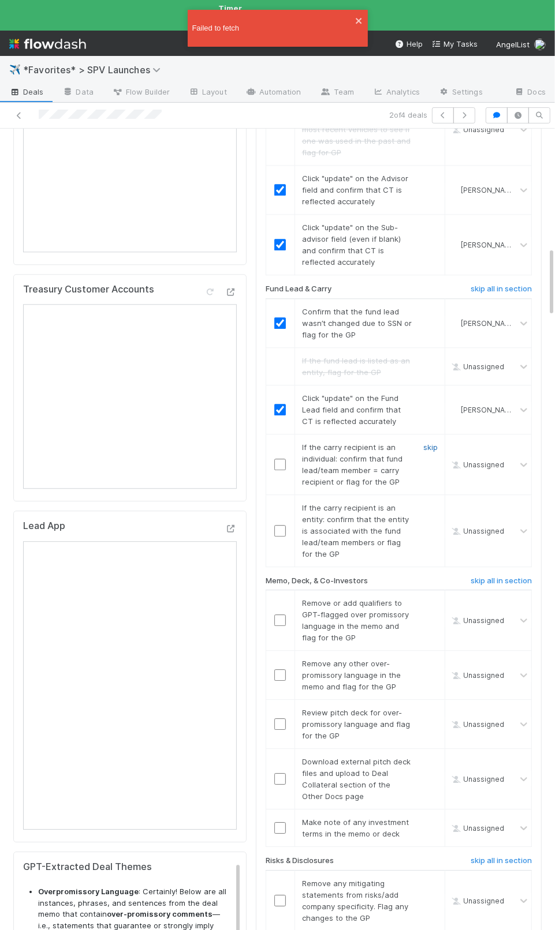
drag, startPoint x: 426, startPoint y: 412, endPoint x: 395, endPoint y: 437, distance: 40.1
click at [426, 443] on link "skip" at bounding box center [430, 447] width 14 height 9
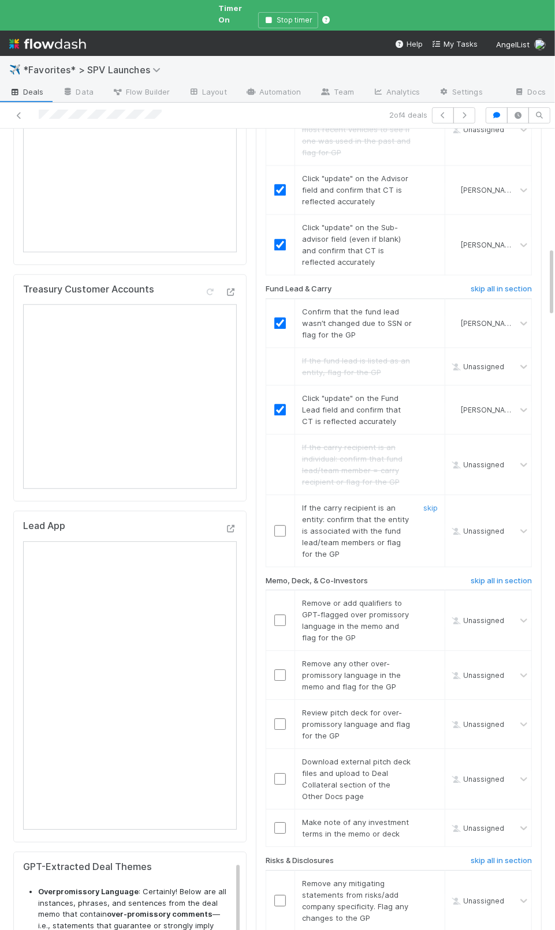
click at [285, 525] on input "checkbox" at bounding box center [280, 531] width 12 height 12
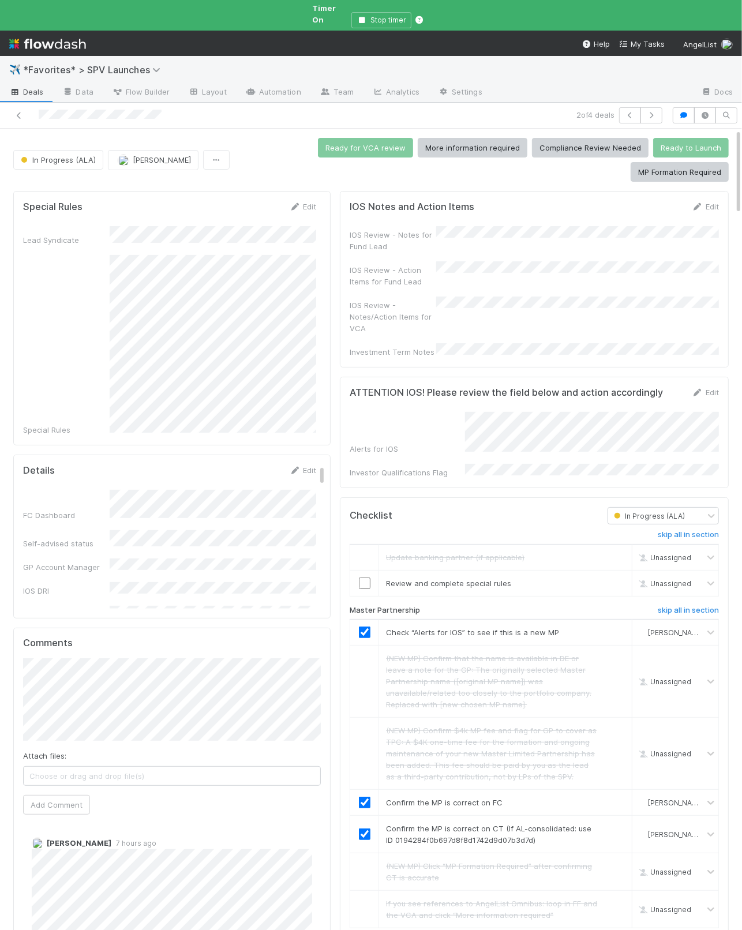
scroll to position [3, 0]
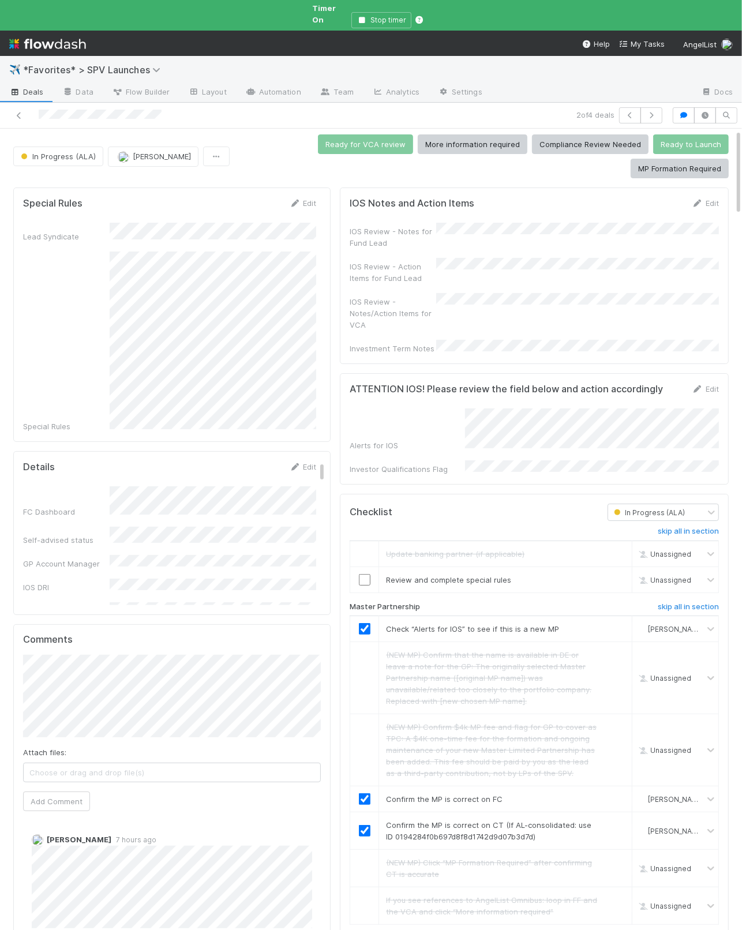
click at [465, 297] on div "IOS Review - Notes/Action Items for VCA" at bounding box center [534, 312] width 369 height 38
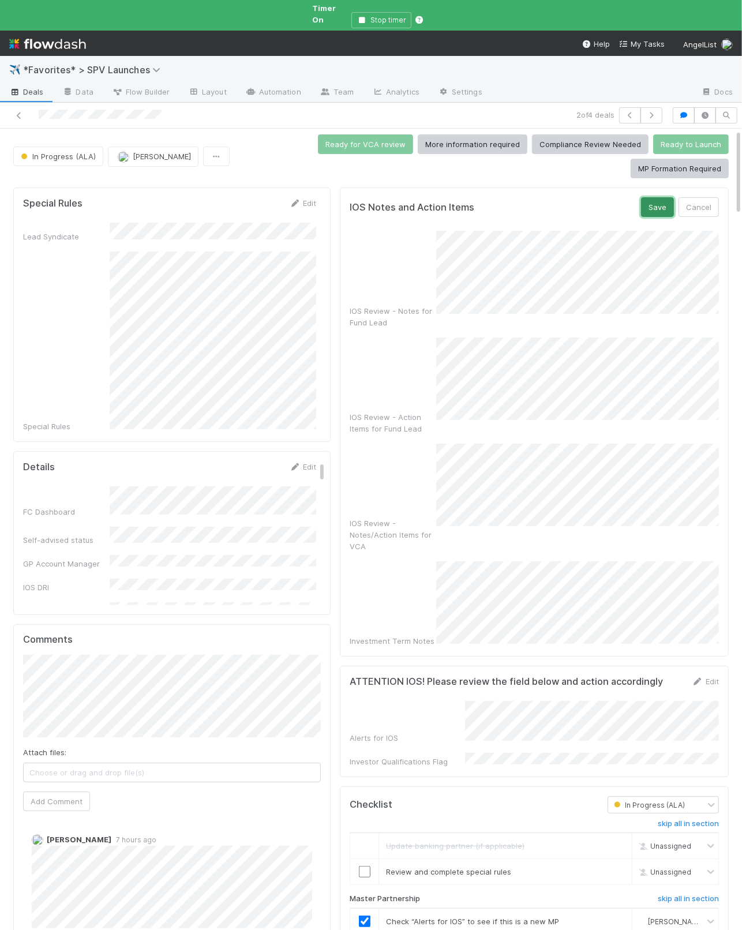
click at [654, 201] on button "Save" at bounding box center [657, 207] width 33 height 20
click at [666, 203] on button "Save" at bounding box center [657, 207] width 33 height 20
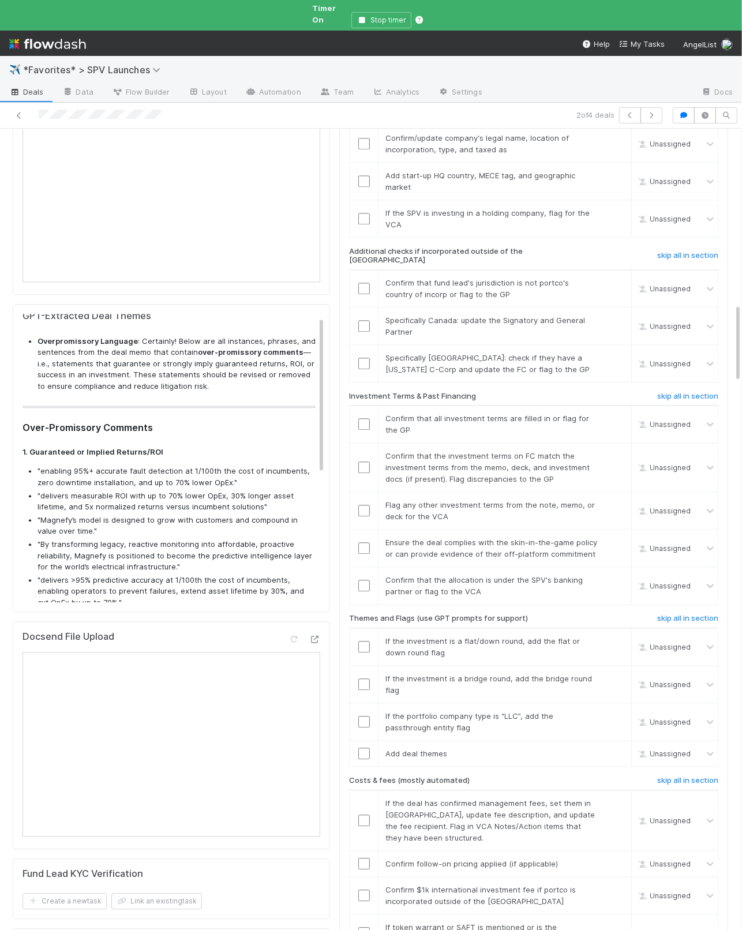
click at [256, 469] on li ""enabling 95%+ accurate fault detection at 1/100th the cost of incumbents, zero…" at bounding box center [177, 477] width 278 height 23
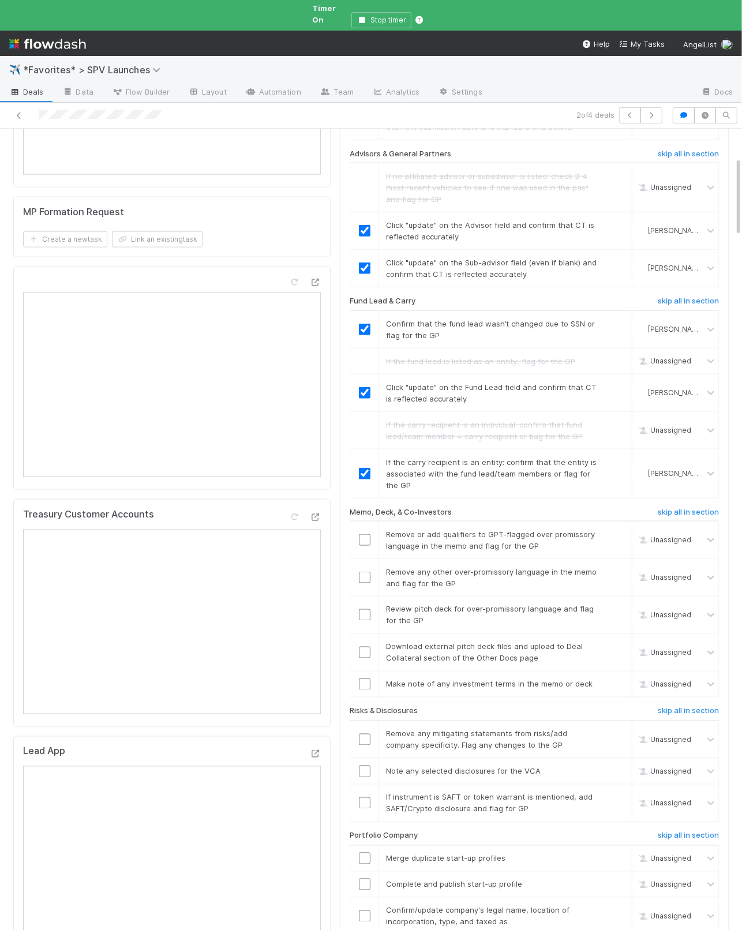
scroll to position [0, 0]
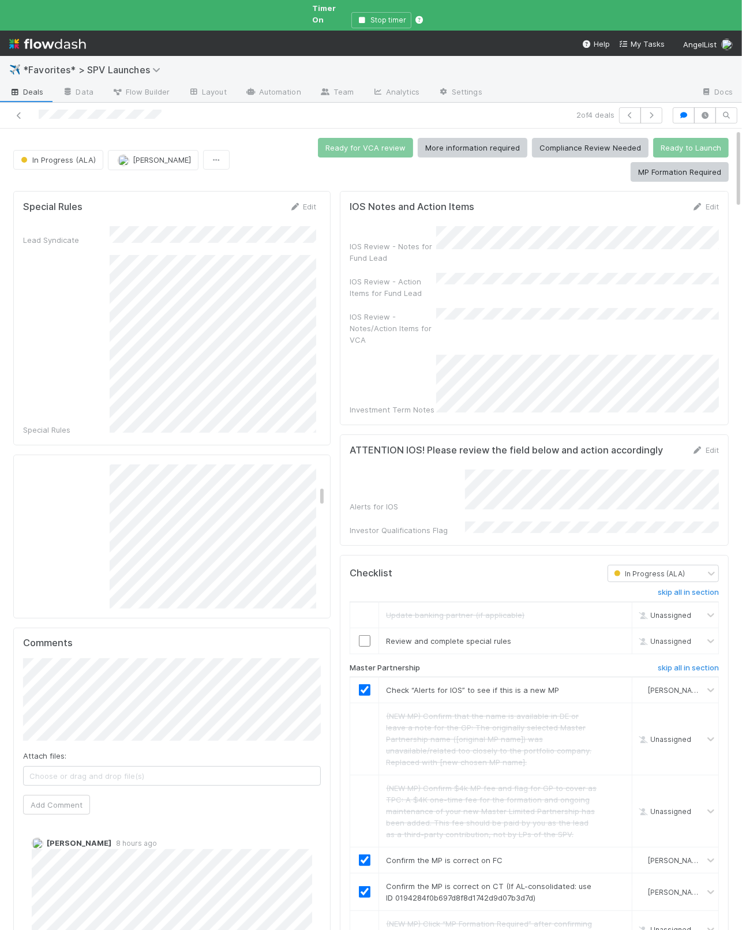
click at [491, 321] on div "IOS Review - Notes for Fund Lead IOS Review - Action Items for Fund Lead IOS Re…" at bounding box center [534, 320] width 369 height 189
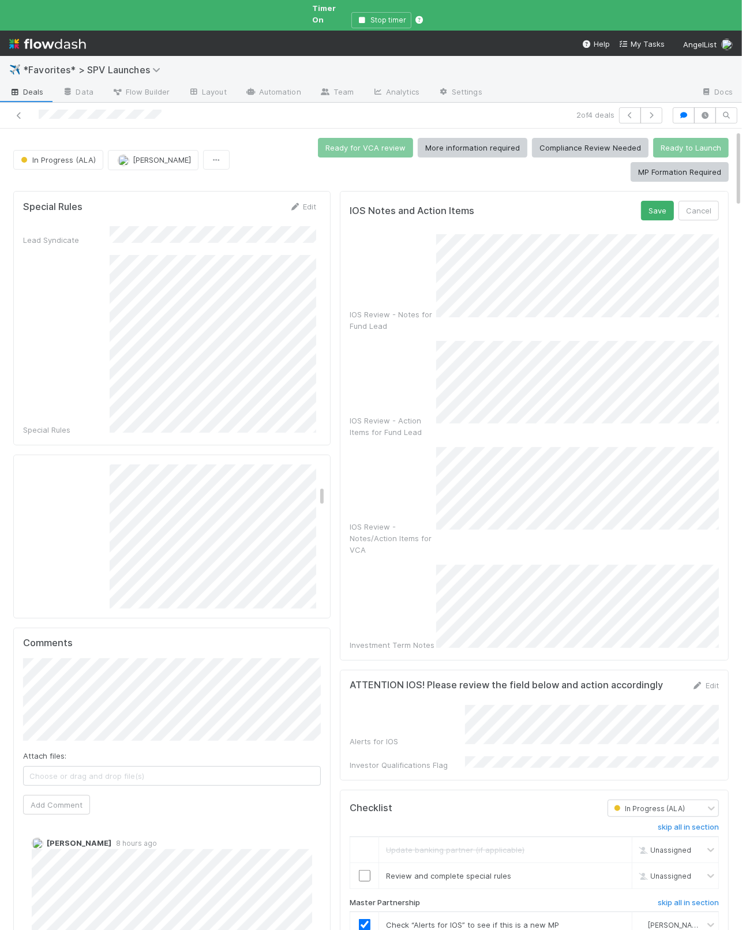
scroll to position [17, 0]
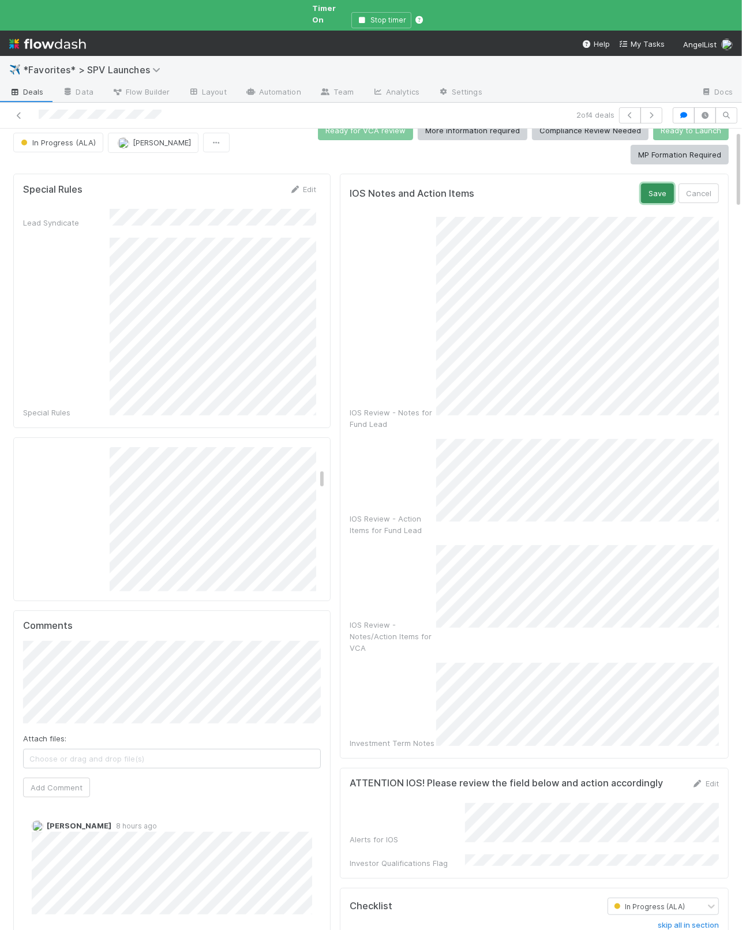
click at [655, 189] on button "Save" at bounding box center [657, 194] width 33 height 20
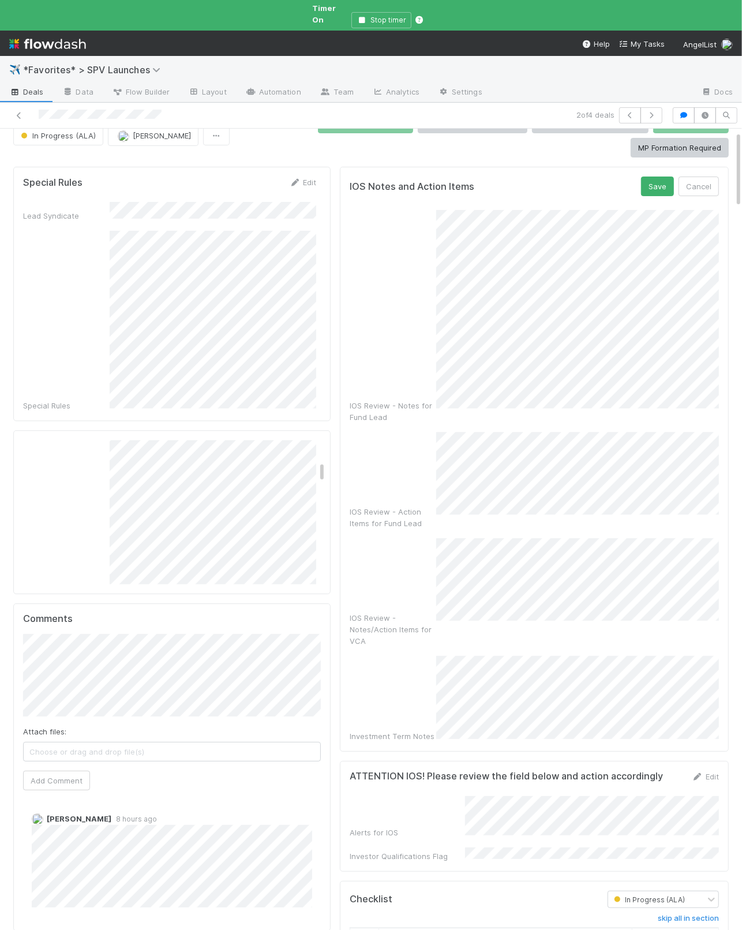
scroll to position [25, 0]
click at [649, 176] on button "Save" at bounding box center [657, 186] width 33 height 20
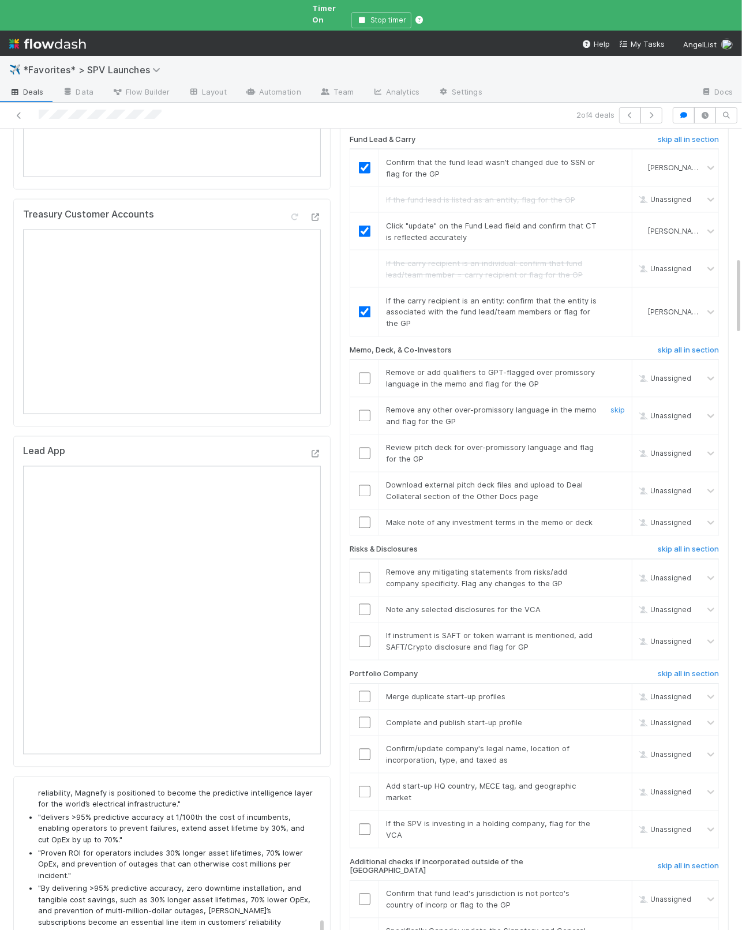
scroll to position [1345, 0]
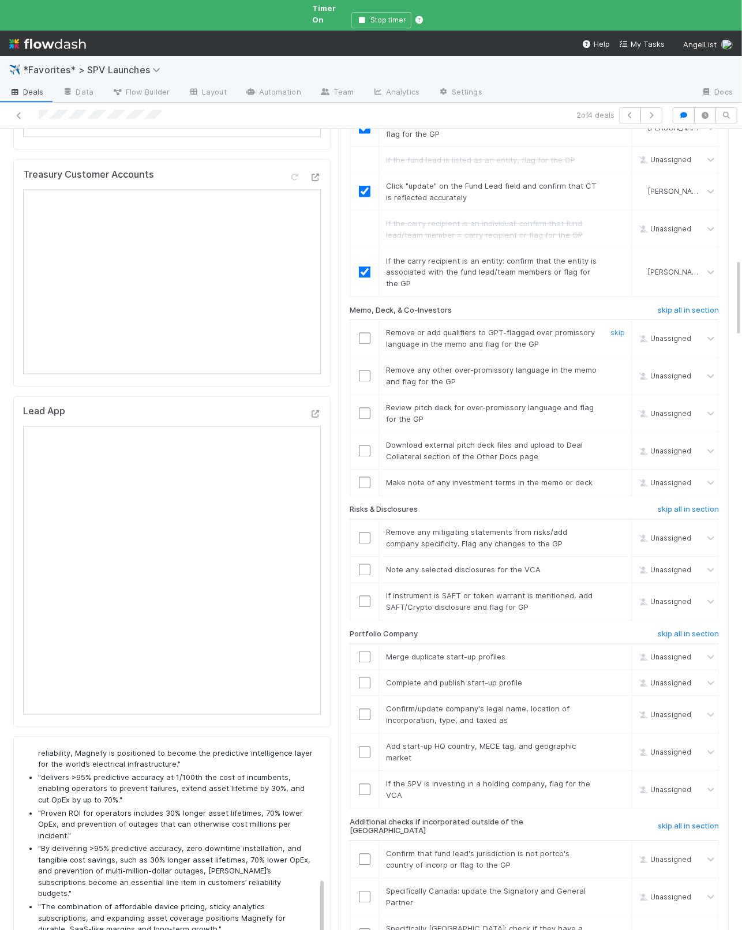
click at [366, 333] on input "checkbox" at bounding box center [365, 339] width 12 height 12
click at [366, 371] on input "checkbox" at bounding box center [365, 377] width 12 height 12
click at [368, 408] on input "checkbox" at bounding box center [365, 414] width 12 height 12
drag, startPoint x: 614, startPoint y: 412, endPoint x: 585, endPoint y: 427, distance: 33.3
click at [614, 441] on link "skip" at bounding box center [618, 445] width 14 height 9
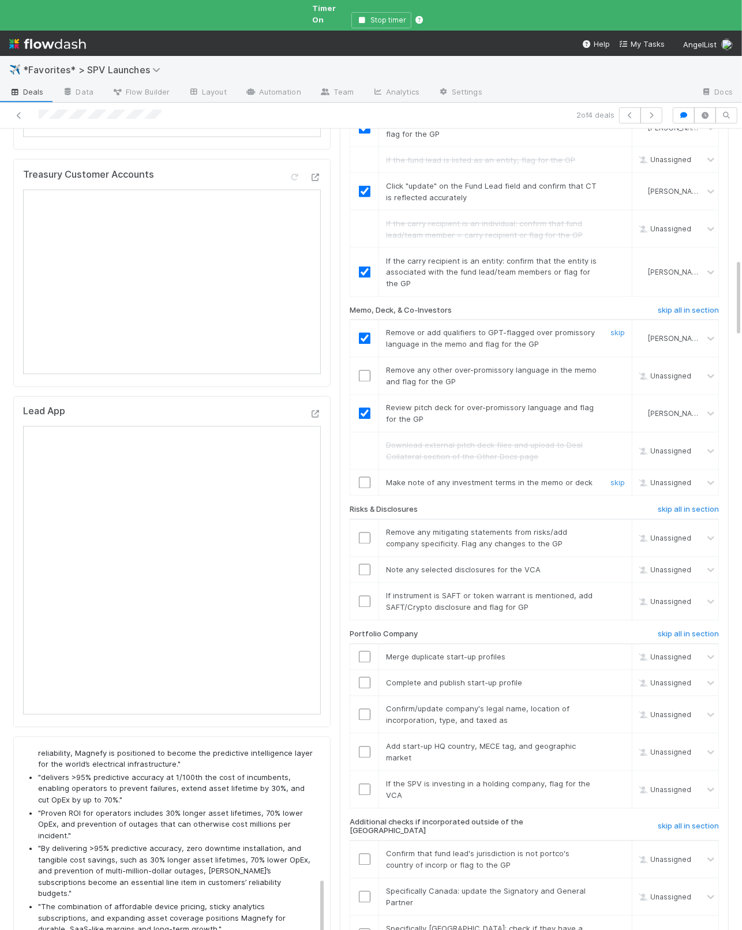
click at [369, 477] on input "checkbox" at bounding box center [365, 483] width 12 height 12
click at [612, 528] on link "skip" at bounding box center [618, 532] width 14 height 9
checkbox input "true"
click at [688, 506] on h6 "skip all in section" at bounding box center [688, 510] width 61 height 9
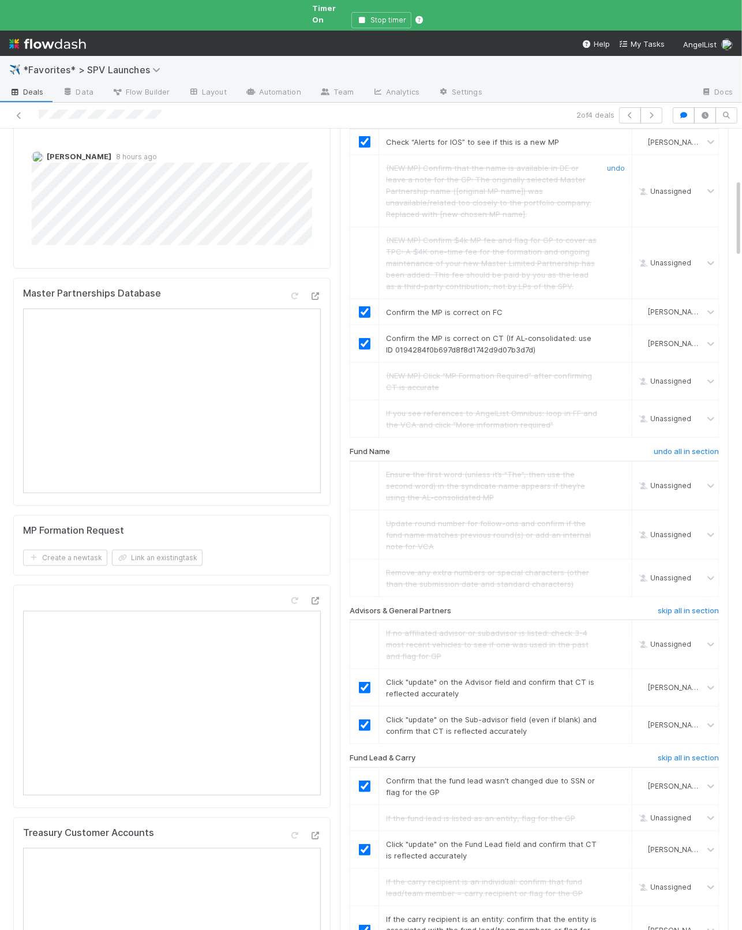
scroll to position [0, 0]
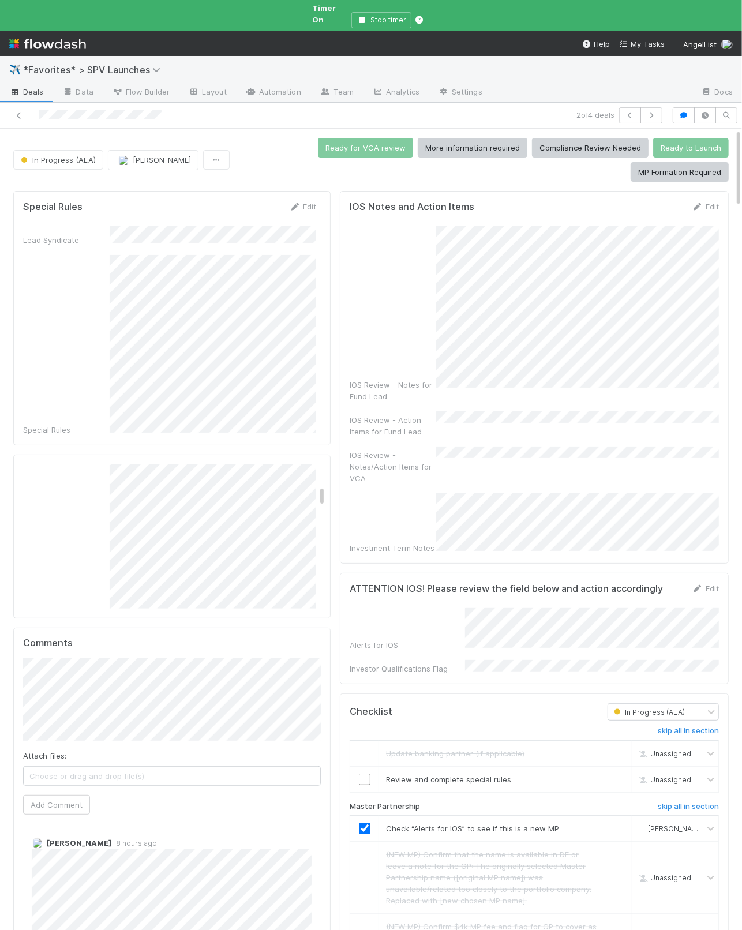
click at [432, 313] on div "IOS Review - Notes for Fund Lead" at bounding box center [534, 314] width 369 height 176
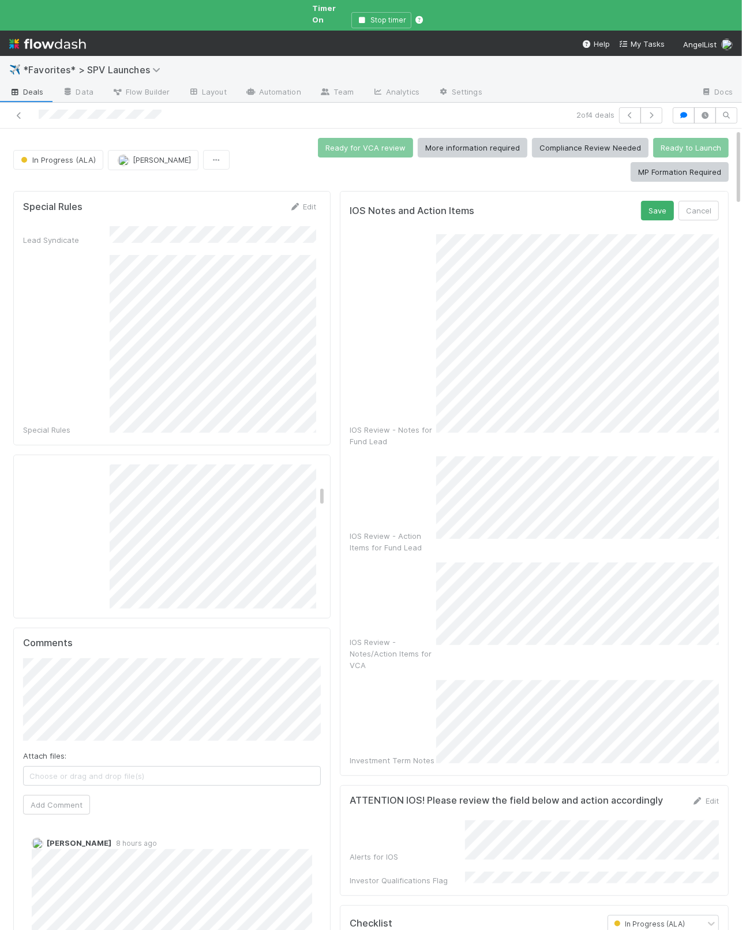
scroll to position [3, 0]
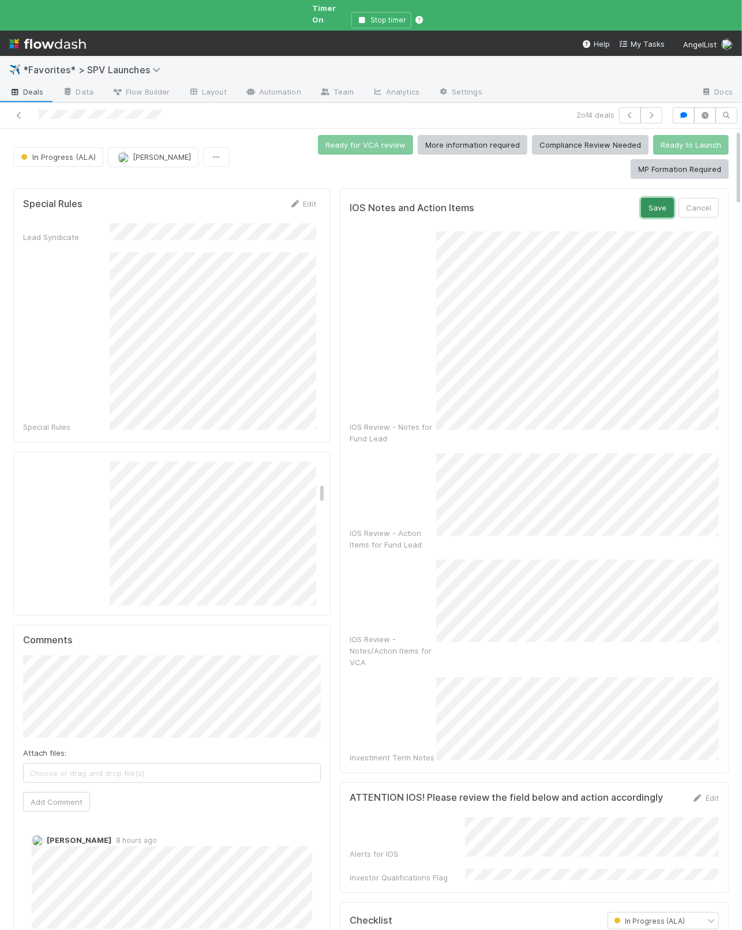
click at [645, 200] on button "Save" at bounding box center [657, 208] width 33 height 20
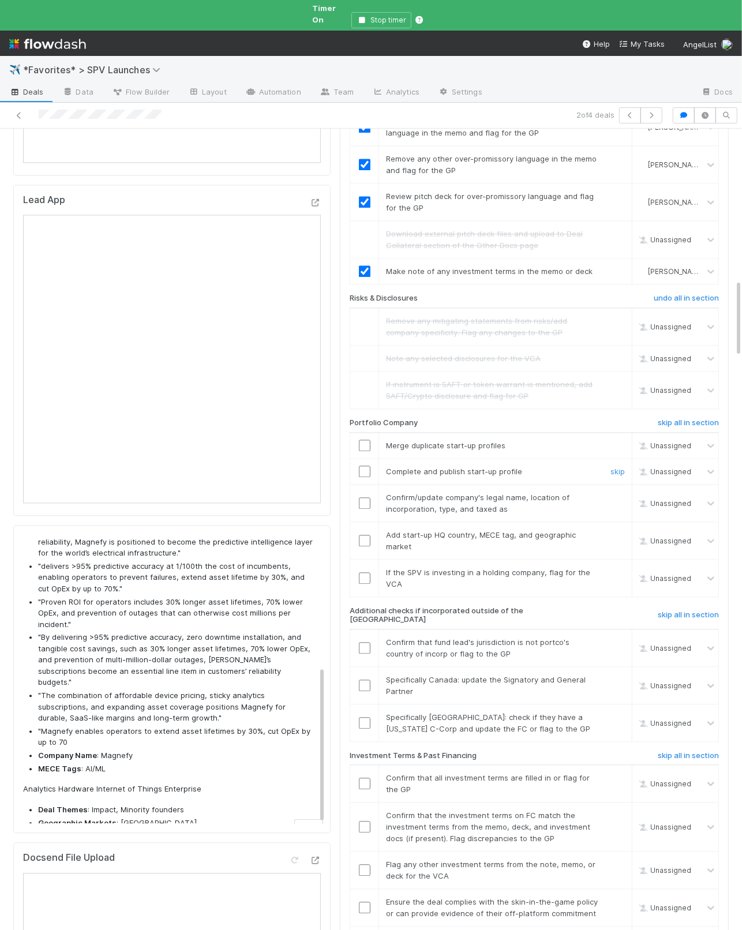
scroll to position [1564, 0]
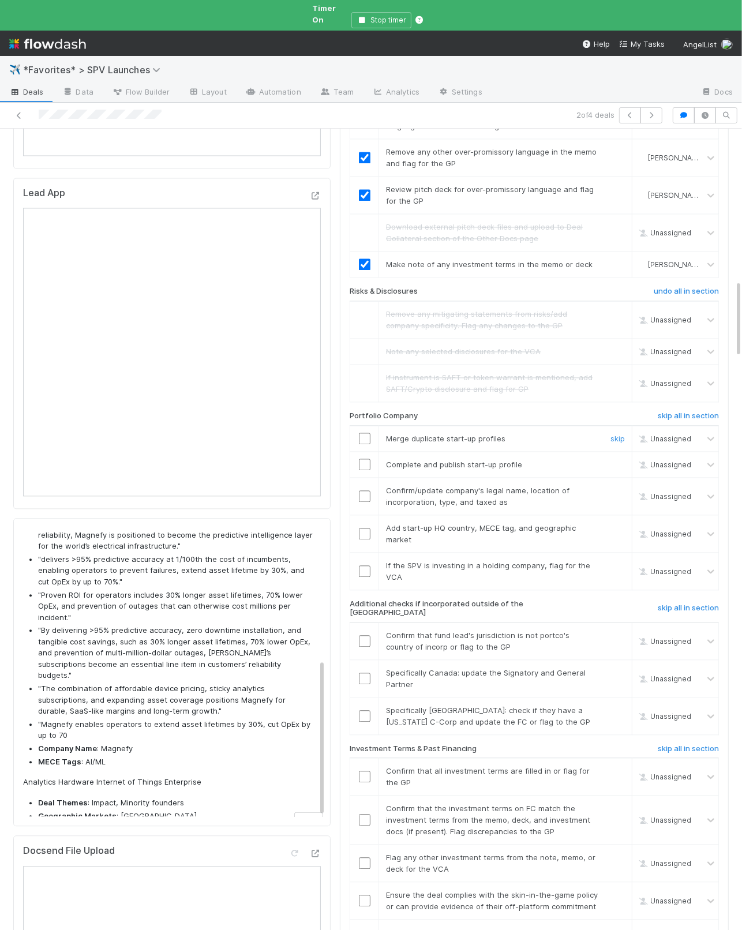
click at [364, 433] on input "checkbox" at bounding box center [365, 439] width 12 height 12
click at [363, 459] on input "checkbox" at bounding box center [365, 465] width 12 height 12
click at [614, 486] on link "skip" at bounding box center [618, 490] width 14 height 9
click at [359, 528] on input "checkbox" at bounding box center [365, 534] width 12 height 12
click at [614, 561] on link "skip" at bounding box center [618, 565] width 14 height 9
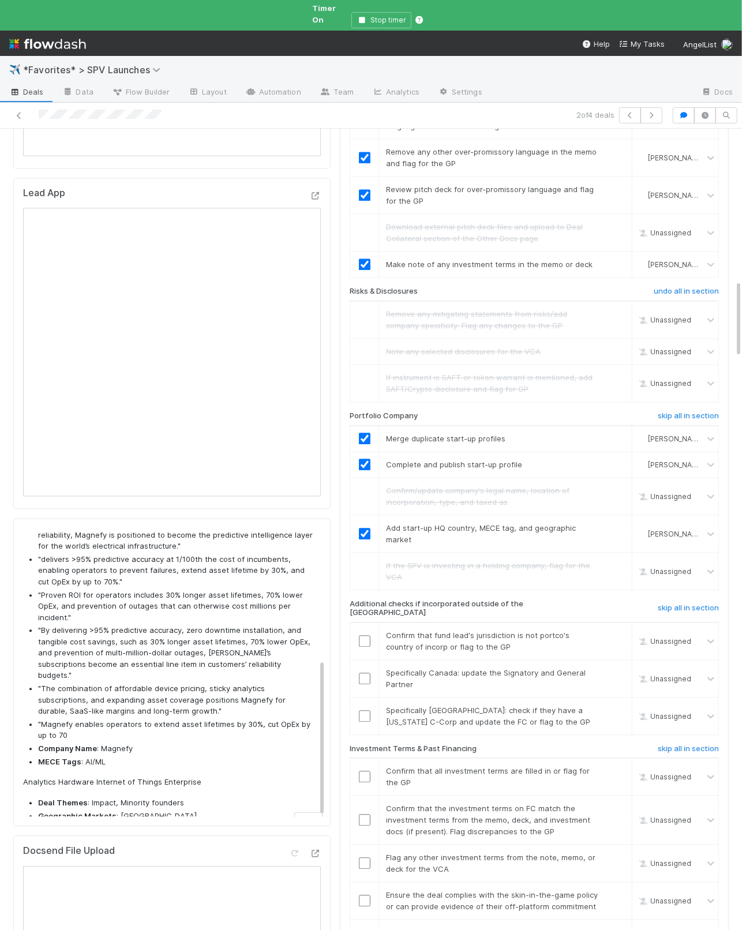
drag, startPoint x: 684, startPoint y: 571, endPoint x: 631, endPoint y: 494, distance: 93.3
click at [684, 604] on h6 "skip all in section" at bounding box center [688, 608] width 61 height 9
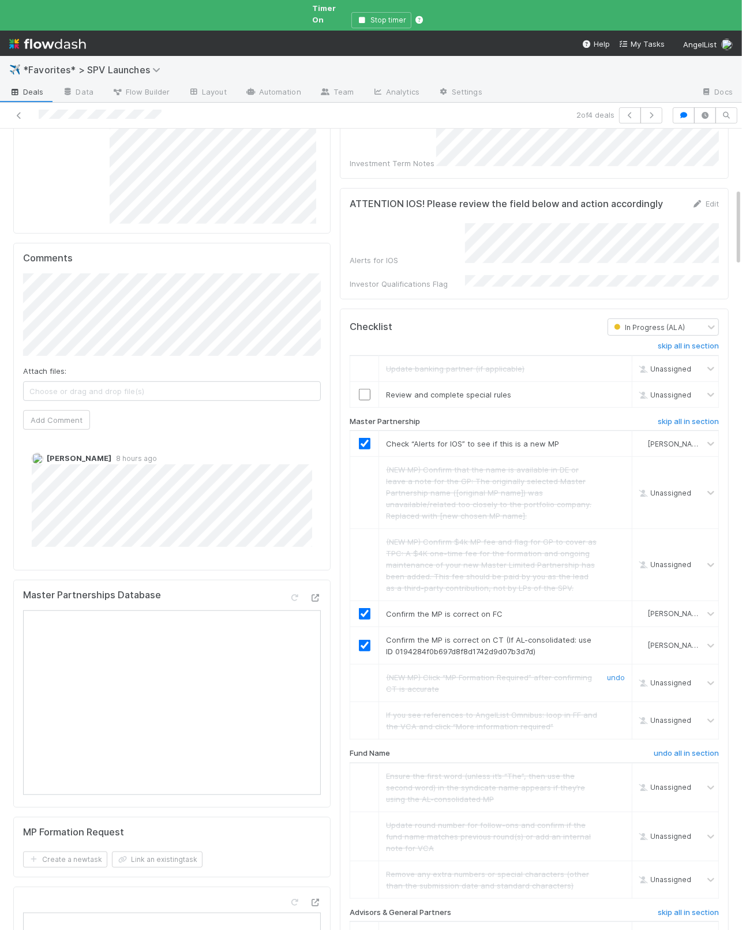
scroll to position [0, 0]
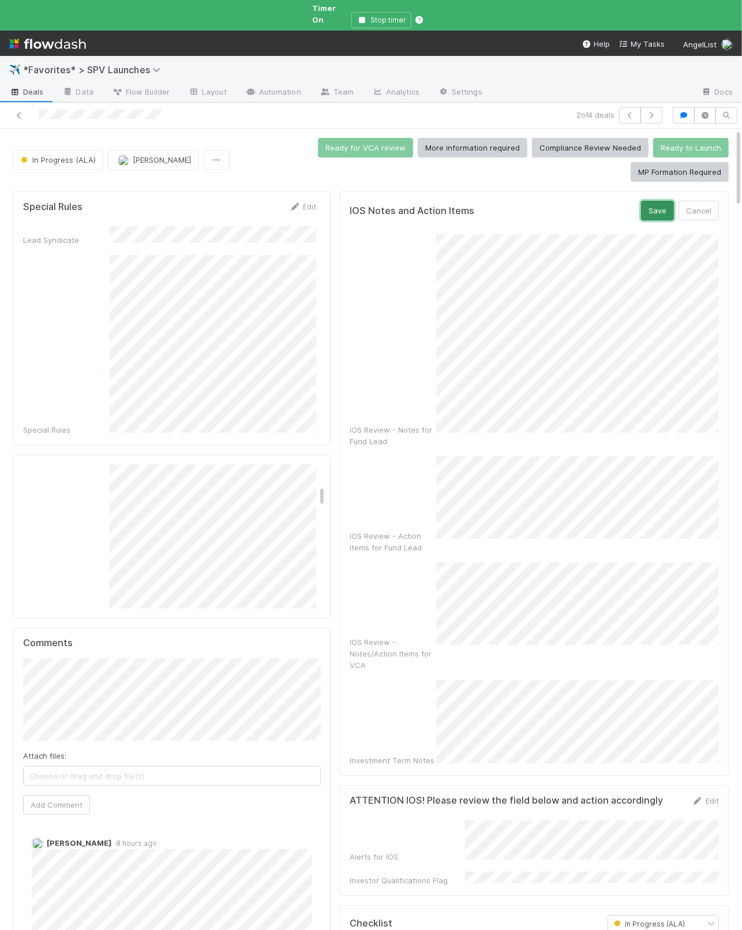
click at [657, 205] on button "Save" at bounding box center [657, 211] width 33 height 20
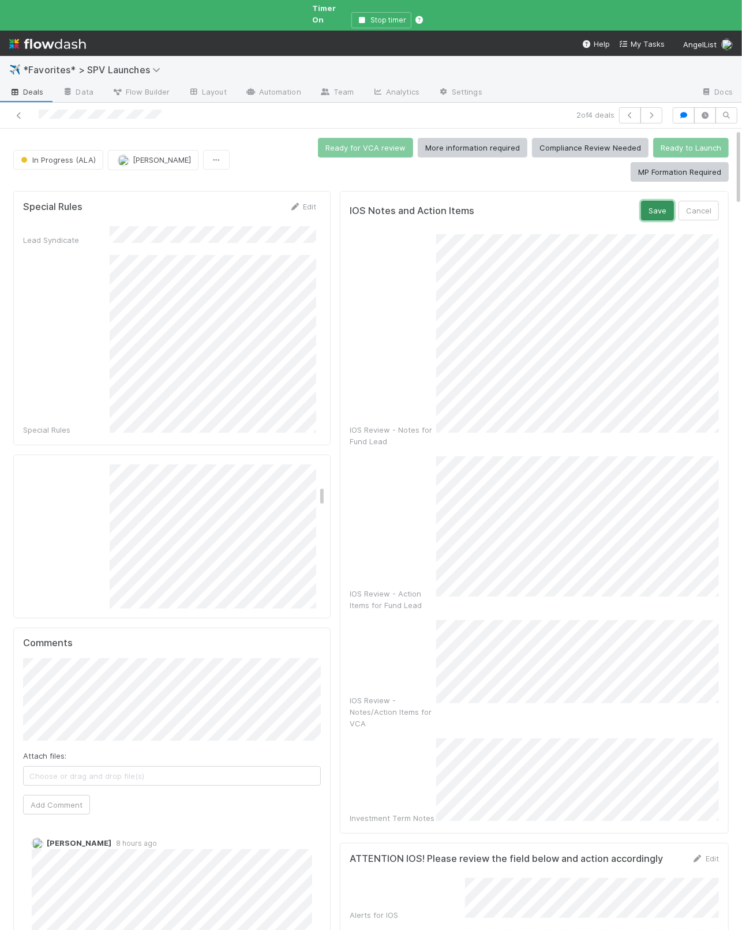
click at [664, 201] on button "Save" at bounding box center [657, 211] width 33 height 20
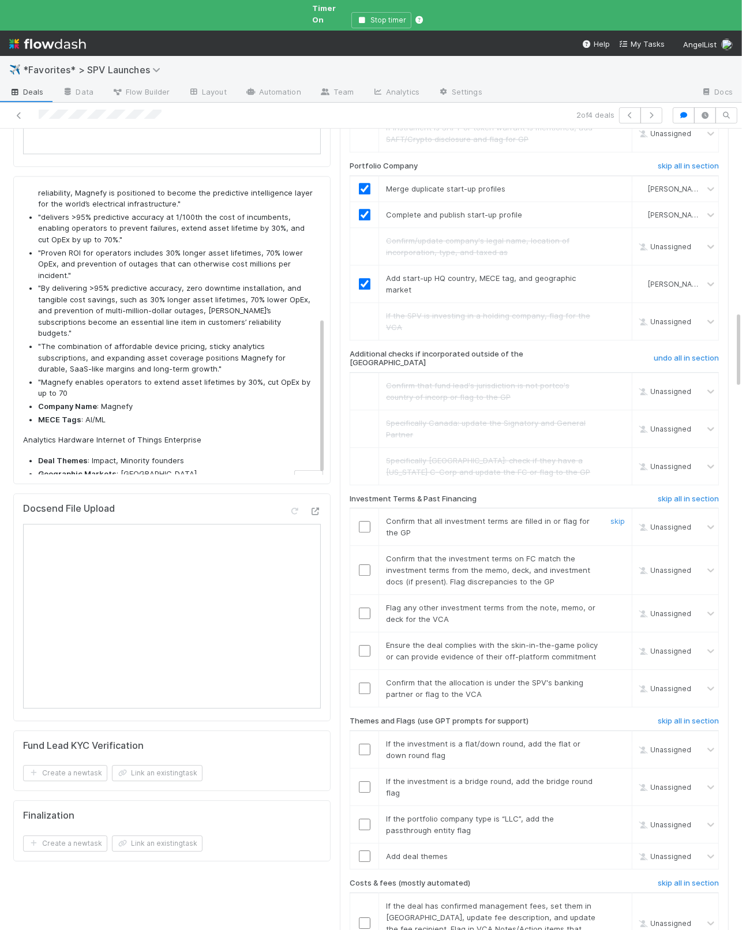
drag, startPoint x: 361, startPoint y: 474, endPoint x: 363, endPoint y: 489, distance: 15.7
click at [361, 521] on input "checkbox" at bounding box center [365, 527] width 12 height 12
click at [364, 563] on input "checkbox" at bounding box center [365, 569] width 12 height 12
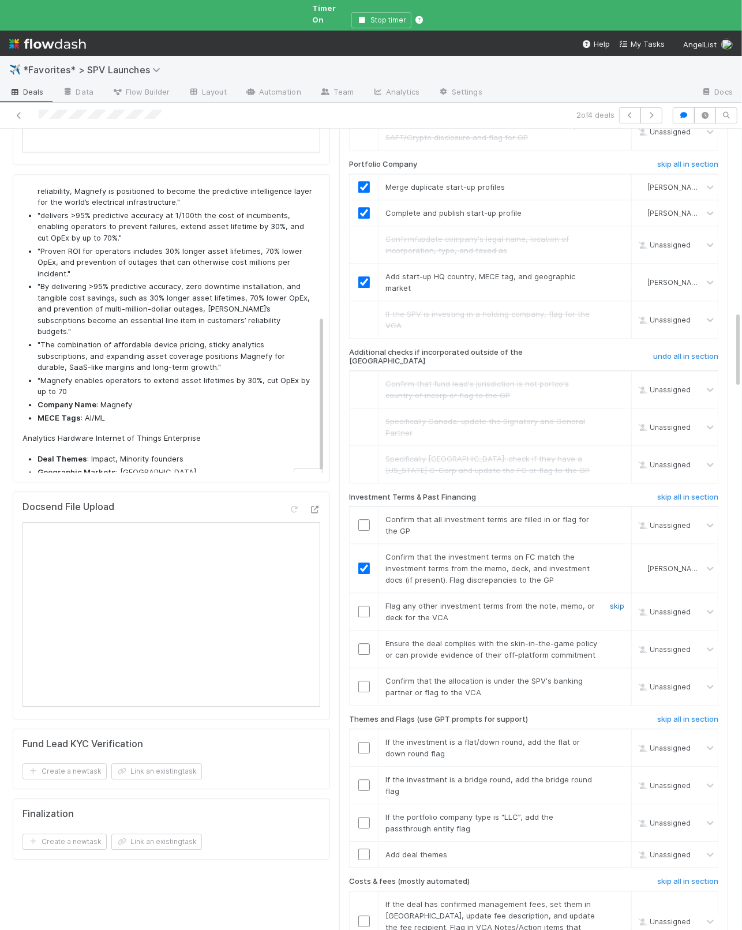
click at [616, 601] on link "skip" at bounding box center [617, 605] width 14 height 9
click at [365, 644] on input "checkbox" at bounding box center [364, 650] width 12 height 12
click at [364, 664] on input "checkbox" at bounding box center [364, 687] width 12 height 12
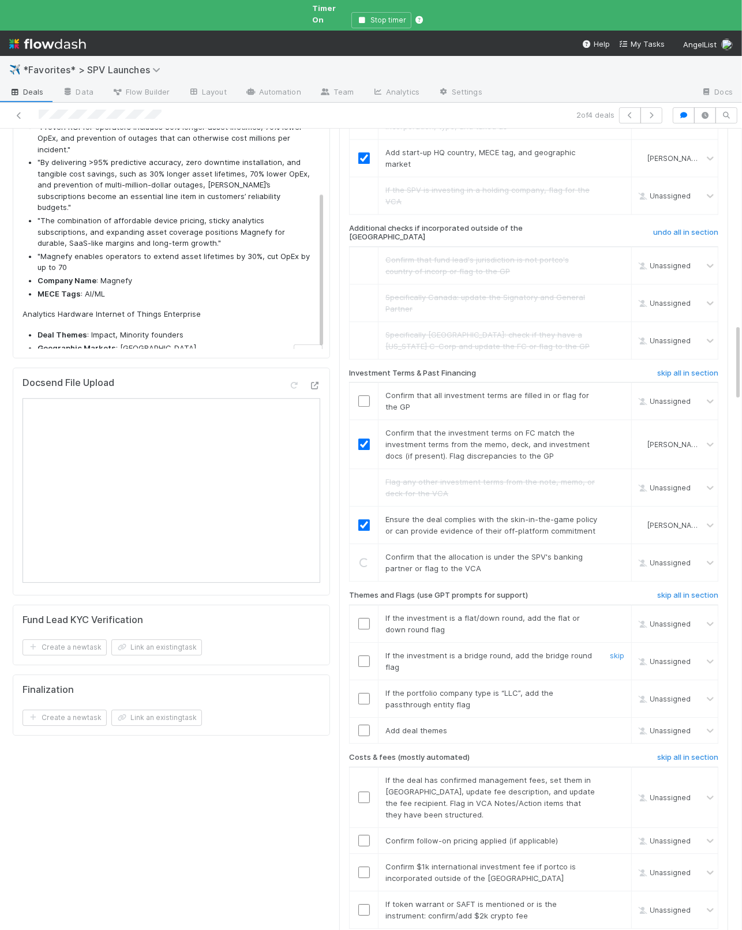
scroll to position [2041, 0]
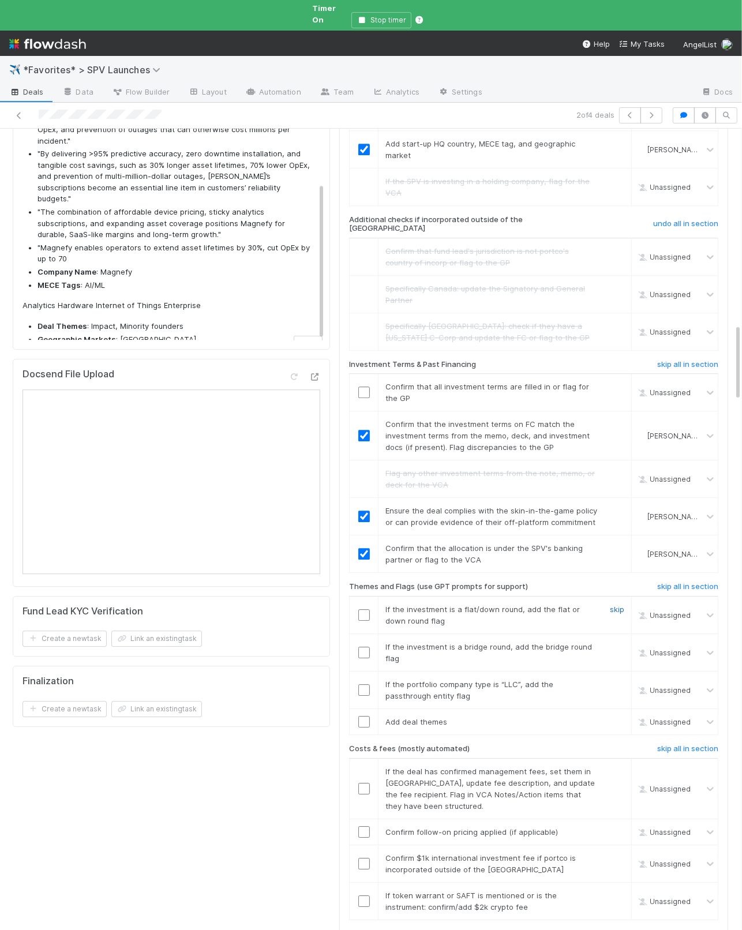
click at [615, 605] on link "skip" at bounding box center [617, 609] width 14 height 9
checkbox input "true"
click at [614, 642] on link "skip" at bounding box center [617, 646] width 14 height 9
click at [367, 664] on input "checkbox" at bounding box center [365, 722] width 12 height 12
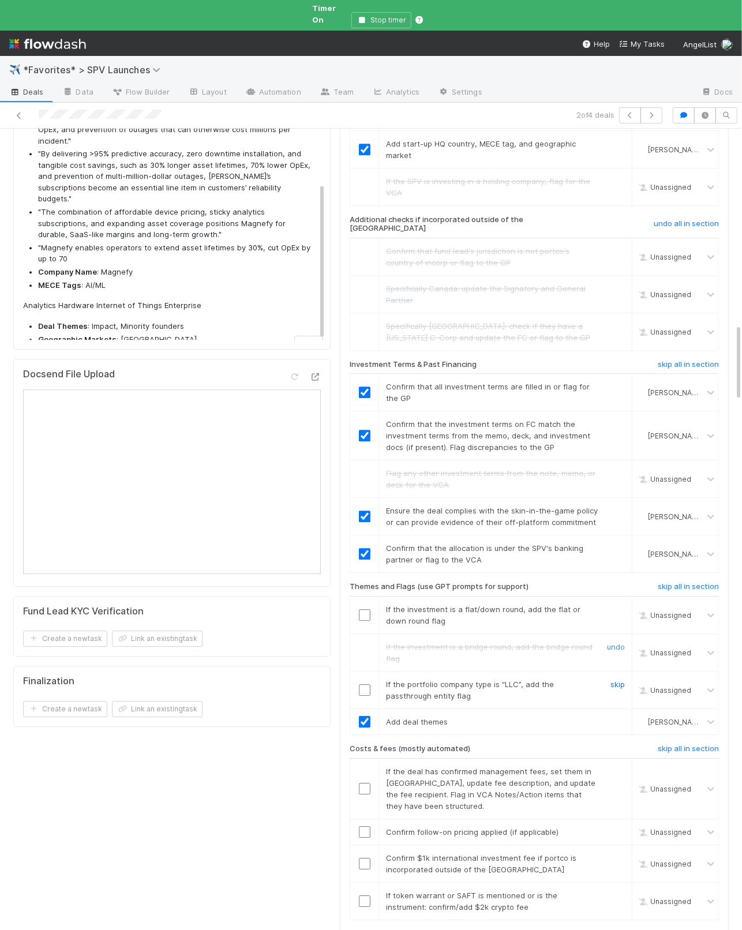
click at [616, 664] on link "skip" at bounding box center [618, 684] width 14 height 9
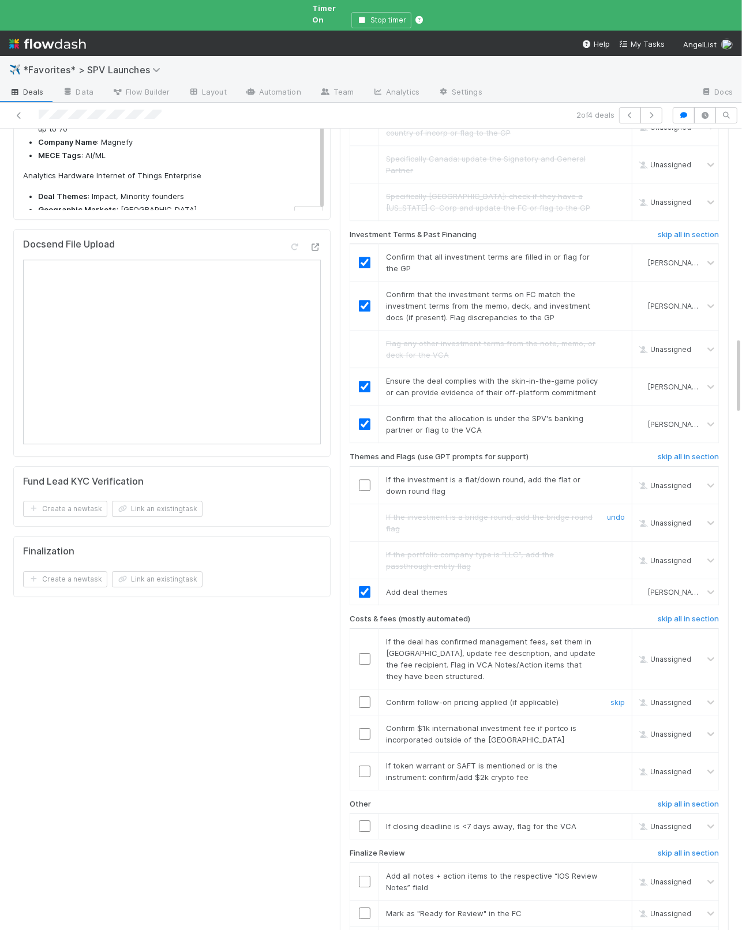
scroll to position [2196, 0]
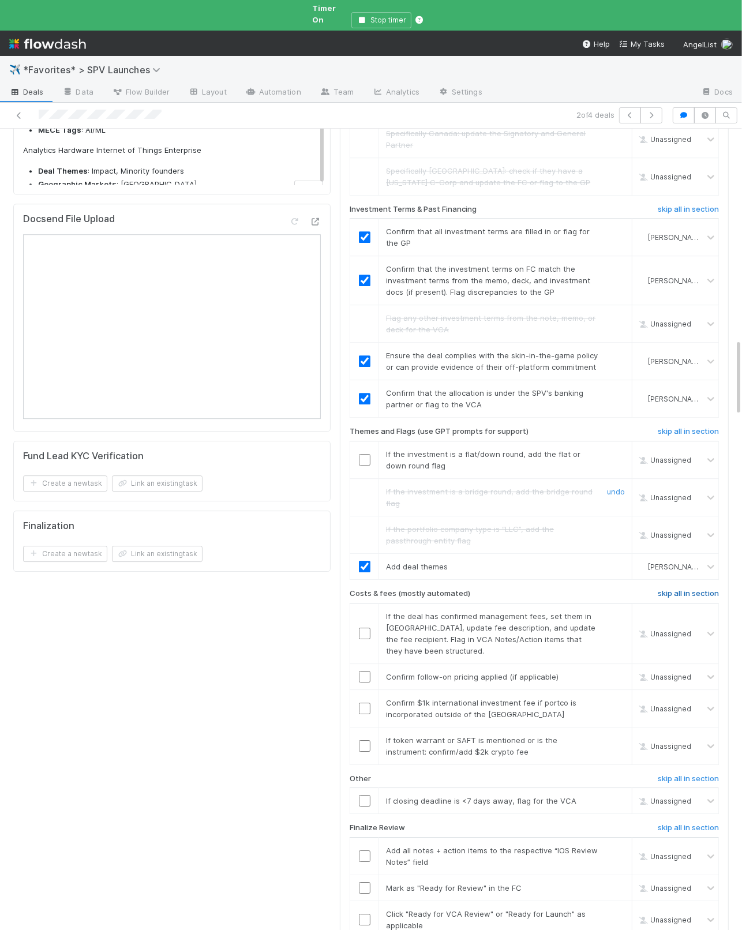
click at [683, 589] on h6 "skip all in section" at bounding box center [688, 593] width 61 height 9
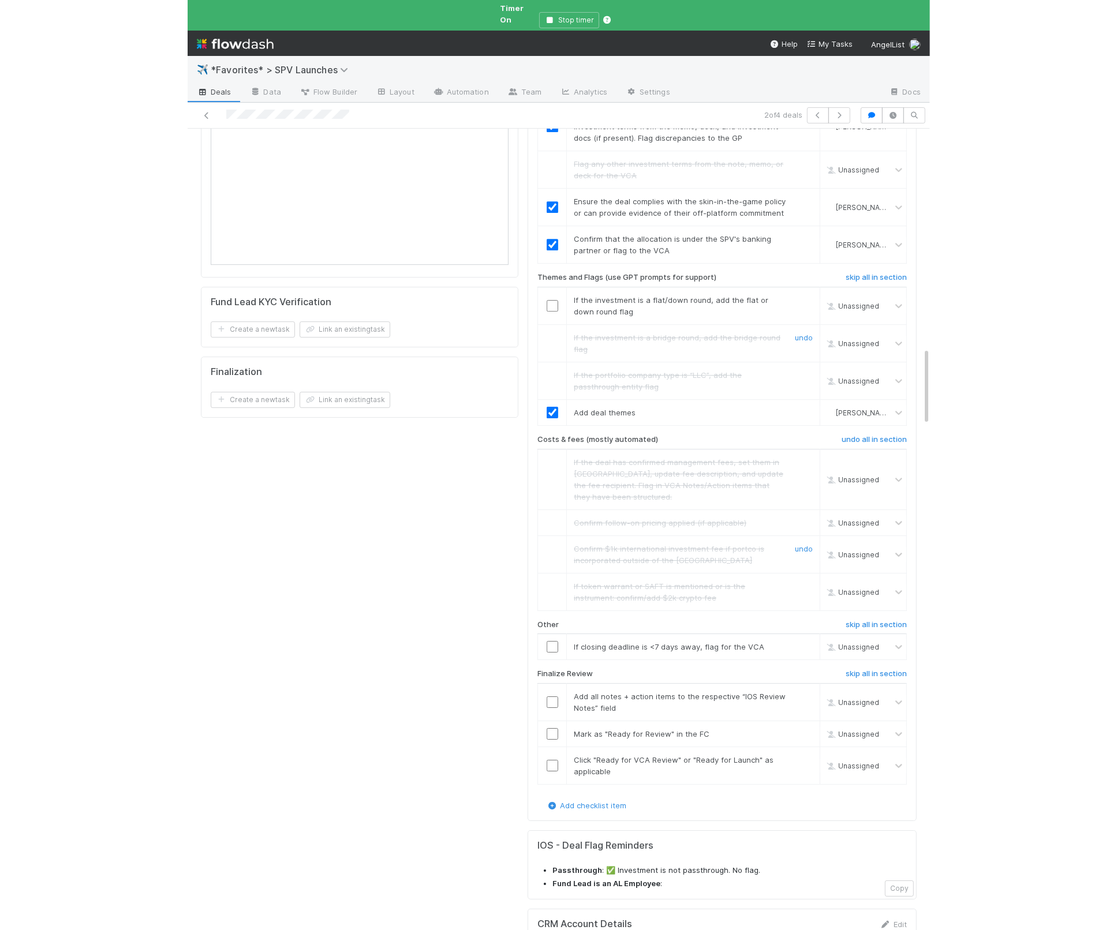
scroll to position [2383, 0]
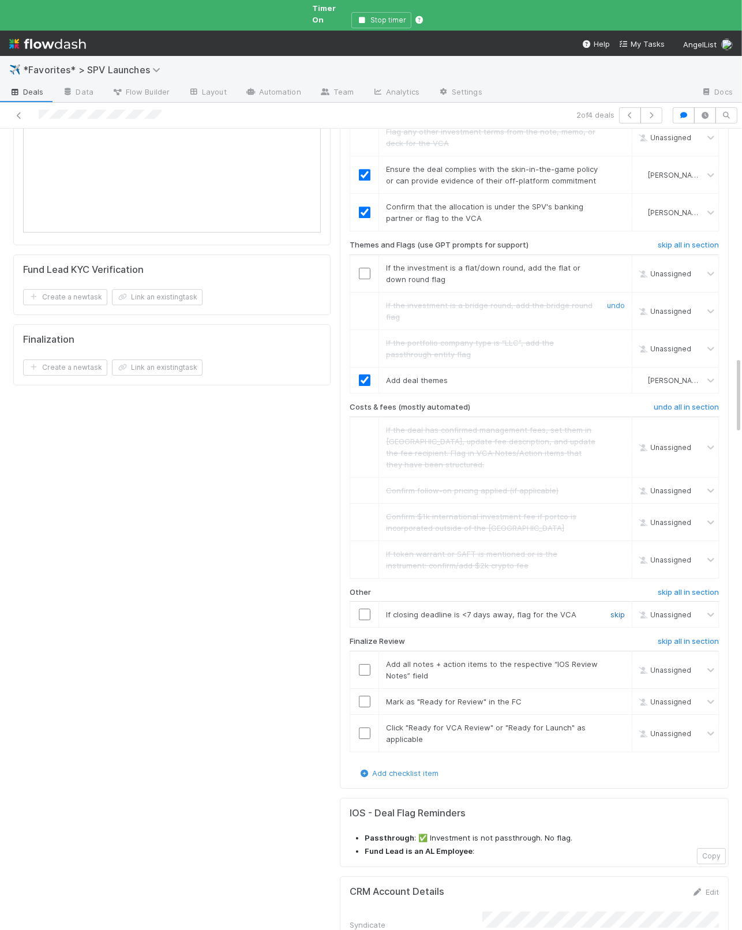
click at [615, 610] on link "skip" at bounding box center [618, 614] width 14 height 9
click at [362, 664] on input "checkbox" at bounding box center [365, 670] width 12 height 12
drag, startPoint x: 365, startPoint y: 646, endPoint x: 364, endPoint y: 661, distance: 15.6
click at [364, 664] on input "checkbox" at bounding box center [365, 702] width 12 height 12
click at [364, 664] on input "checkbox" at bounding box center [365, 734] width 12 height 12
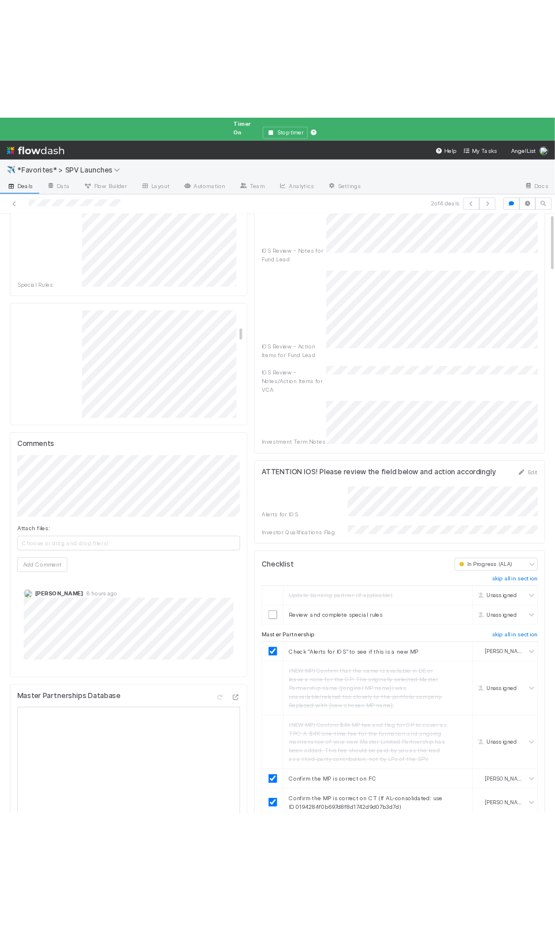
scroll to position [0, 0]
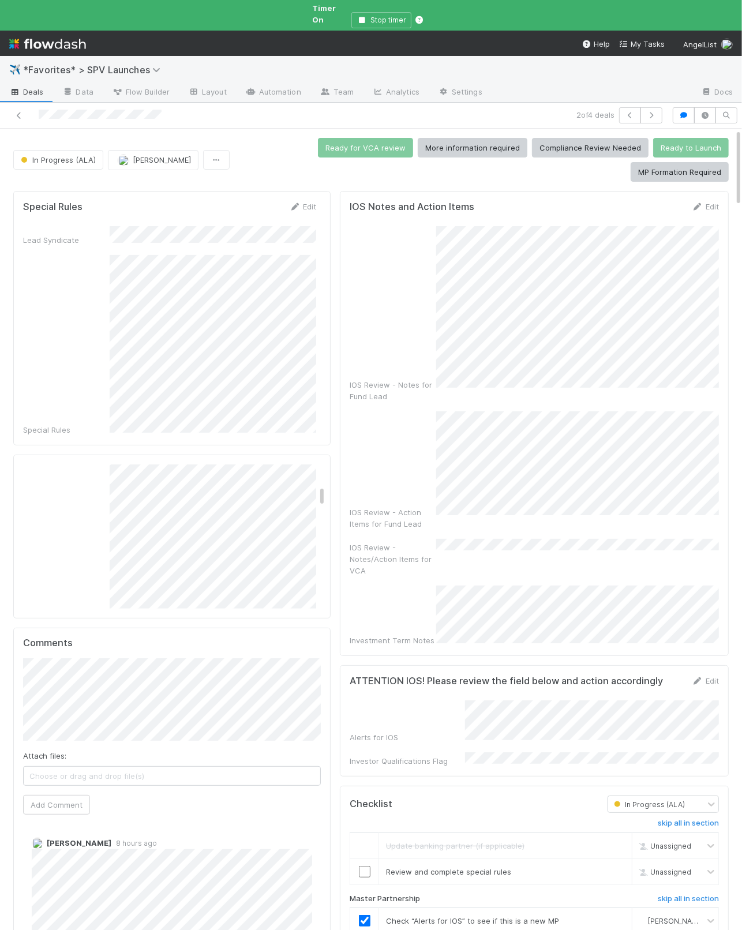
click at [412, 285] on div "IOS Review - Notes for Fund Lead" at bounding box center [534, 314] width 369 height 176
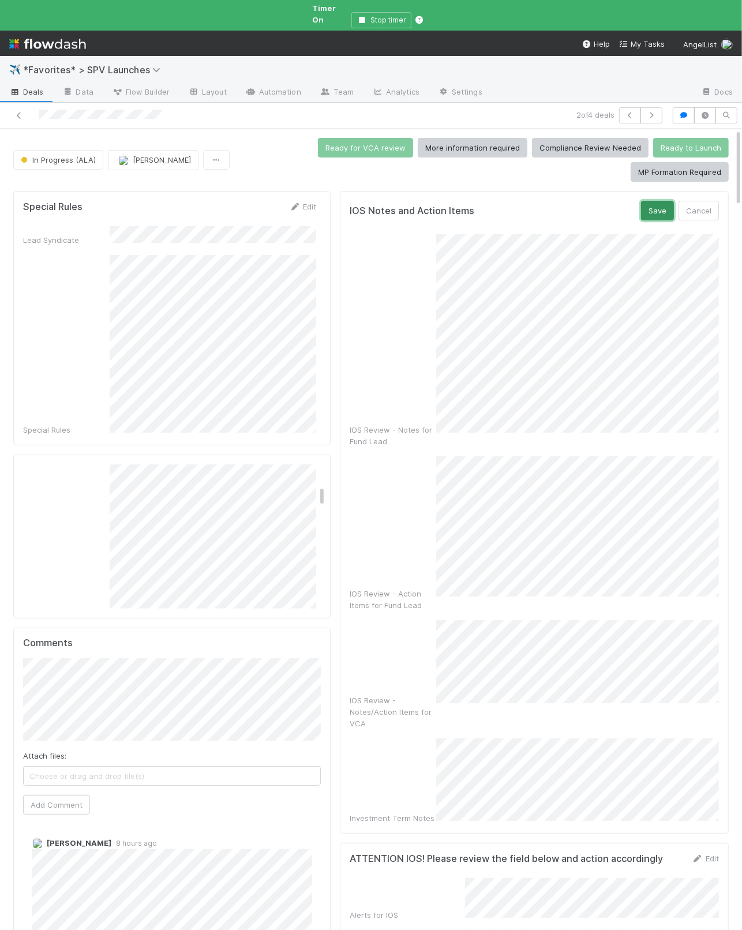
click at [668, 201] on button "Save" at bounding box center [657, 211] width 33 height 20
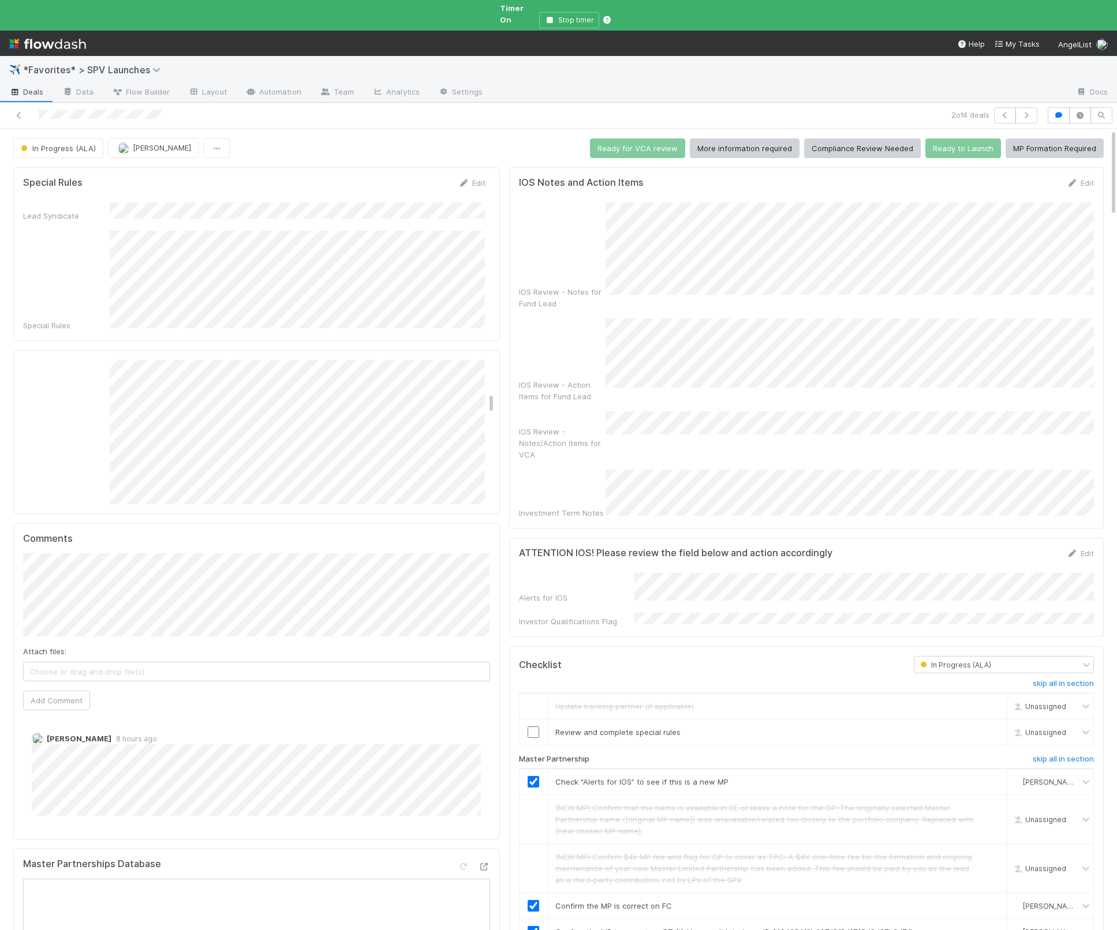
scroll to position [878, 0]
click at [727, 411] on div "IOS Review - Notes for Fund Lead IOS Review - Action Items for Fund Lead IOS Re…" at bounding box center [806, 361] width 575 height 316
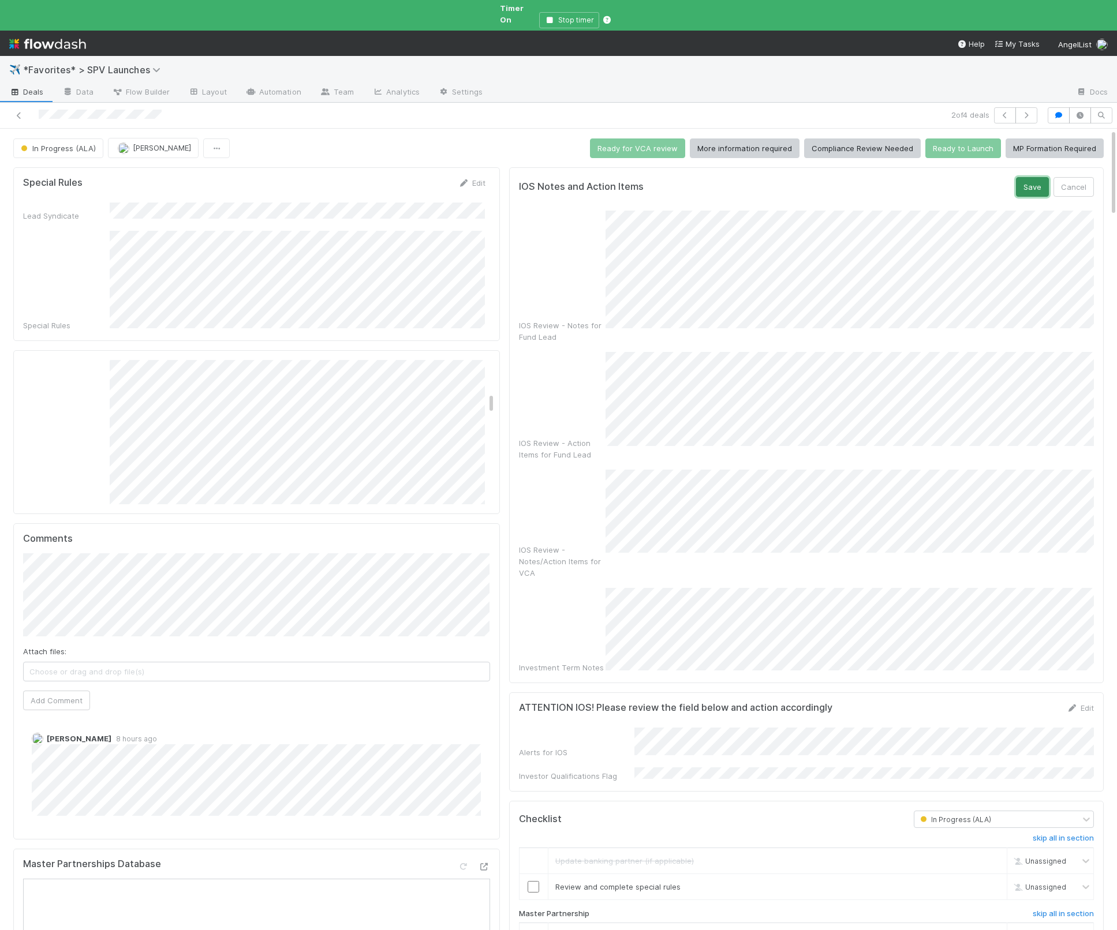
click at [1020, 178] on button "Save" at bounding box center [1032, 187] width 33 height 20
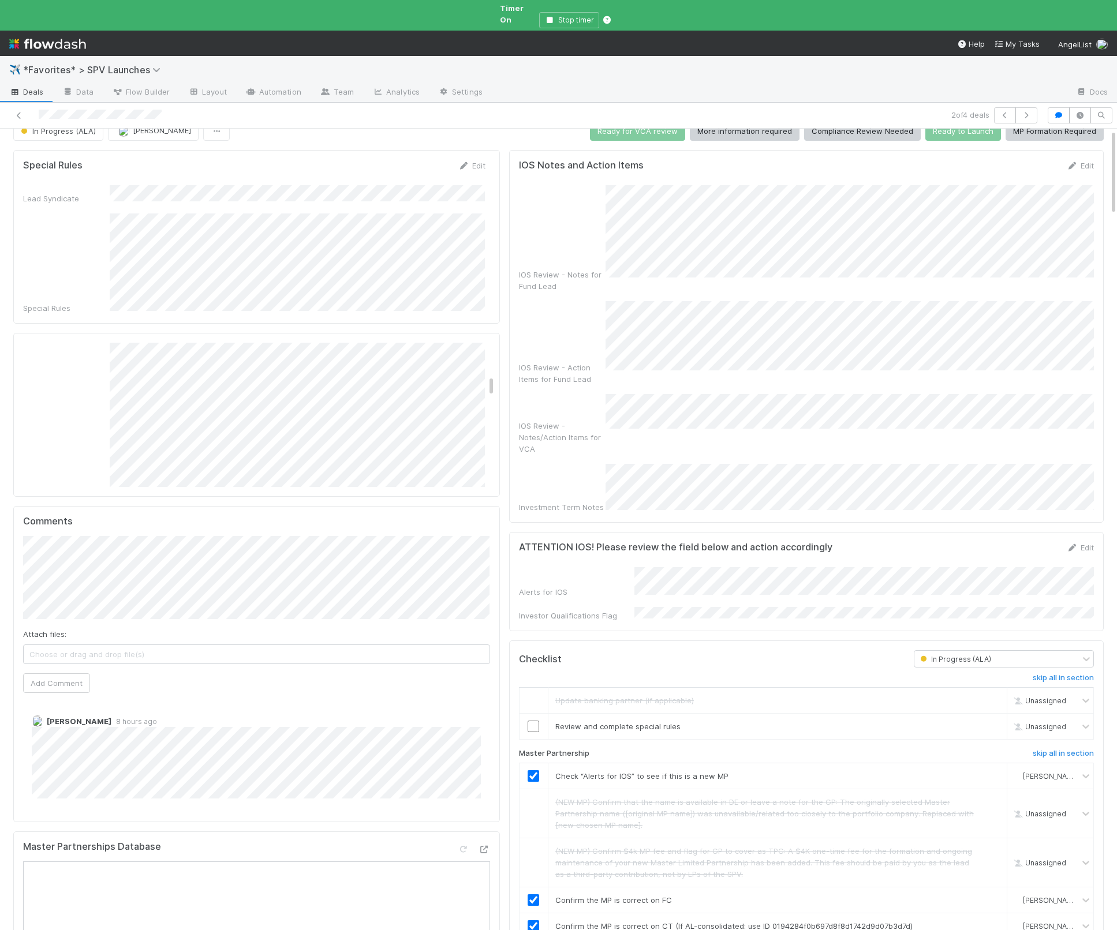
scroll to position [21, 0]
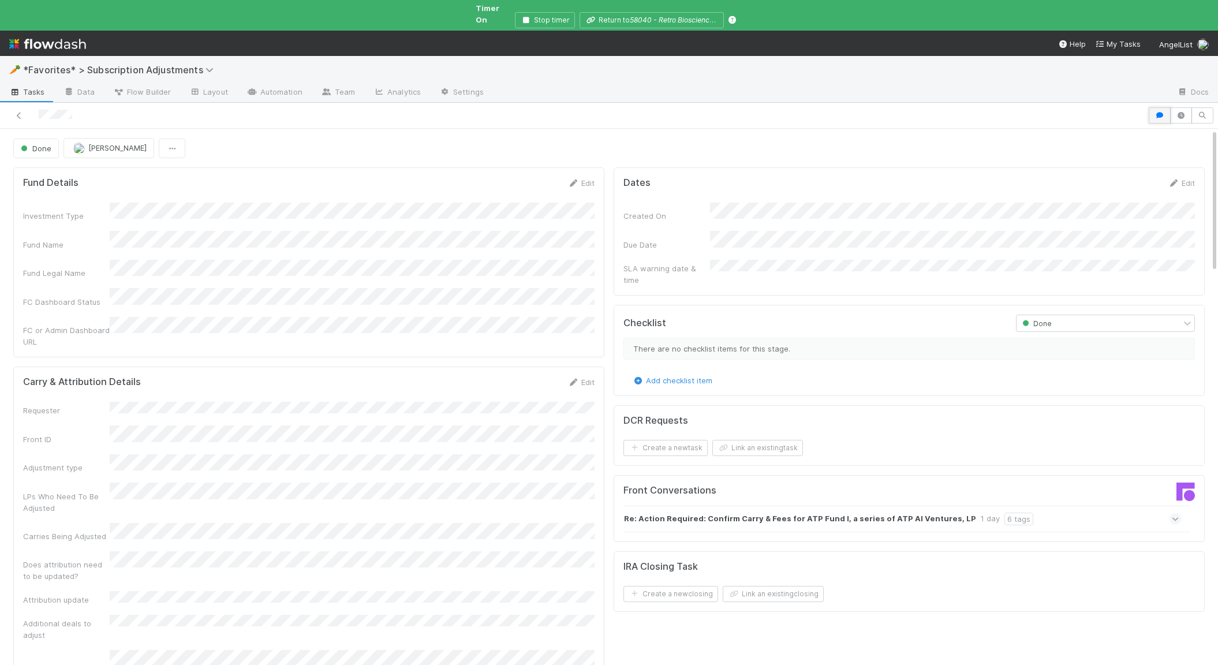
click at [1159, 111] on button "button" at bounding box center [1160, 115] width 22 height 16
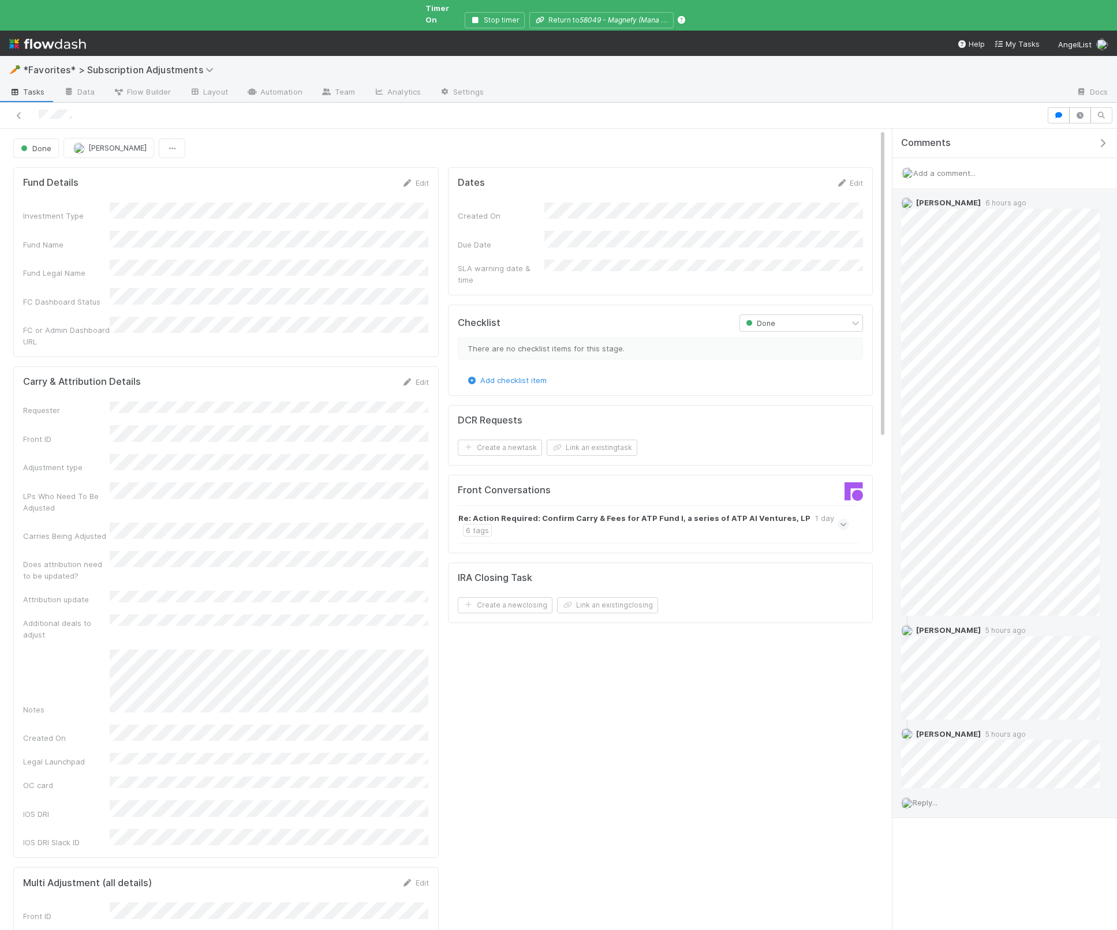
click at [940, 788] on div "Reply..." at bounding box center [1000, 802] width 216 height 29
click at [937, 798] on span "Reply..." at bounding box center [924, 802] width 25 height 9
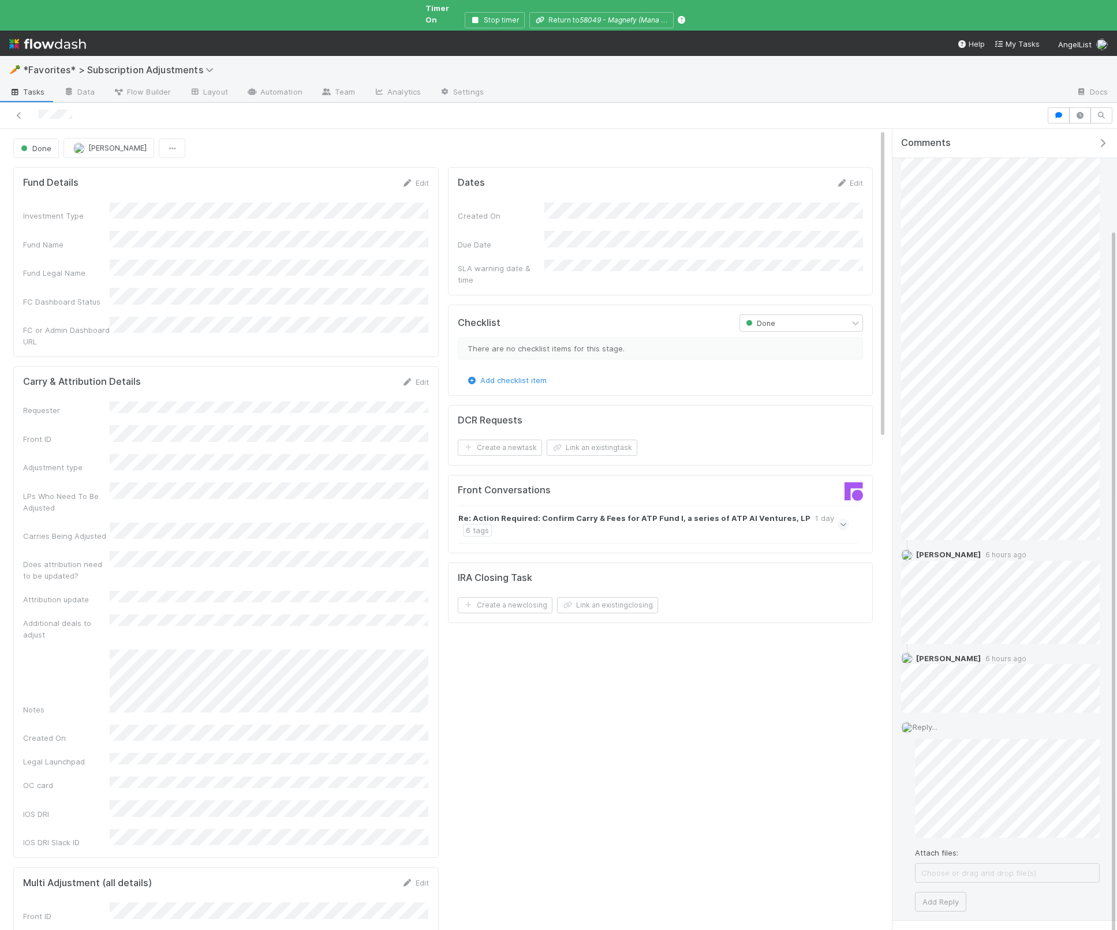
scroll to position [114, 0]
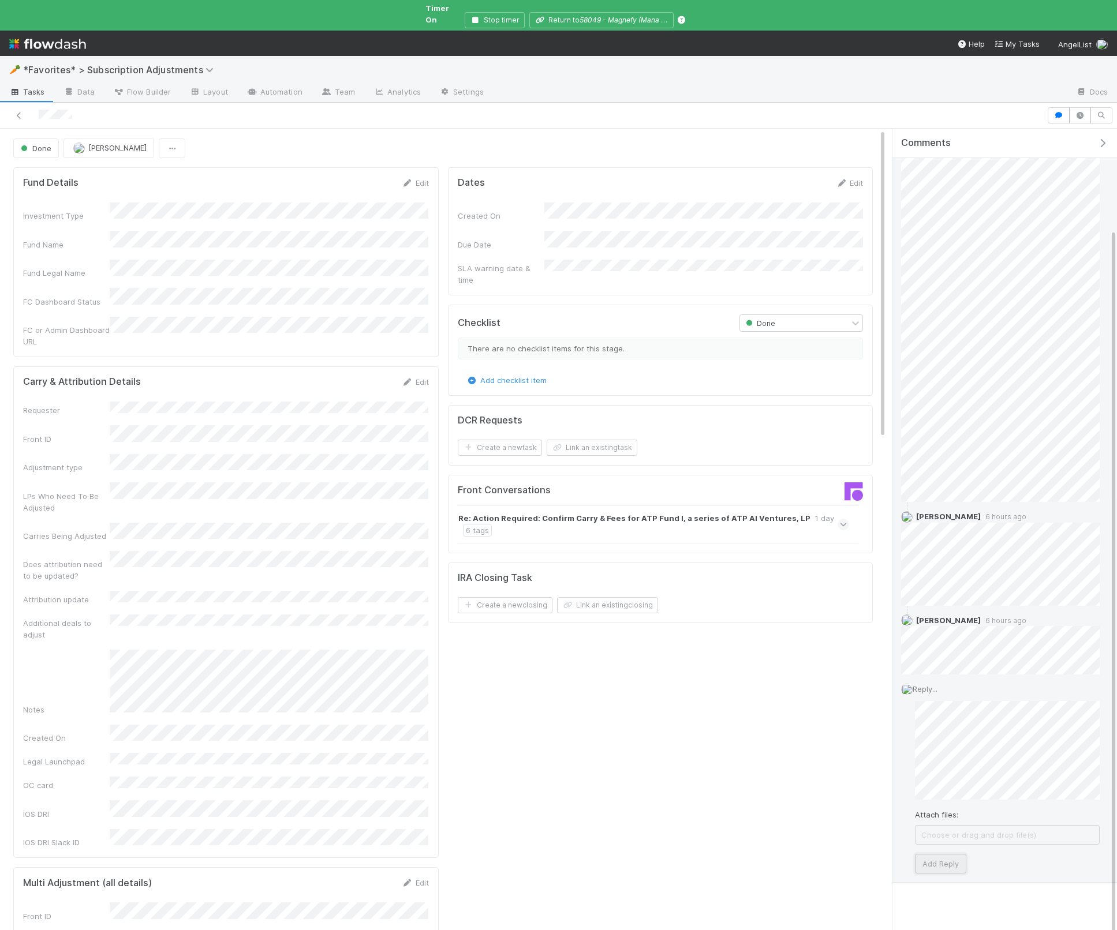
click at [945, 854] on button "Add Reply" at bounding box center [940, 864] width 51 height 20
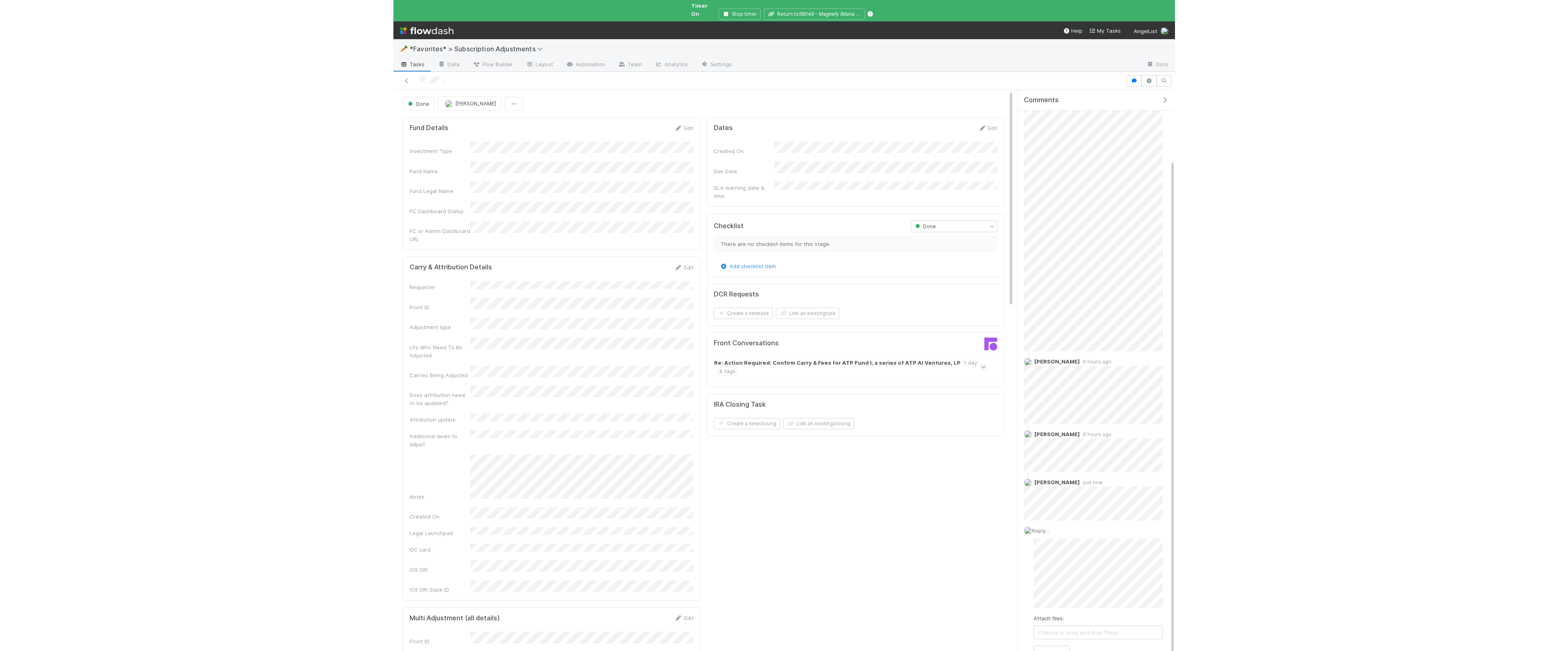
scroll to position [2, 0]
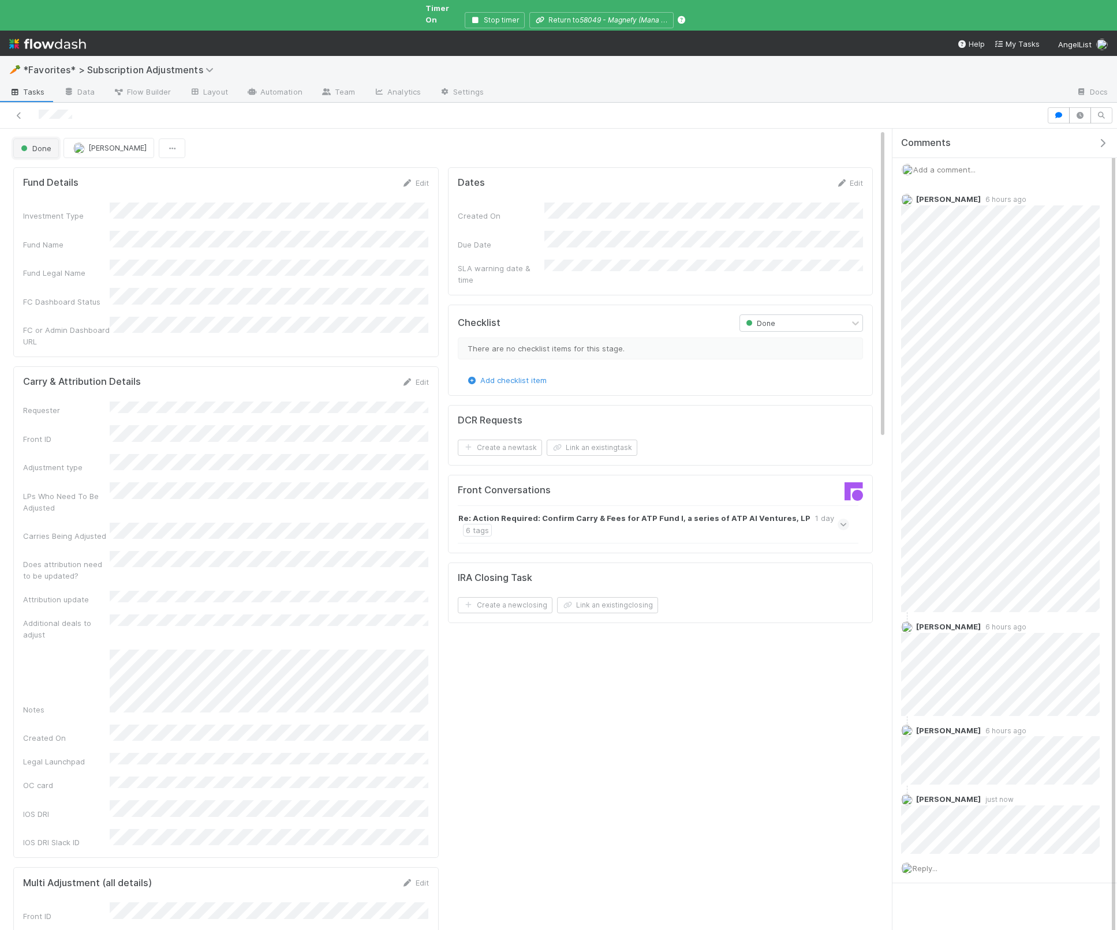
click at [36, 144] on span "Done" at bounding box center [34, 148] width 33 height 9
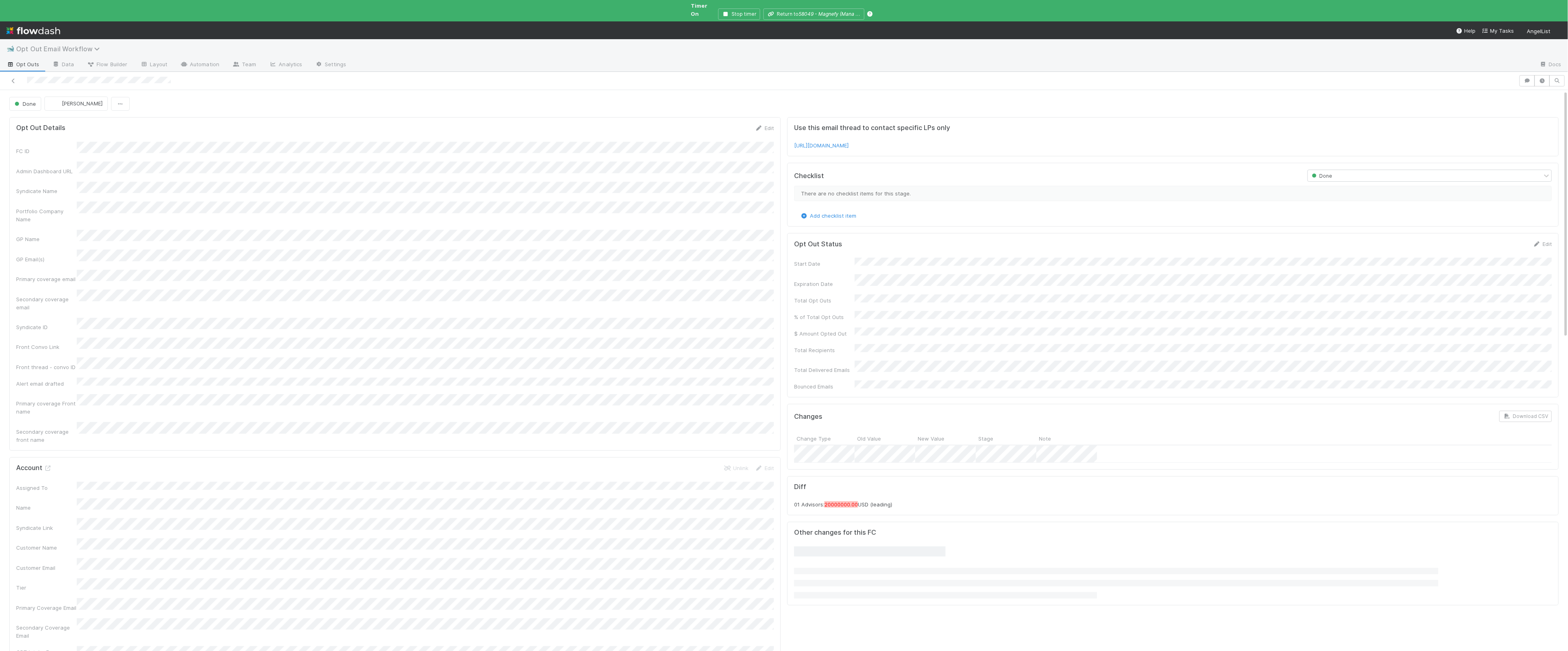
click at [67, 45] on span "Opt Out Email Workflow" at bounding box center [59, 49] width 87 height 8
click at [85, 122] on div "✈️ *Favorites* > SPV Launches" at bounding box center [105, 121] width 192 height 8
click at [749, 8] on button "Stop timer" at bounding box center [739, 14] width 42 height 11
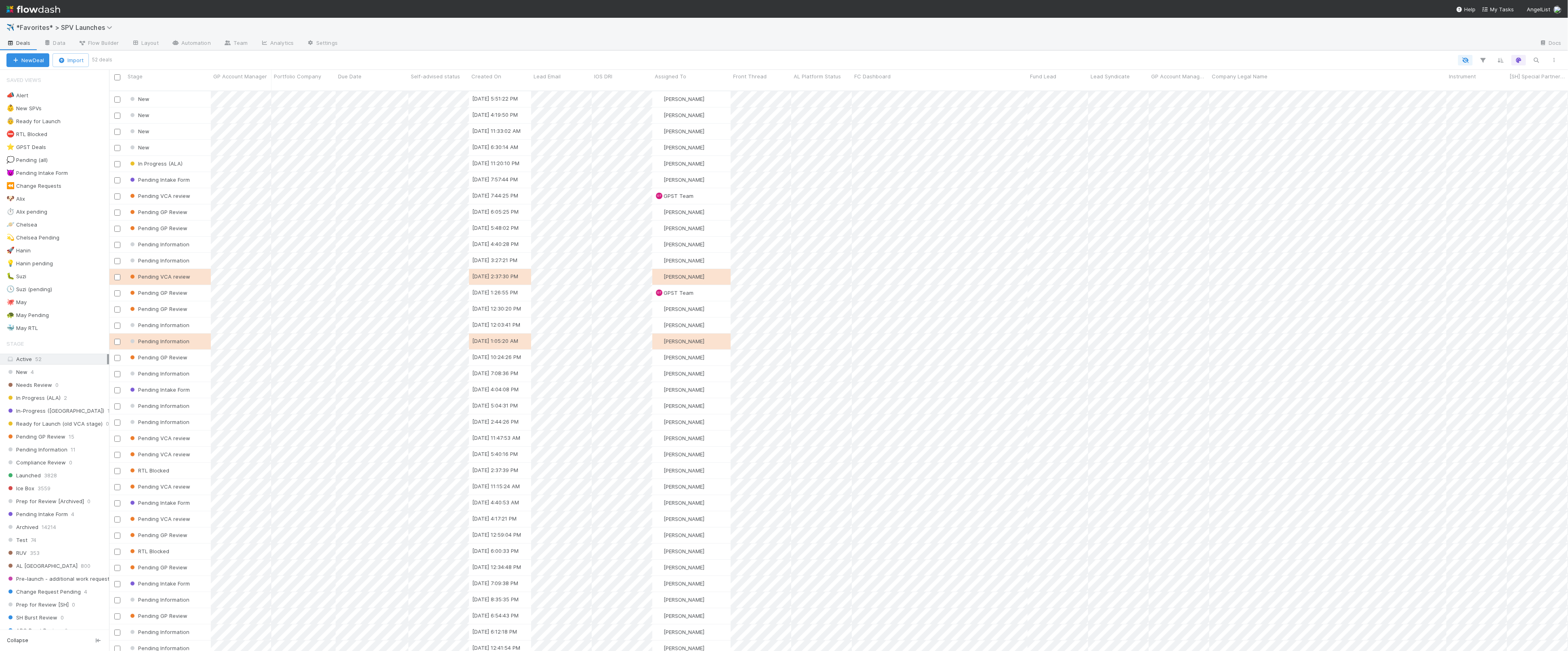
scroll to position [567, 1459]
click at [56, 201] on div "🐶 Alix 4" at bounding box center [57, 199] width 103 height 10
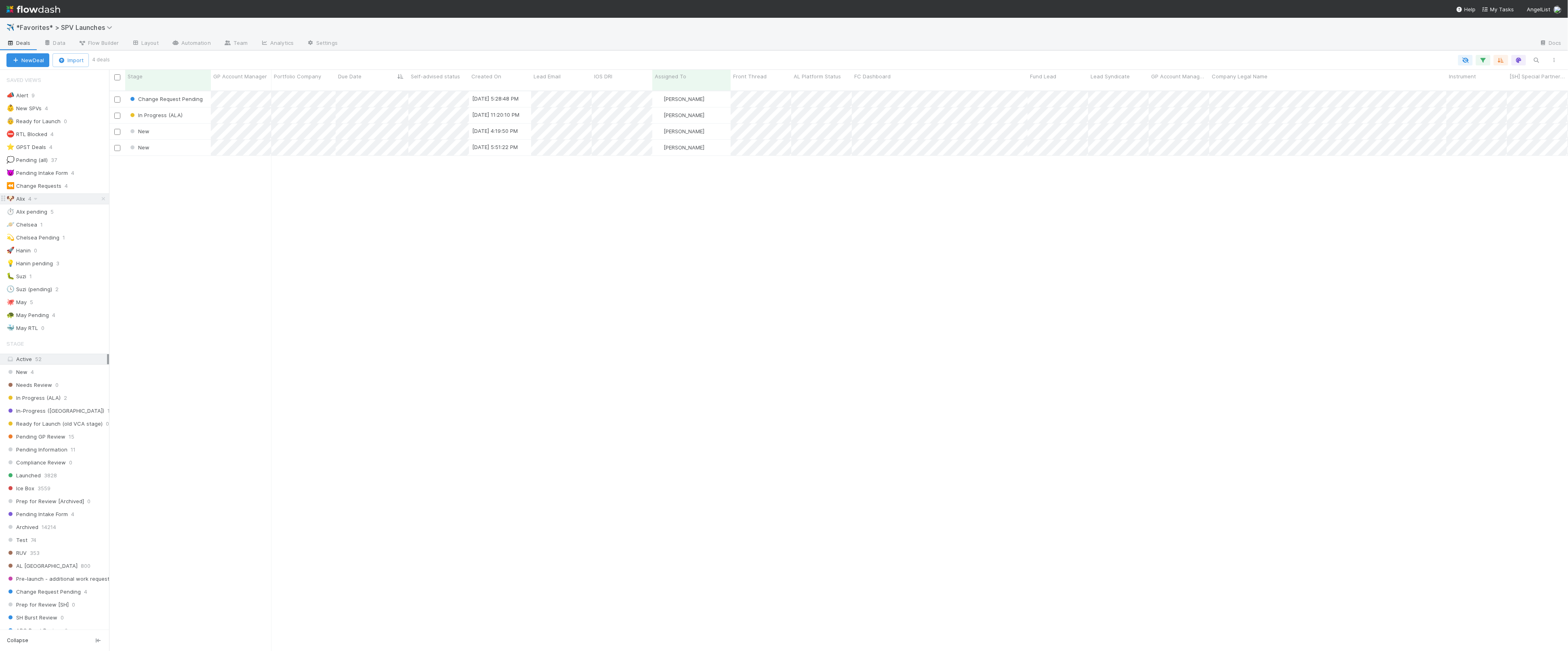
scroll to position [567, 1459]
